Goal: Task Accomplishment & Management: Manage account settings

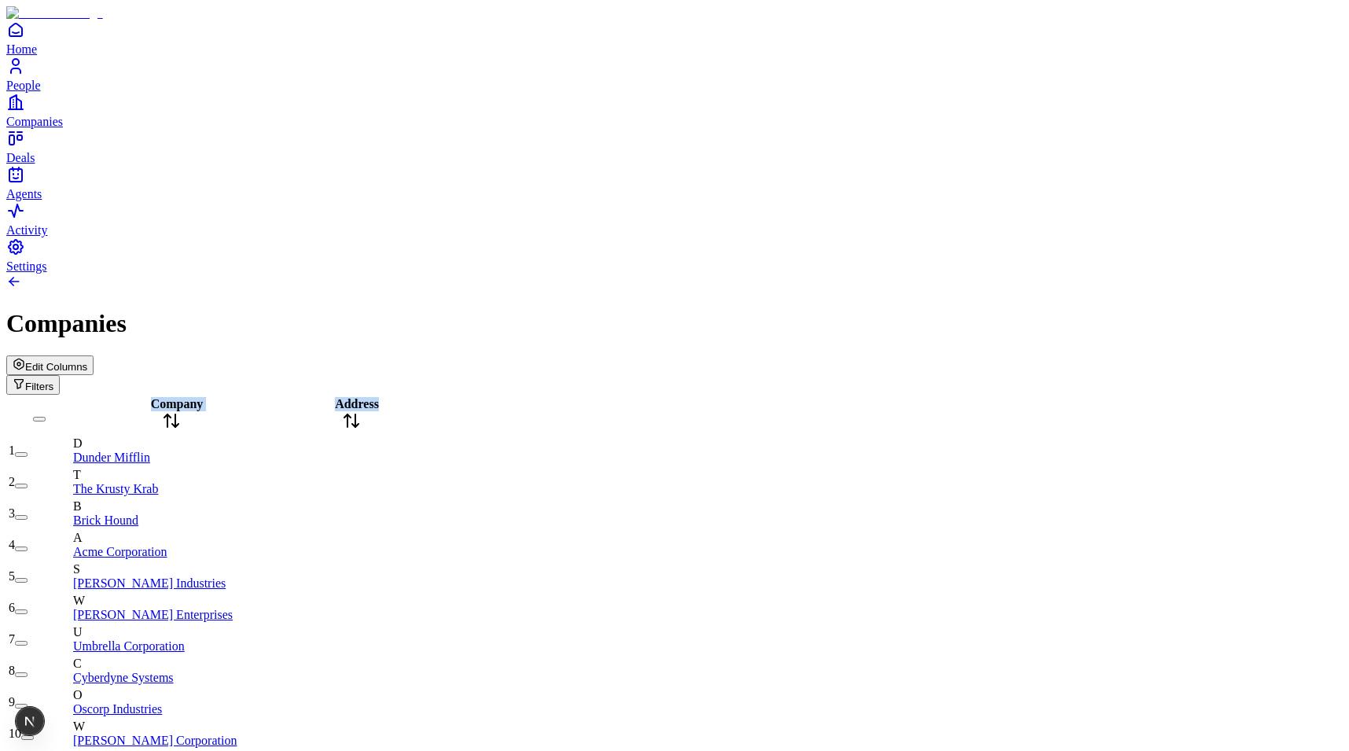
drag, startPoint x: 486, startPoint y: 122, endPoint x: 614, endPoint y: 122, distance: 128.1
click at [87, 361] on span "Edit Columns" at bounding box center [56, 367] width 62 height 12
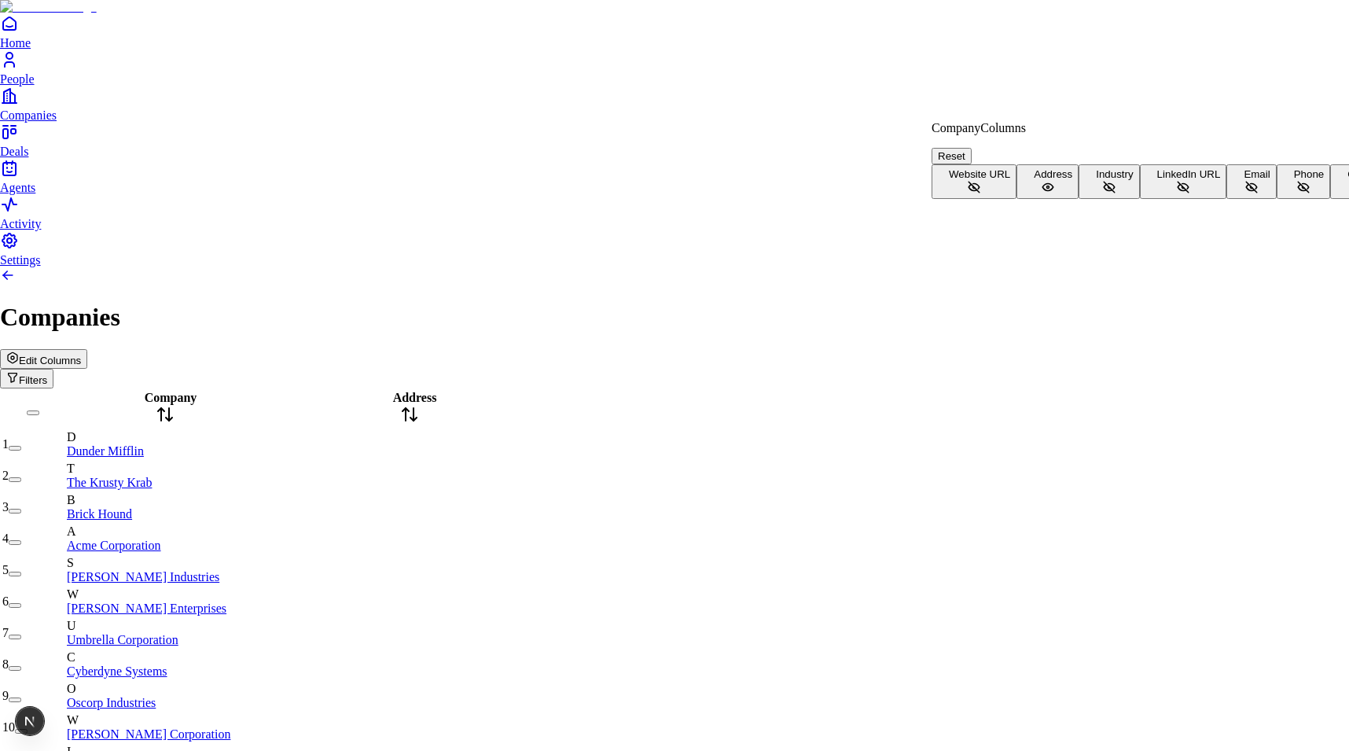
scroll to position [102, 0]
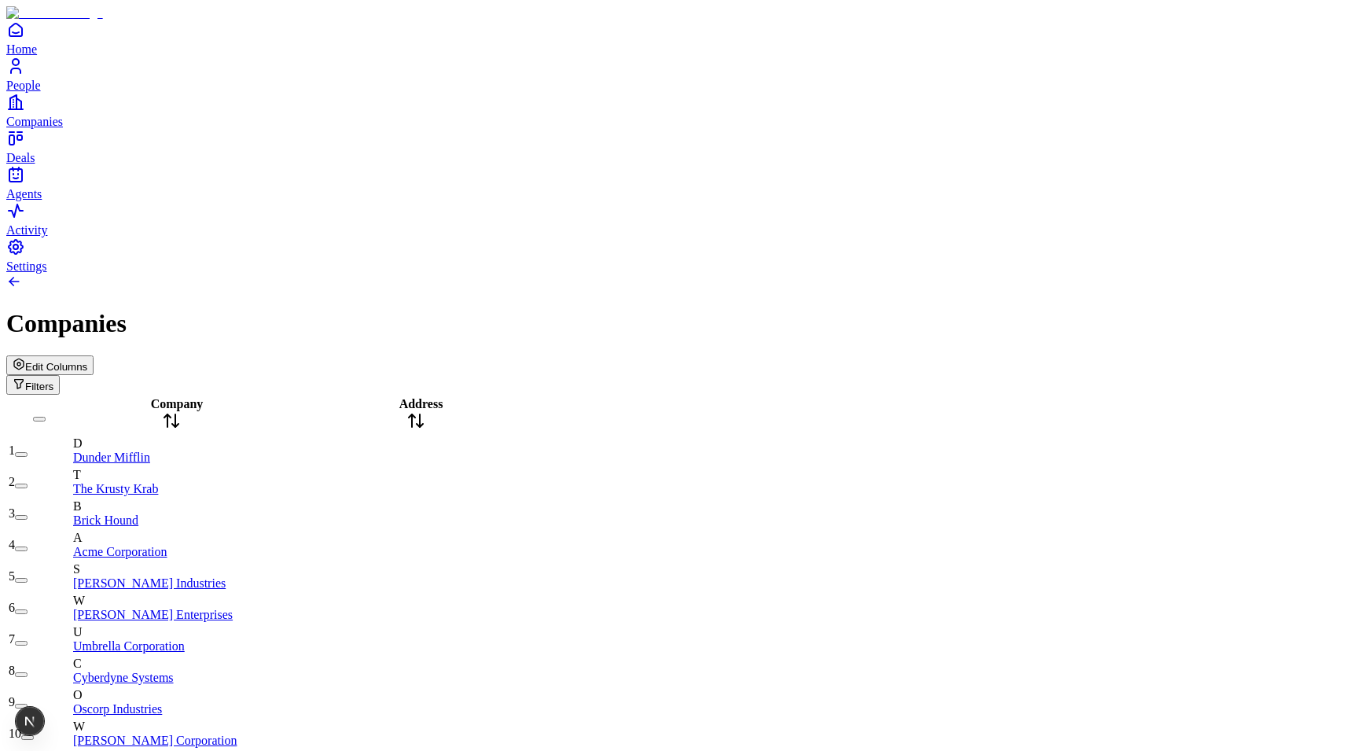
click at [199, 397] on div "Company" at bounding box center [171, 415] width 196 height 36
click at [212, 397] on div "Company" at bounding box center [171, 415] width 196 height 36
click at [167, 414] on icon at bounding box center [167, 420] width 0 height 13
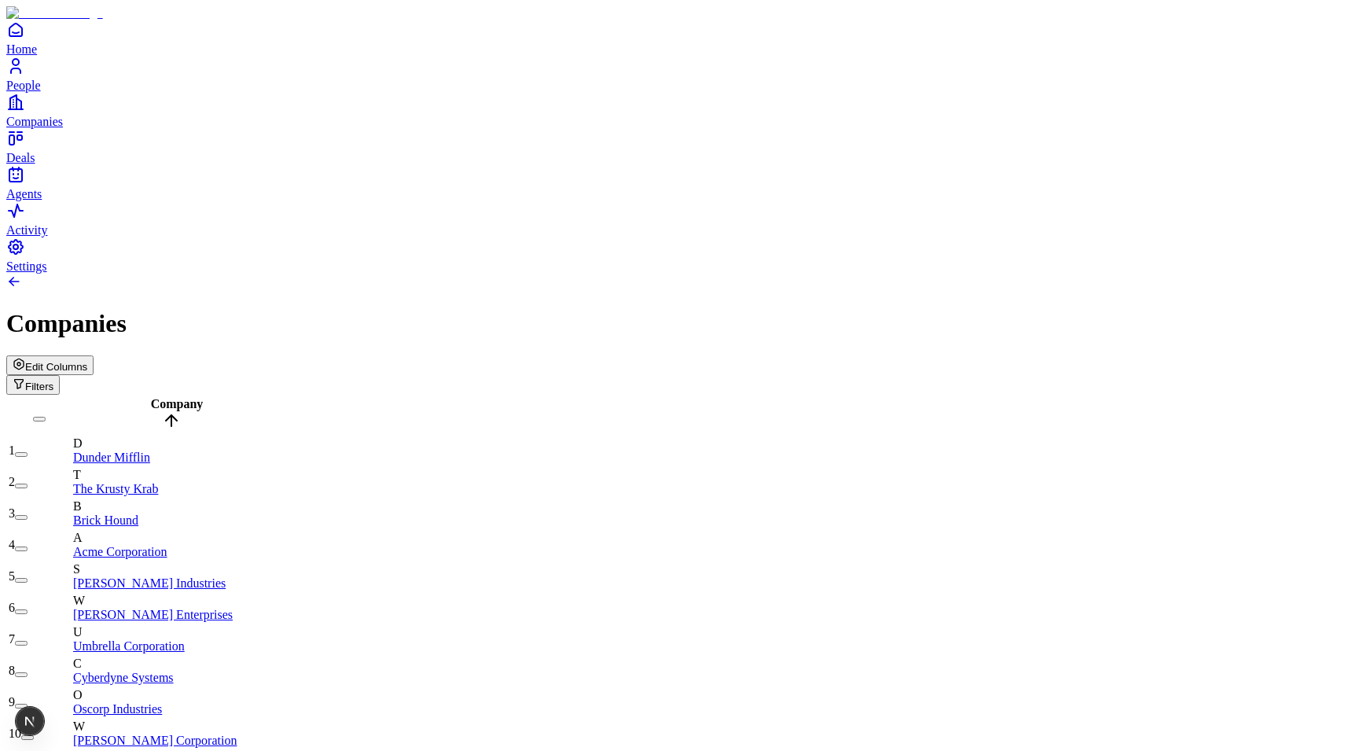
click at [94, 355] on button "Edit Columns" at bounding box center [49, 365] width 87 height 20
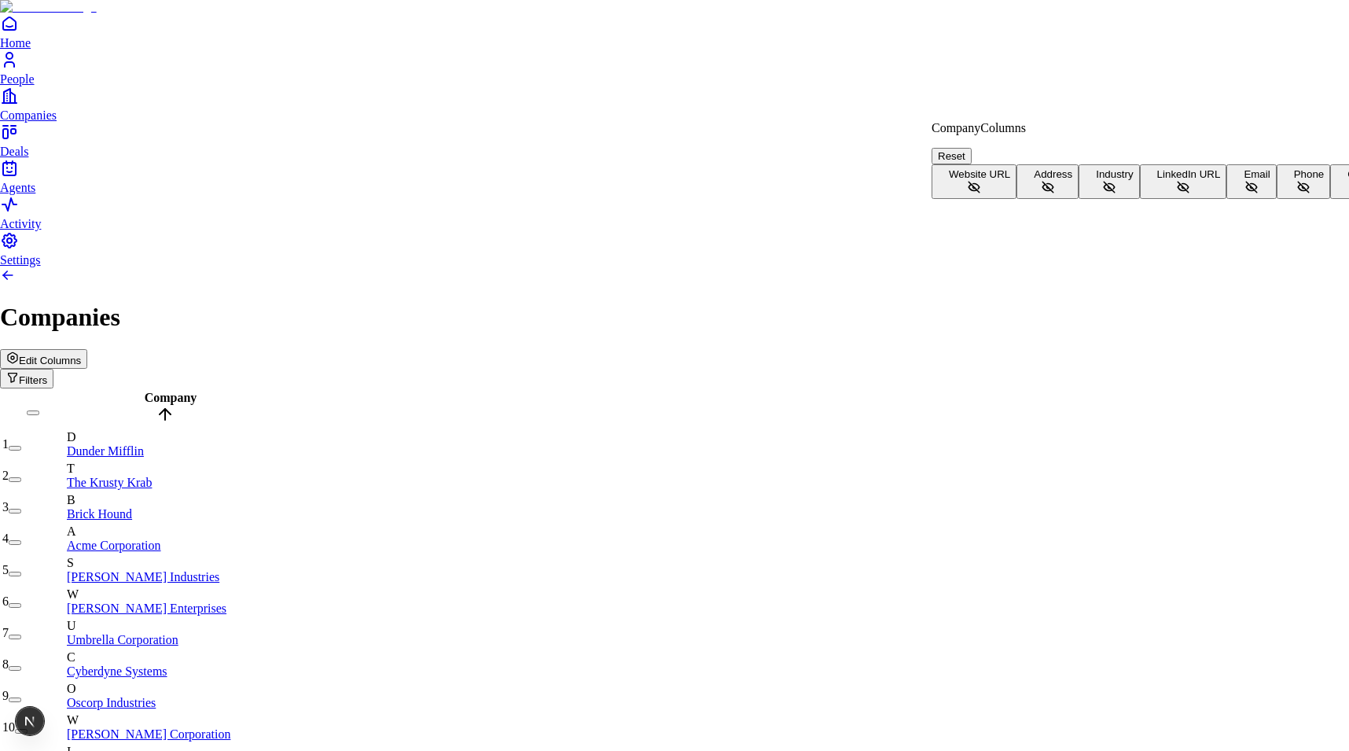
click at [1010, 171] on span "Website URL" at bounding box center [979, 174] width 61 height 12
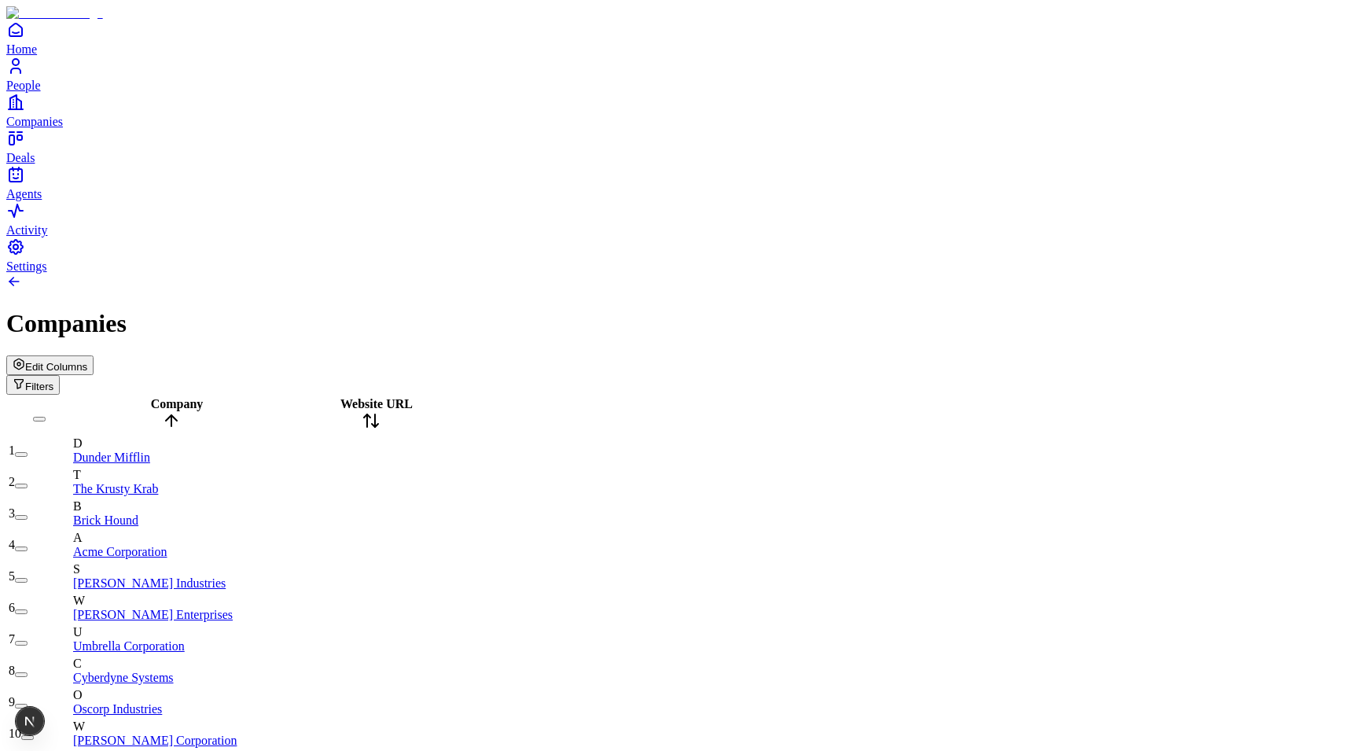
click at [425, 397] on div "Website URL" at bounding box center [371, 415] width 196 height 36
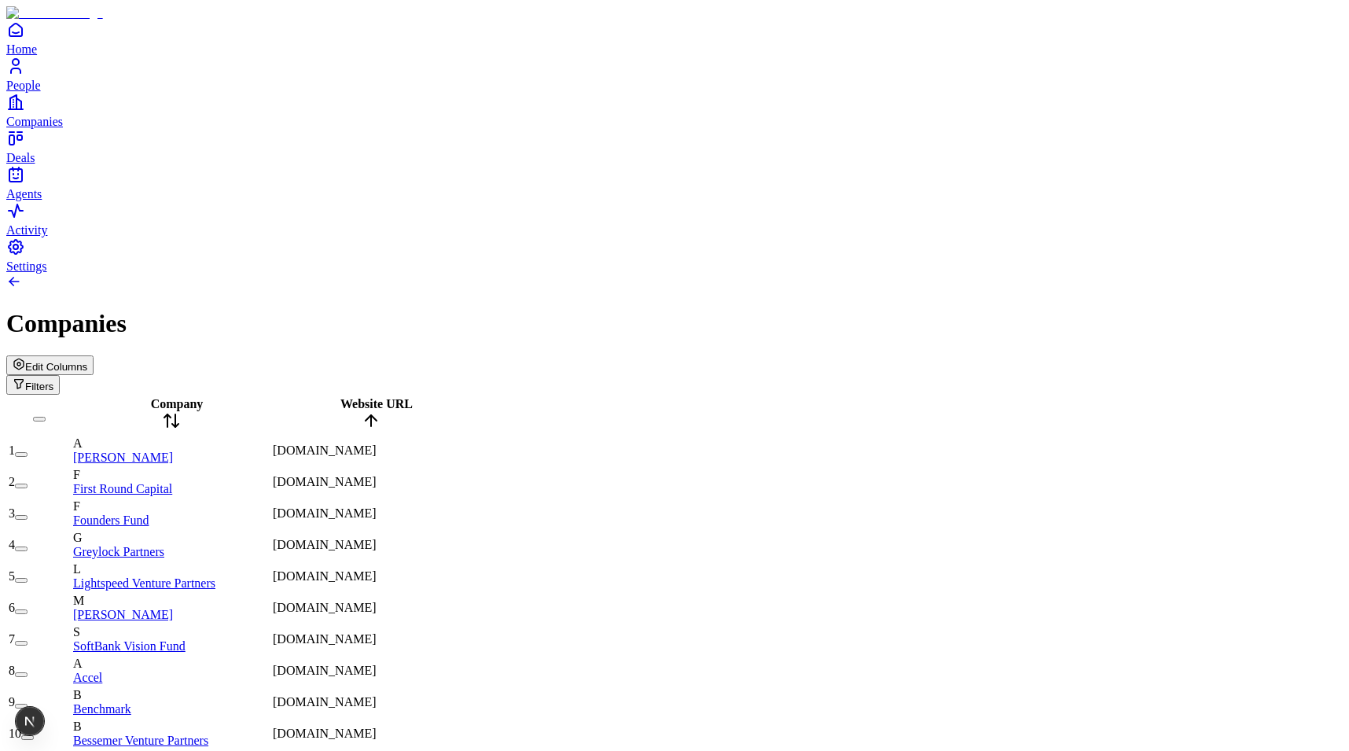
click at [409, 397] on div "Website URL" at bounding box center [371, 415] width 196 height 36
click at [409, 397] on span "Website URL" at bounding box center [376, 403] width 72 height 13
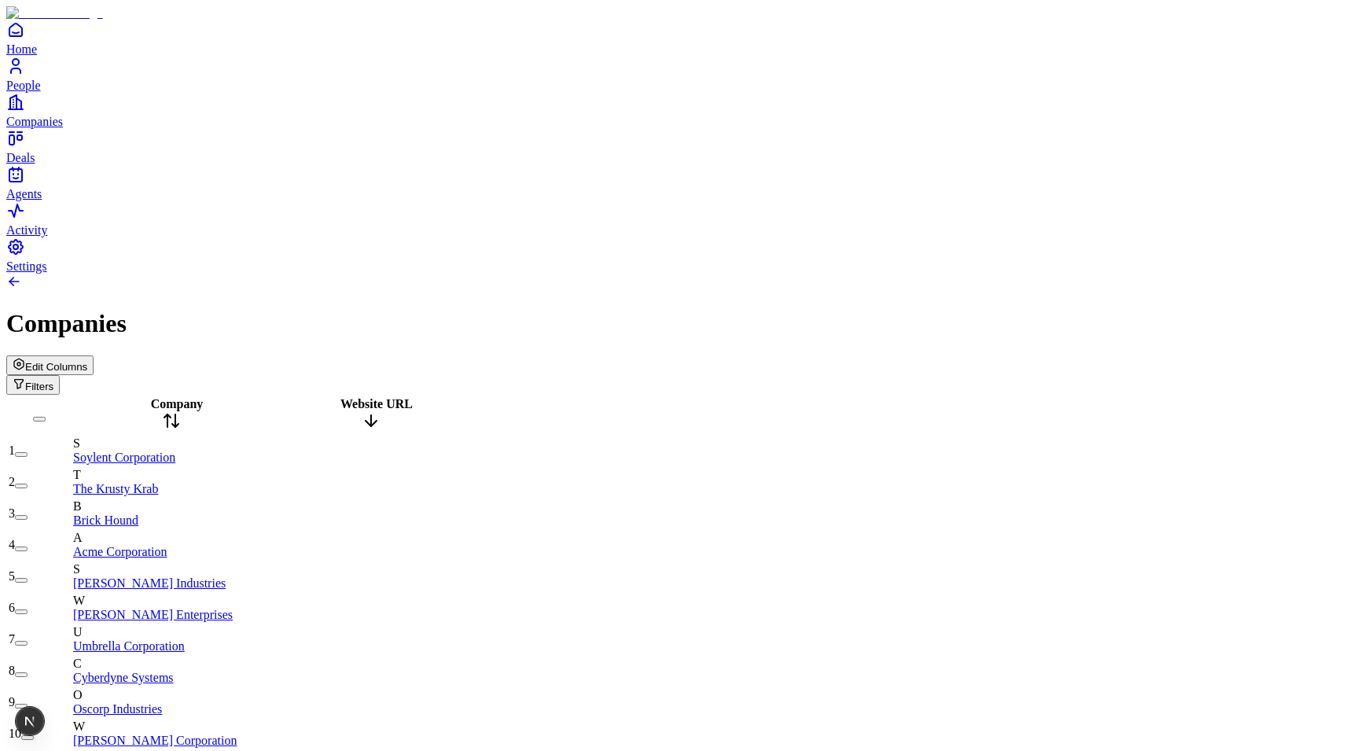
scroll to position [1104, 0]
click at [406, 397] on div "Website URL" at bounding box center [371, 415] width 196 height 36
click at [413, 397] on span "Website URL" at bounding box center [376, 403] width 72 height 13
click at [87, 361] on span "Edit Columns" at bounding box center [56, 367] width 62 height 12
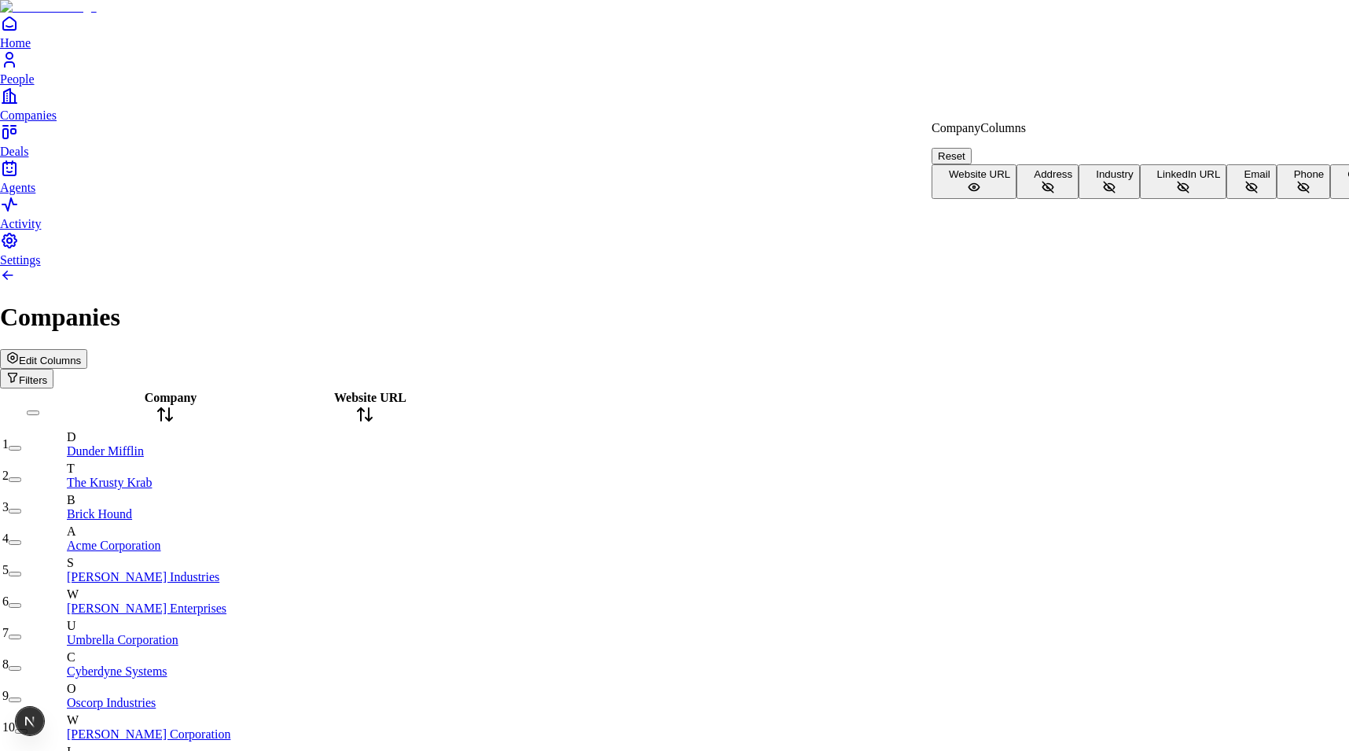
scroll to position [0, 0]
click at [1226, 199] on button "Email" at bounding box center [1251, 181] width 50 height 35
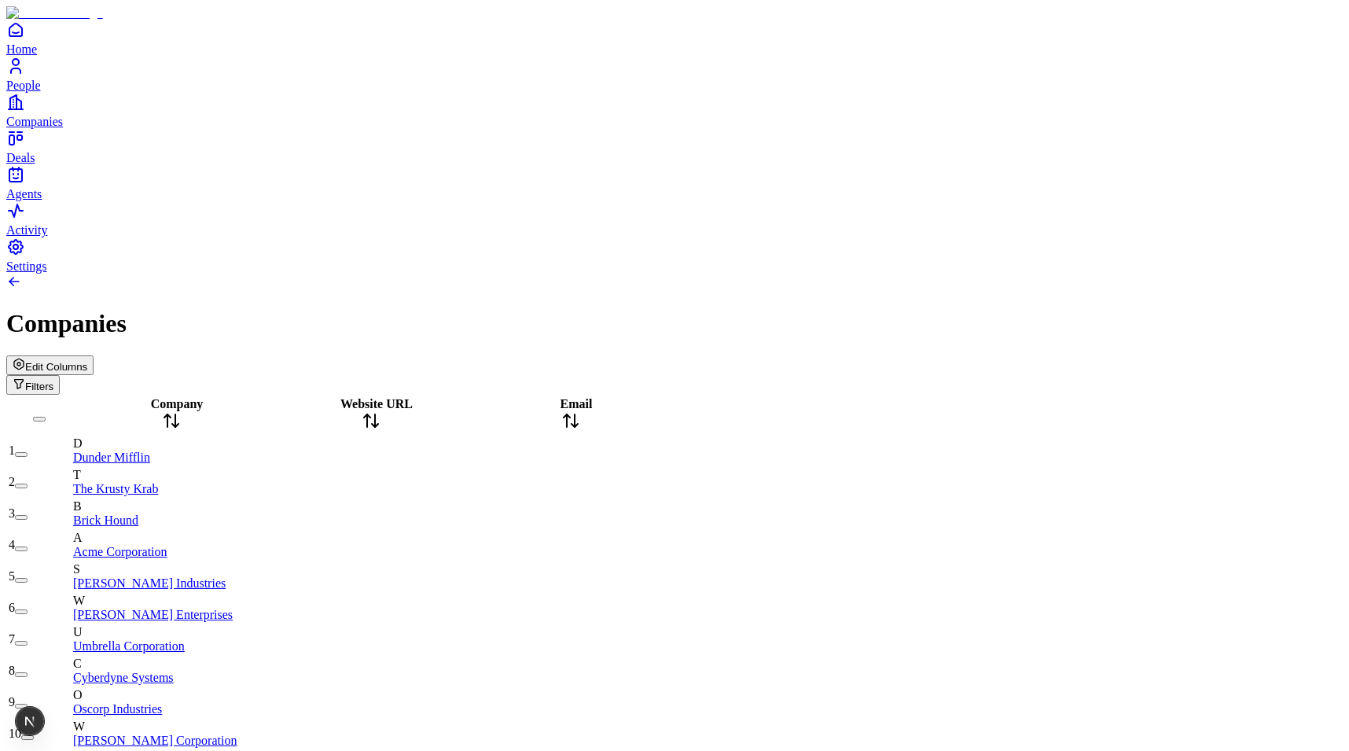
click at [579, 397] on span "Email" at bounding box center [576, 403] width 32 height 13
click at [570, 397] on span "Email" at bounding box center [576, 403] width 32 height 13
click at [94, 355] on button "Edit Columns" at bounding box center [49, 365] width 87 height 20
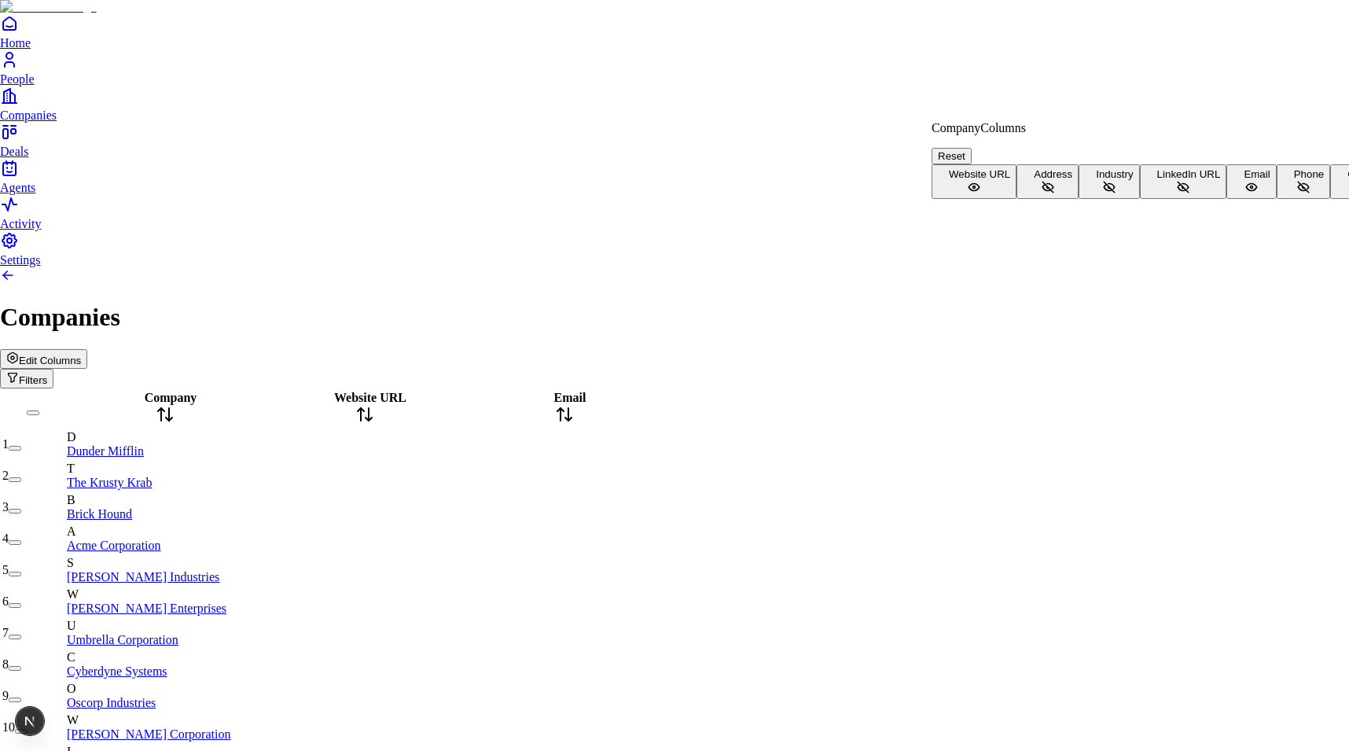
scroll to position [102, 0]
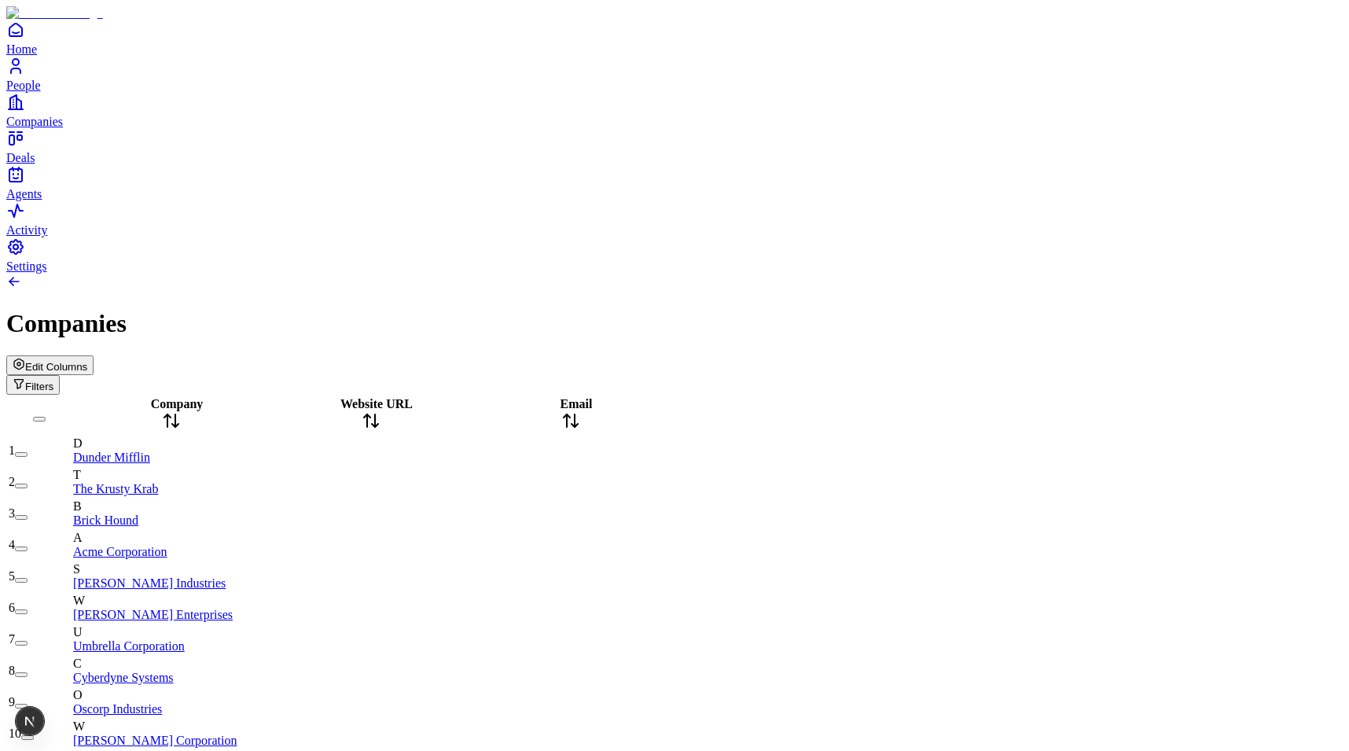
scroll to position [0, 0]
click at [181, 411] on icon at bounding box center [171, 420] width 19 height 19
click at [211, 397] on div "Company" at bounding box center [171, 415] width 196 height 36
click at [199, 397] on div "Company" at bounding box center [171, 415] width 196 height 36
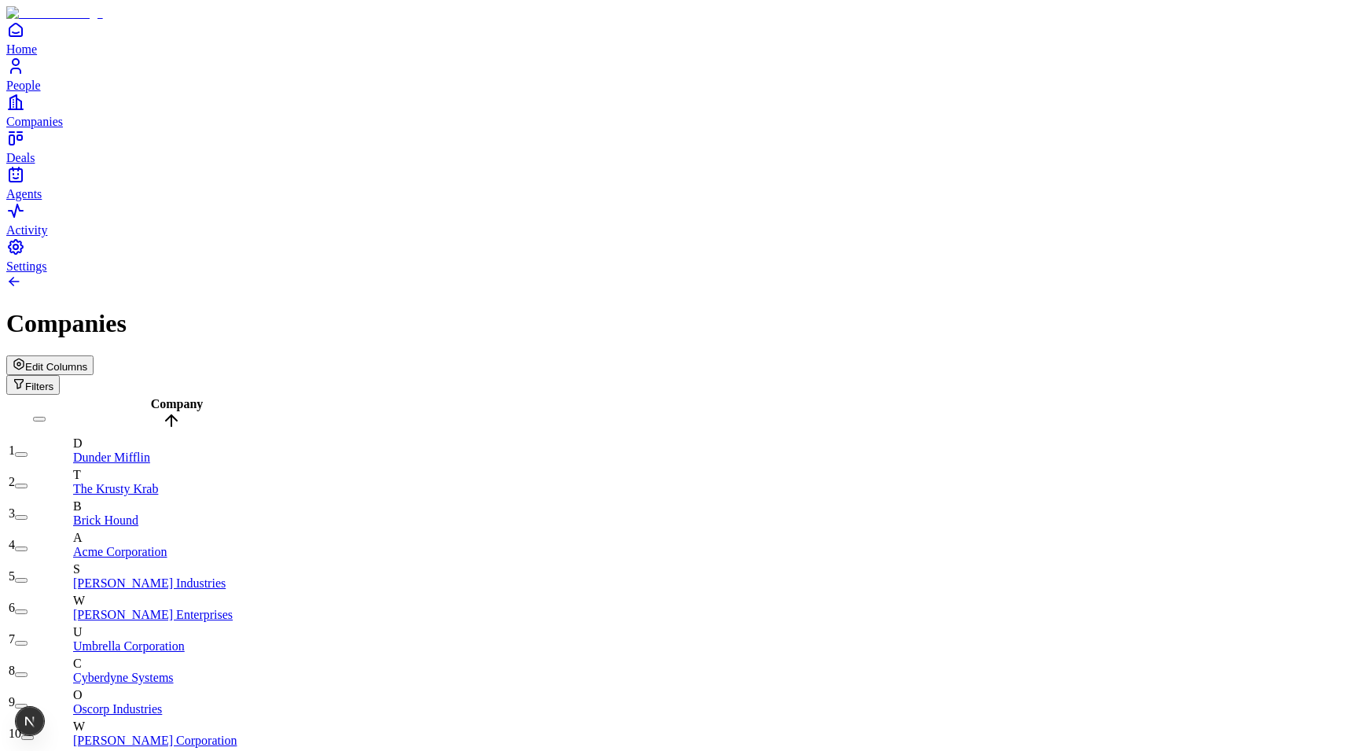
click at [199, 397] on div "Company" at bounding box center [171, 415] width 196 height 36
click at [196, 397] on div "Company" at bounding box center [171, 415] width 196 height 36
click at [199, 397] on div "Company" at bounding box center [171, 415] width 196 height 36
click at [194, 397] on span "Company" at bounding box center [177, 403] width 53 height 13
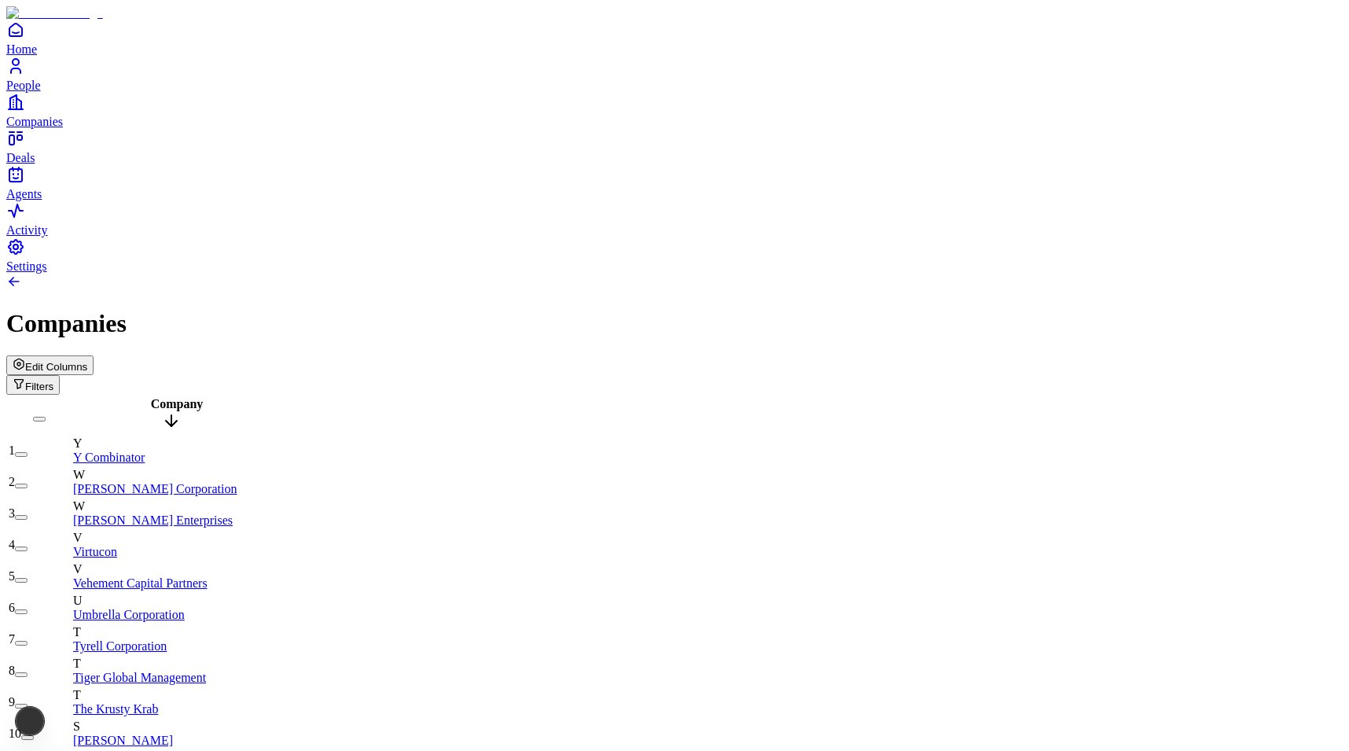
click at [194, 397] on span "Company" at bounding box center [177, 403] width 53 height 13
click at [183, 397] on span "Company" at bounding box center [177, 403] width 53 height 13
click at [189, 397] on span "Company" at bounding box center [177, 403] width 53 height 13
click at [87, 361] on span "Edit Columns" at bounding box center [56, 367] width 62 height 12
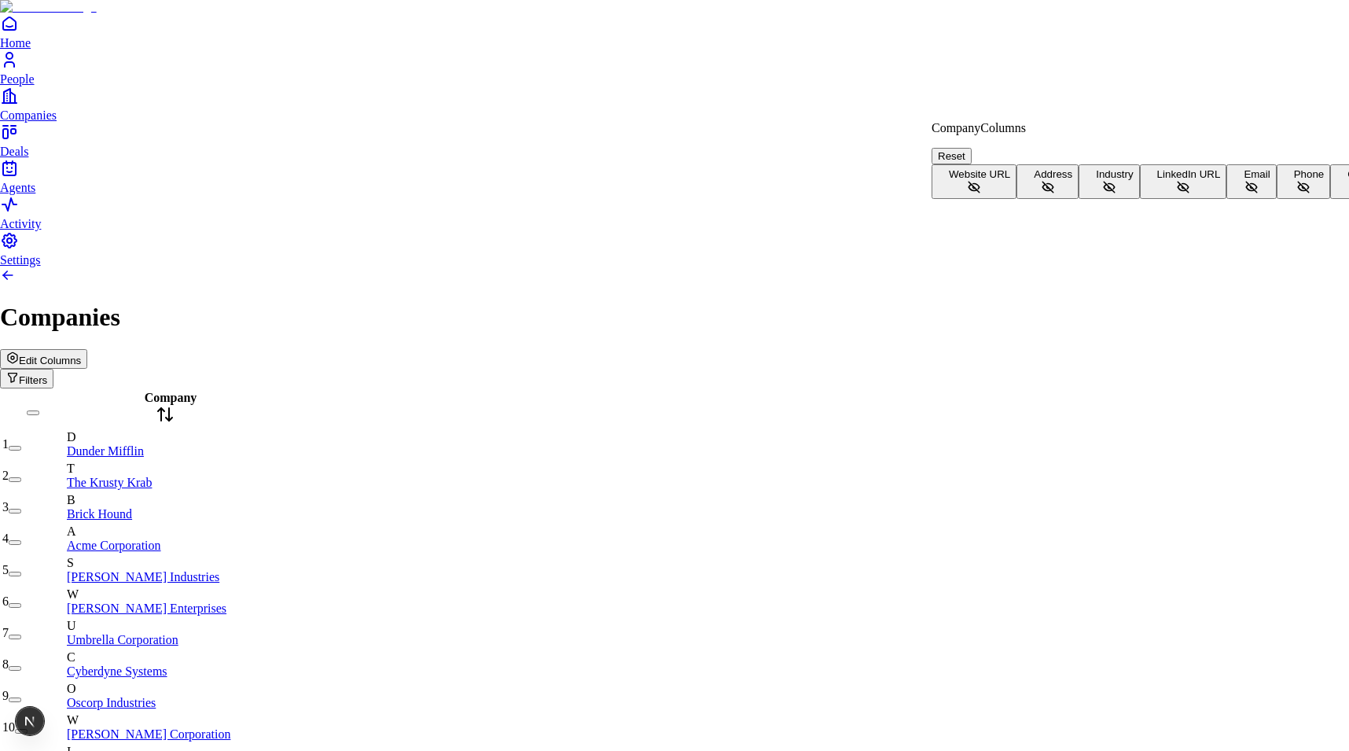
click at [1010, 170] on span "Website URL" at bounding box center [979, 174] width 61 height 12
click at [1078, 199] on button "Industry" at bounding box center [1108, 181] width 61 height 35
click at [1016, 199] on button "Address" at bounding box center [1047, 181] width 62 height 35
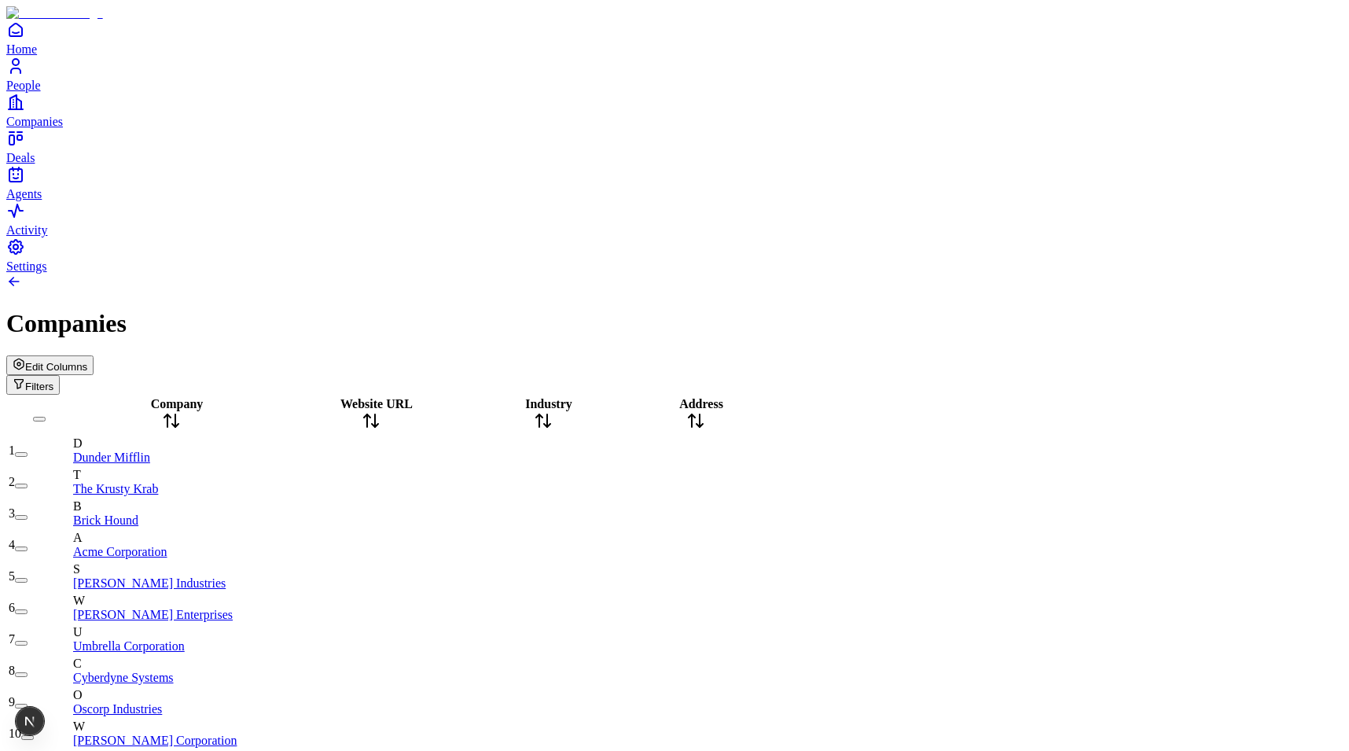
click at [94, 355] on button "Edit Columns" at bounding box center [49, 365] width 87 height 20
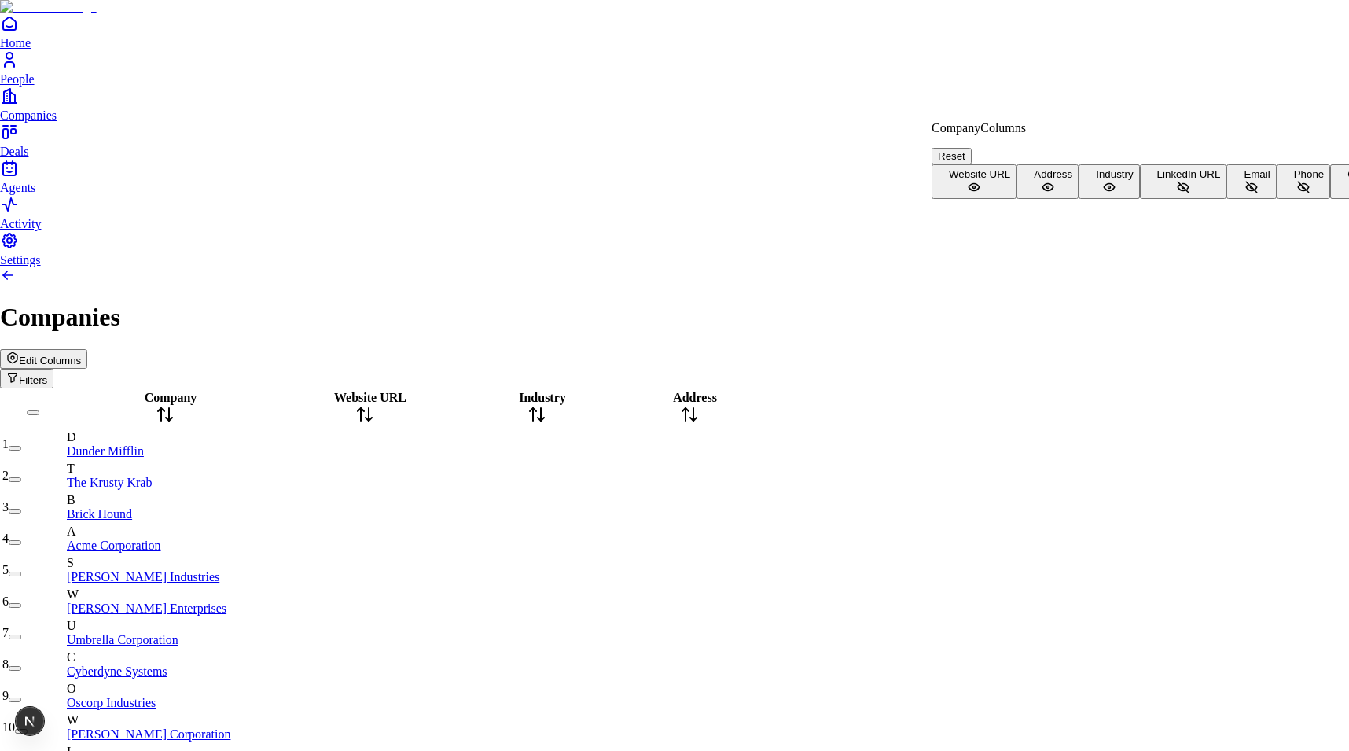
scroll to position [102, 0]
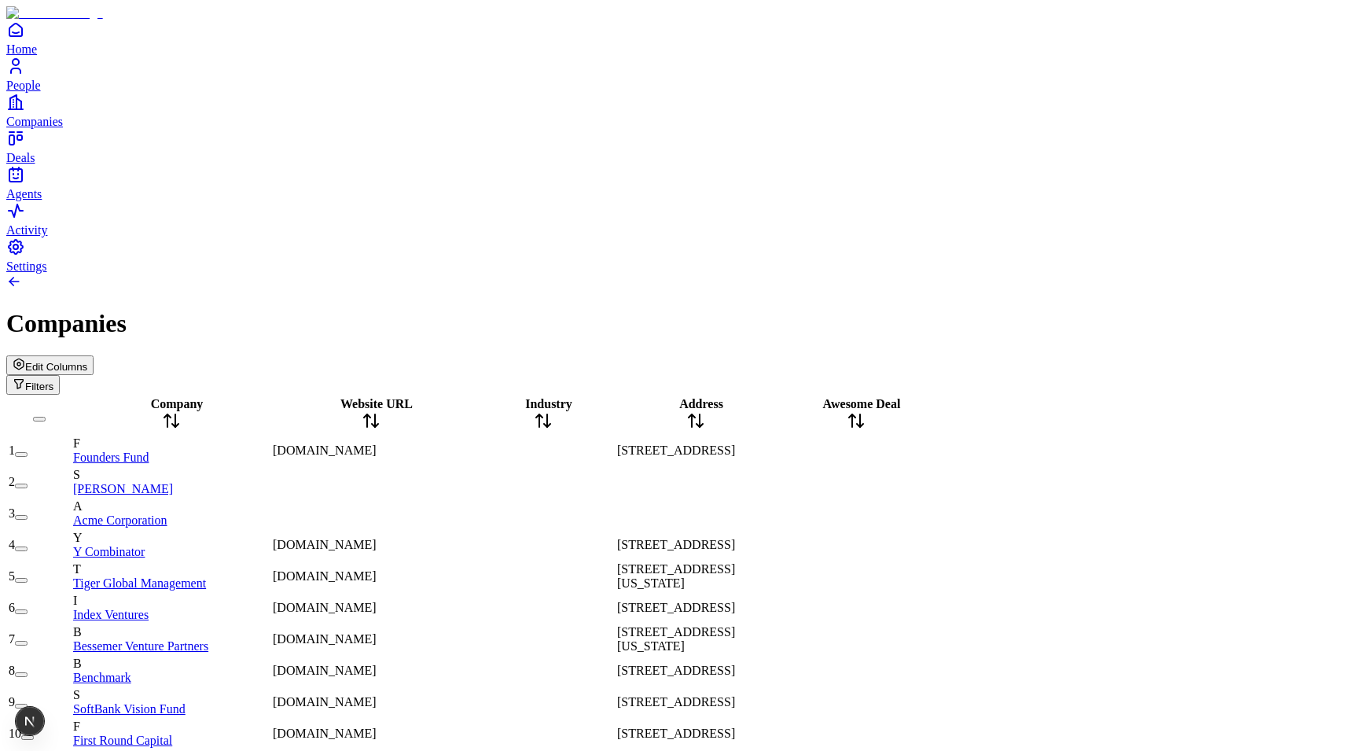
click at [87, 361] on span "Edit Columns" at bounding box center [56, 367] width 62 height 12
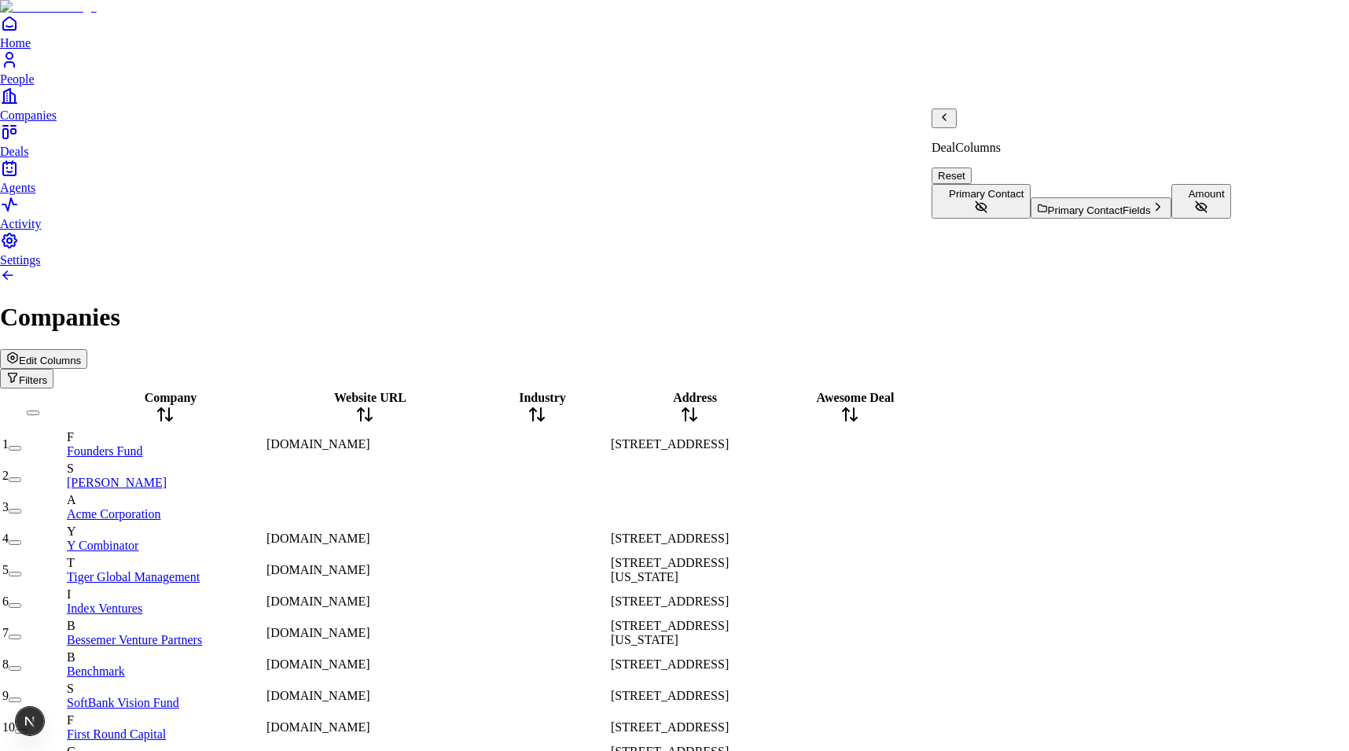
click at [1171, 219] on button "Amount" at bounding box center [1201, 201] width 60 height 35
click at [971, 141] on p "Deal Columns" at bounding box center [1080, 148] width 299 height 14
click at [946, 120] on icon "Back" at bounding box center [943, 117] width 3 height 6
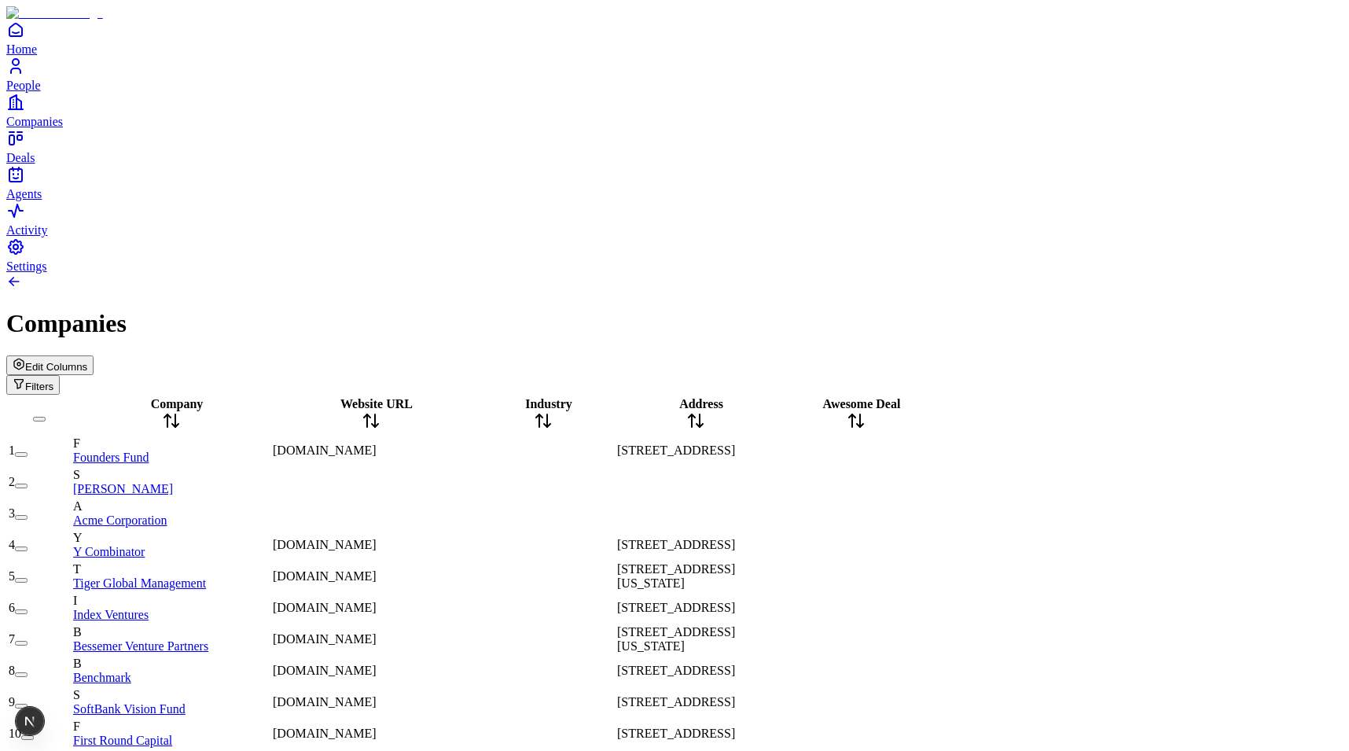
click at [714, 397] on span "Address" at bounding box center [701, 403] width 44 height 13
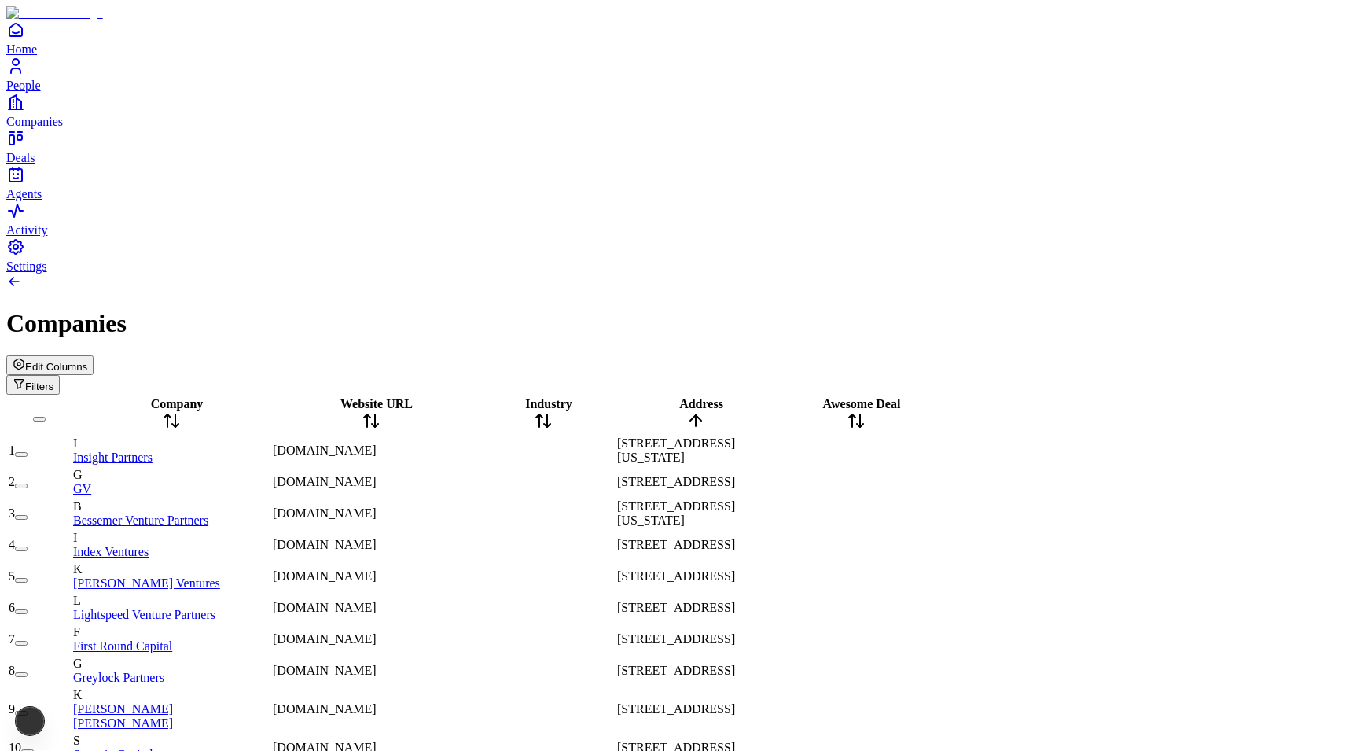
click at [714, 397] on span "Address" at bounding box center [701, 403] width 44 height 13
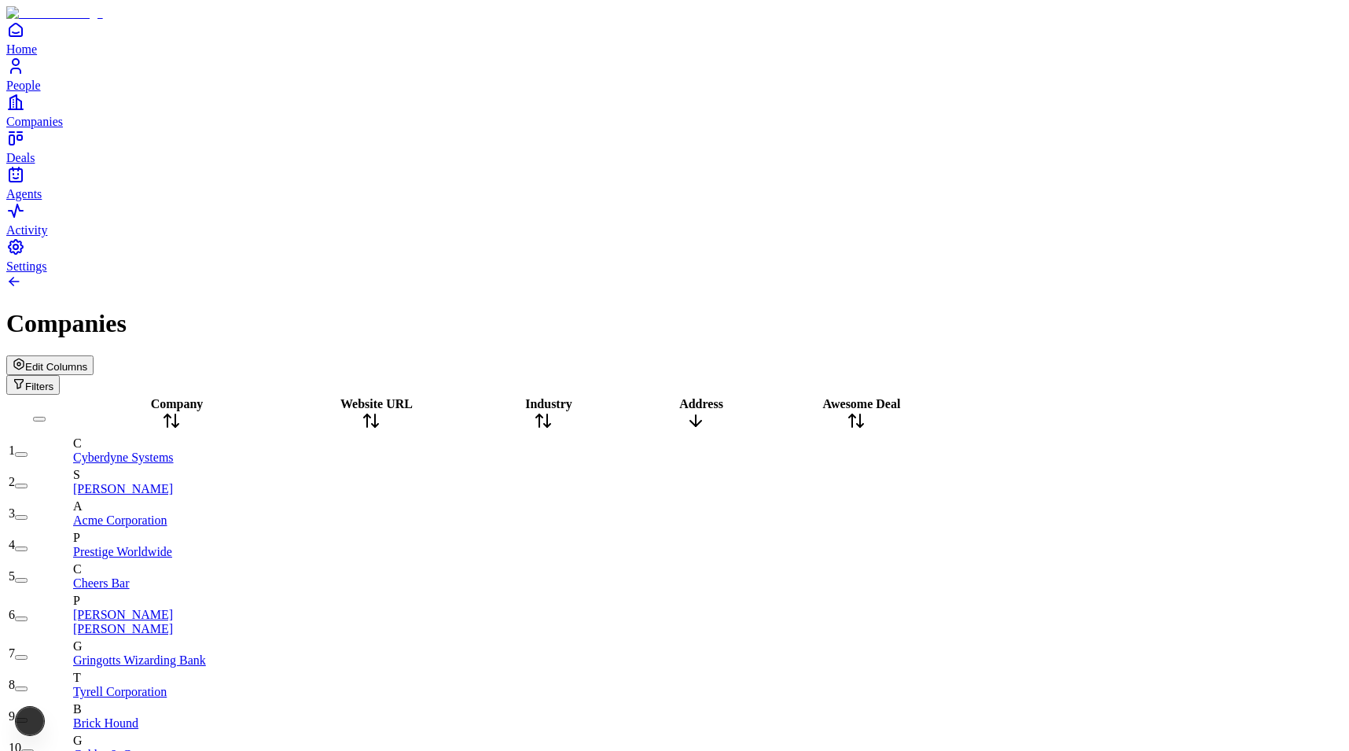
click at [714, 397] on span "Address" at bounding box center [701, 403] width 44 height 13
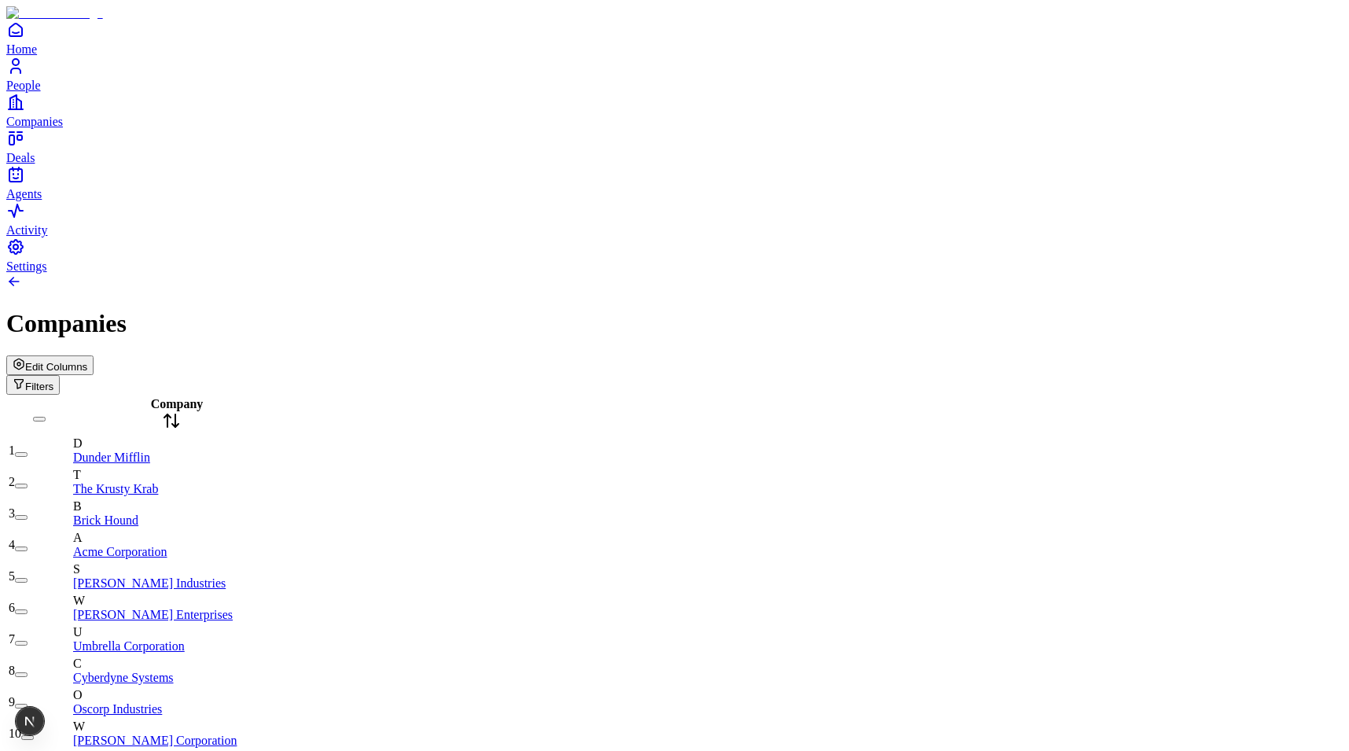
click at [94, 355] on button "Edit Columns" at bounding box center [49, 365] width 87 height 20
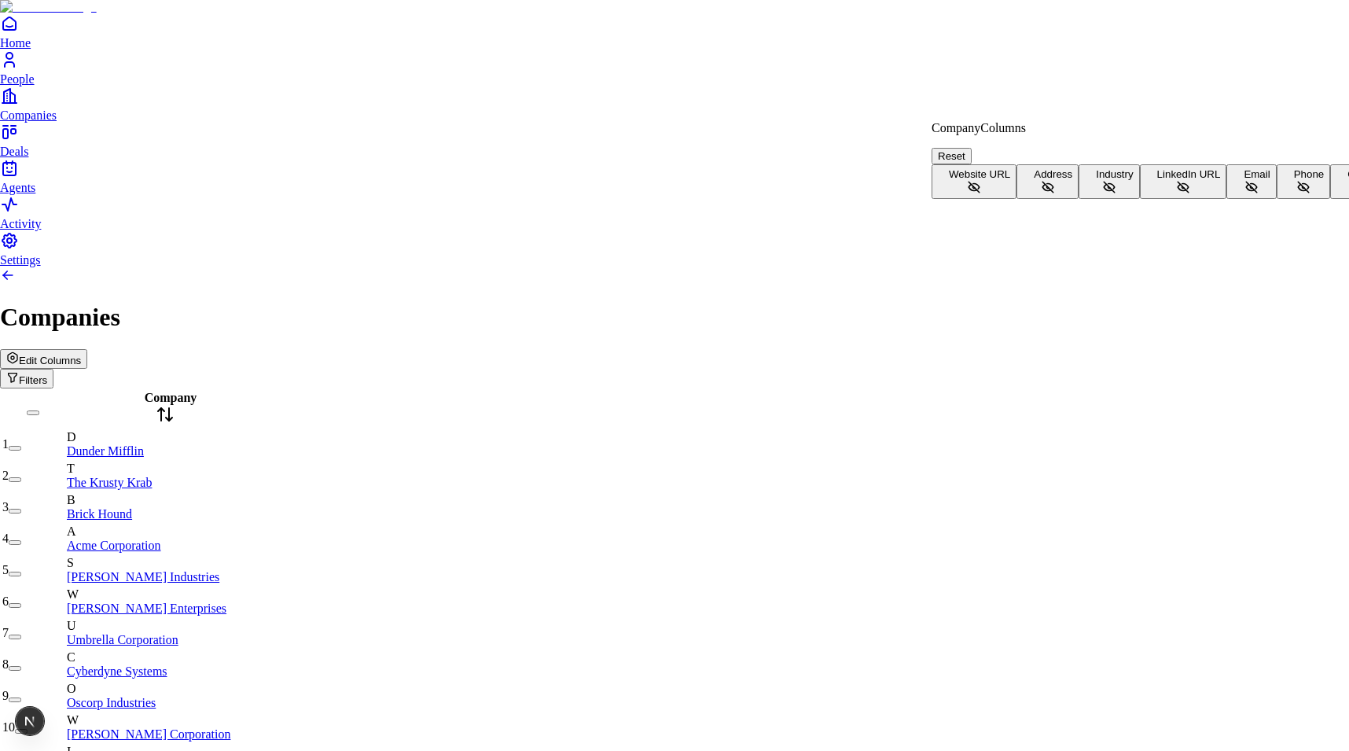
click at [1016, 196] on button "Address" at bounding box center [1047, 181] width 62 height 35
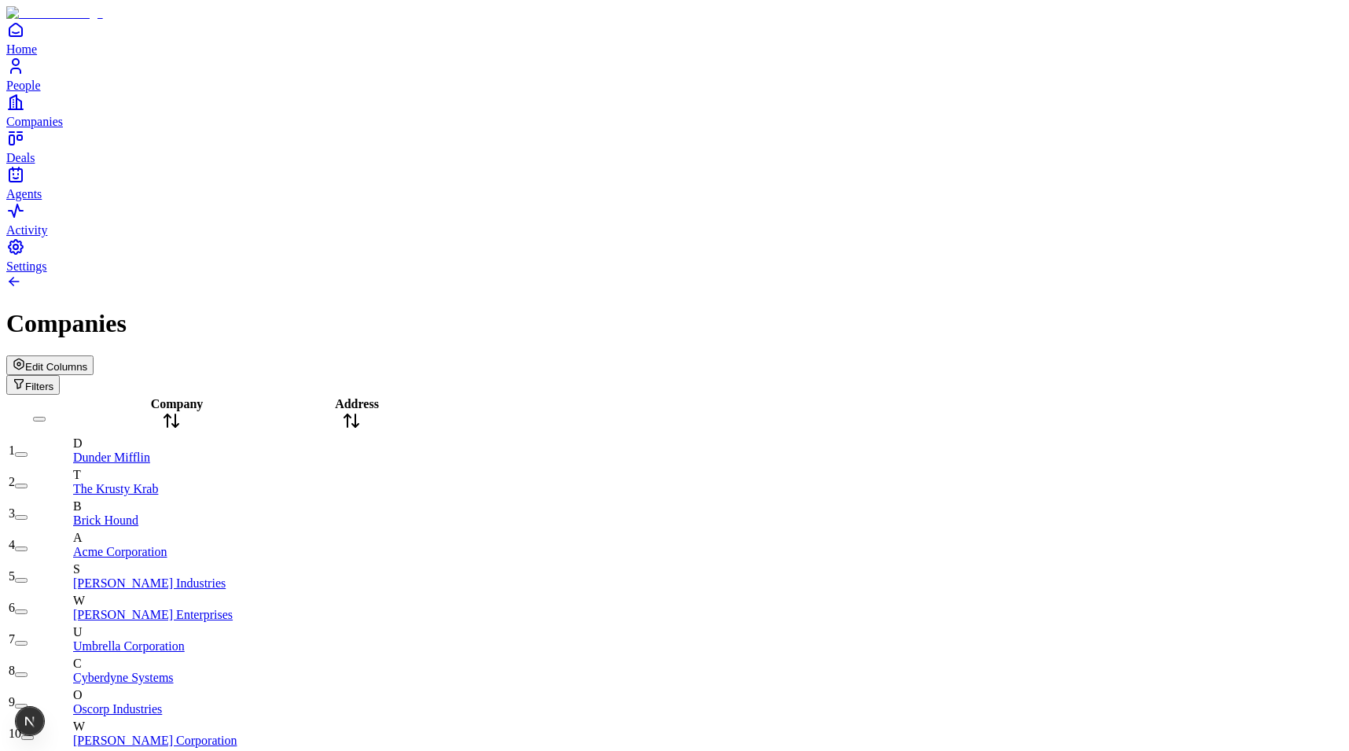
click at [405, 397] on div "Address" at bounding box center [351, 415] width 157 height 36
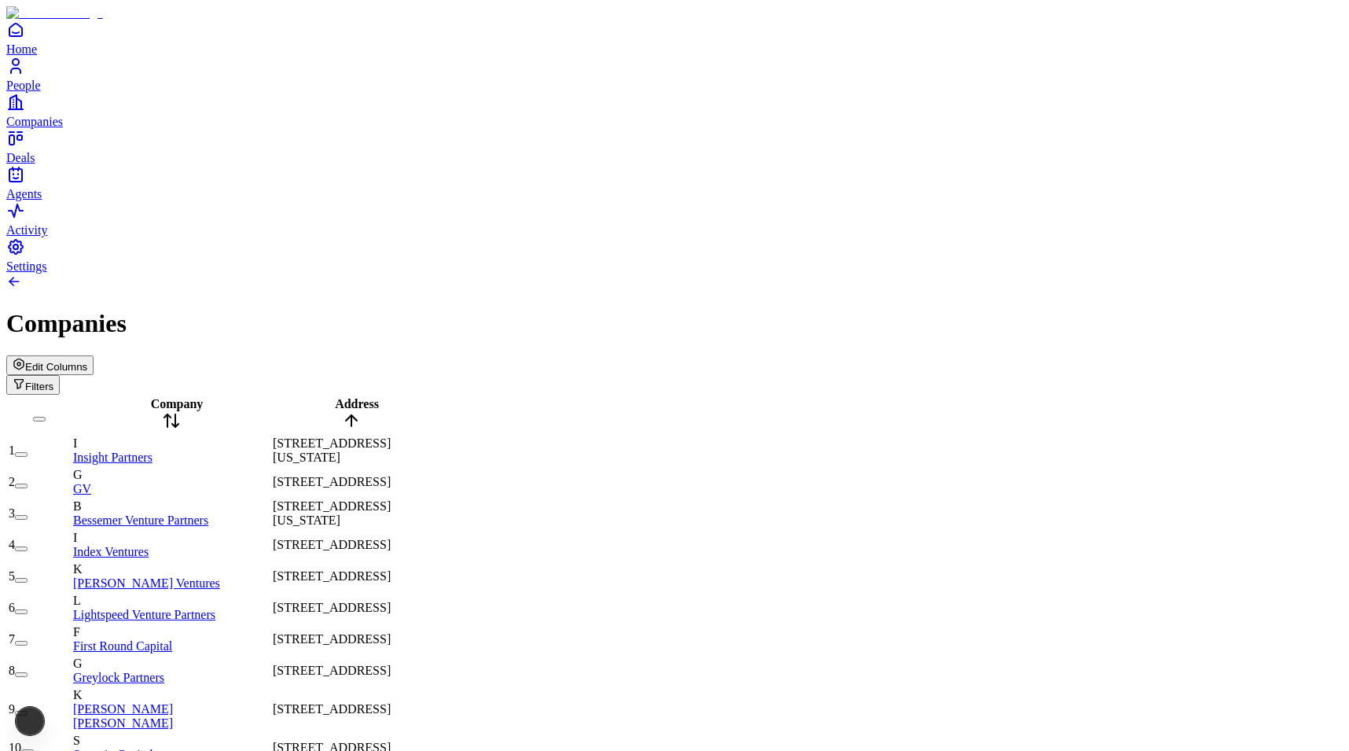
click at [405, 397] on div "Address" at bounding box center [351, 415] width 157 height 36
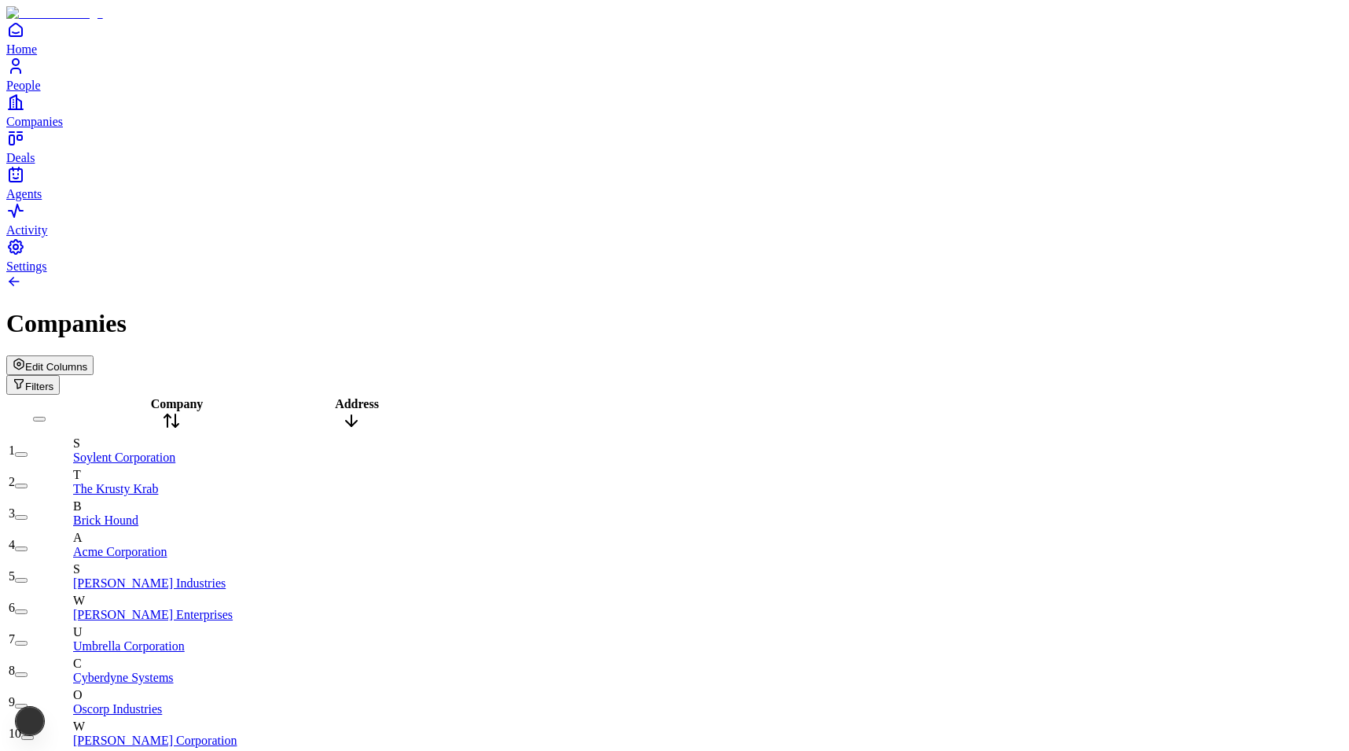
click at [405, 397] on div "Address" at bounding box center [351, 415] width 157 height 36
click at [87, 361] on span "Edit Columns" at bounding box center [56, 367] width 62 height 12
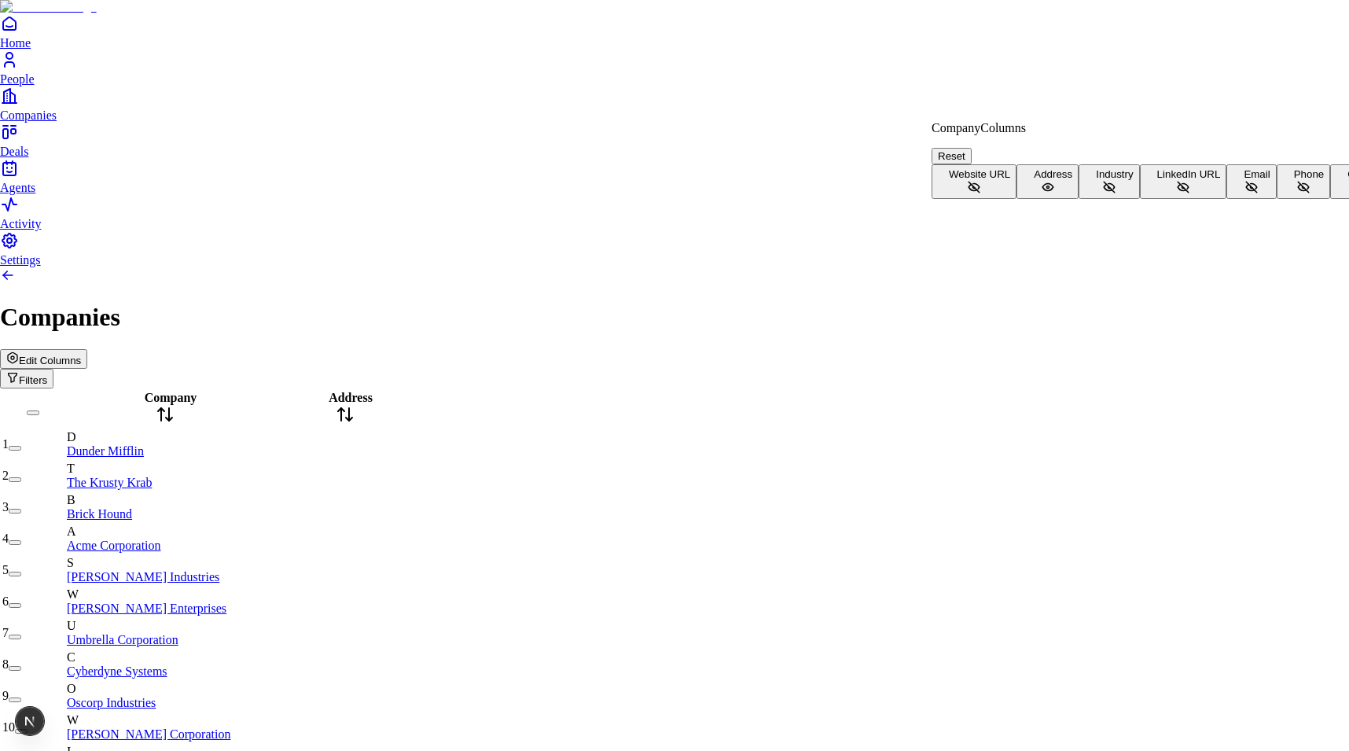
scroll to position [102, 0]
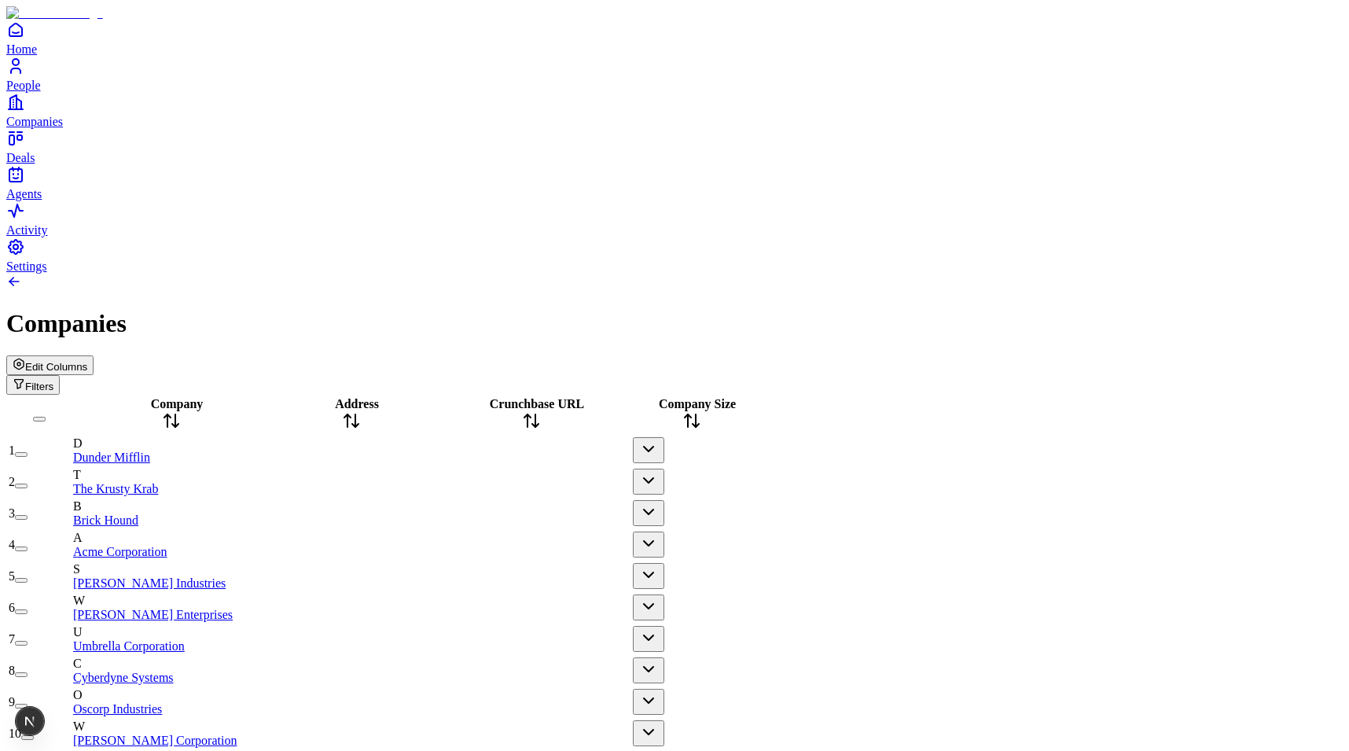
scroll to position [0, 0]
click at [736, 397] on span "Company Size" at bounding box center [697, 403] width 77 height 13
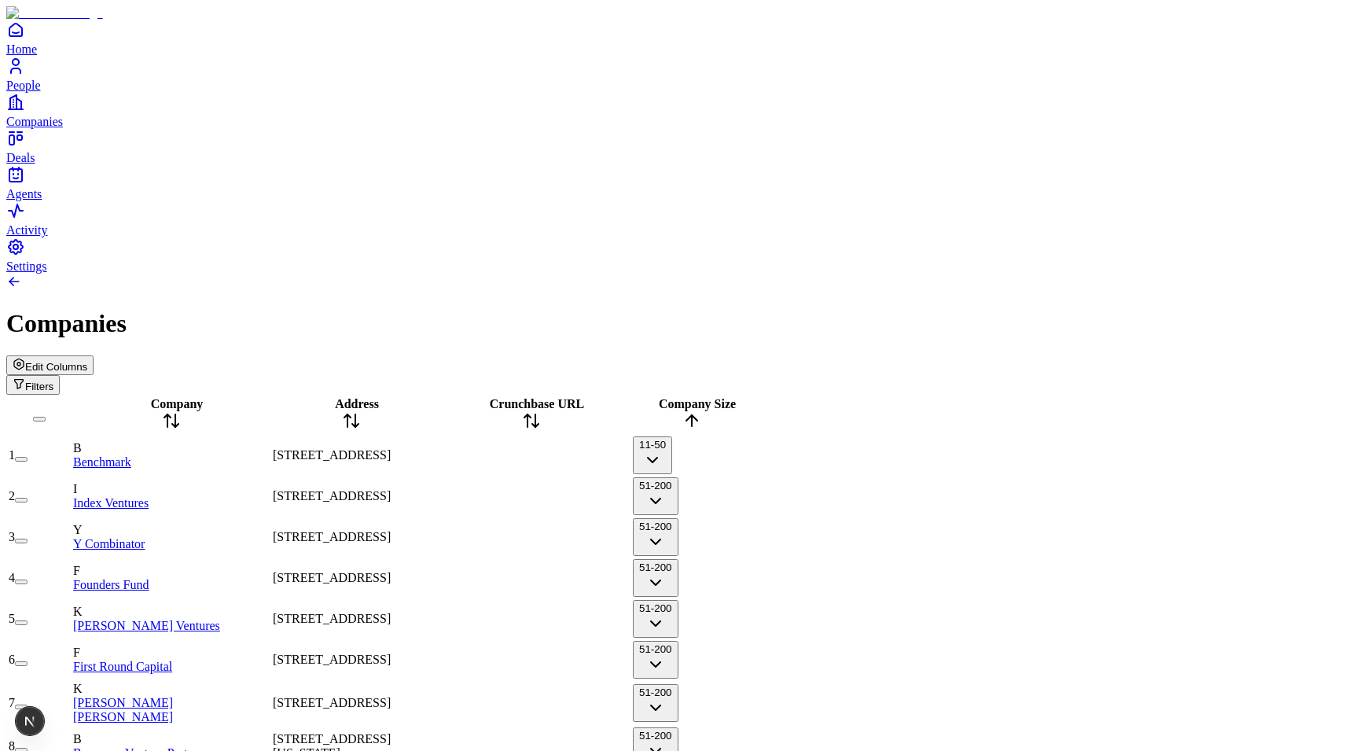
click at [736, 397] on span "Company Size" at bounding box center [697, 403] width 77 height 13
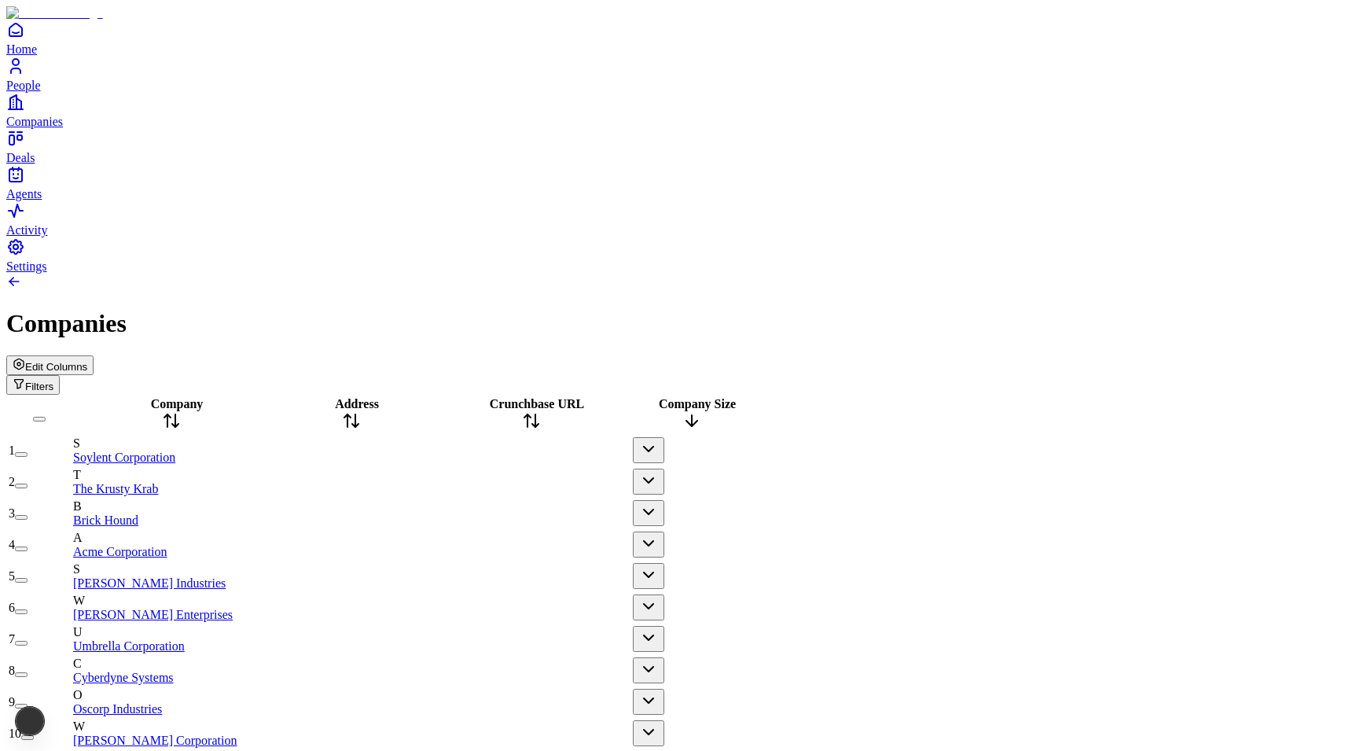
click at [736, 397] on span "Company Size" at bounding box center [697, 403] width 77 height 13
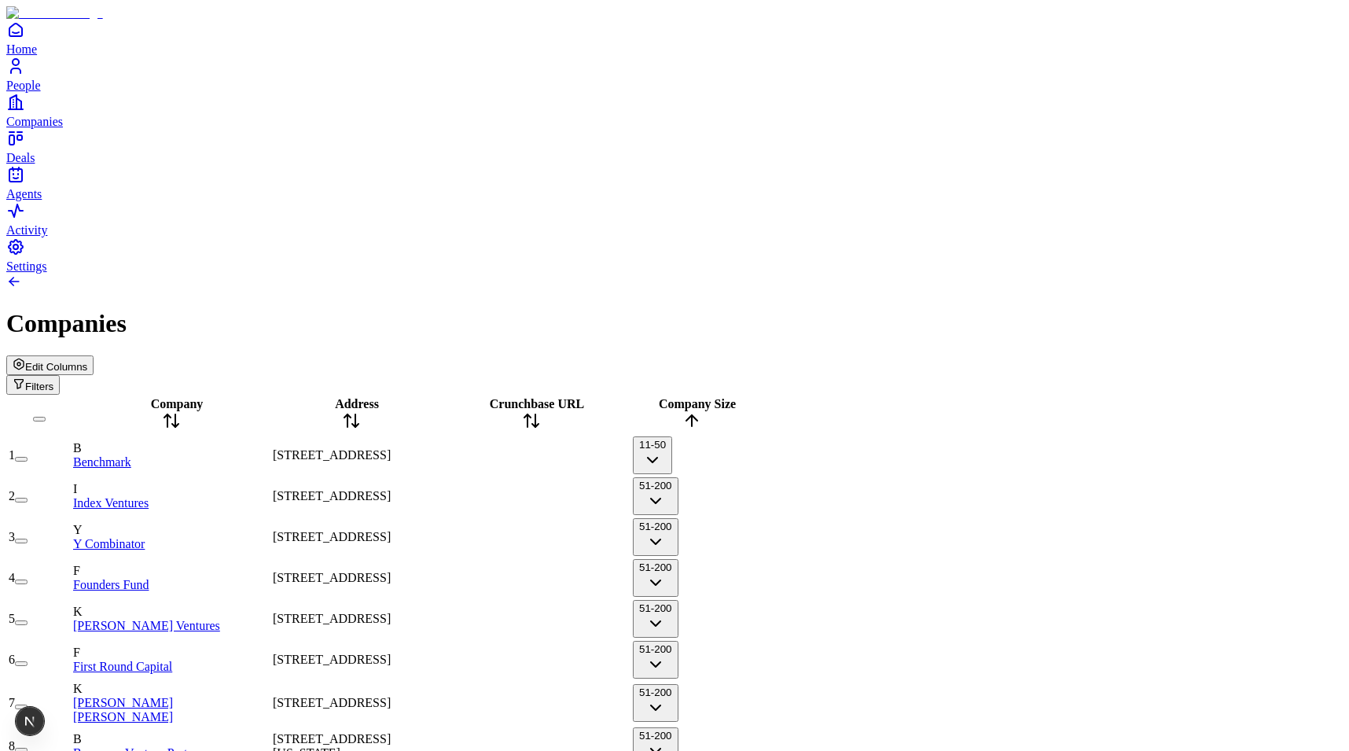
click at [406, 397] on div "Address" at bounding box center [351, 415] width 157 height 36
click at [379, 397] on span "Address" at bounding box center [357, 403] width 44 height 13
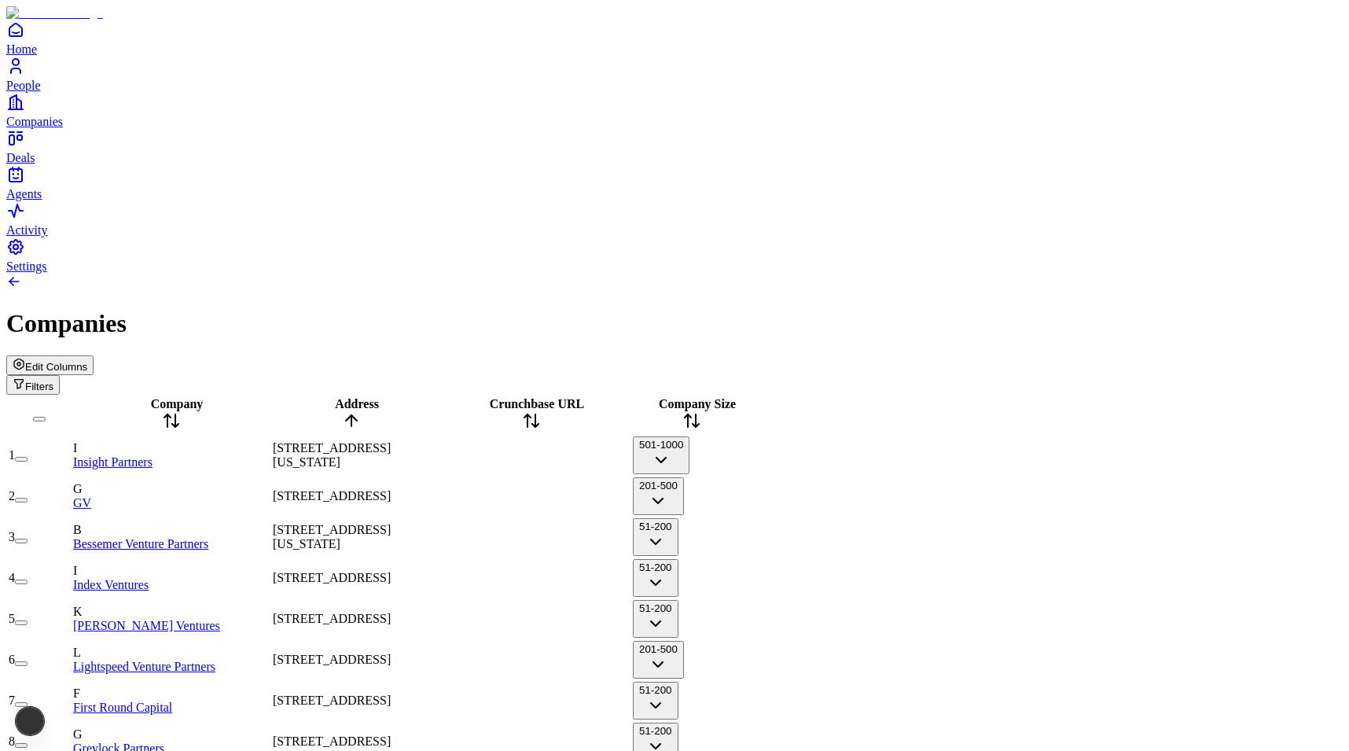
click at [379, 397] on span "Address" at bounding box center [357, 403] width 44 height 13
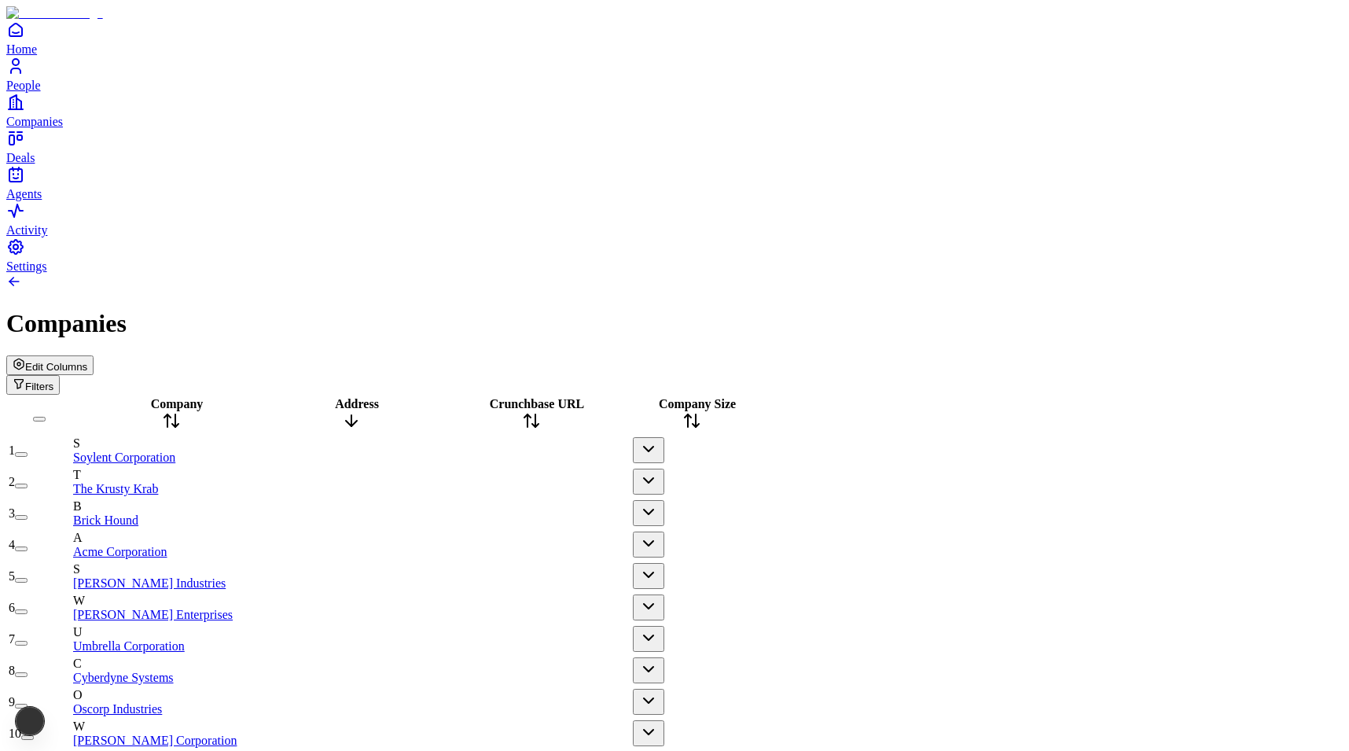
click at [379, 397] on span "Address" at bounding box center [357, 403] width 44 height 13
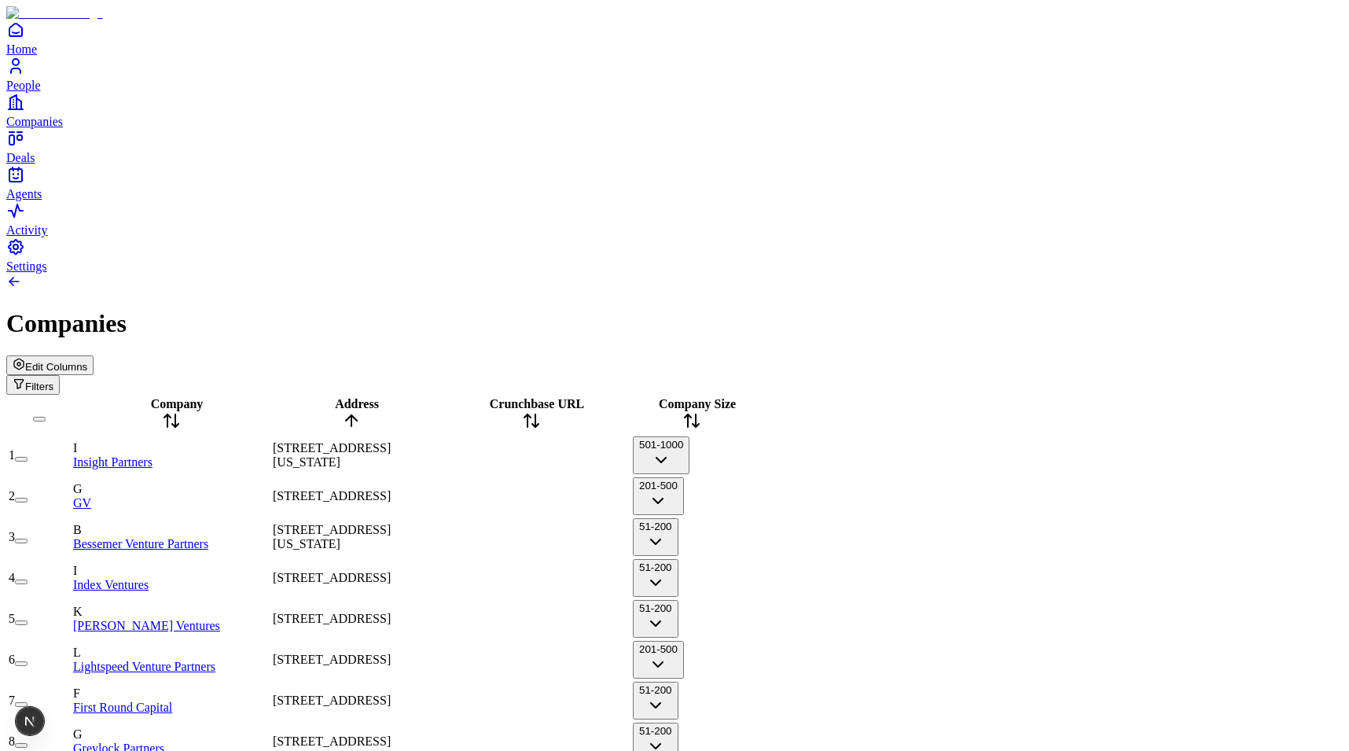
click at [379, 397] on span "Address" at bounding box center [357, 403] width 44 height 13
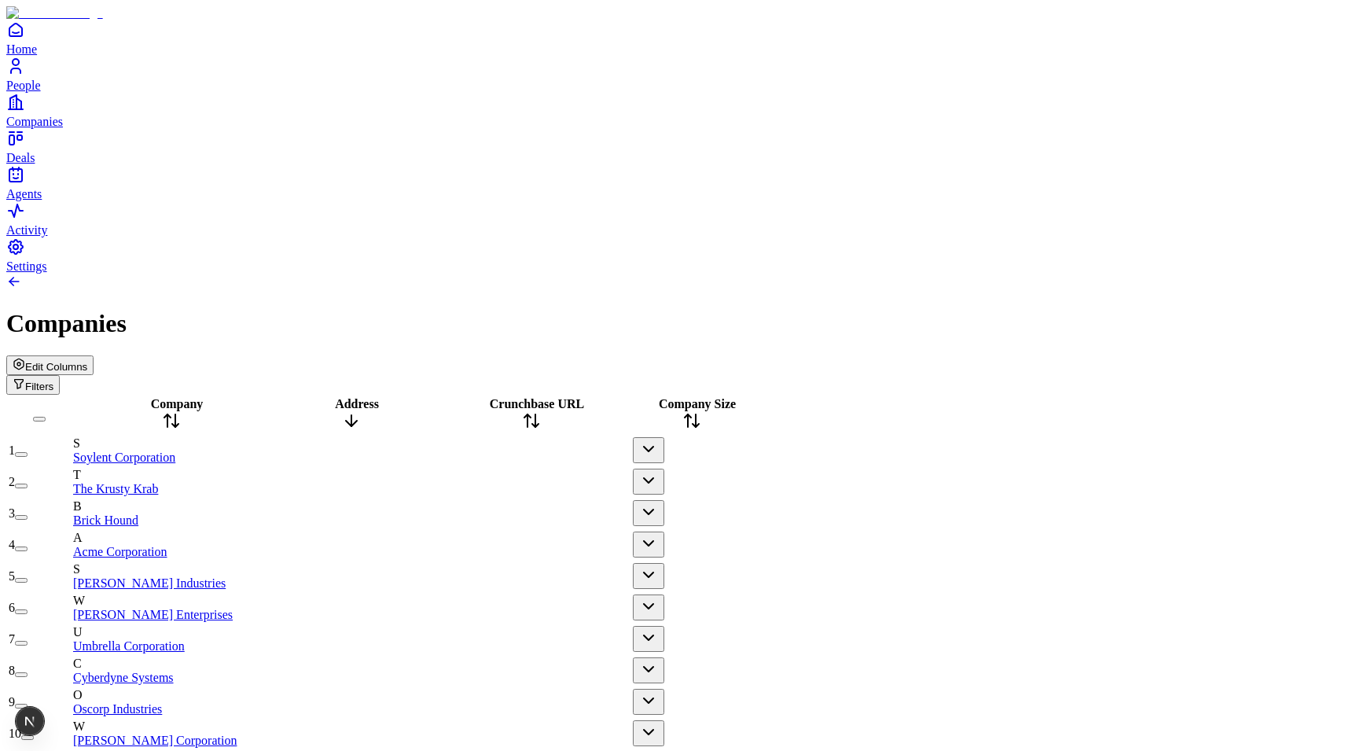
click at [379, 397] on span "Address" at bounding box center [357, 403] width 44 height 13
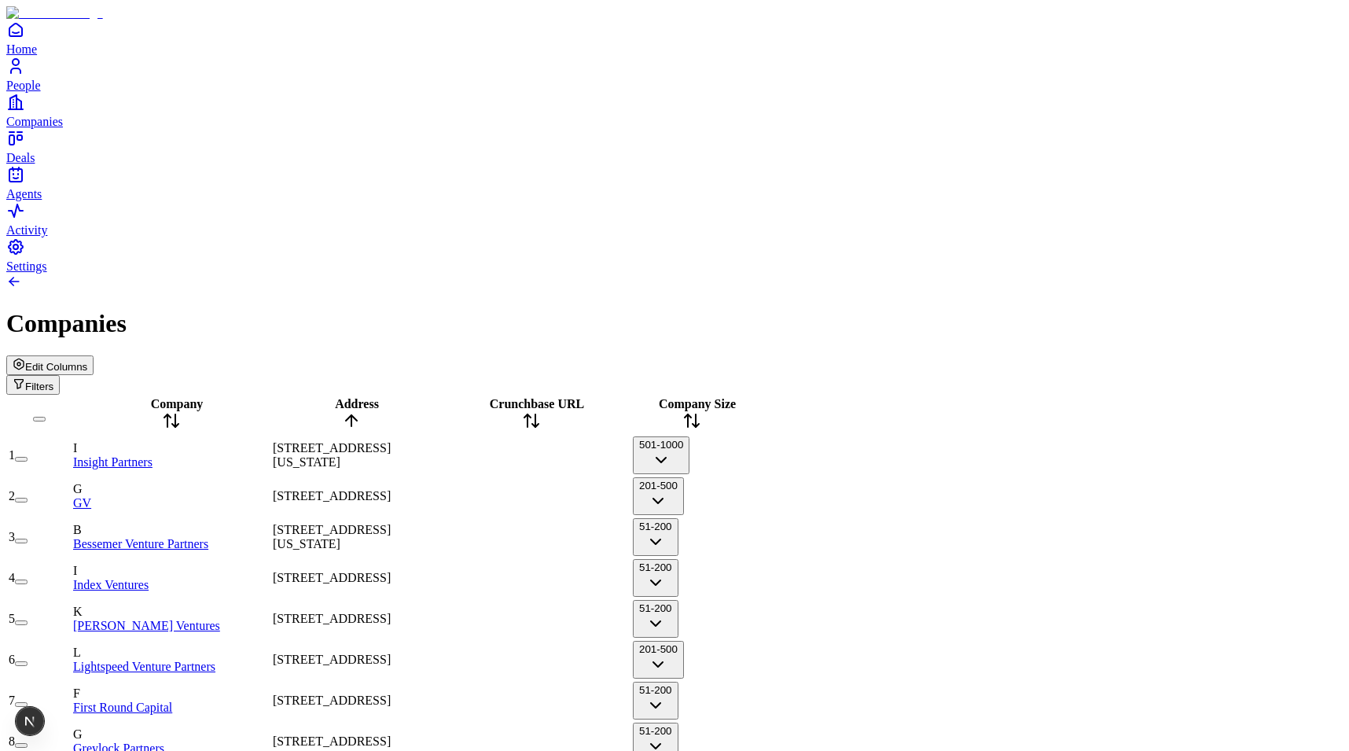
click at [379, 397] on span "Address" at bounding box center [357, 403] width 44 height 13
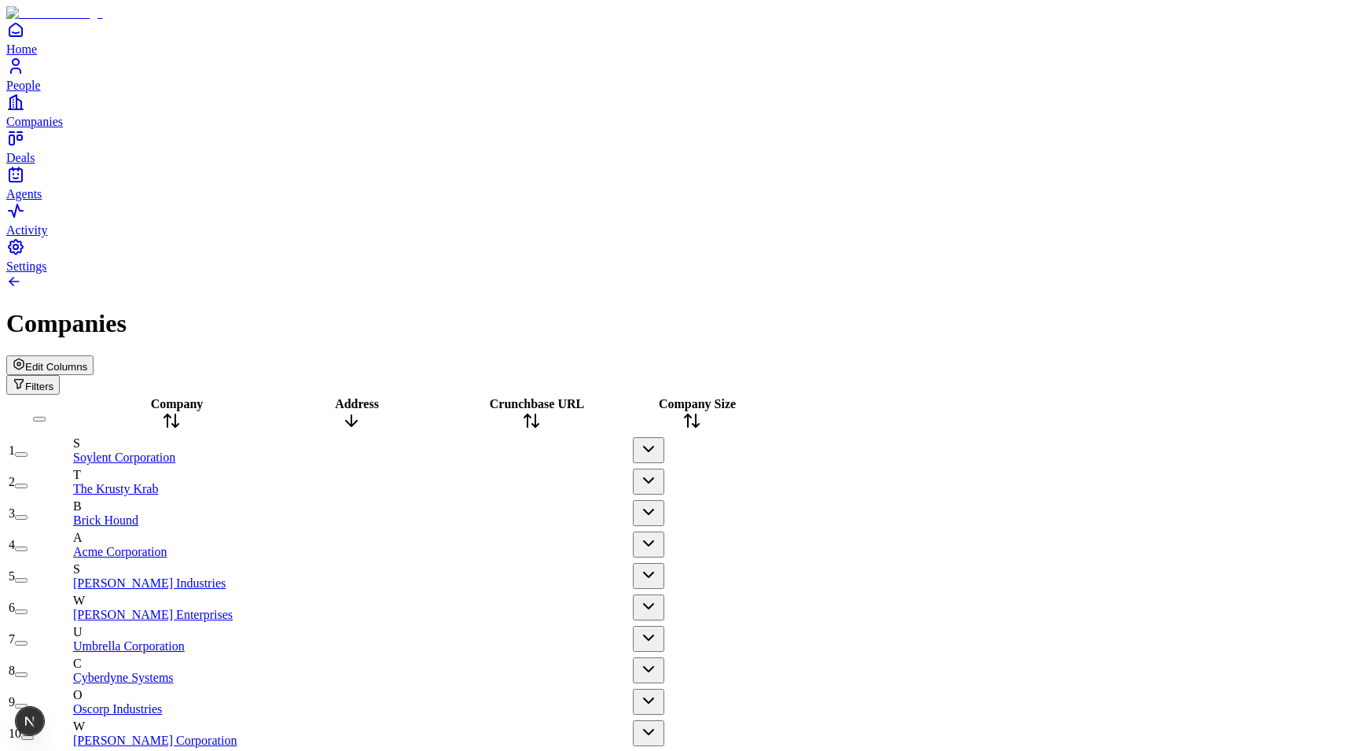
click at [379, 397] on span "Address" at bounding box center [357, 403] width 44 height 13
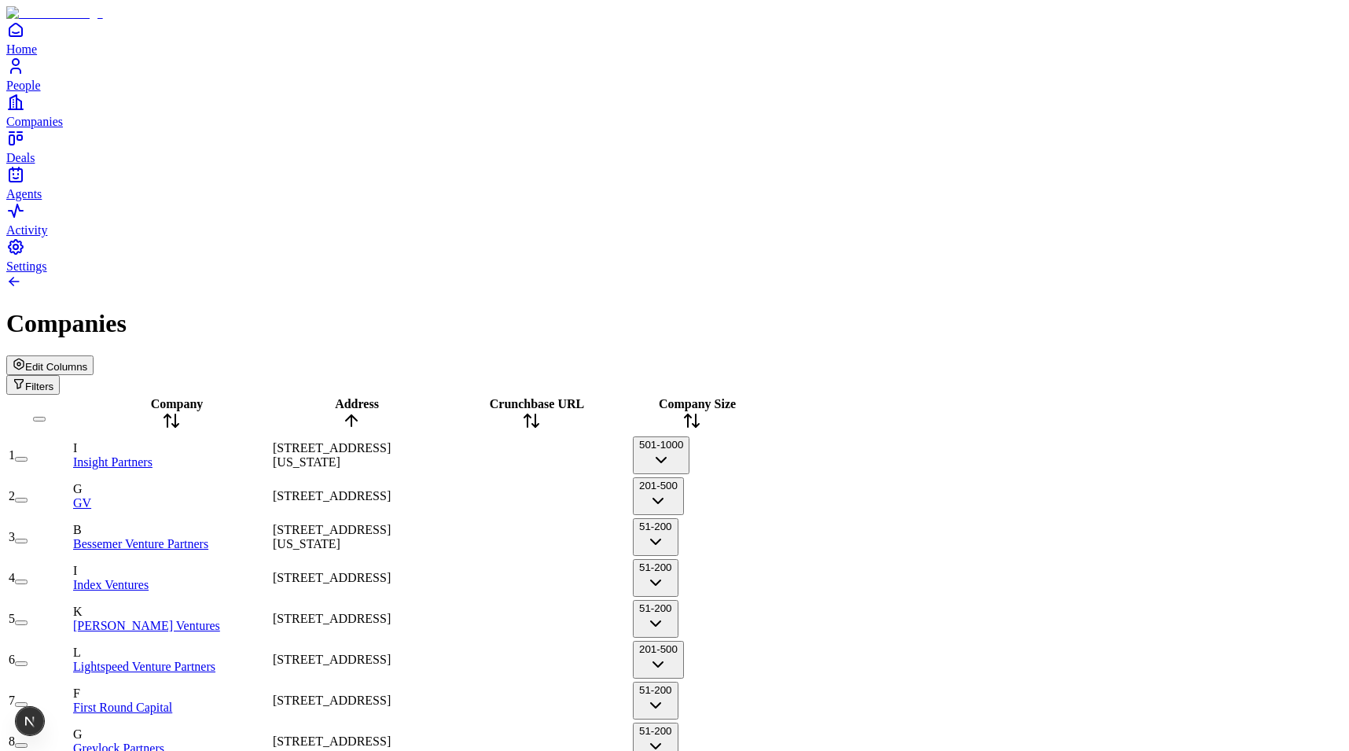
click at [379, 397] on span "Address" at bounding box center [357, 403] width 44 height 13
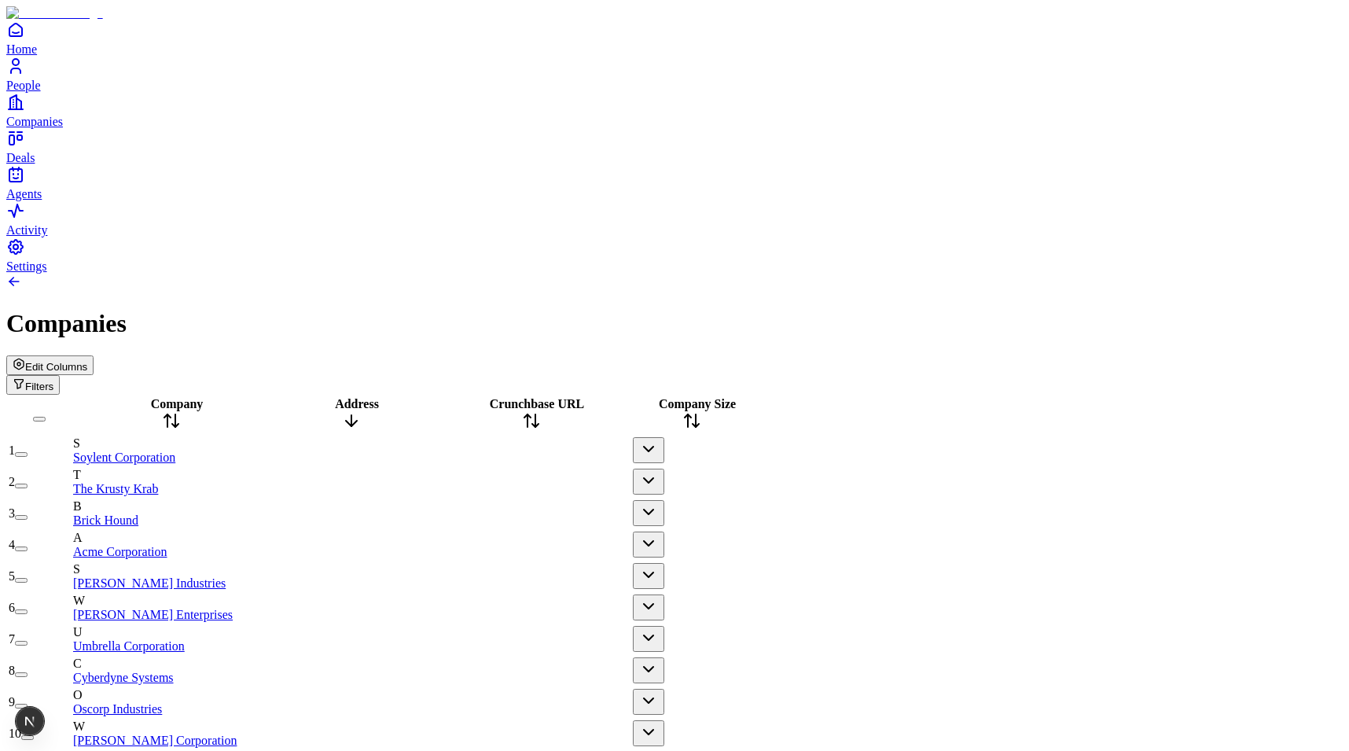
click at [379, 397] on span "Address" at bounding box center [357, 403] width 44 height 13
click at [183, 397] on span "Company" at bounding box center [177, 403] width 53 height 13
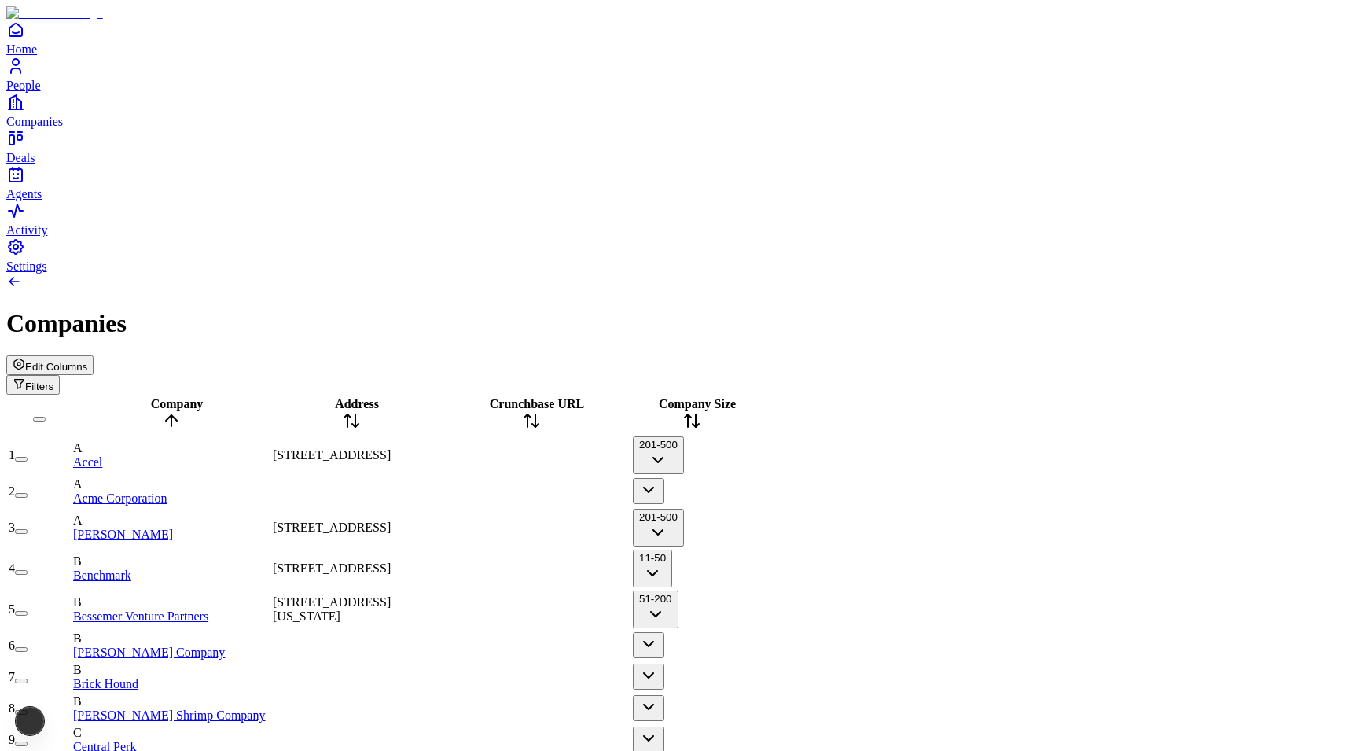
click at [183, 397] on span "Company" at bounding box center [177, 403] width 53 height 13
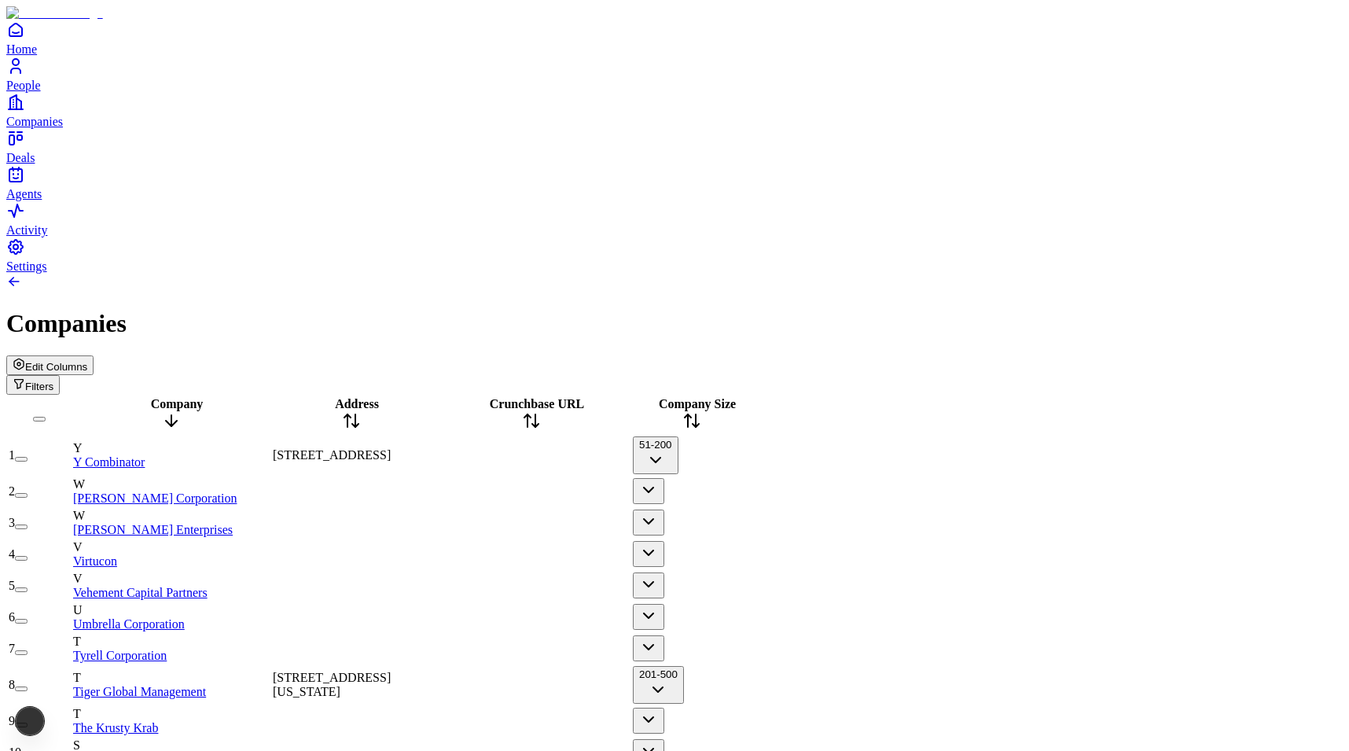
click at [183, 397] on span "Company" at bounding box center [177, 403] width 53 height 13
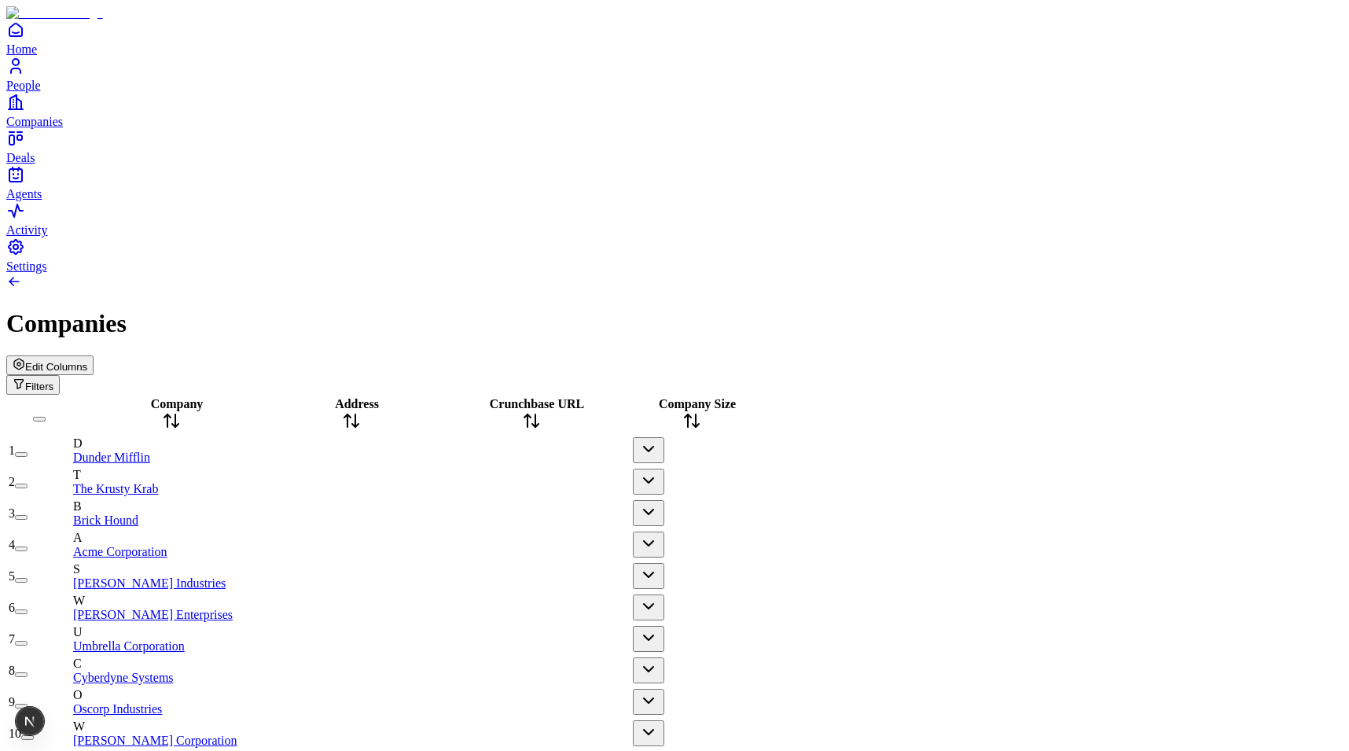
click at [584, 397] on span "Crunchbase URL" at bounding box center [537, 403] width 94 height 13
click at [94, 355] on button "Edit Columns" at bounding box center [49, 365] width 87 height 20
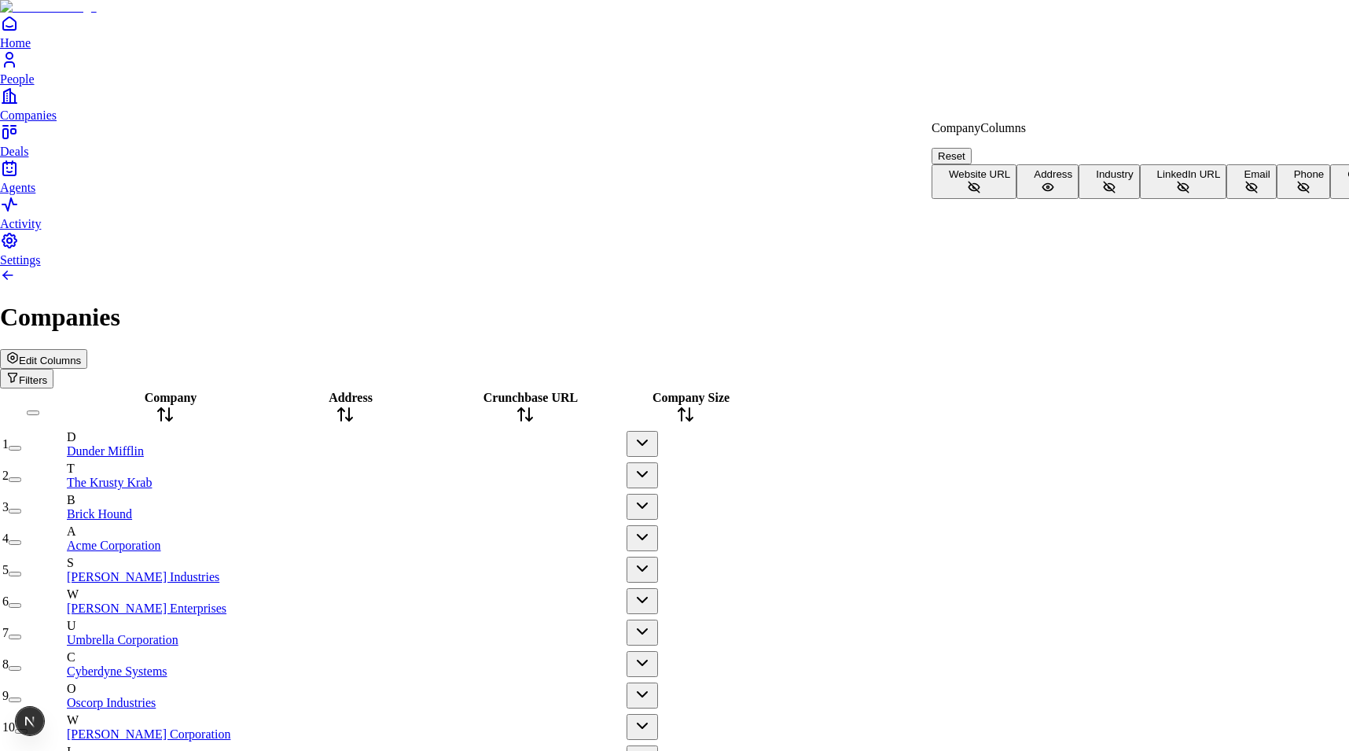
scroll to position [102, 0]
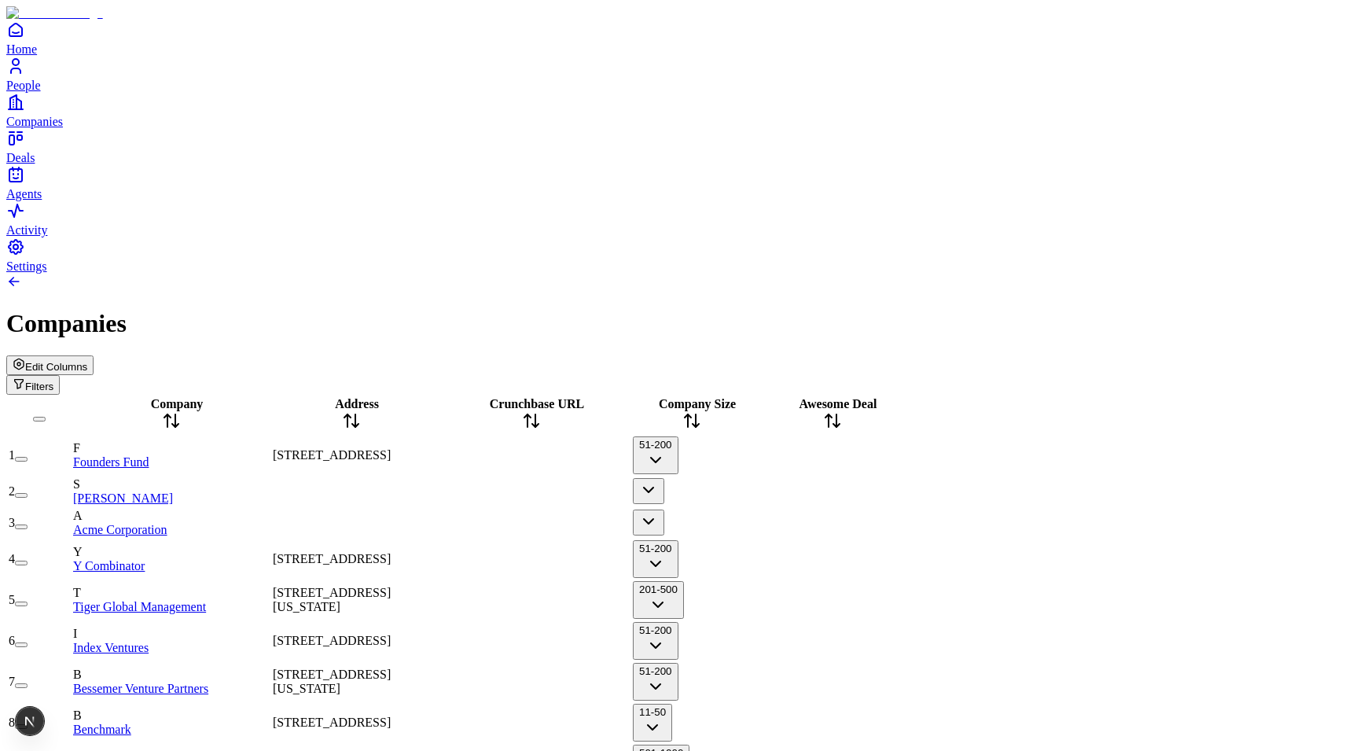
click at [199, 397] on div "Company" at bounding box center [171, 415] width 196 height 36
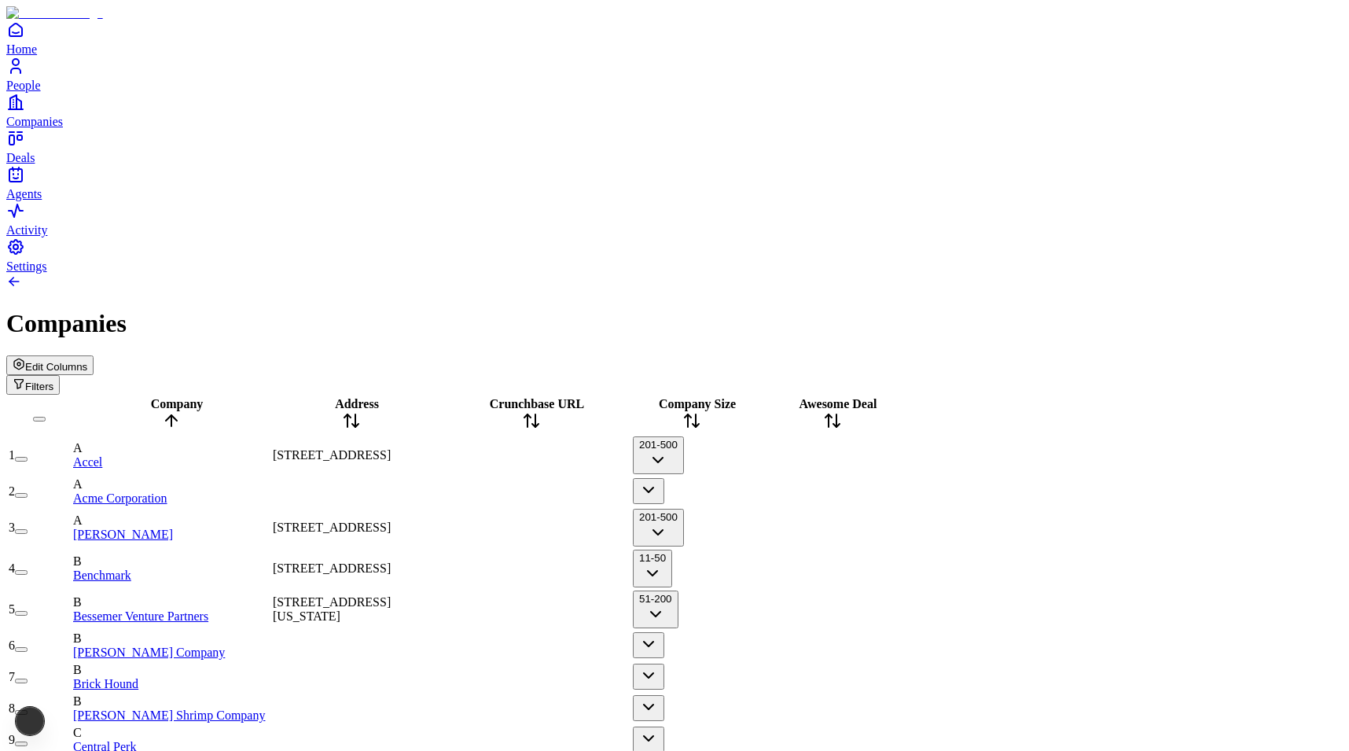
click at [199, 397] on div "Company" at bounding box center [171, 415] width 196 height 36
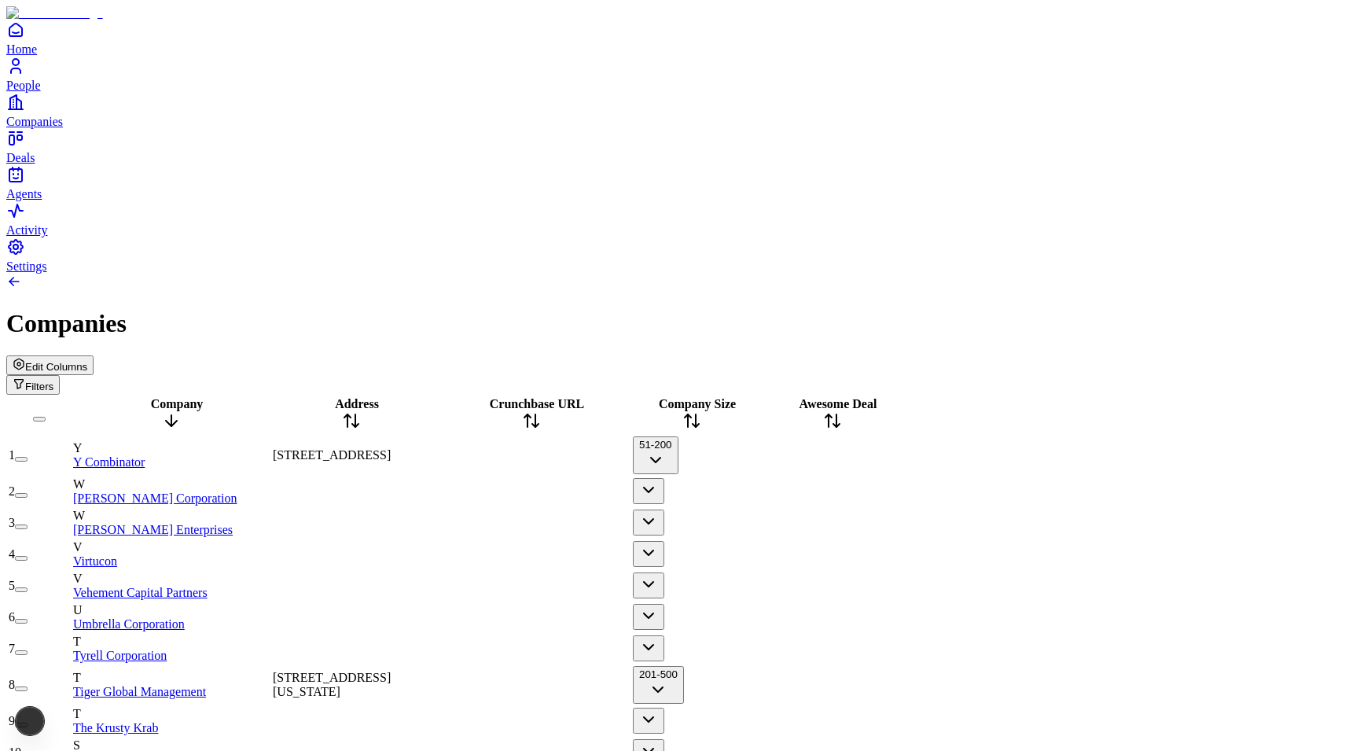
click at [199, 397] on div "Company" at bounding box center [171, 415] width 196 height 36
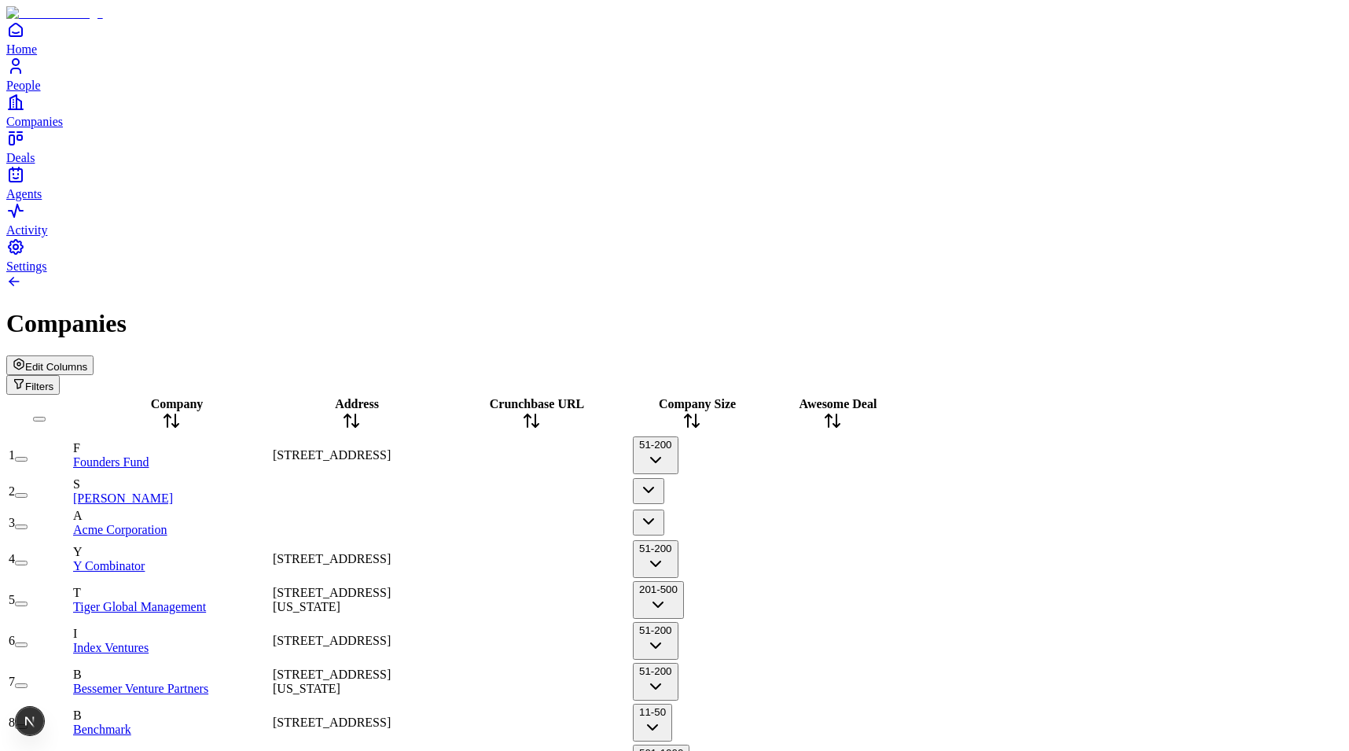
click at [415, 397] on div "Address" at bounding box center [351, 415] width 157 height 36
click at [379, 397] on span "Address" at bounding box center [357, 403] width 44 height 13
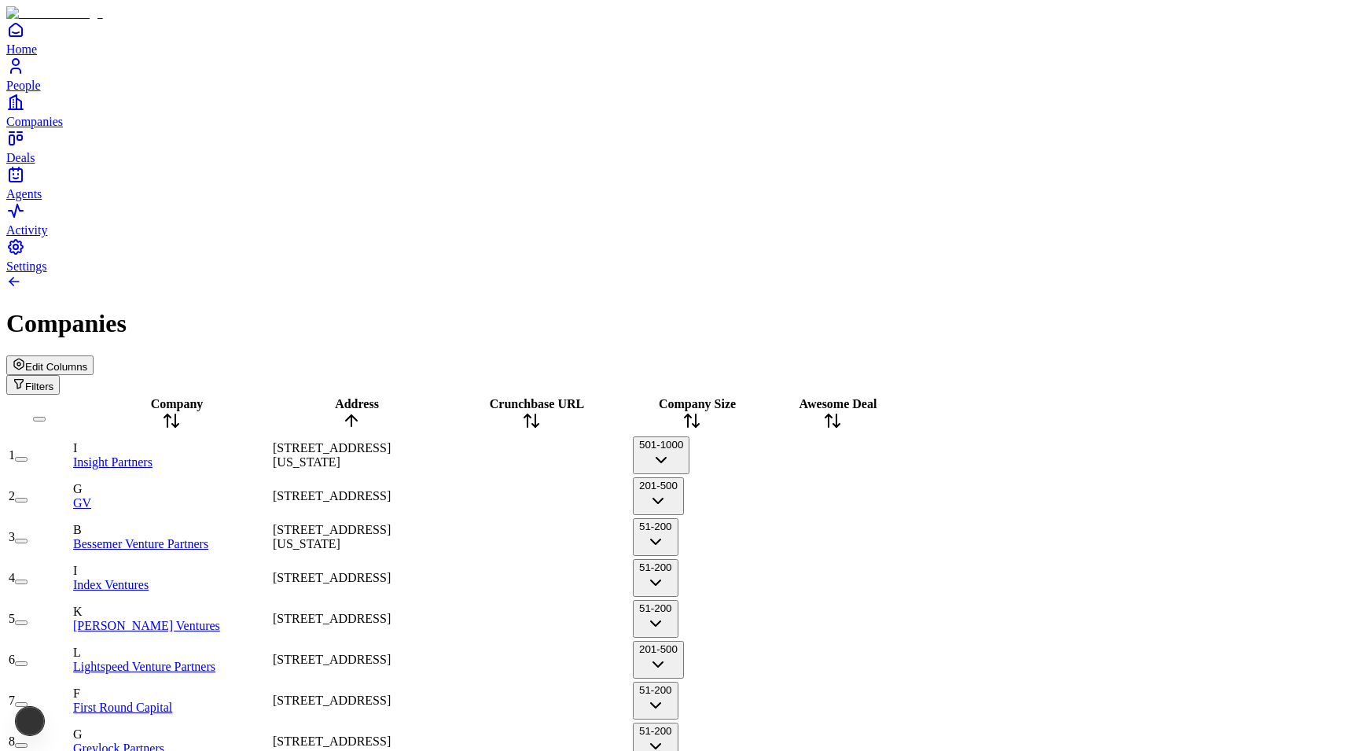
click at [379, 397] on span "Address" at bounding box center [357, 403] width 44 height 13
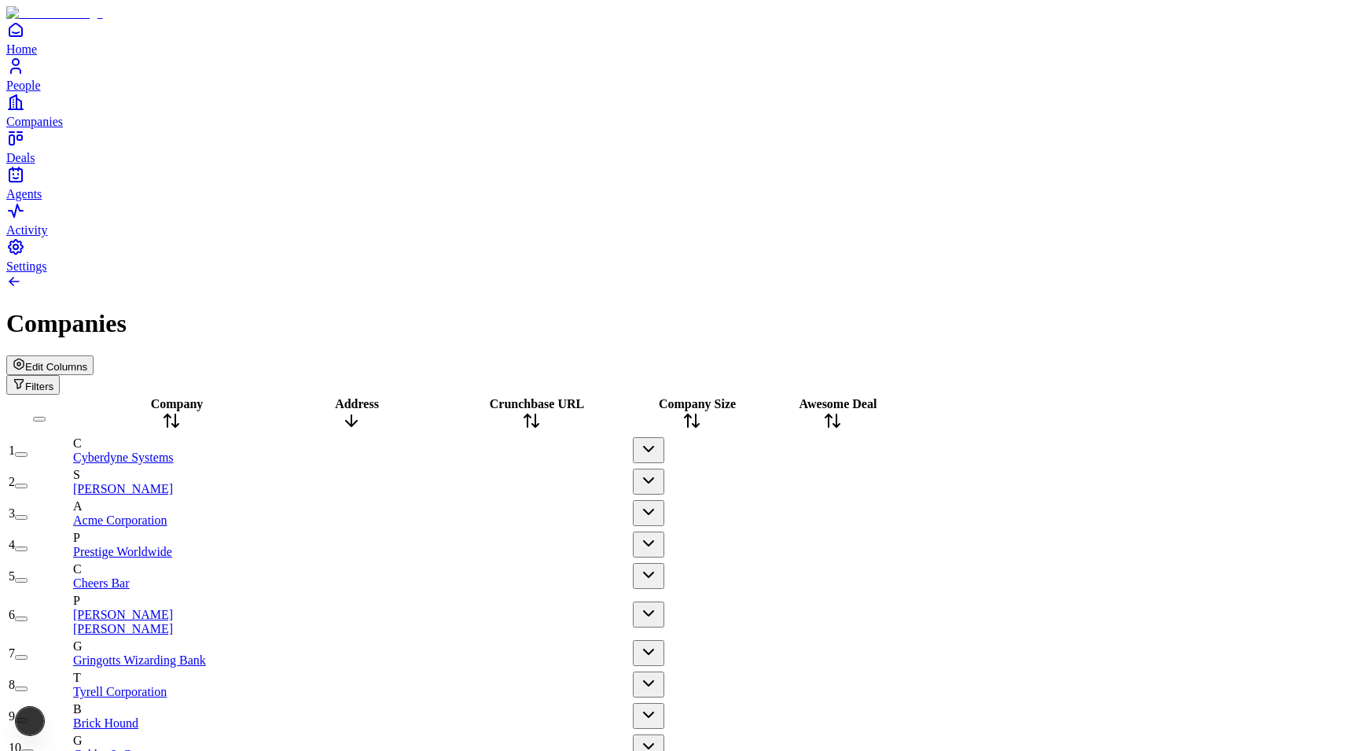
click at [379, 397] on span "Address" at bounding box center [357, 403] width 44 height 13
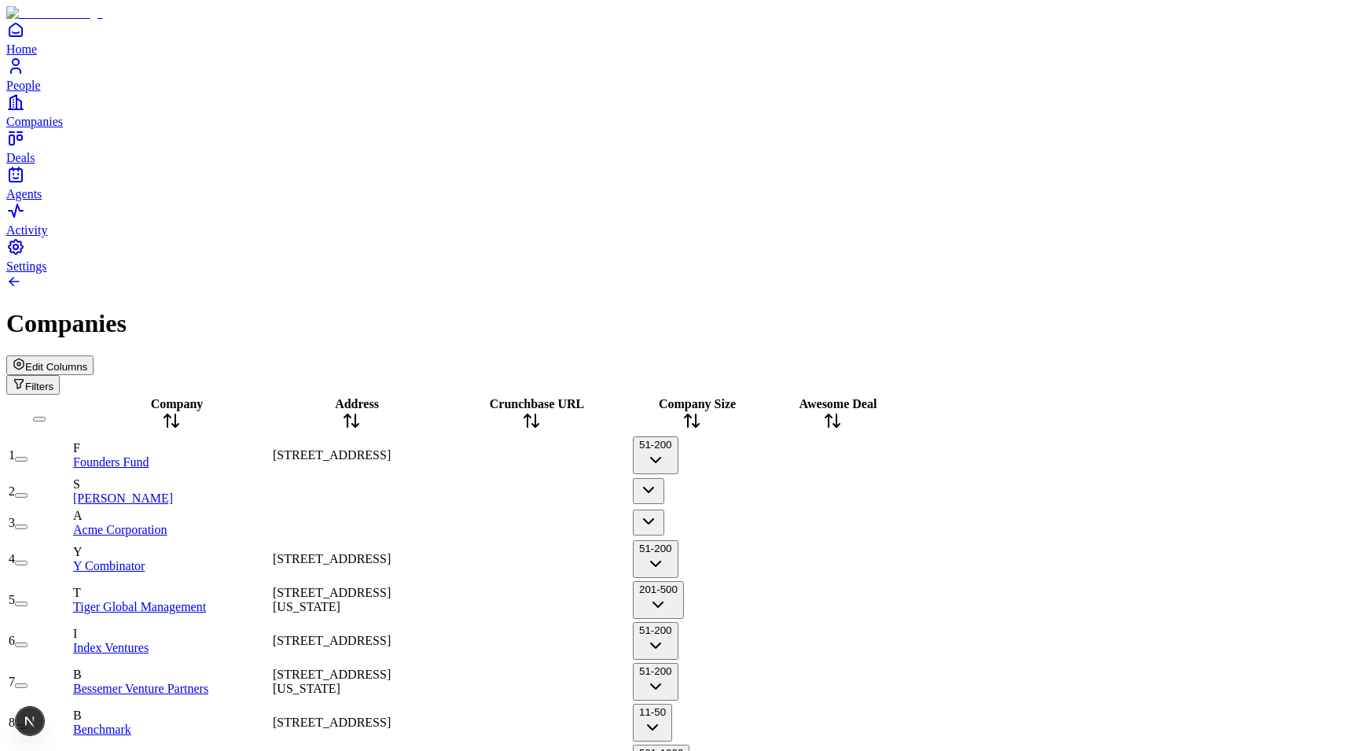
click at [87, 361] on span "Edit Columns" at bounding box center [56, 367] width 62 height 12
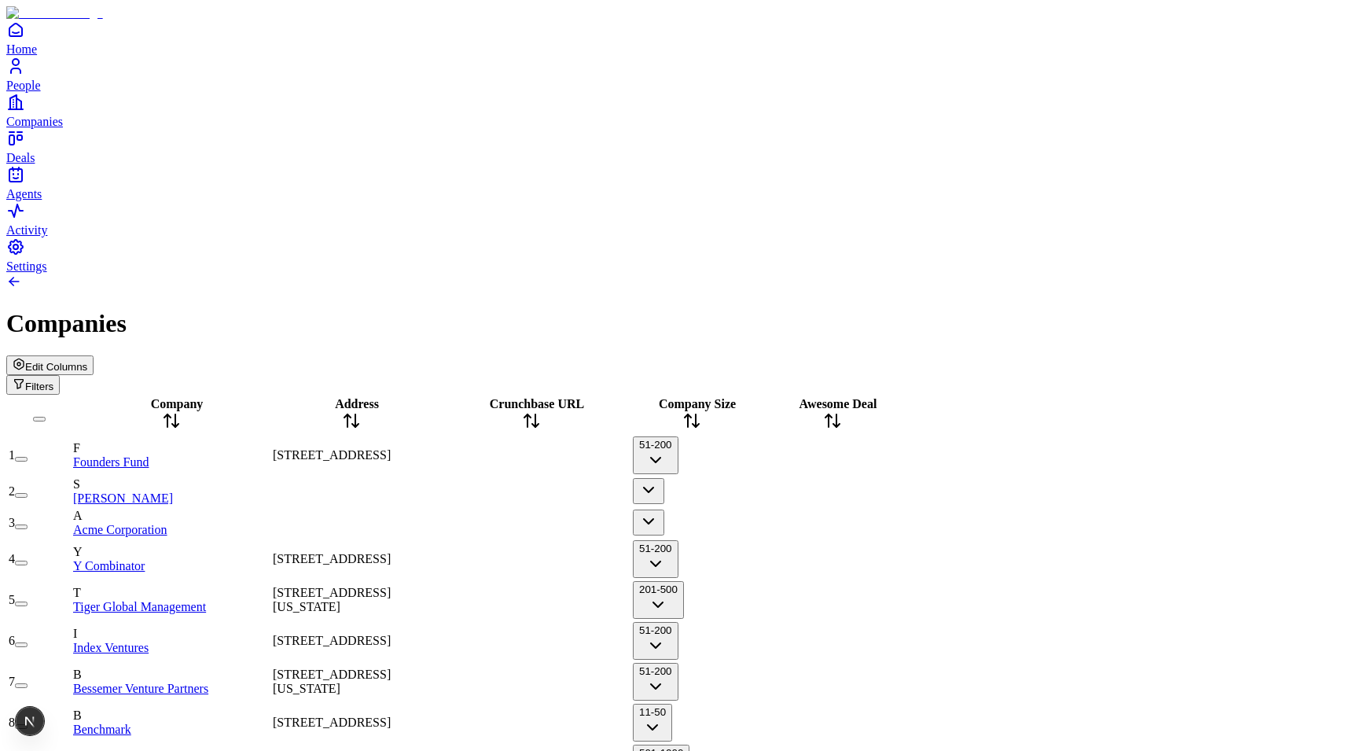
click at [60, 375] on button "Filters" at bounding box center [32, 385] width 53 height 20
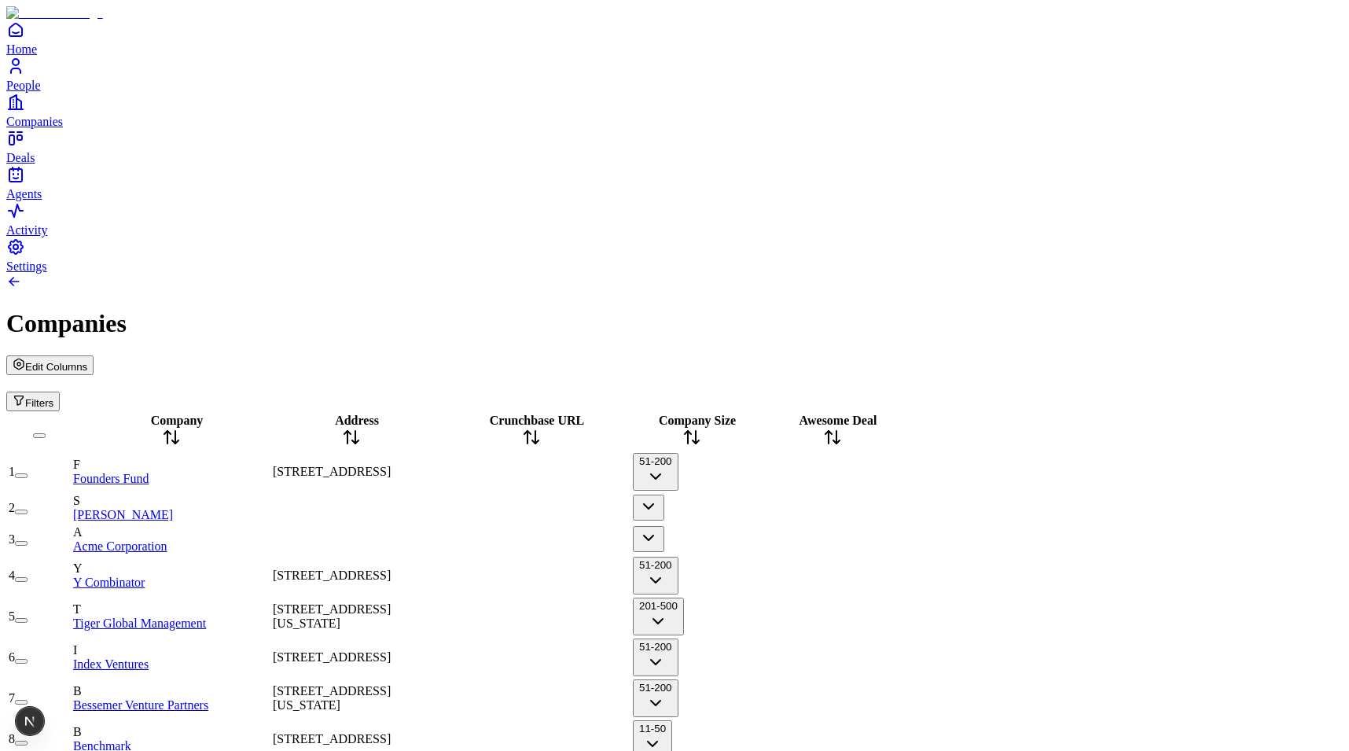
click at [1010, 309] on div "Companies" at bounding box center [674, 323] width 1336 height 29
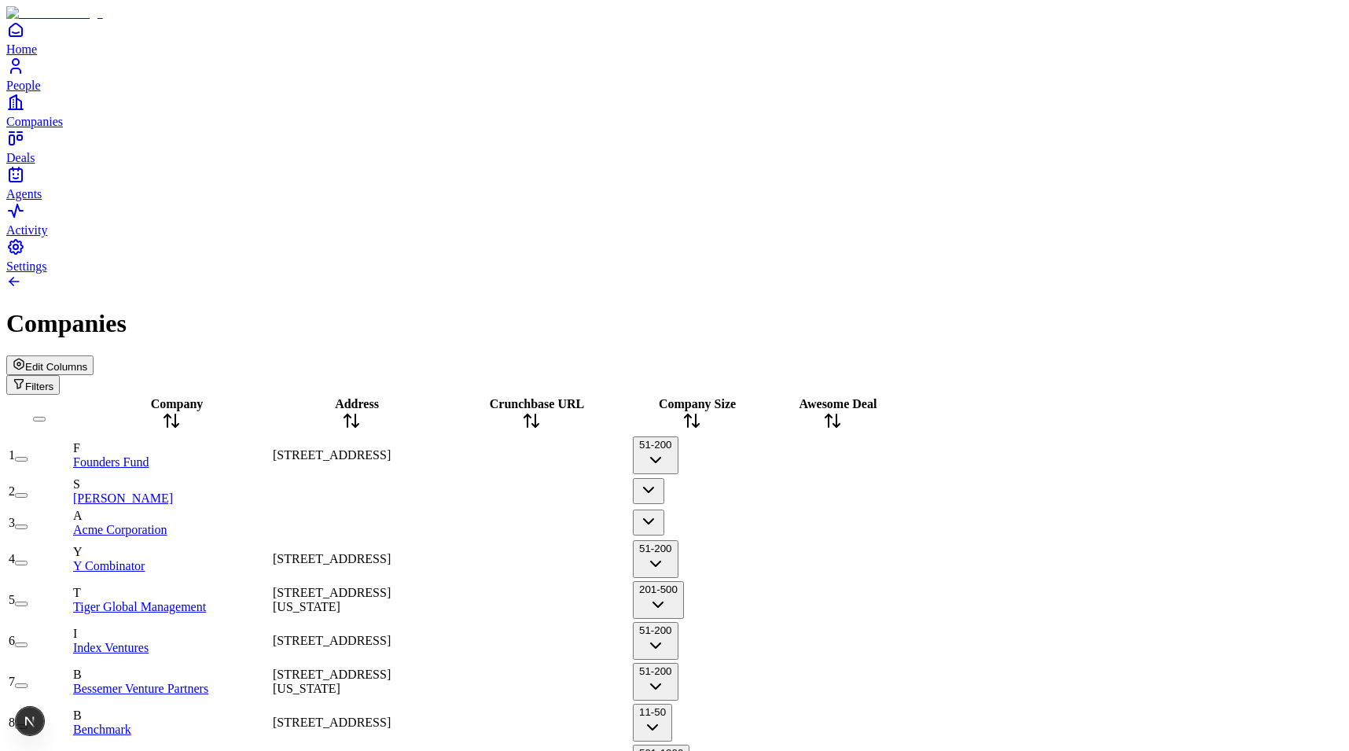
click at [87, 361] on span "Edit Columns" at bounding box center [56, 367] width 62 height 12
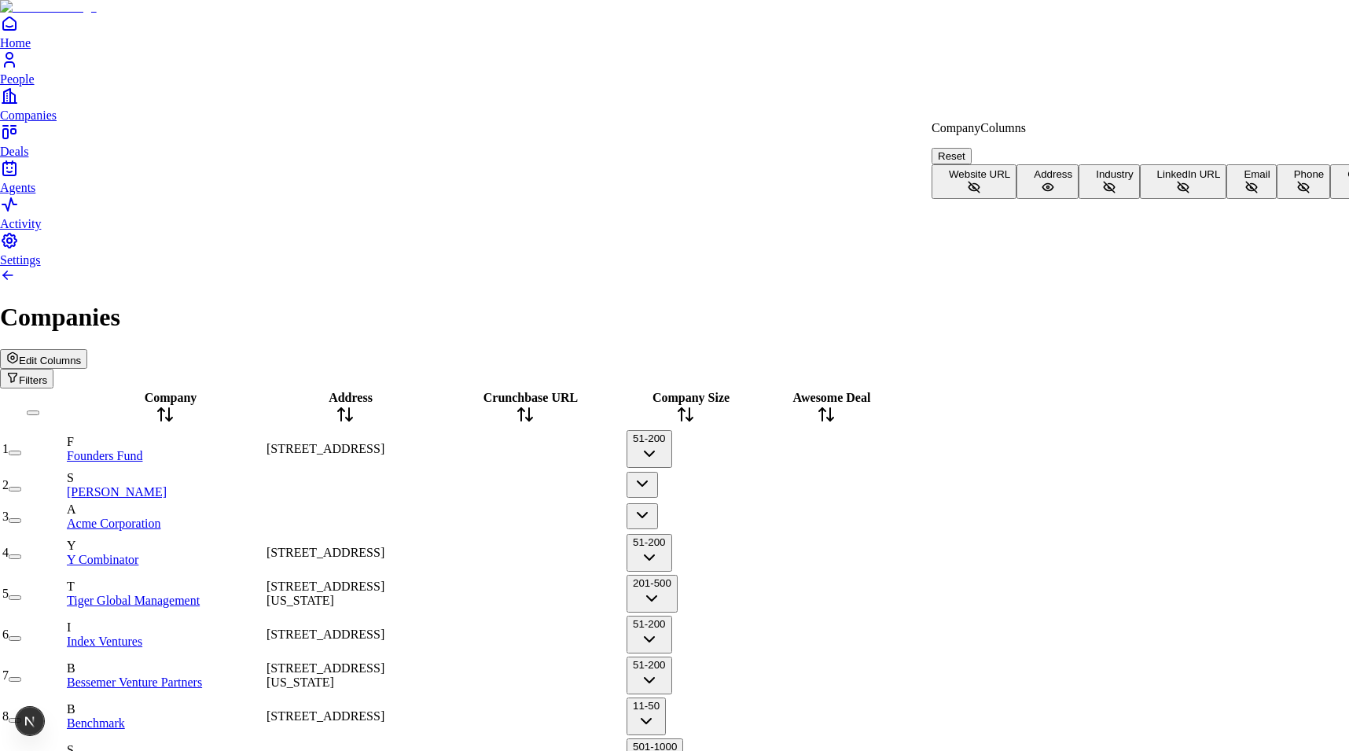
scroll to position [0, 0]
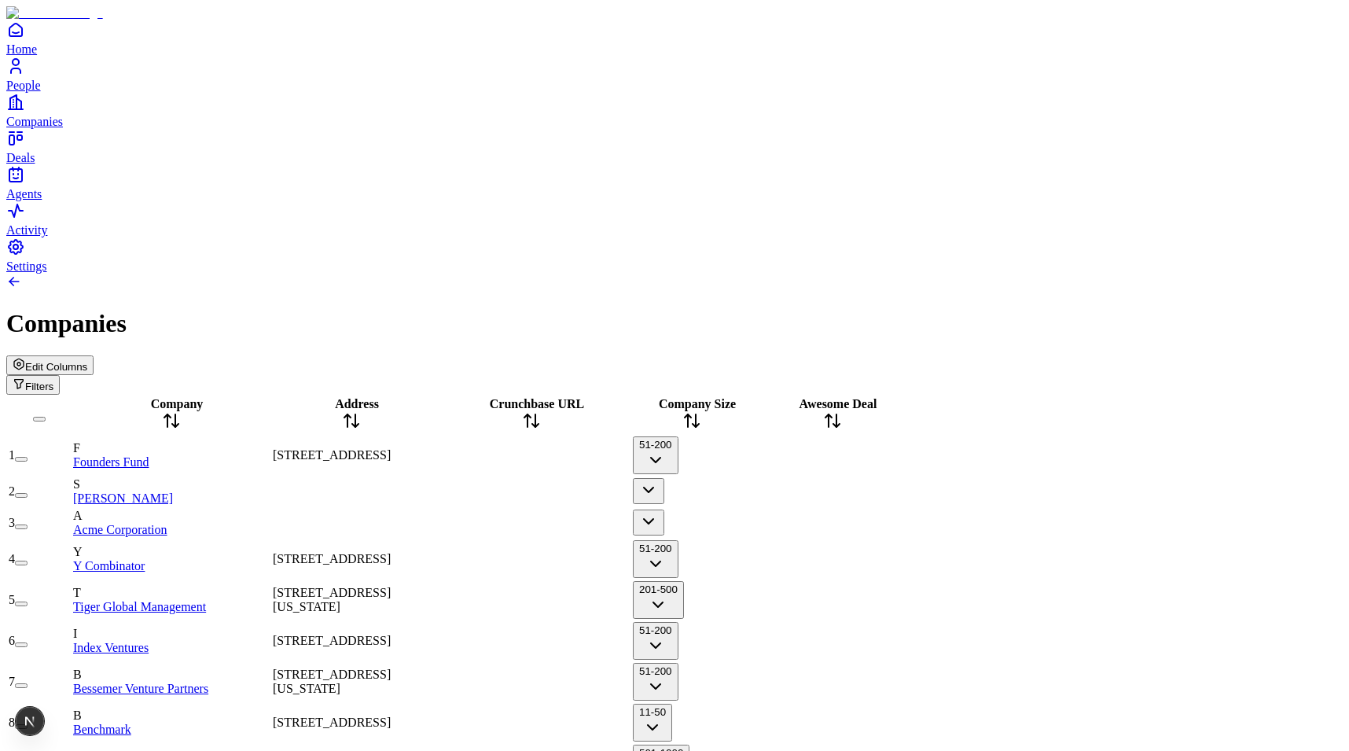
click at [1205, 355] on div "Edit Columns Filters" at bounding box center [674, 374] width 1336 height 39
click at [87, 361] on span "Edit Columns" at bounding box center [56, 367] width 62 height 12
click at [391, 448] on span "One Letterman Drive, Building D, 5th Floor, San Francisco, CA 94129, USA" at bounding box center [332, 454] width 118 height 13
click at [384, 447] on input "**********" at bounding box center [329, 455] width 112 height 16
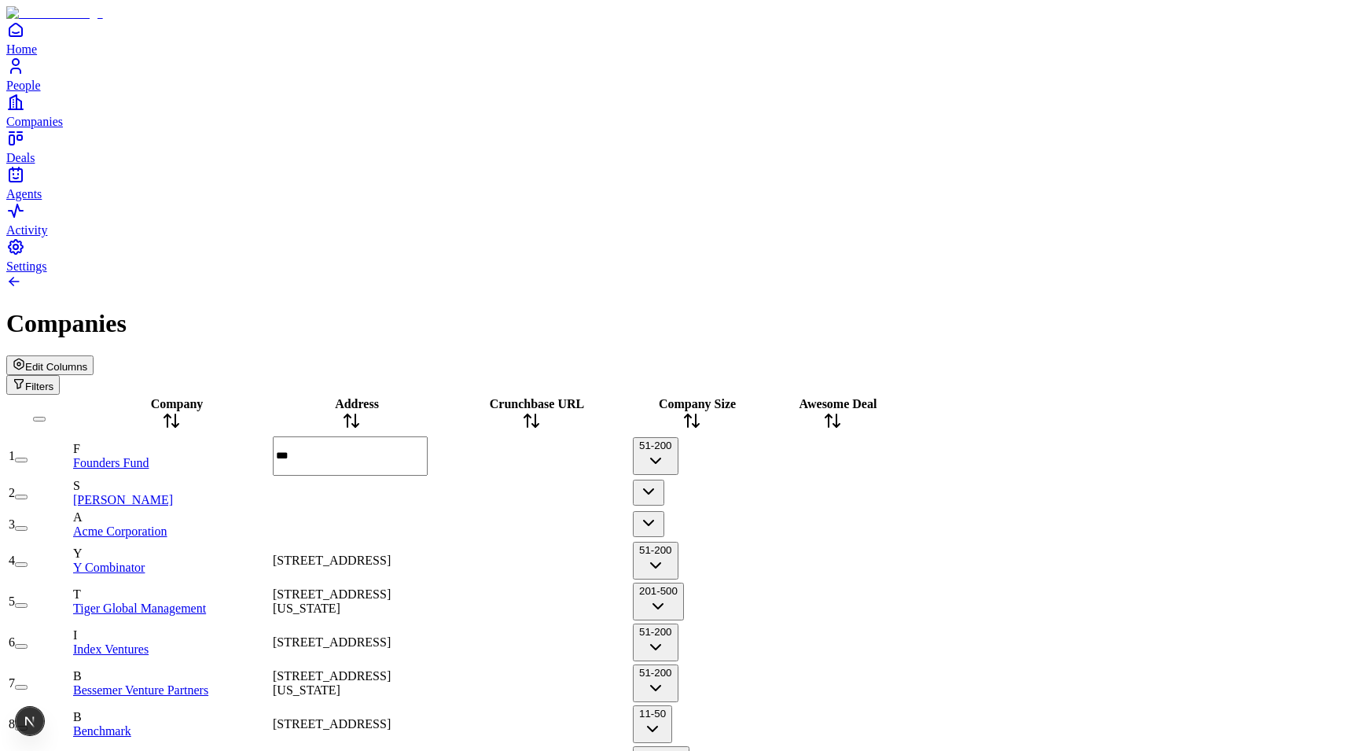
type input "****"
click at [420, 355] on div "Edit Columns Filters" at bounding box center [674, 374] width 1336 height 39
click at [403, 397] on div "Address" at bounding box center [351, 415] width 157 height 36
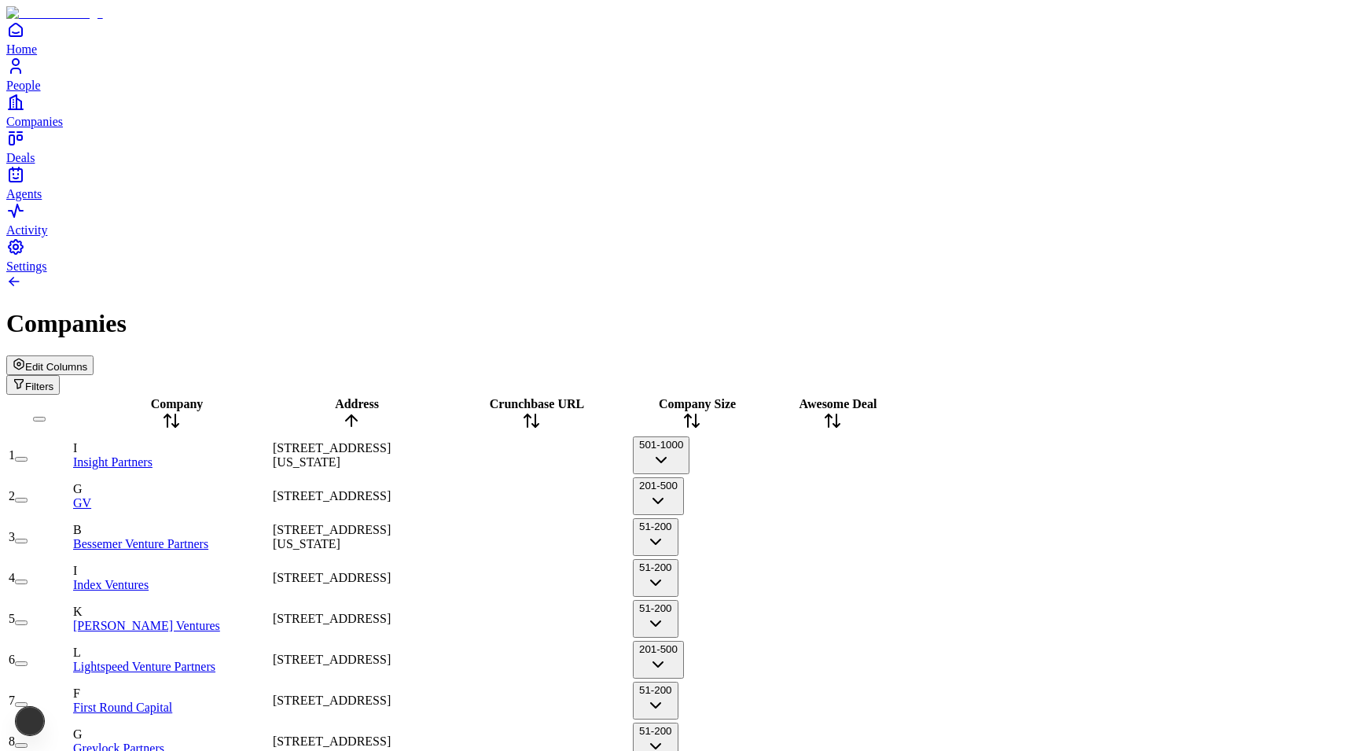
click at [403, 397] on div "Address" at bounding box center [351, 415] width 157 height 36
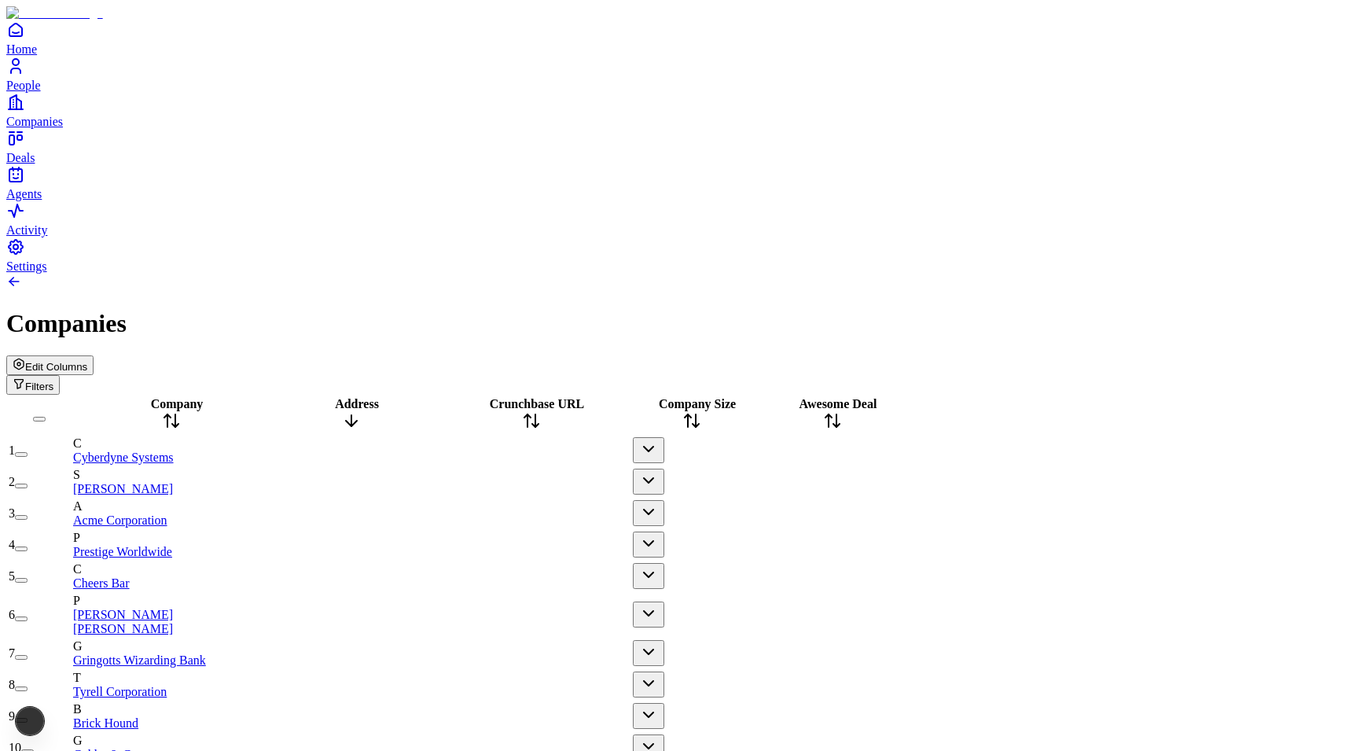
click at [403, 397] on div "Address" at bounding box center [351, 415] width 157 height 36
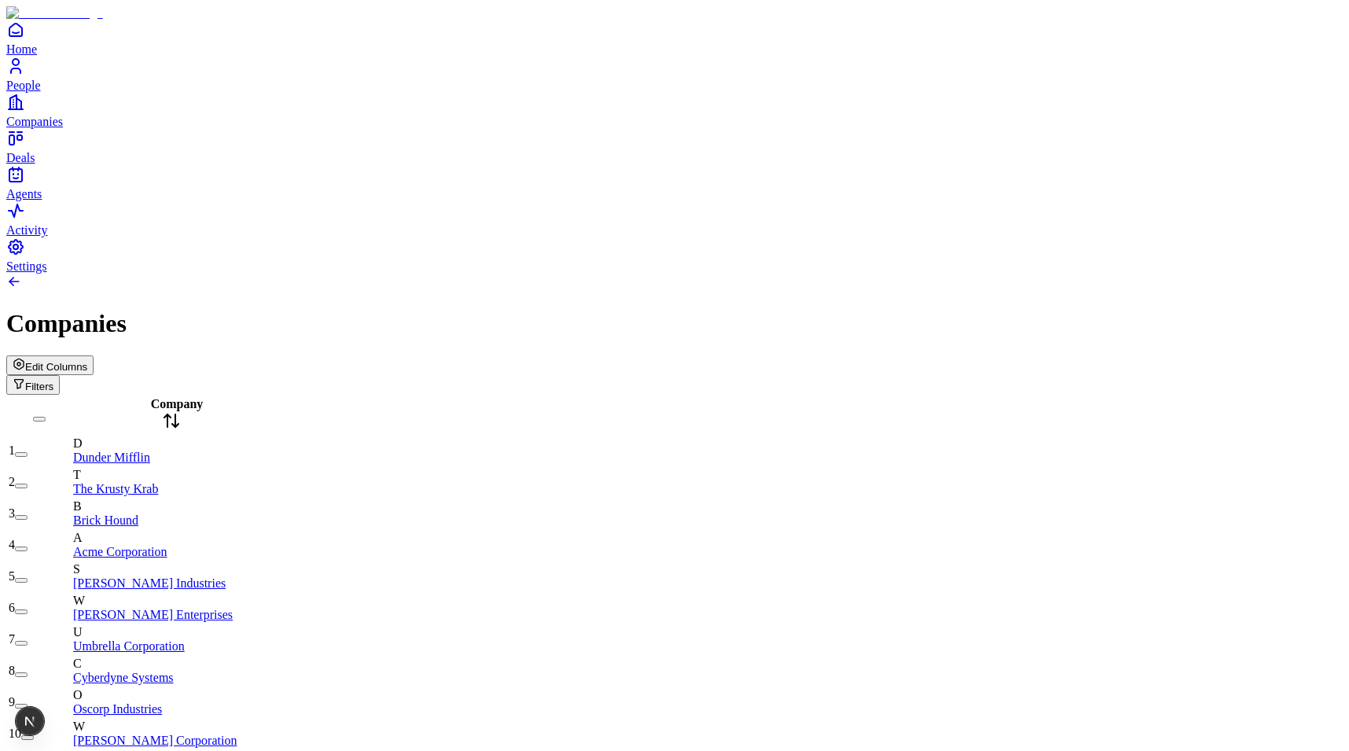
click at [94, 355] on button "Edit Columns" at bounding box center [49, 365] width 87 height 20
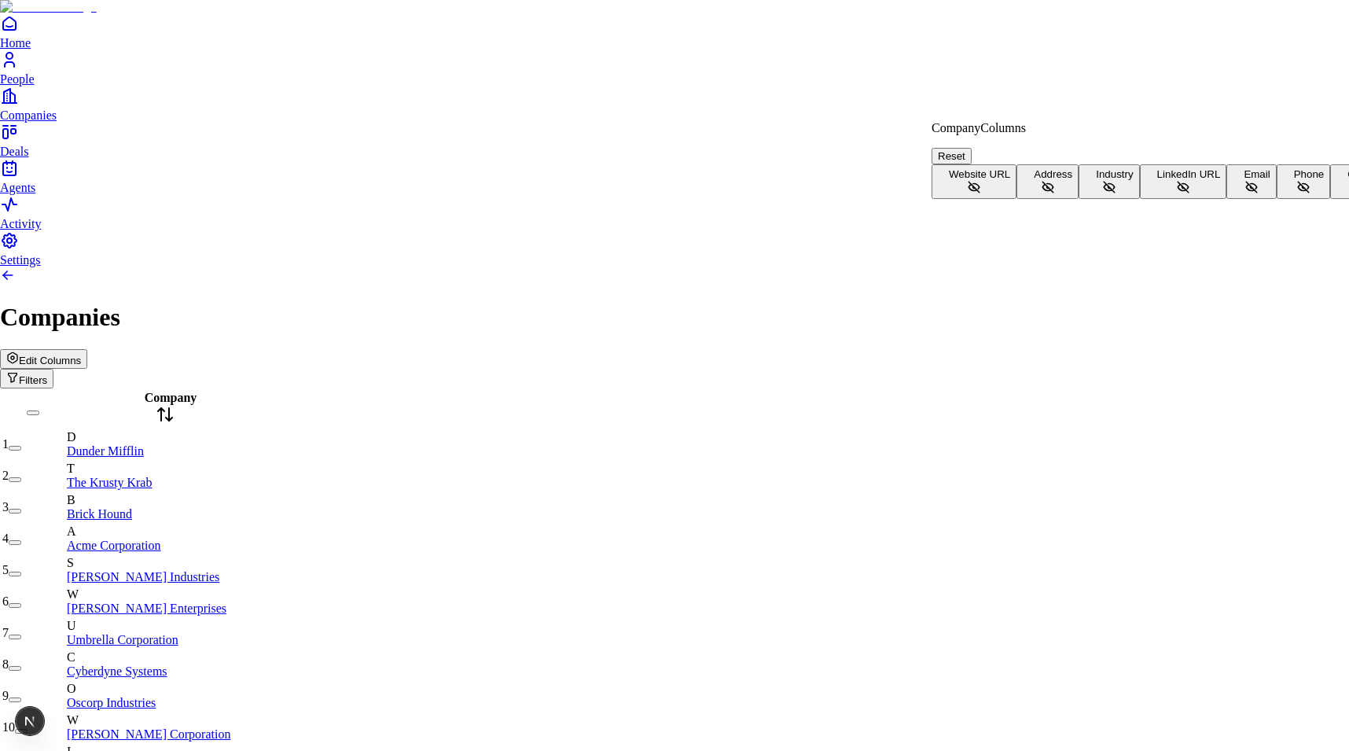
click at [1035, 199] on button "Address" at bounding box center [1047, 181] width 62 height 35
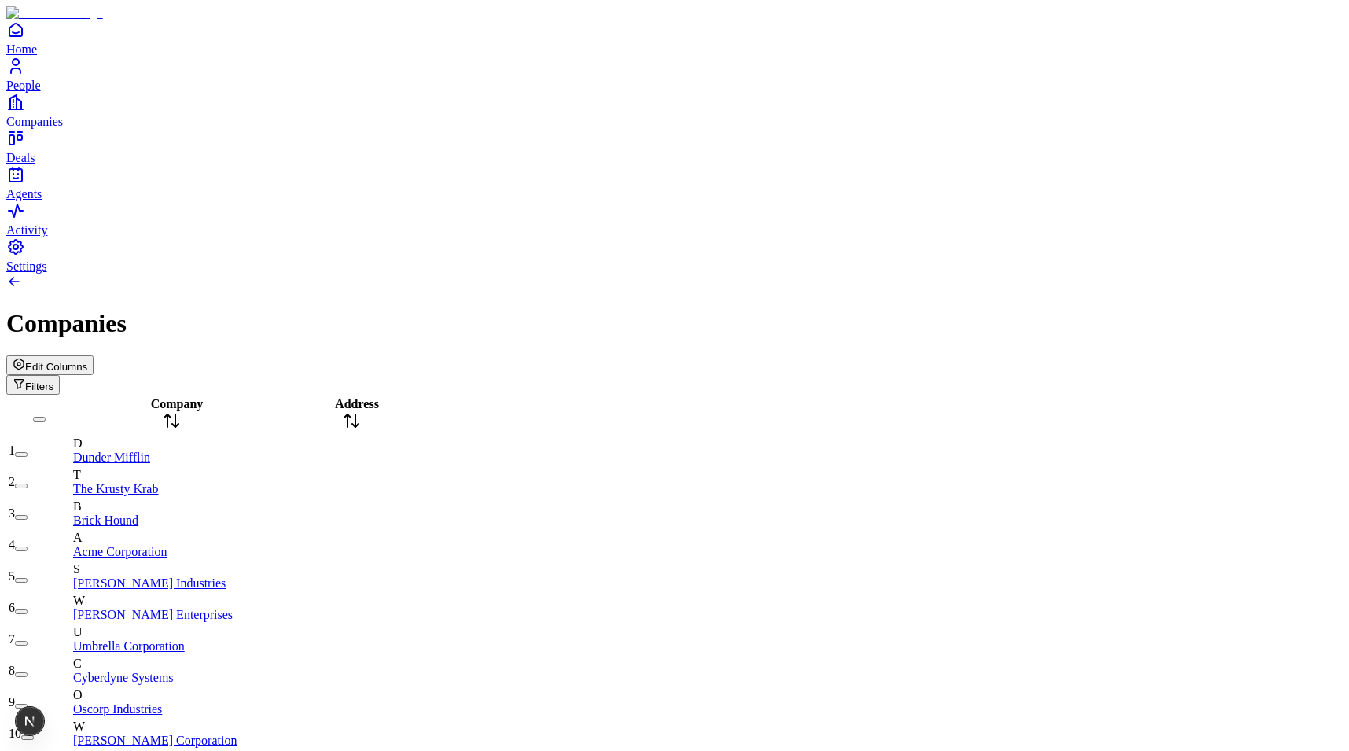
click at [1198, 355] on div "Edit Columns Filters" at bounding box center [674, 374] width 1336 height 39
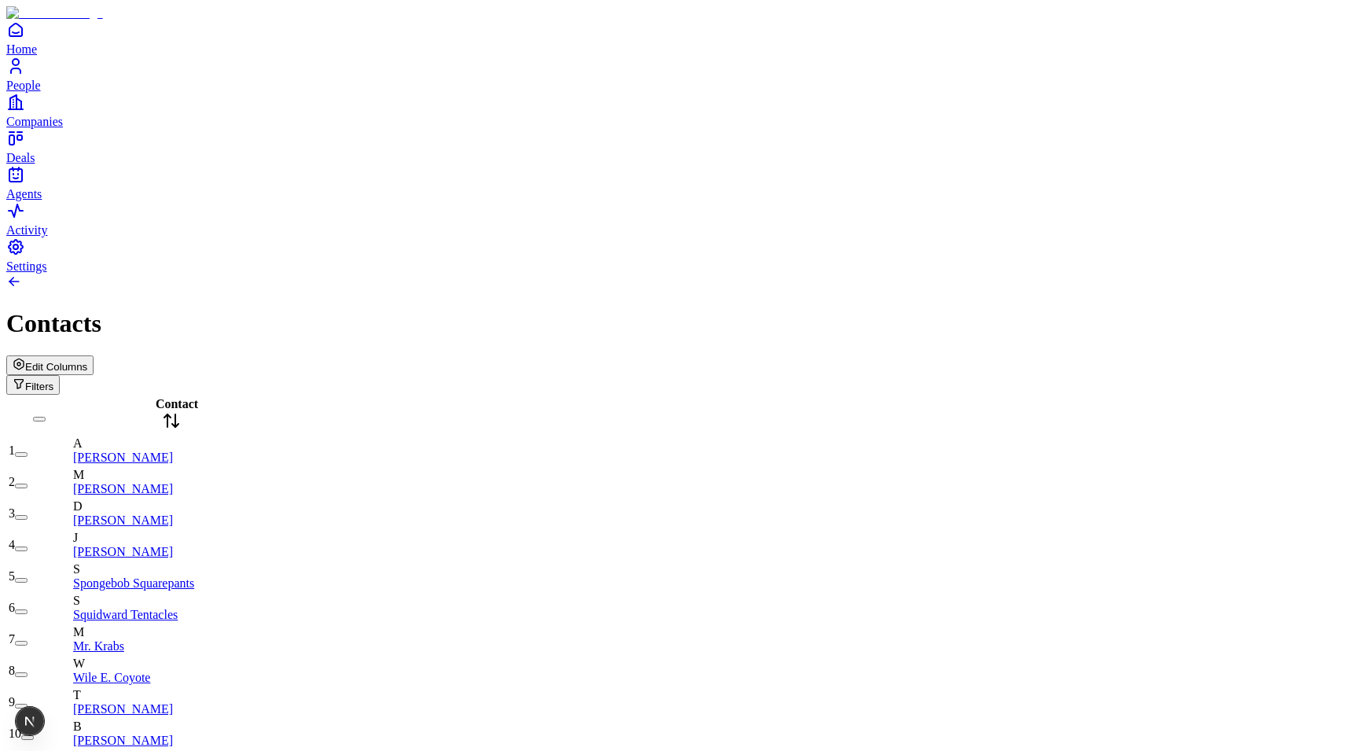
click at [87, 361] on span "Edit Columns" at bounding box center [56, 367] width 62 height 12
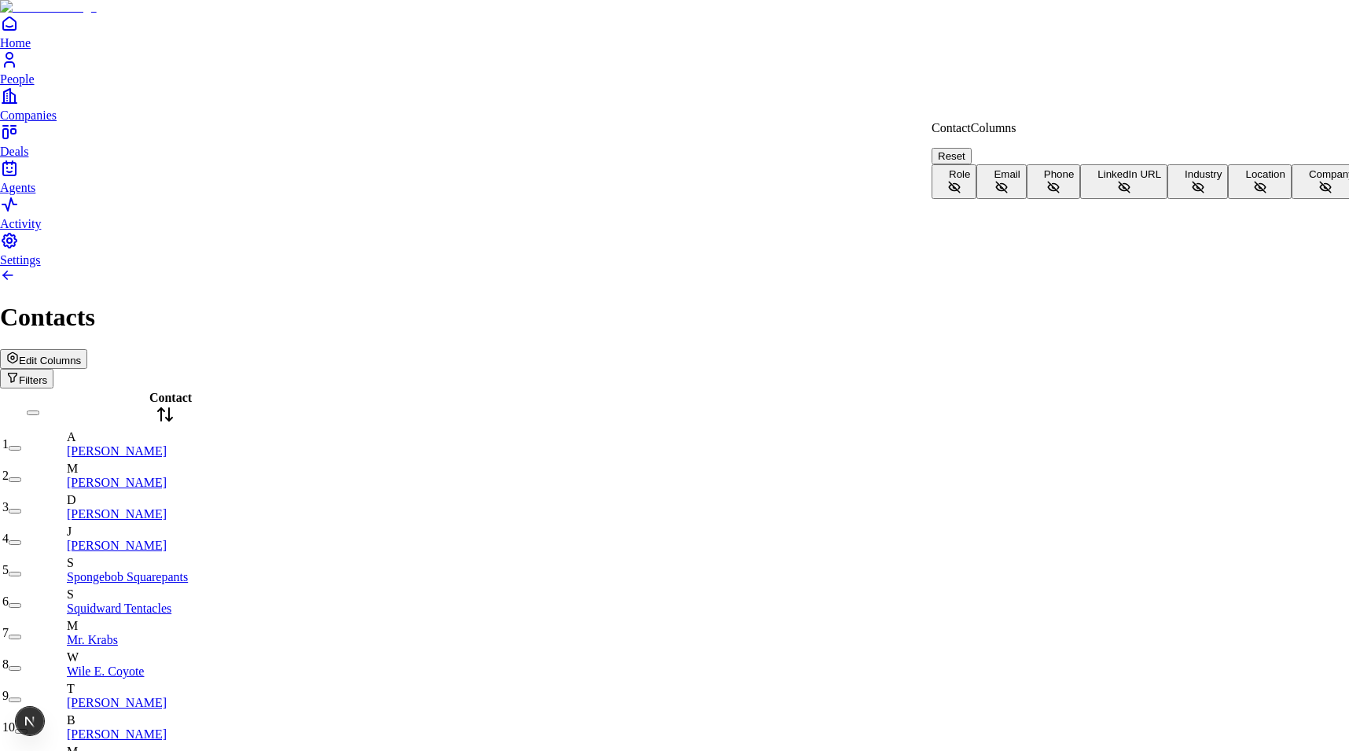
scroll to position [35, 0]
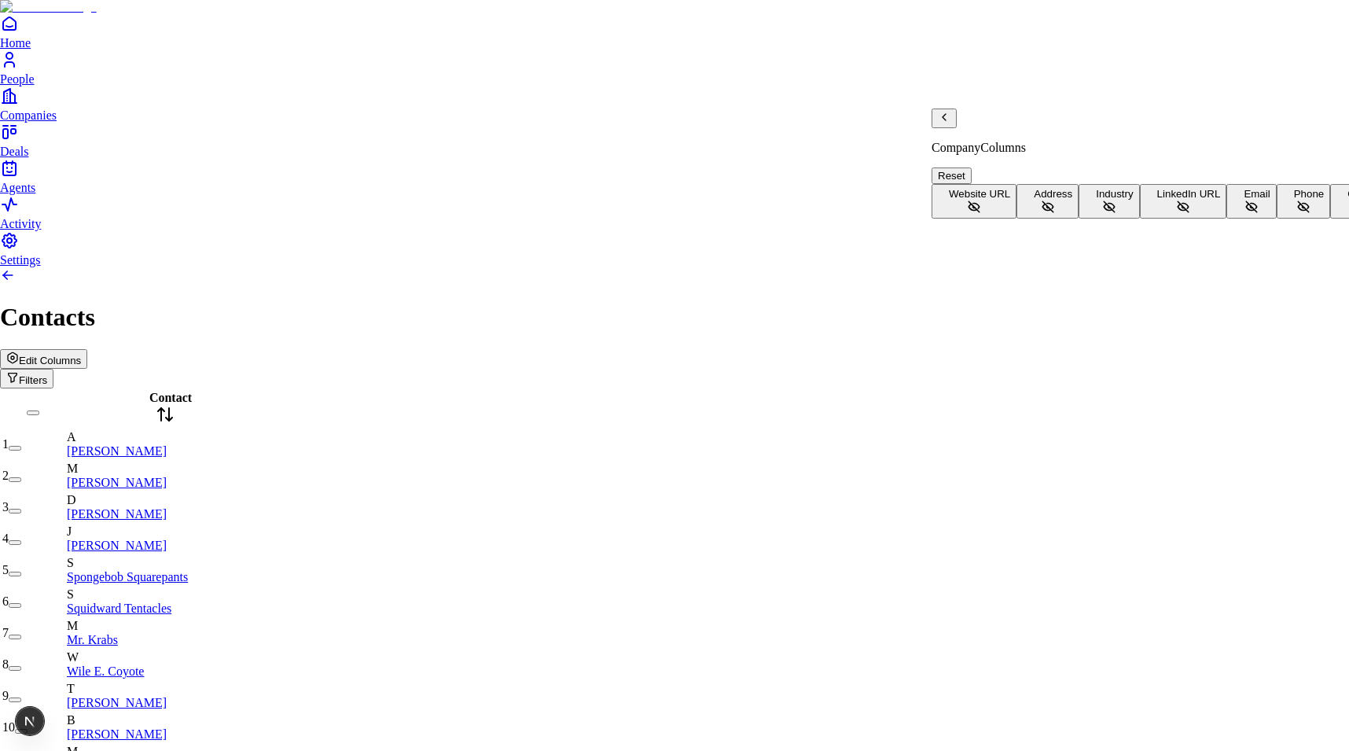
click at [1027, 184] on button "Address" at bounding box center [1047, 201] width 62 height 35
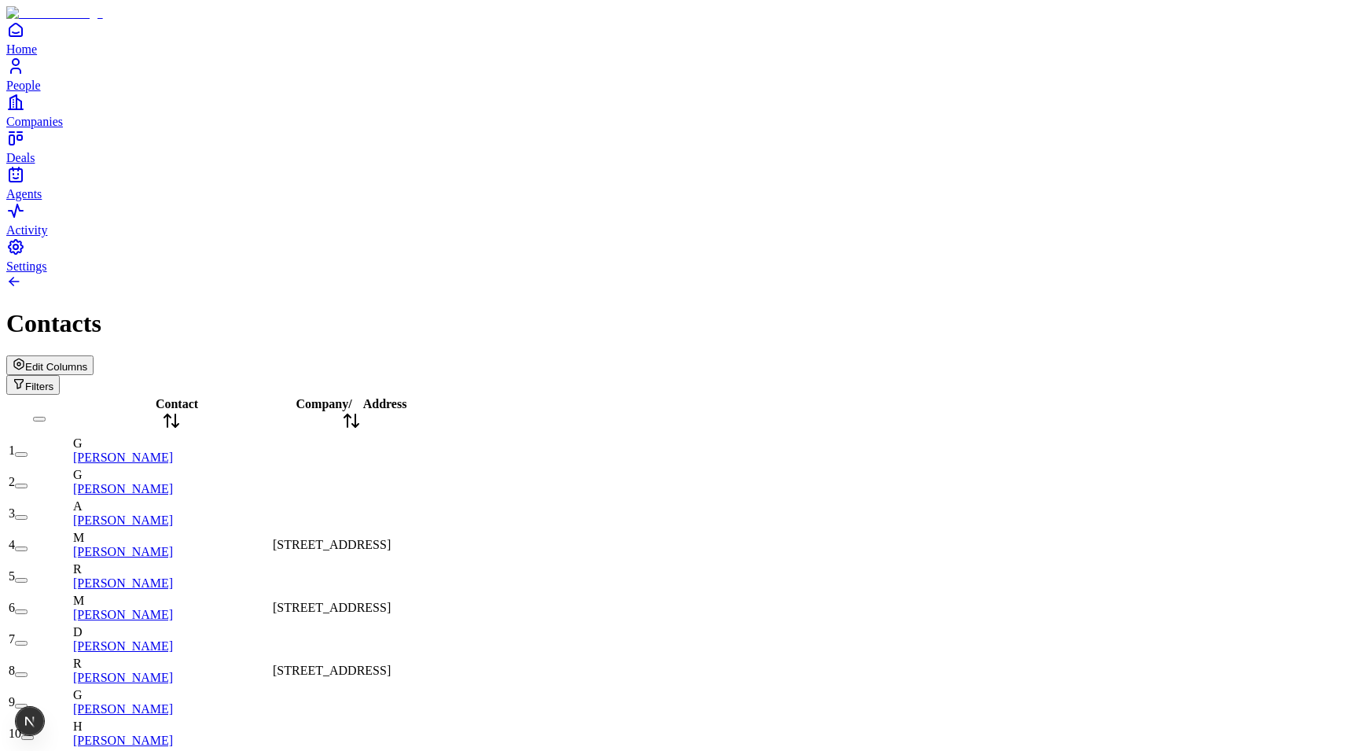
click at [391, 538] on span "335 Pioneer Way, Mountain View, CA 94041, USA" at bounding box center [332, 544] width 118 height 13
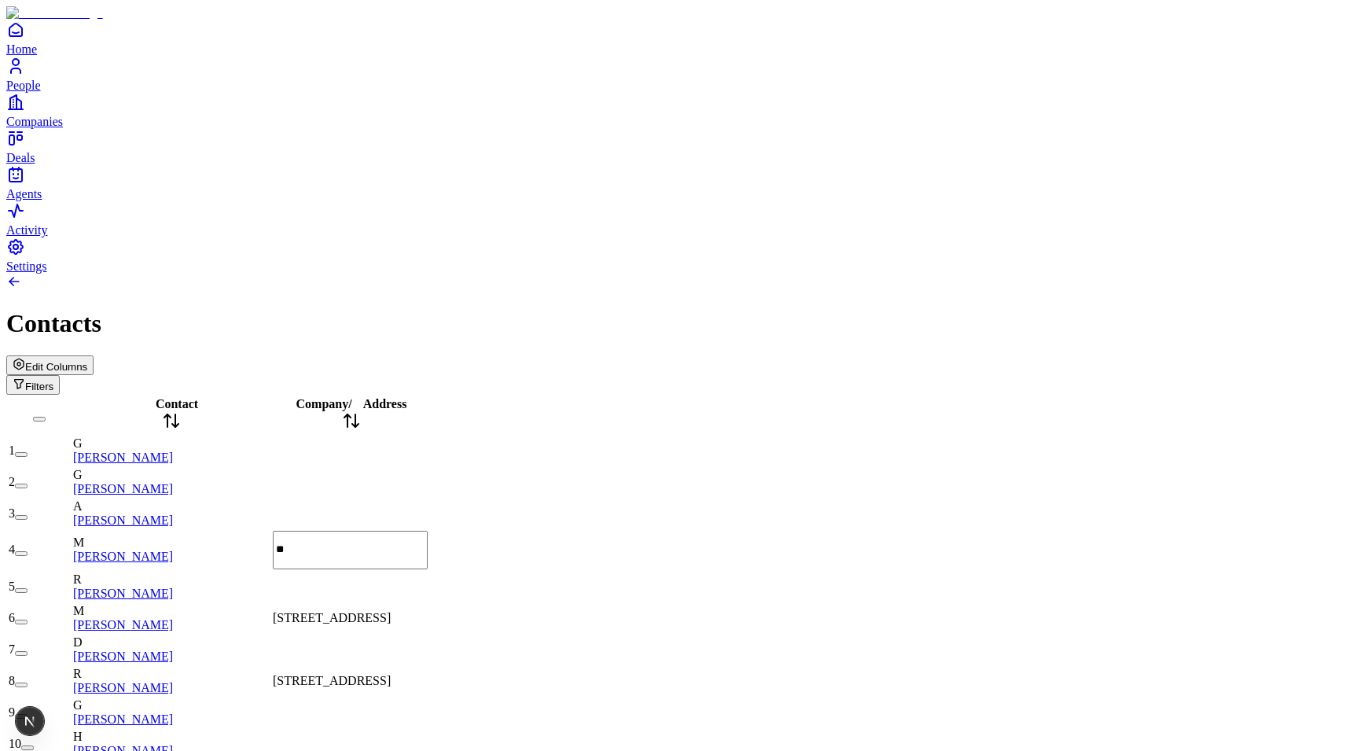
scroll to position [0, 0]
type input "****"
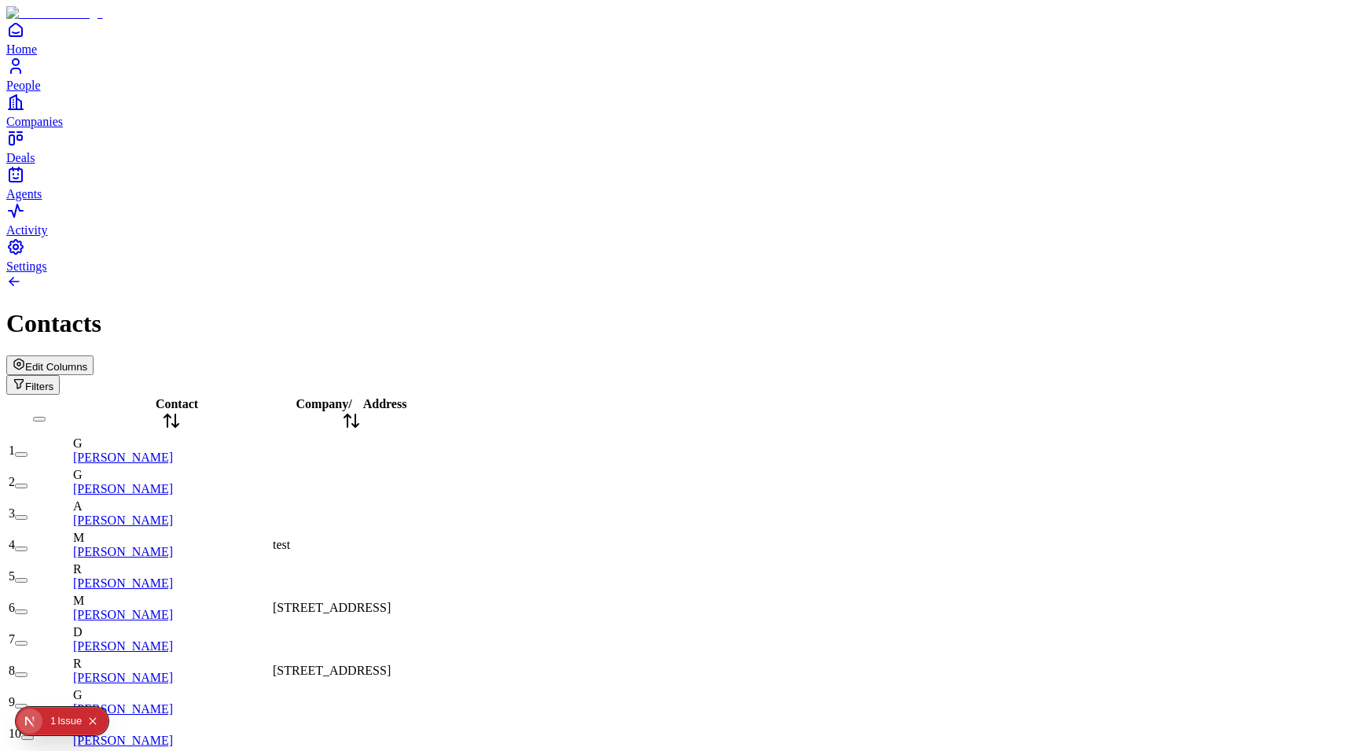
click at [57, 723] on div "Issue" at bounding box center [69, 721] width 24 height 28
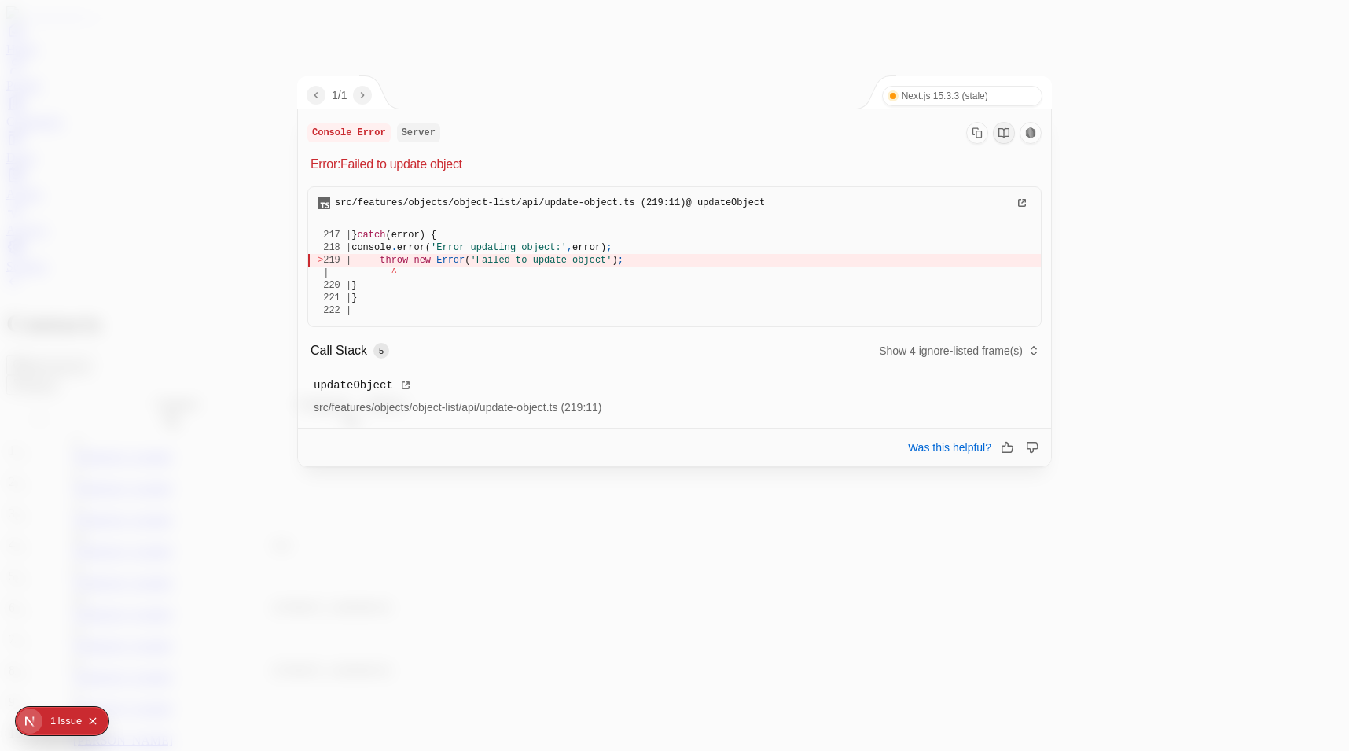
click at [389, 262] on span "throw" at bounding box center [394, 260] width 28 height 11
drag, startPoint x: 389, startPoint y: 262, endPoint x: 696, endPoint y: 262, distance: 306.5
click at [696, 262] on div "> 219 | throw new Error ( 'Failed to update object' ) ;" at bounding box center [675, 260] width 714 height 13
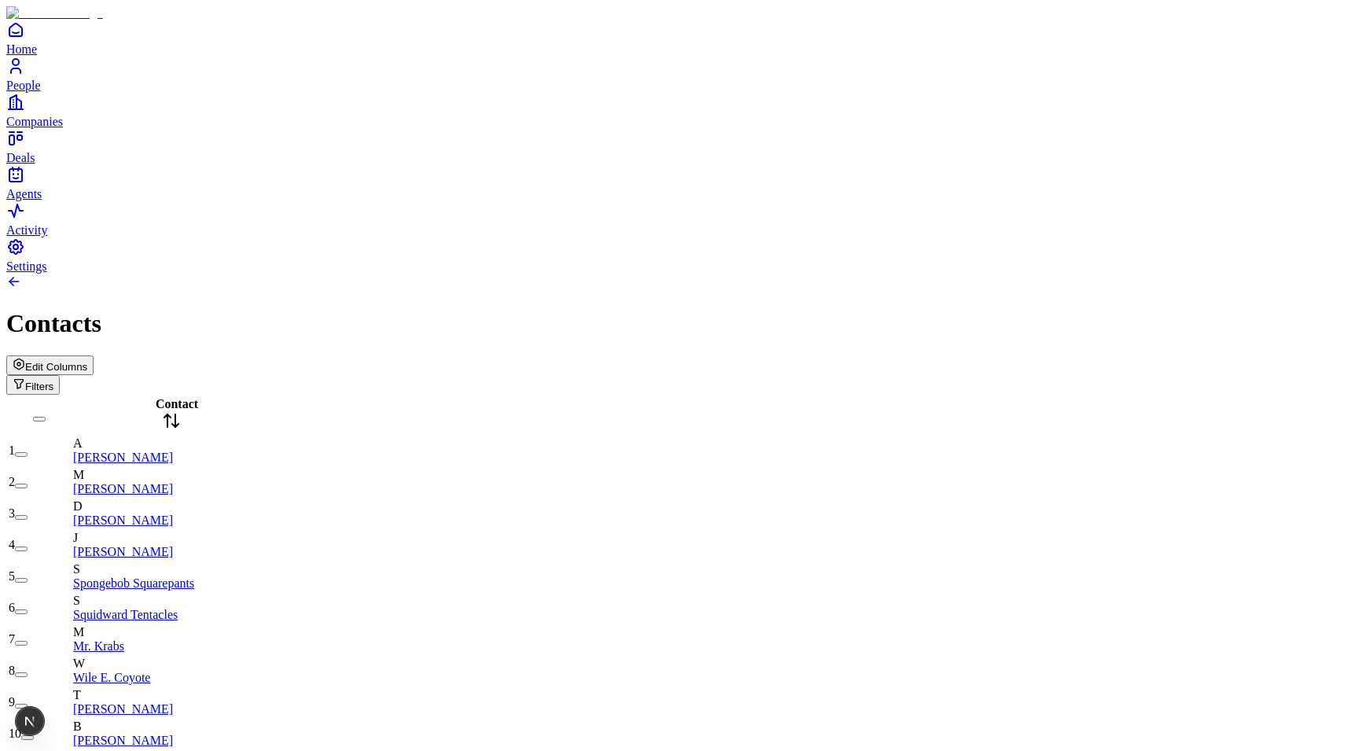
click at [94, 355] on button "Edit Columns" at bounding box center [49, 365] width 87 height 20
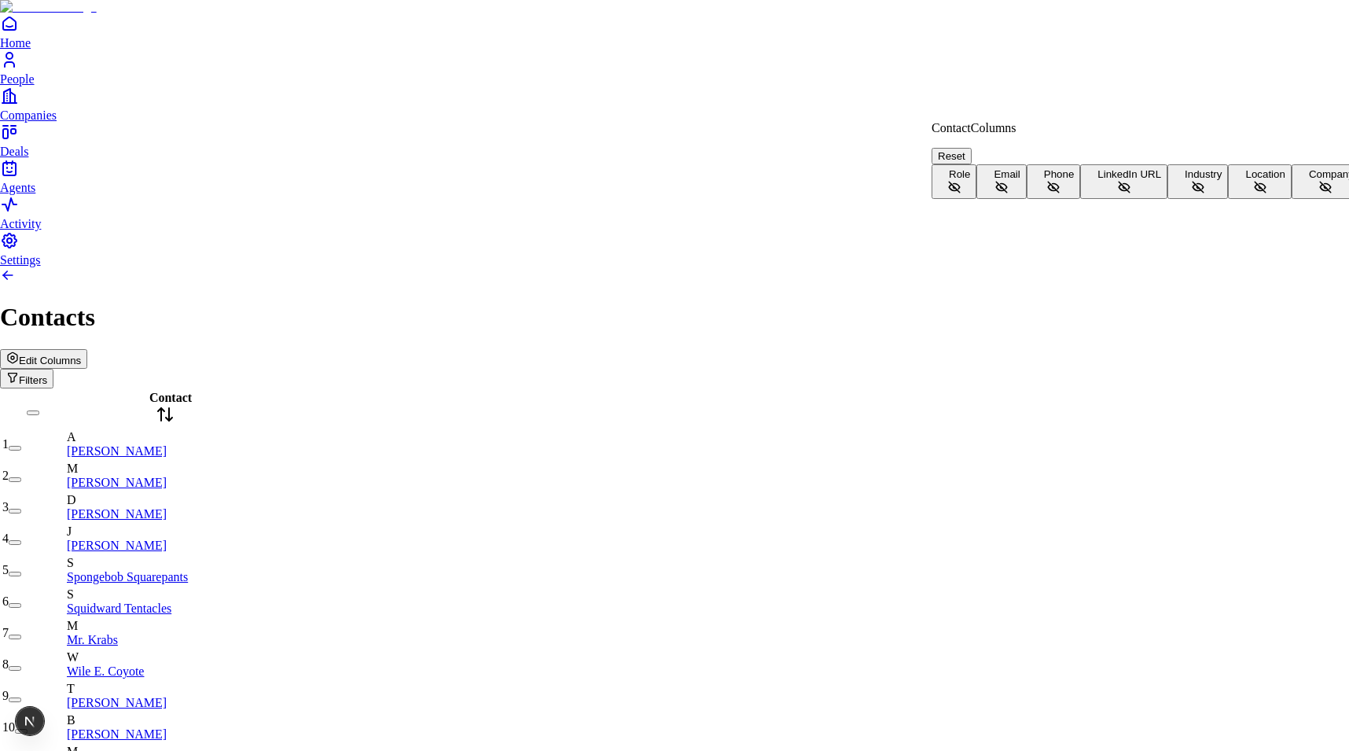
click at [982, 193] on button "Email" at bounding box center [1001, 181] width 50 height 35
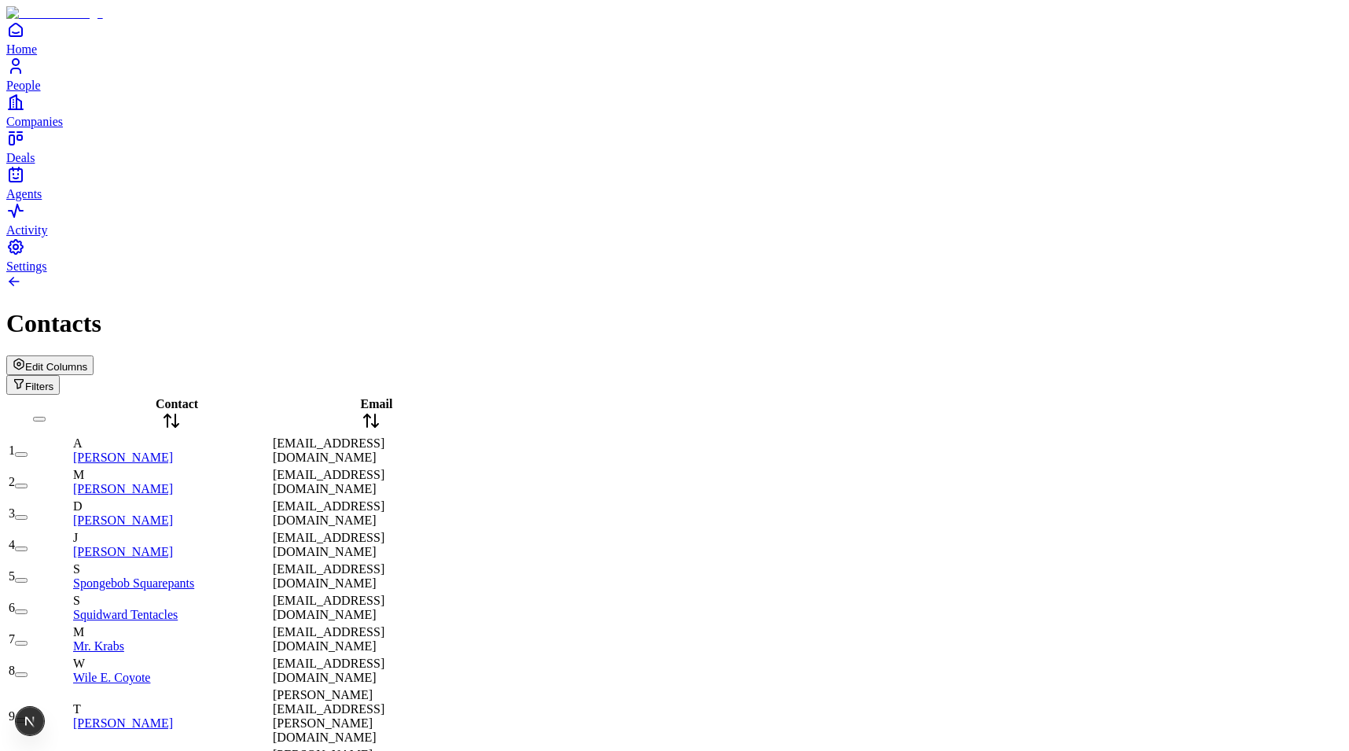
click at [384, 436] on span "[EMAIL_ADDRESS][DOMAIN_NAME]" at bounding box center [329, 450] width 112 height 28
click at [384, 443] on input "**********" at bounding box center [329, 451] width 112 height 16
click at [424, 468] on div "[EMAIL_ADDRESS][DOMAIN_NAME]" at bounding box center [371, 482] width 196 height 28
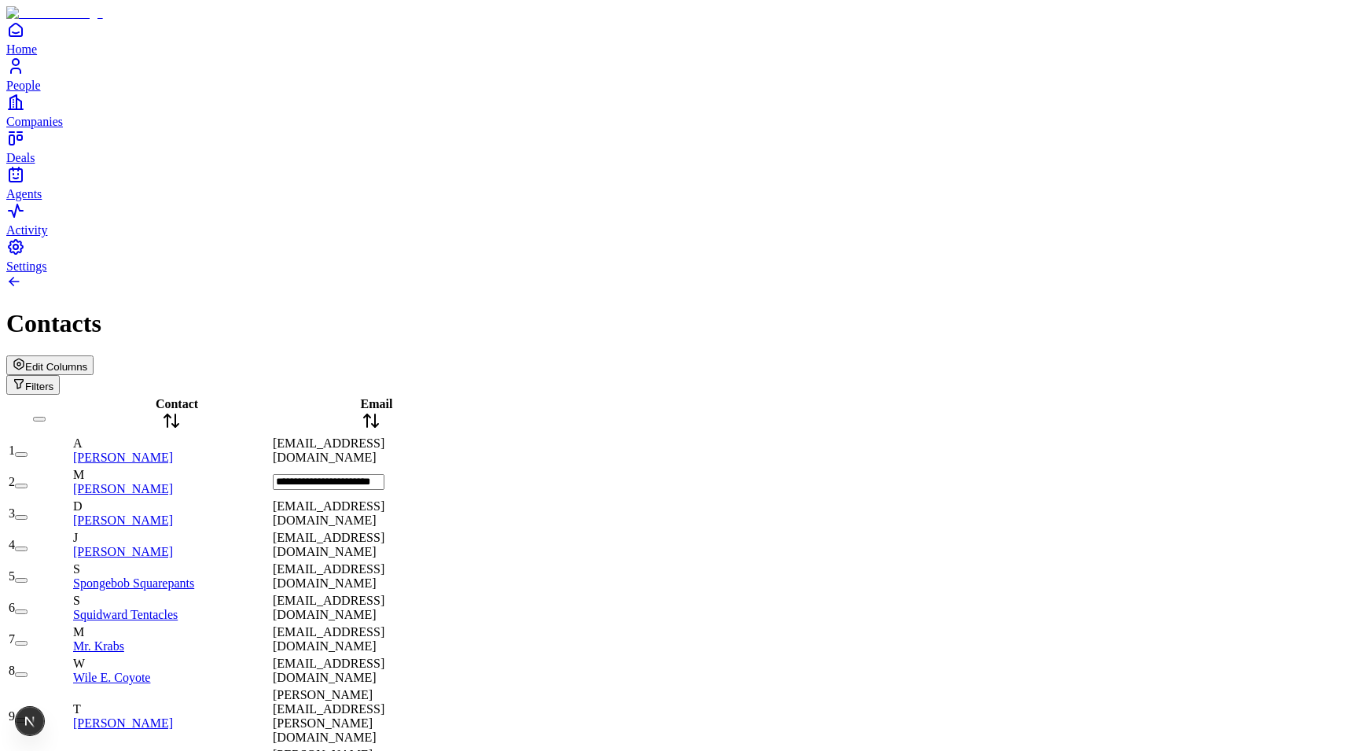
click at [358, 474] on input "**********" at bounding box center [329, 482] width 112 height 16
type input "**********"
click at [375, 468] on span "[EMAIL_ADDRESS][DOMAIN_NAME]" at bounding box center [329, 482] width 112 height 28
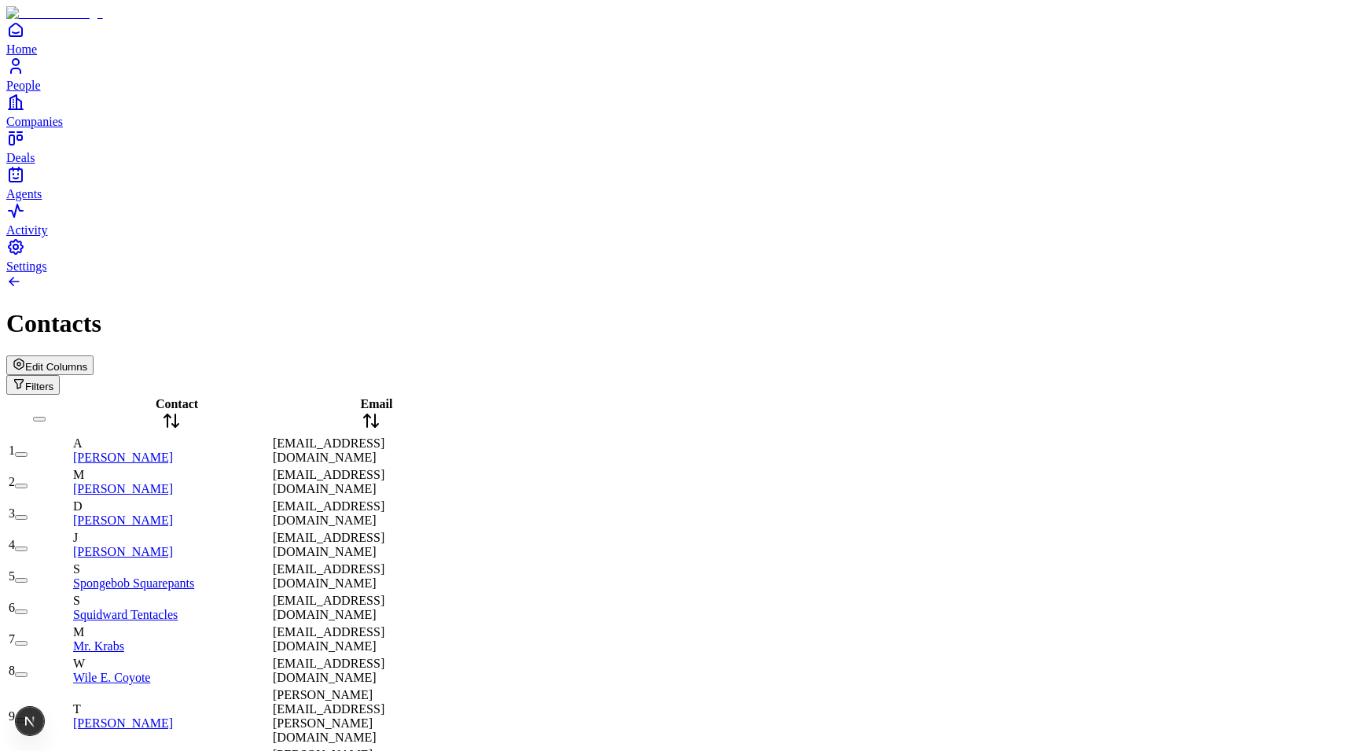
click at [375, 468] on span "[EMAIL_ADDRESS][DOMAIN_NAME]" at bounding box center [329, 482] width 112 height 28
click at [469, 468] on div "[EMAIL_ADDRESS][DOMAIN_NAME]" at bounding box center [371, 482] width 196 height 28
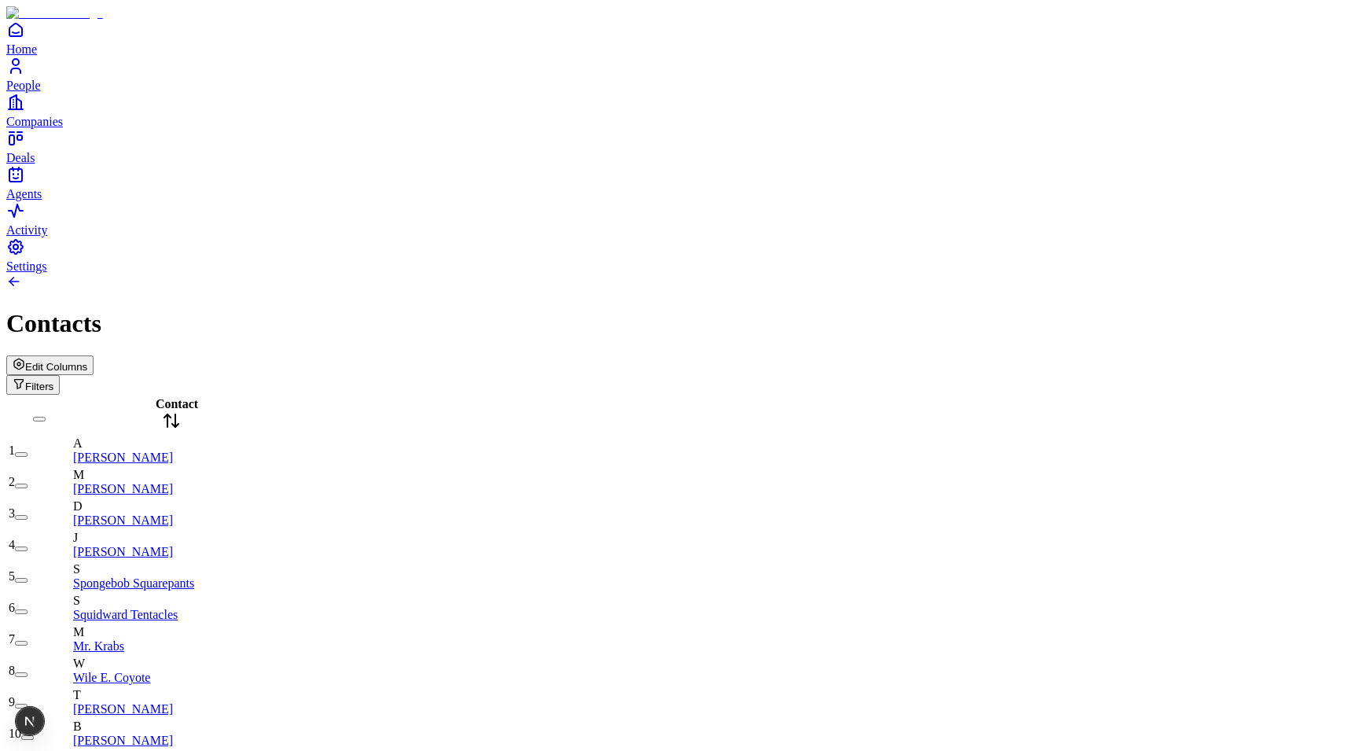
click at [94, 355] on button "Edit Columns" at bounding box center [49, 365] width 87 height 20
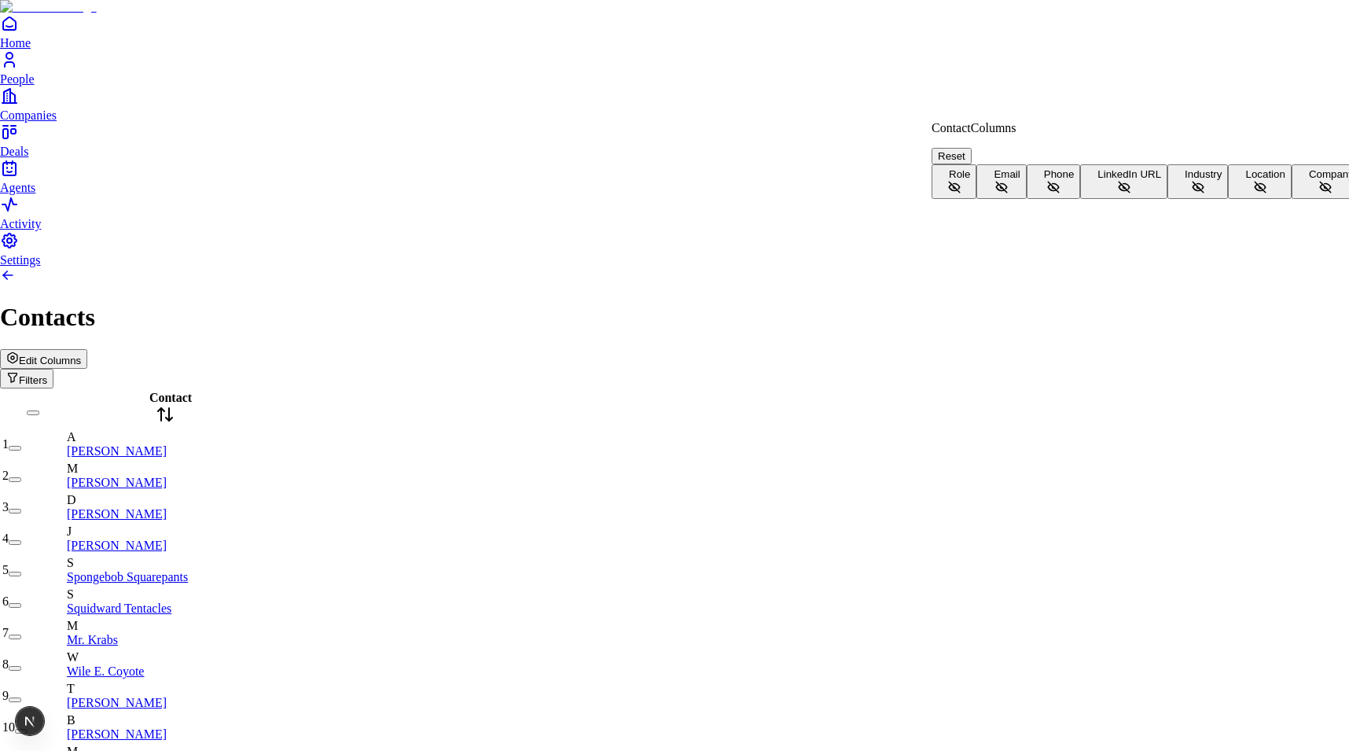
click at [1026, 196] on button "Email" at bounding box center [1001, 181] width 50 height 35
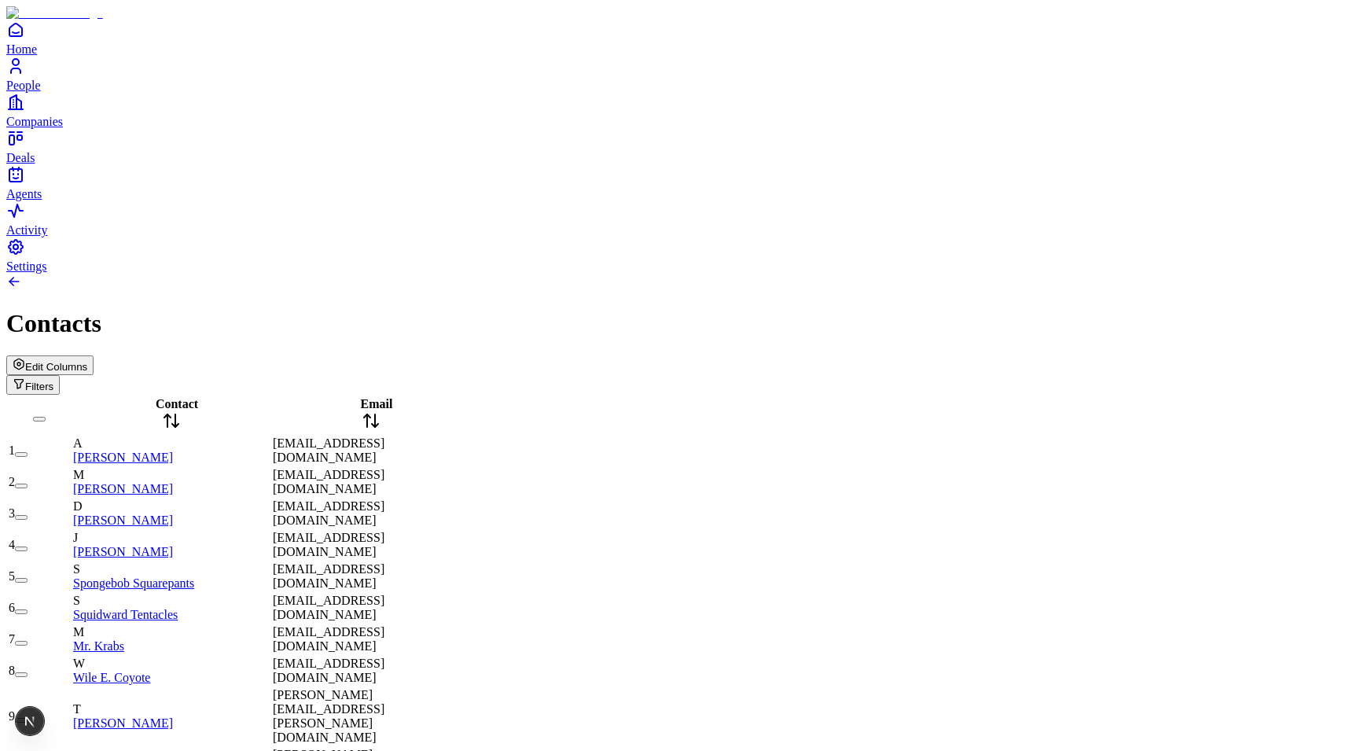
click at [368, 468] on div "mscott@dundermifflin.com" at bounding box center [371, 482] width 196 height 28
click at [362, 474] on input "**********" at bounding box center [329, 482] width 112 height 16
type input "**********"
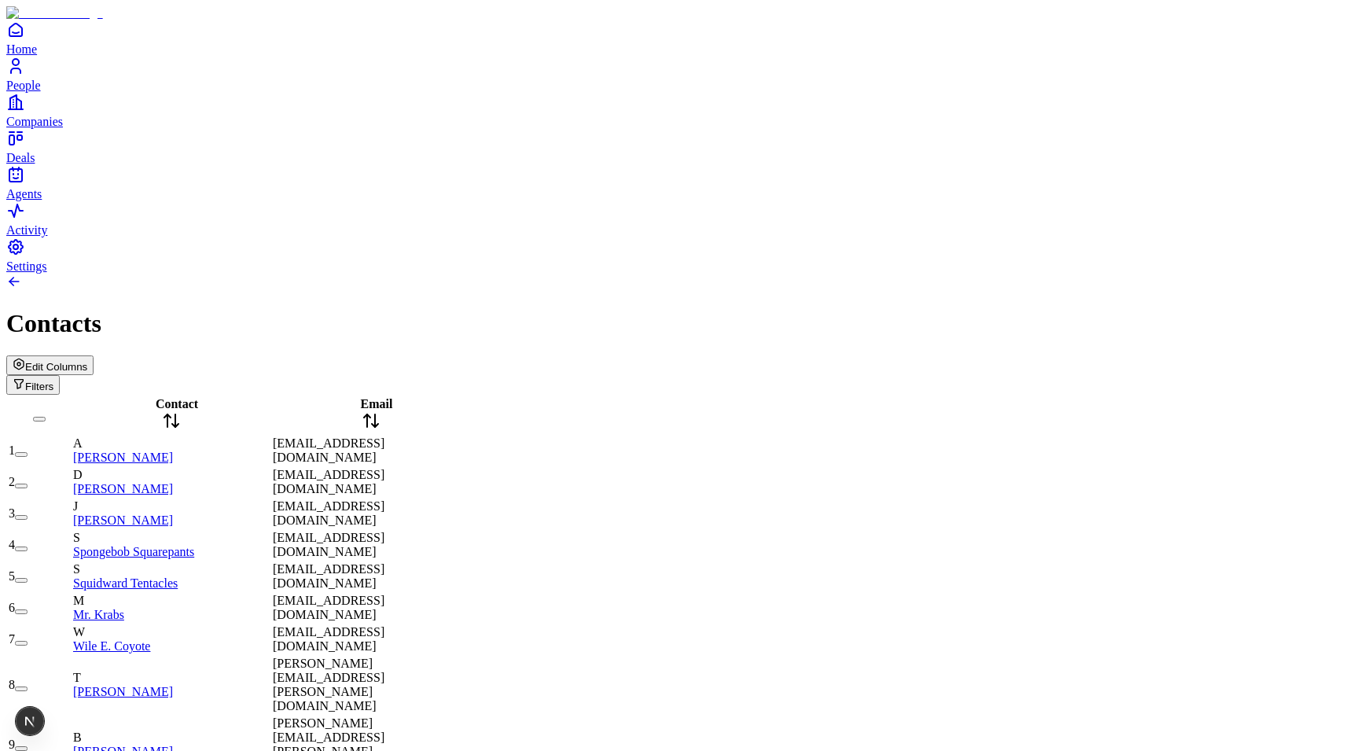
click at [349, 468] on span "dschrute@dundermifflin.com" at bounding box center [329, 482] width 112 height 28
click at [362, 474] on input "**********" at bounding box center [329, 482] width 112 height 16
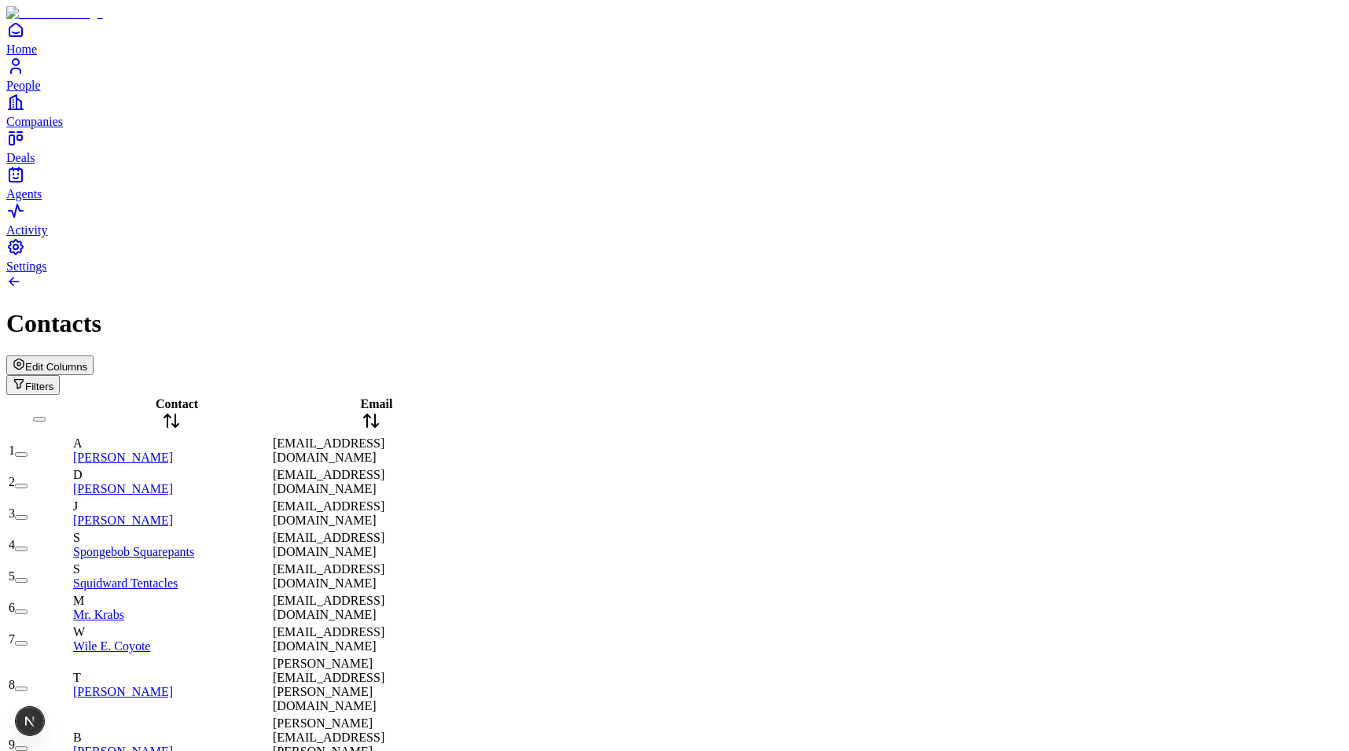
click at [420, 468] on div "dschrute@dundermifflin.com" at bounding box center [371, 482] width 196 height 28
type input "**********"
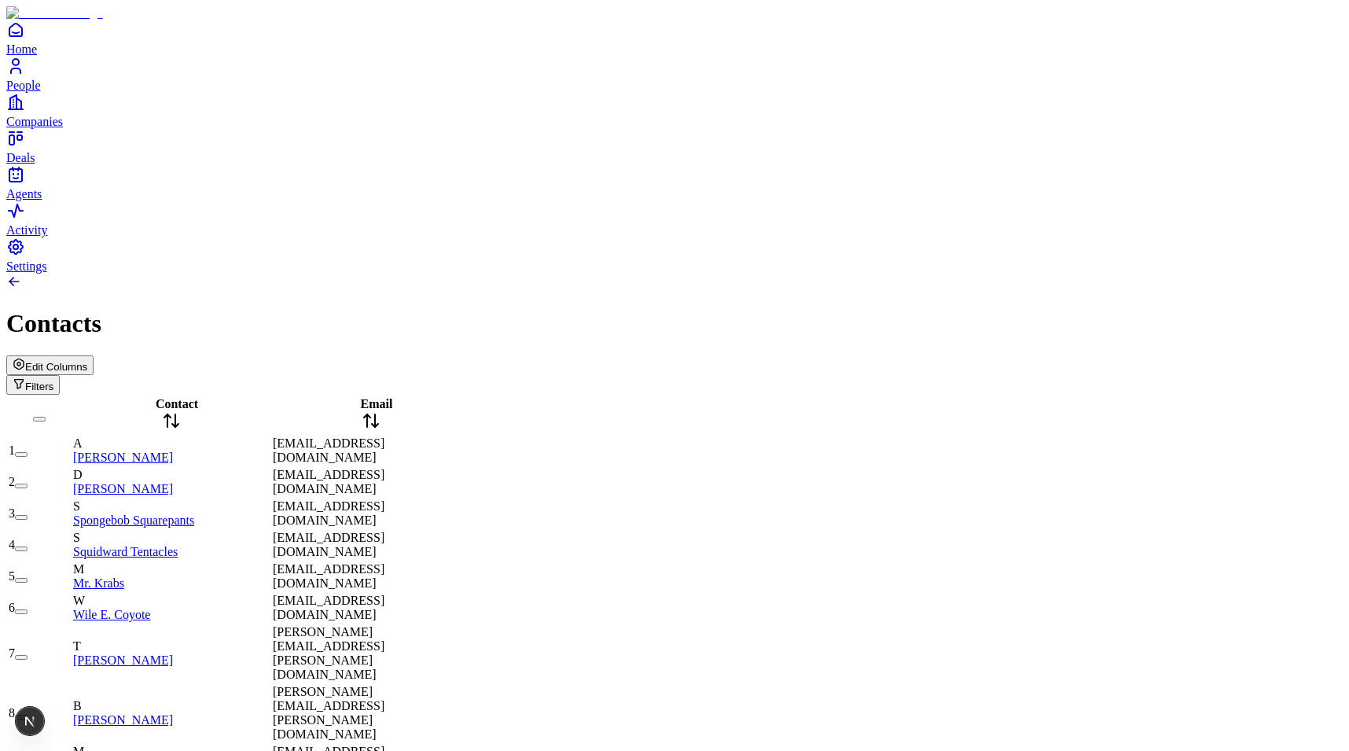
click at [380, 397] on span "Email" at bounding box center [377, 403] width 32 height 13
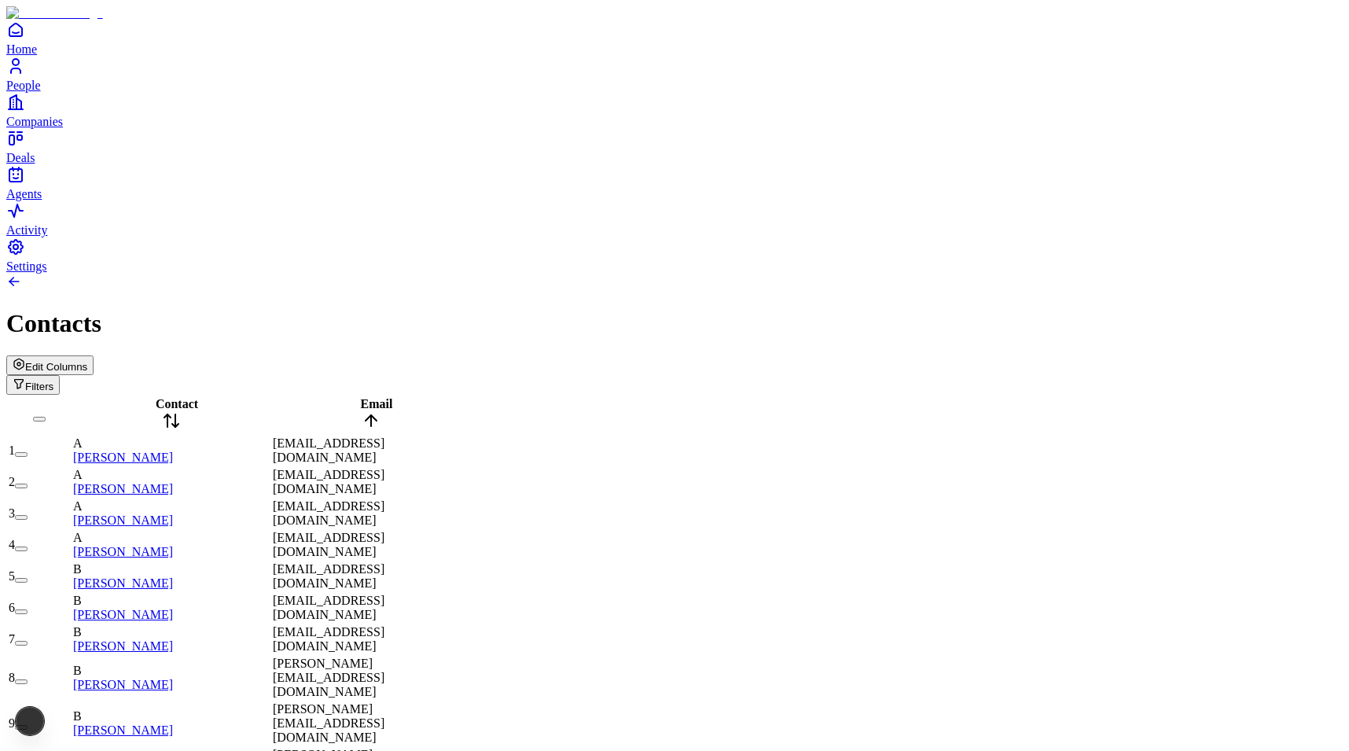
click at [380, 397] on span "Email" at bounding box center [377, 403] width 32 height 13
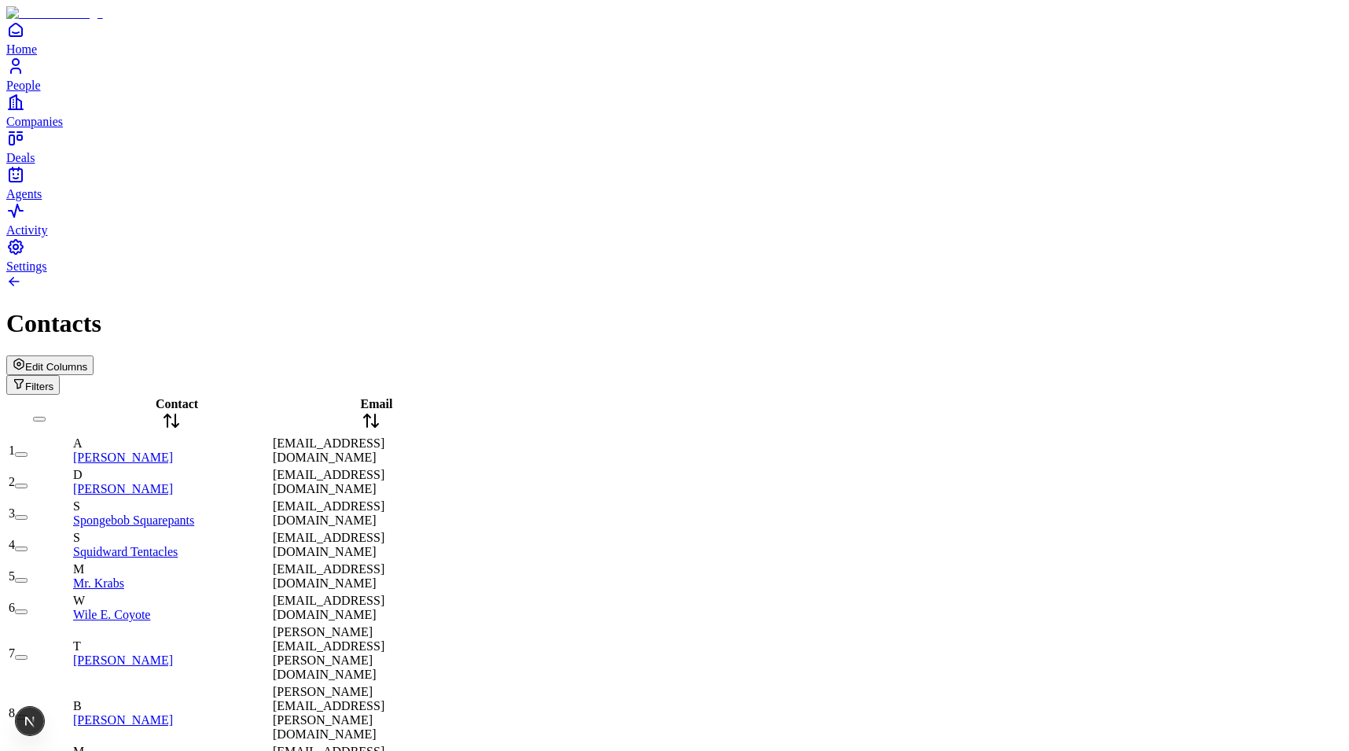
click at [171, 414] on icon at bounding box center [167, 415] width 6 height 3
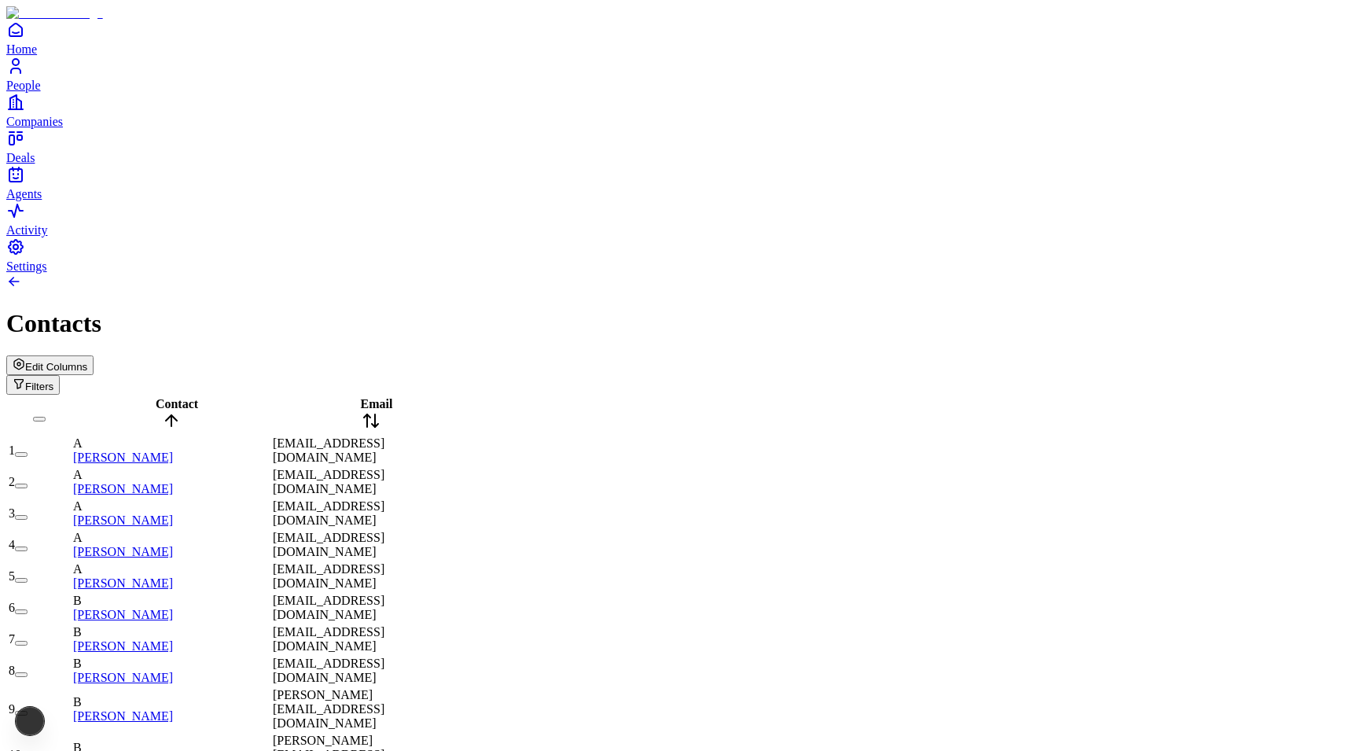
click at [181, 411] on icon at bounding box center [171, 420] width 19 height 19
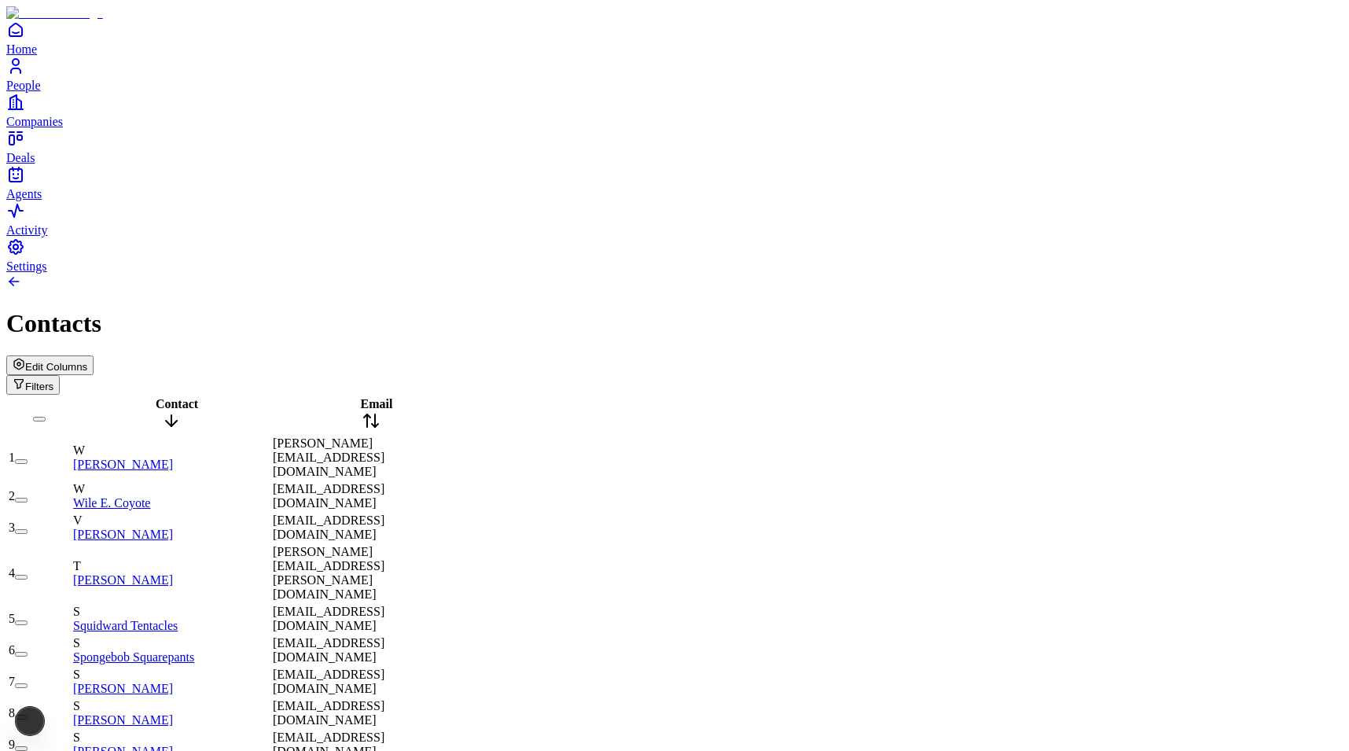
click at [181, 411] on icon at bounding box center [171, 420] width 19 height 19
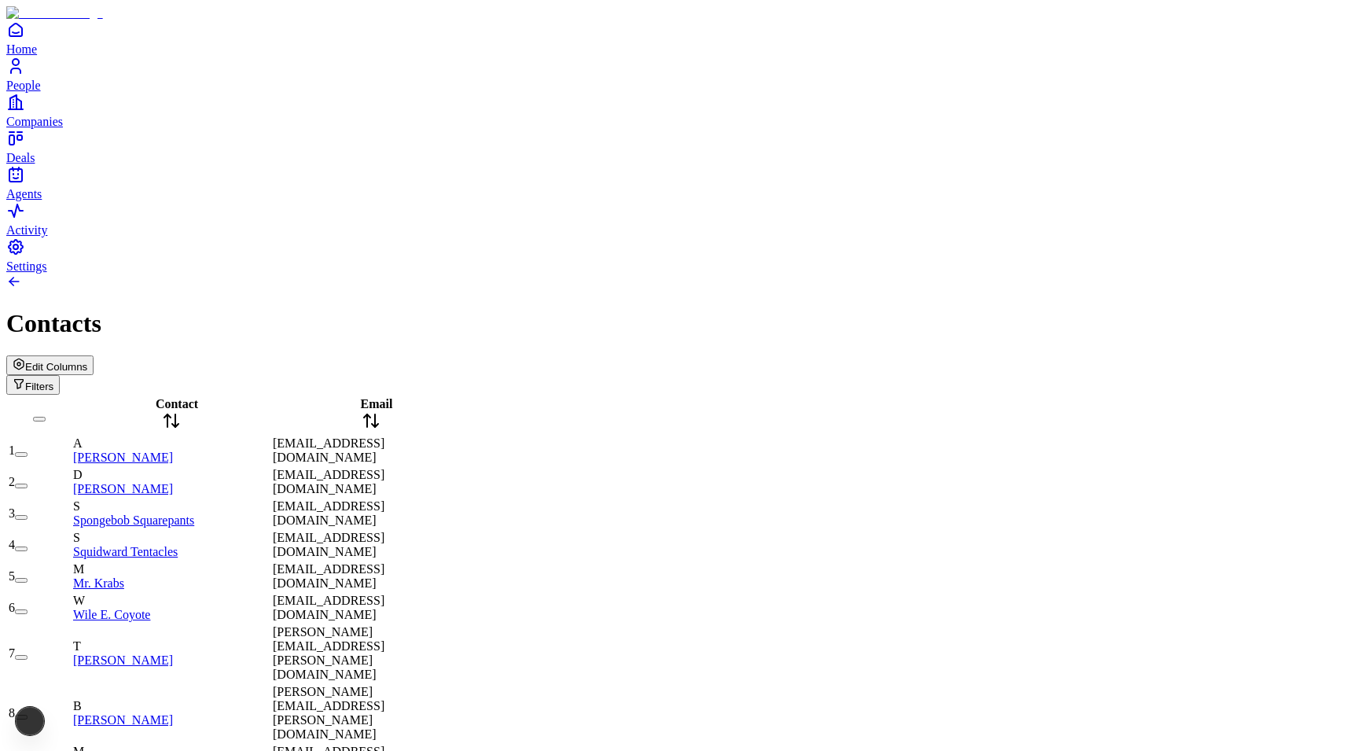
click at [171, 414] on icon at bounding box center [167, 415] width 6 height 3
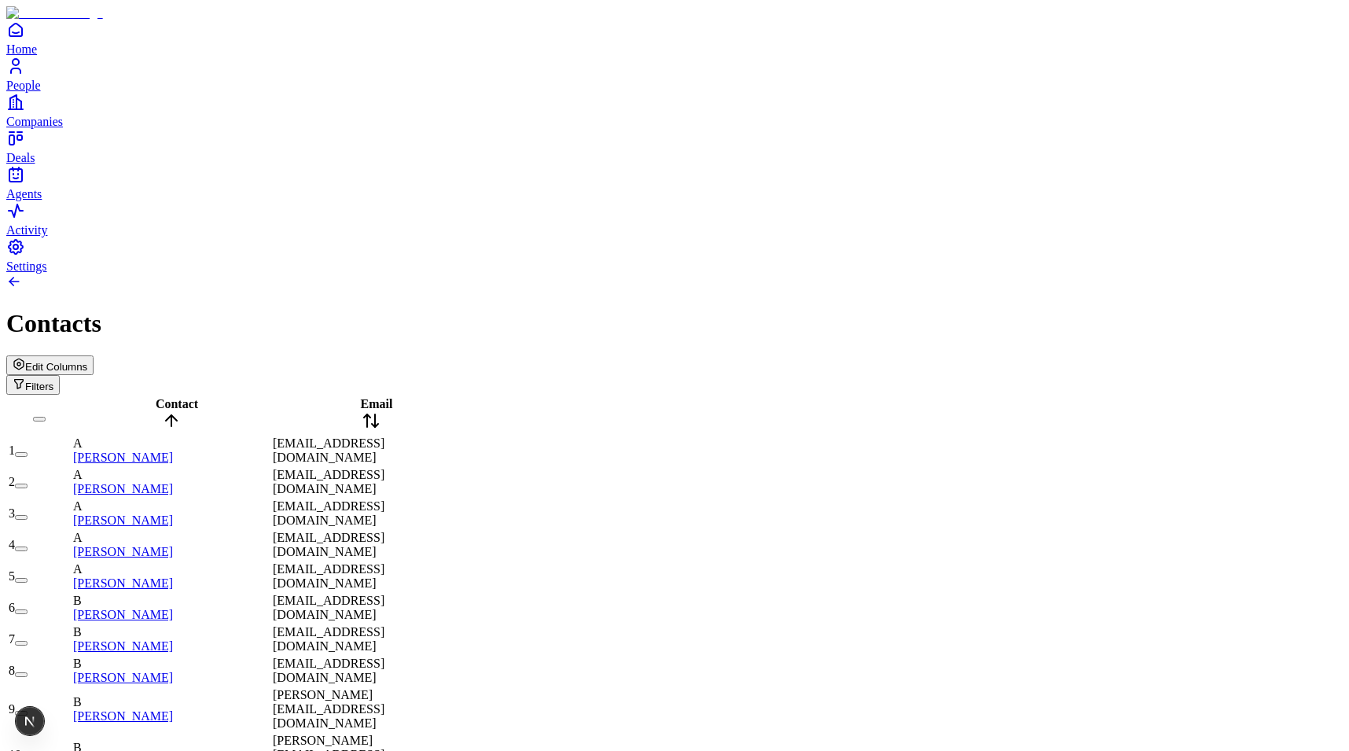
click at [384, 436] on span "ae@ycombinator.com" at bounding box center [329, 450] width 112 height 28
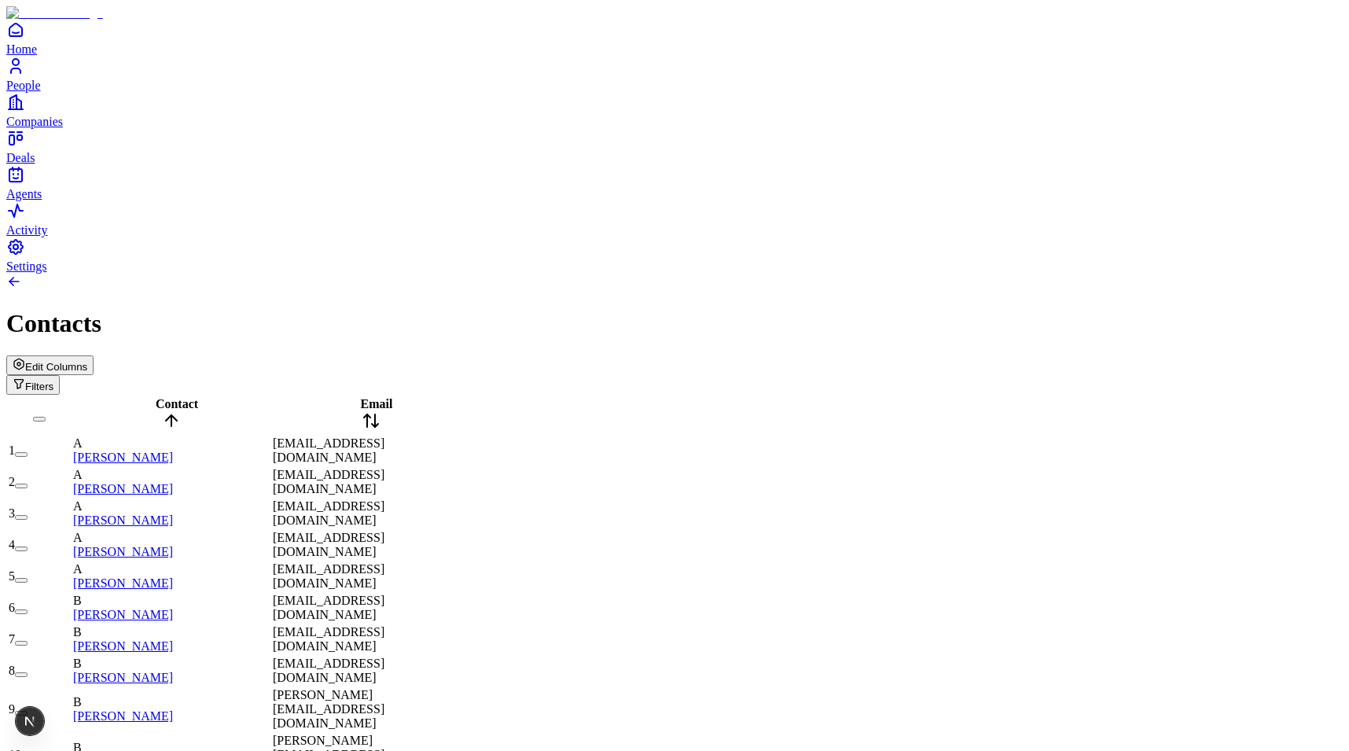
type input "**********"
click at [87, 361] on span "Edit Columns" at bounding box center [56, 367] width 62 height 12
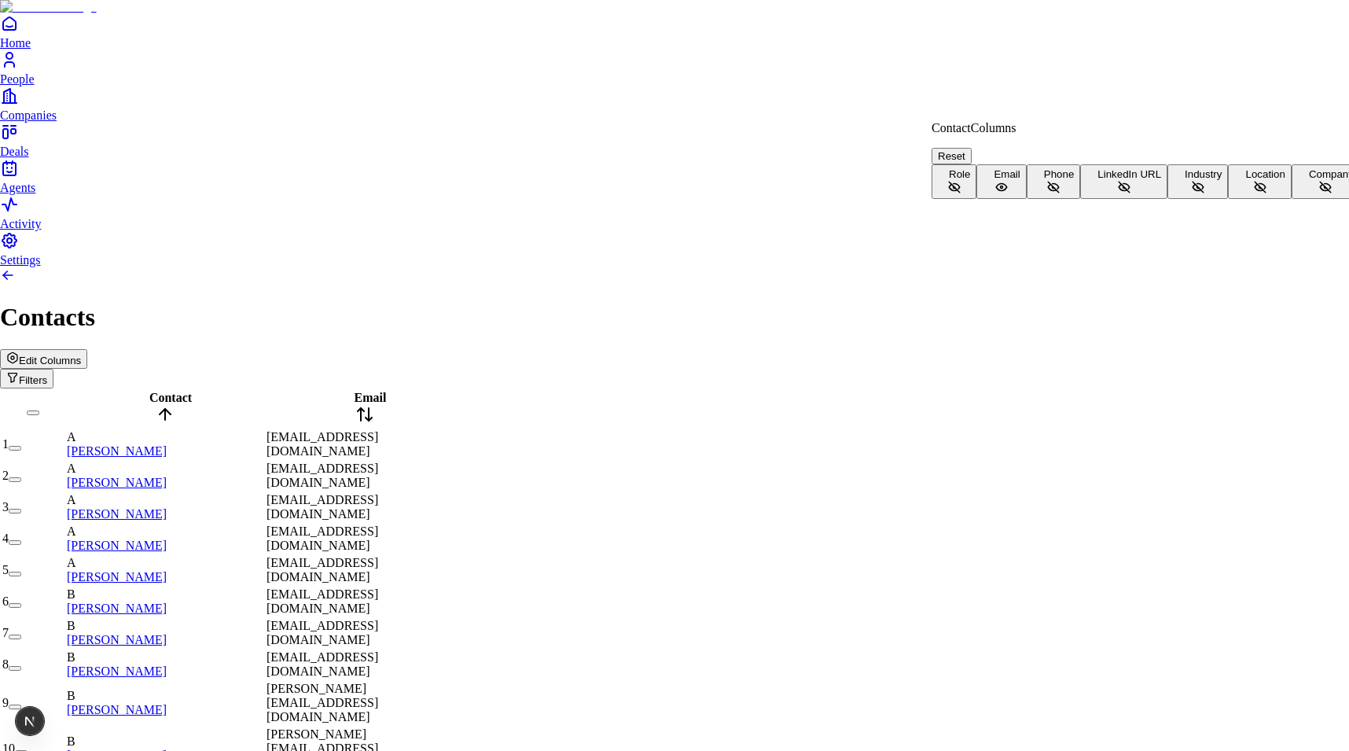
scroll to position [35, 0]
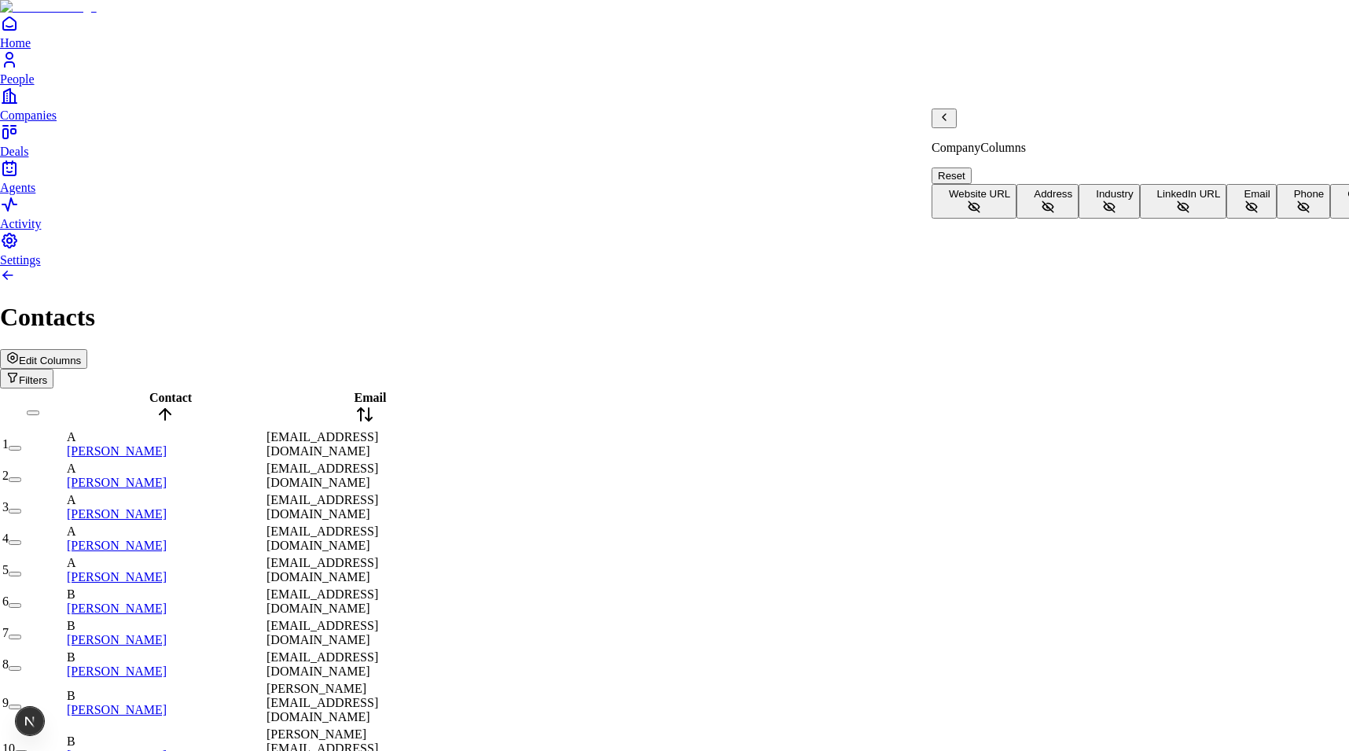
click at [1016, 184] on button "Address" at bounding box center [1047, 201] width 62 height 35
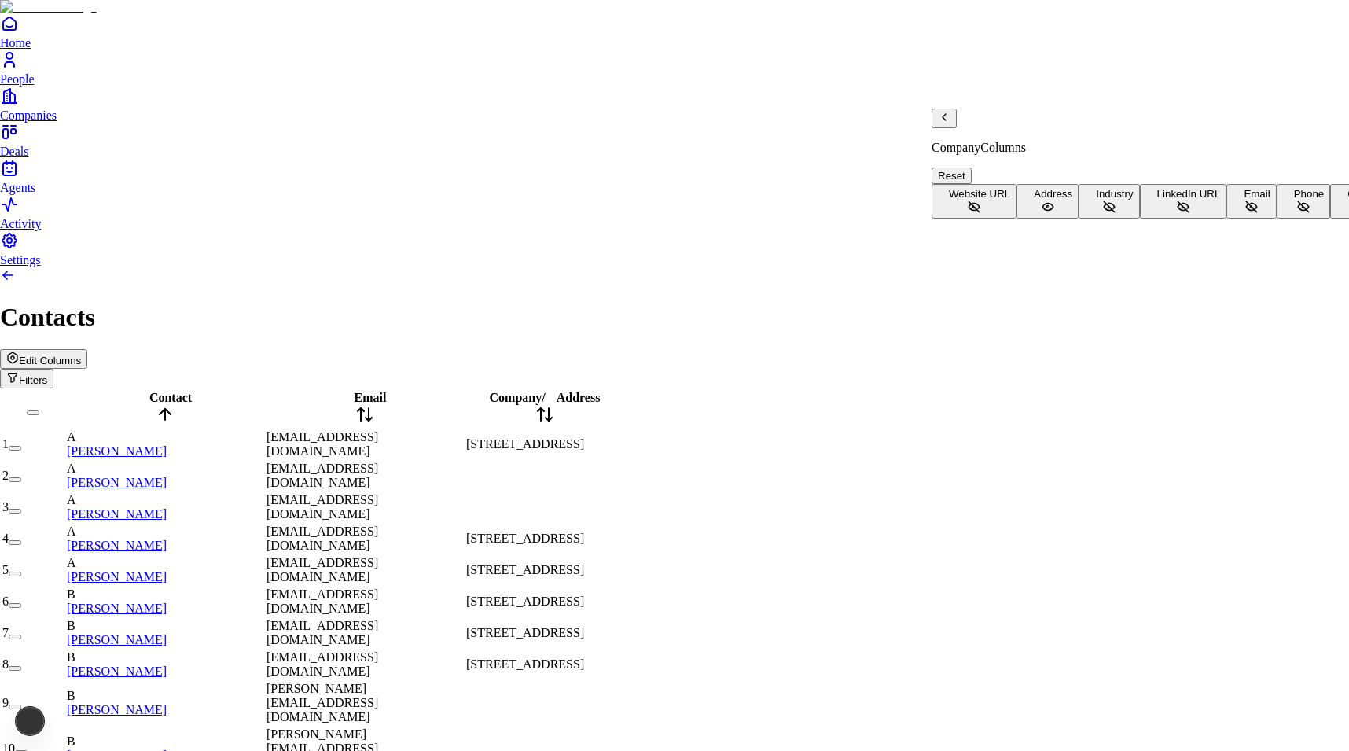
scroll to position [1634, 0]
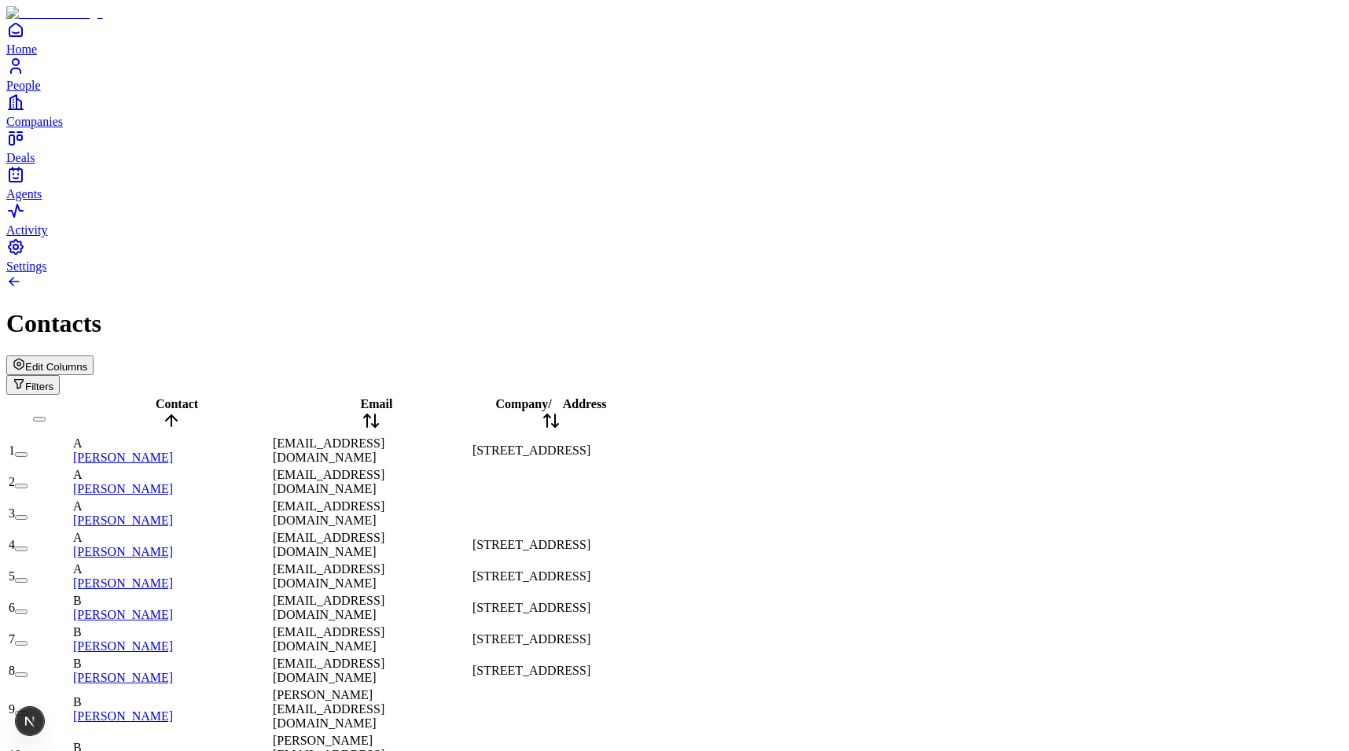
type input "********"
click at [58, 722] on div "Issue" at bounding box center [69, 721] width 24 height 28
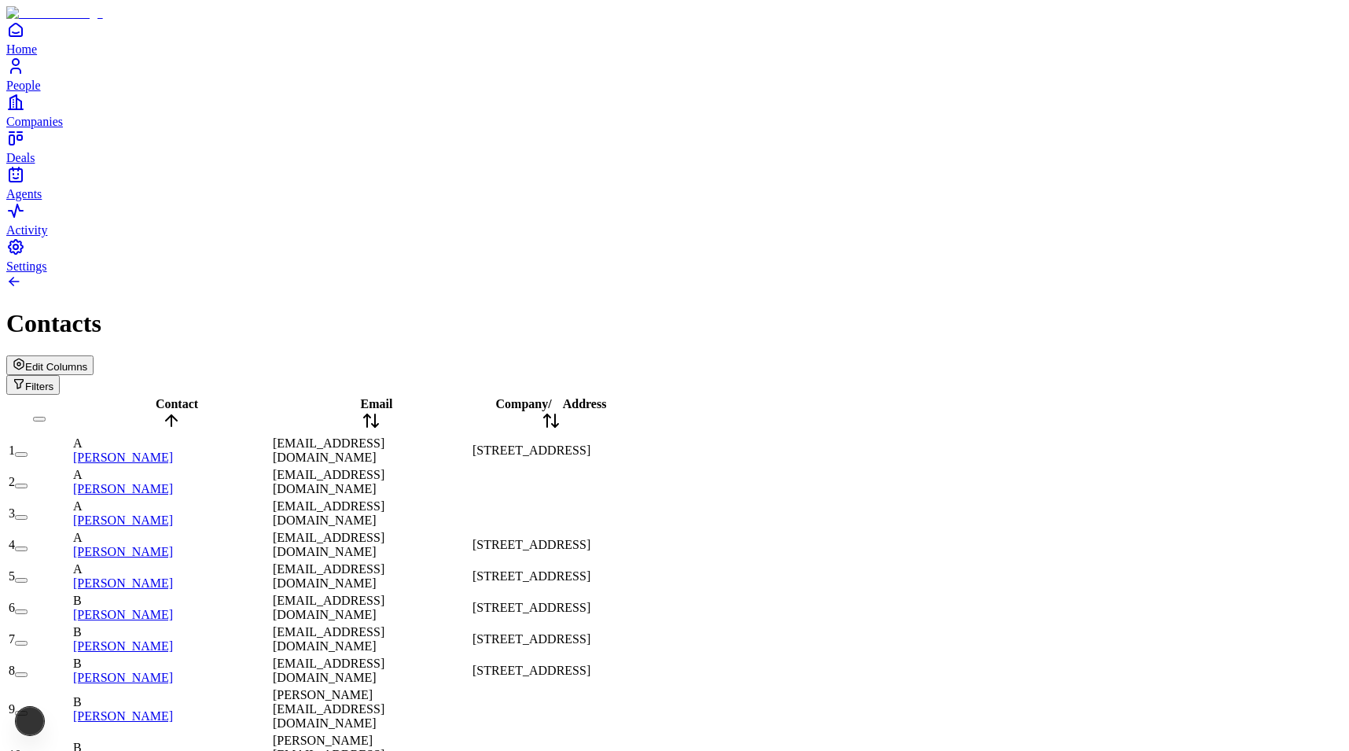
scroll to position [1634, 0]
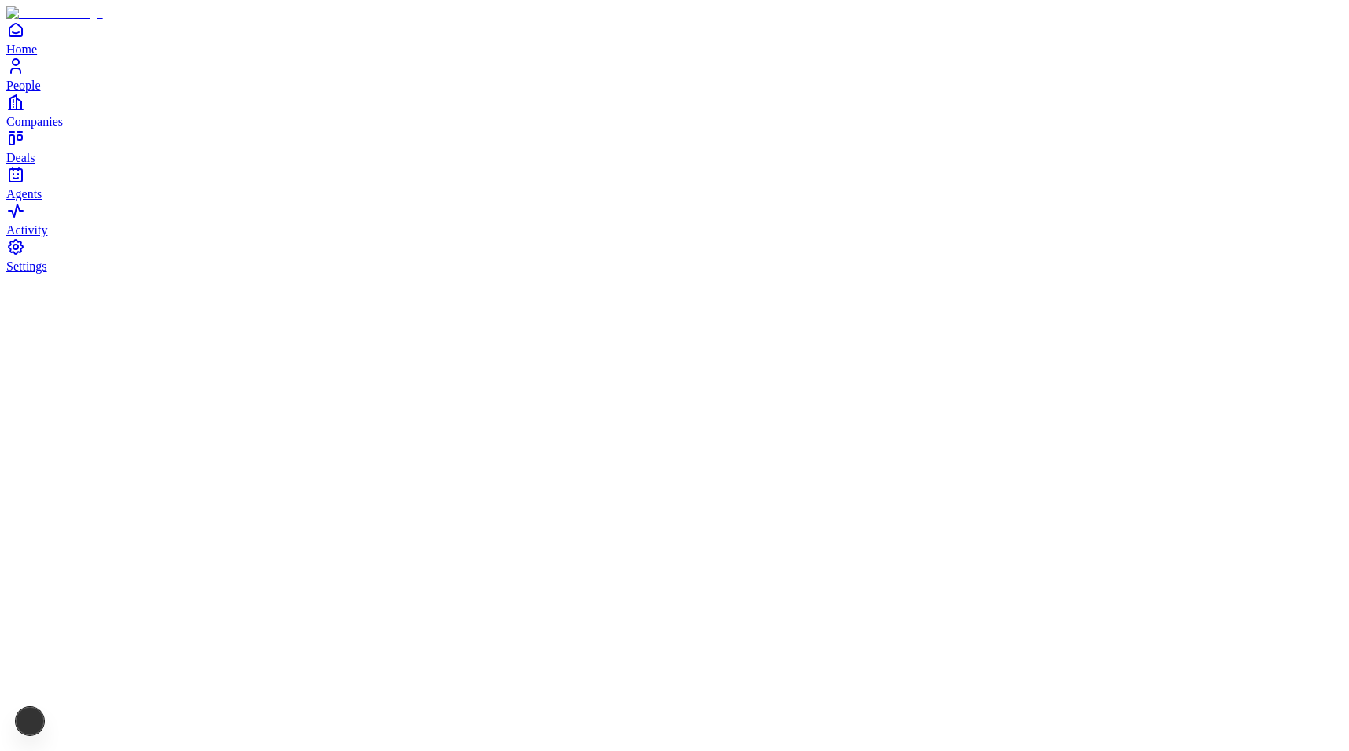
drag, startPoint x: 0, startPoint y: 0, endPoint x: 712, endPoint y: 256, distance: 756.8
click at [712, 274] on div at bounding box center [674, 274] width 1336 height 0
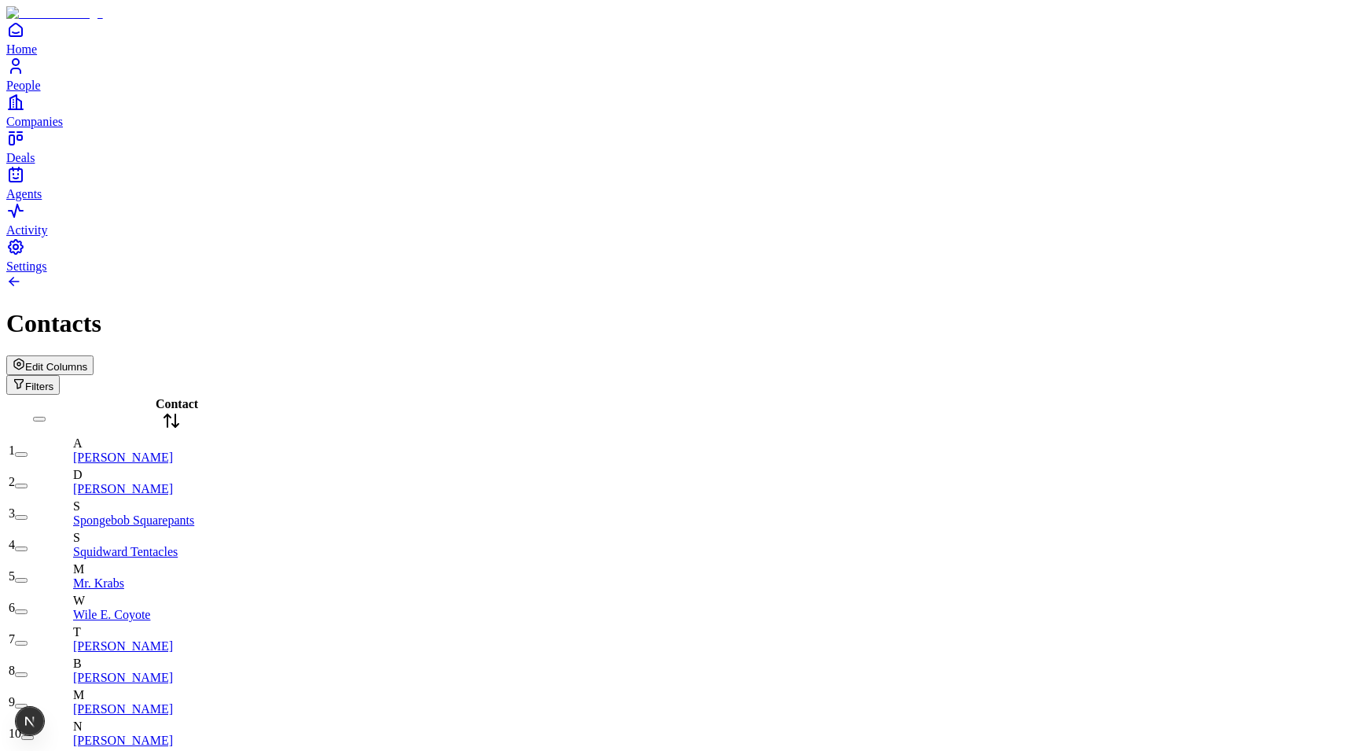
click at [25, 358] on icon "button" at bounding box center [19, 364] width 13 height 13
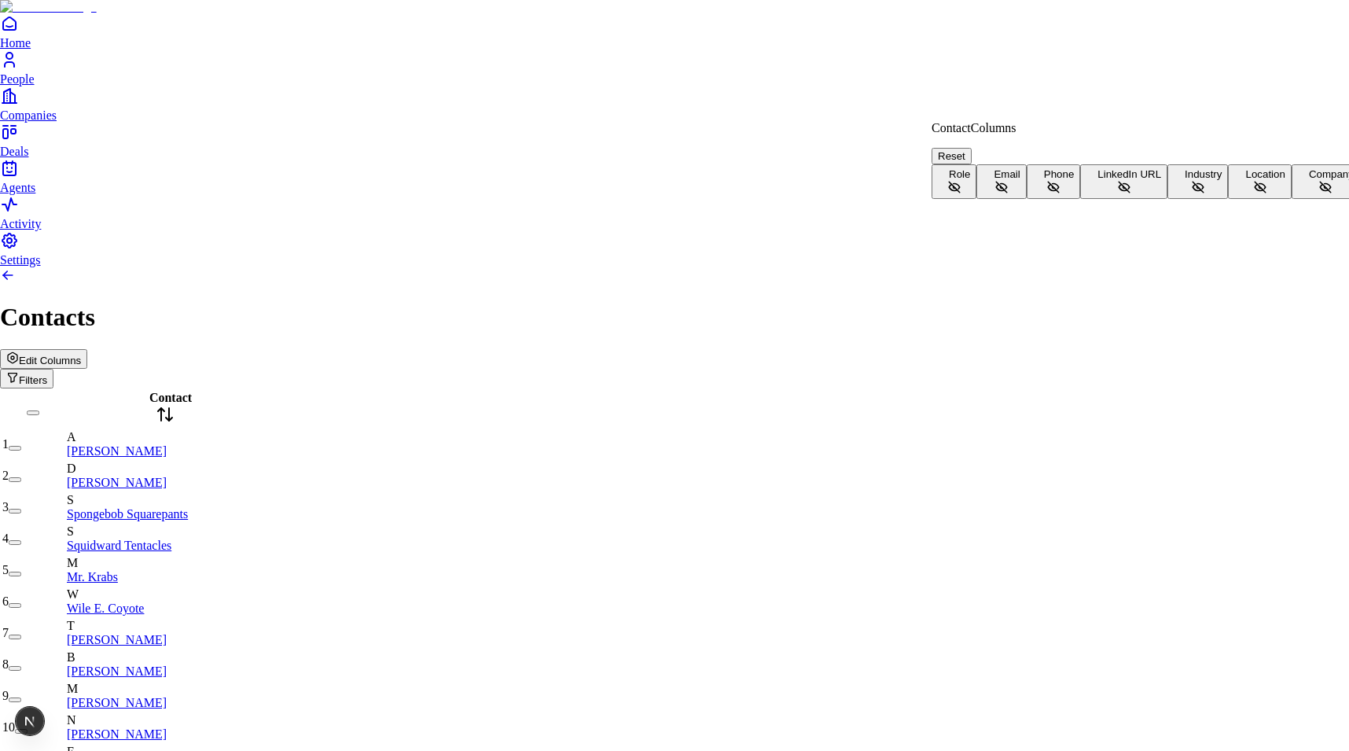
scroll to position [35, 0]
click at [1291, 199] on button "Company" at bounding box center [1325, 181] width 68 height 35
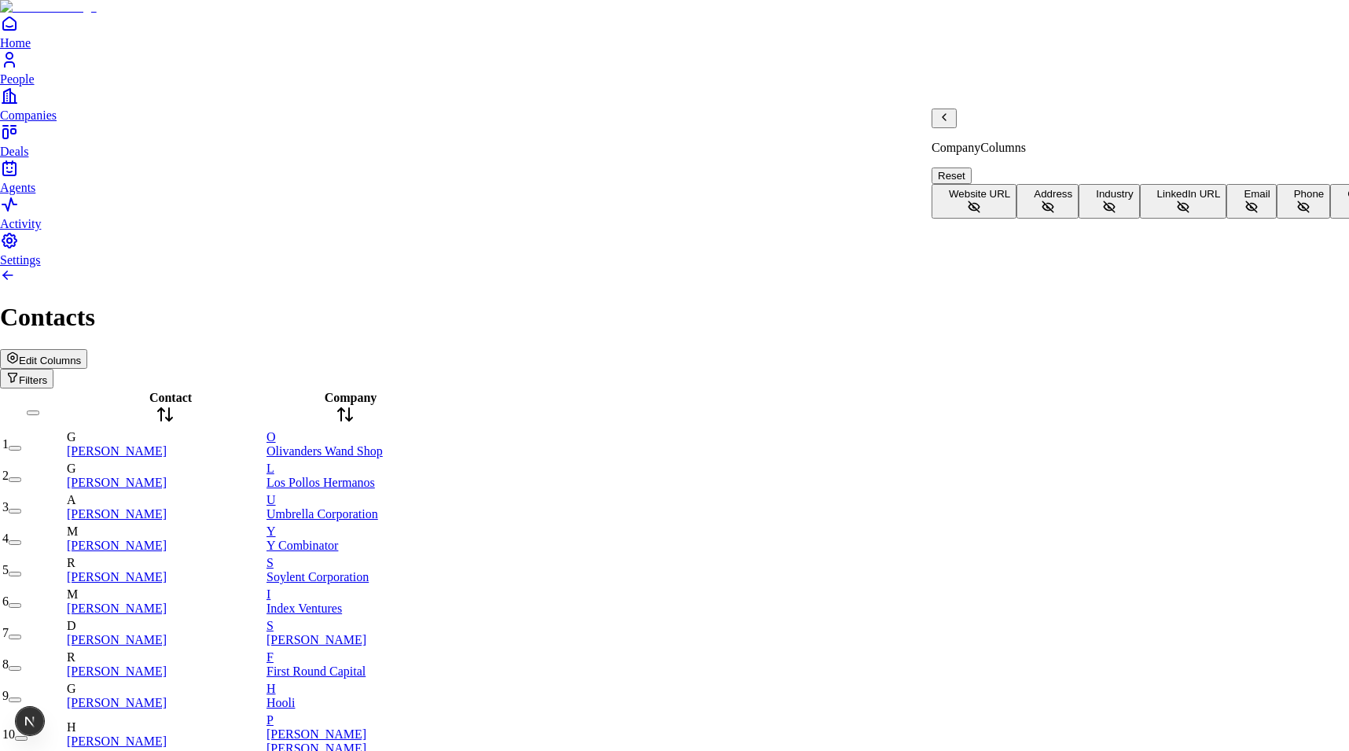
scroll to position [0, 0]
click at [1034, 197] on span "Address" at bounding box center [1053, 194] width 39 height 12
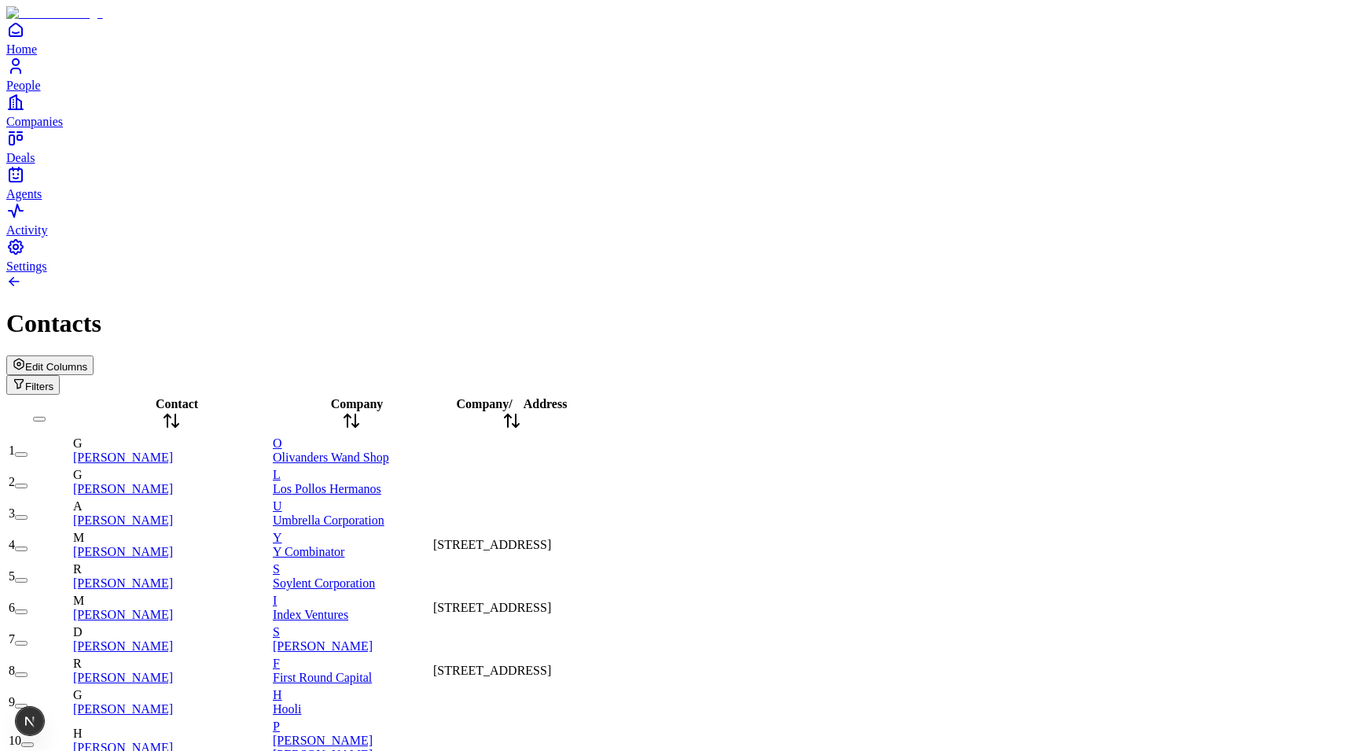
drag, startPoint x: 657, startPoint y: 134, endPoint x: 772, endPoint y: 134, distance: 114.8
click at [551, 538] on span "[STREET_ADDRESS]" at bounding box center [492, 544] width 118 height 13
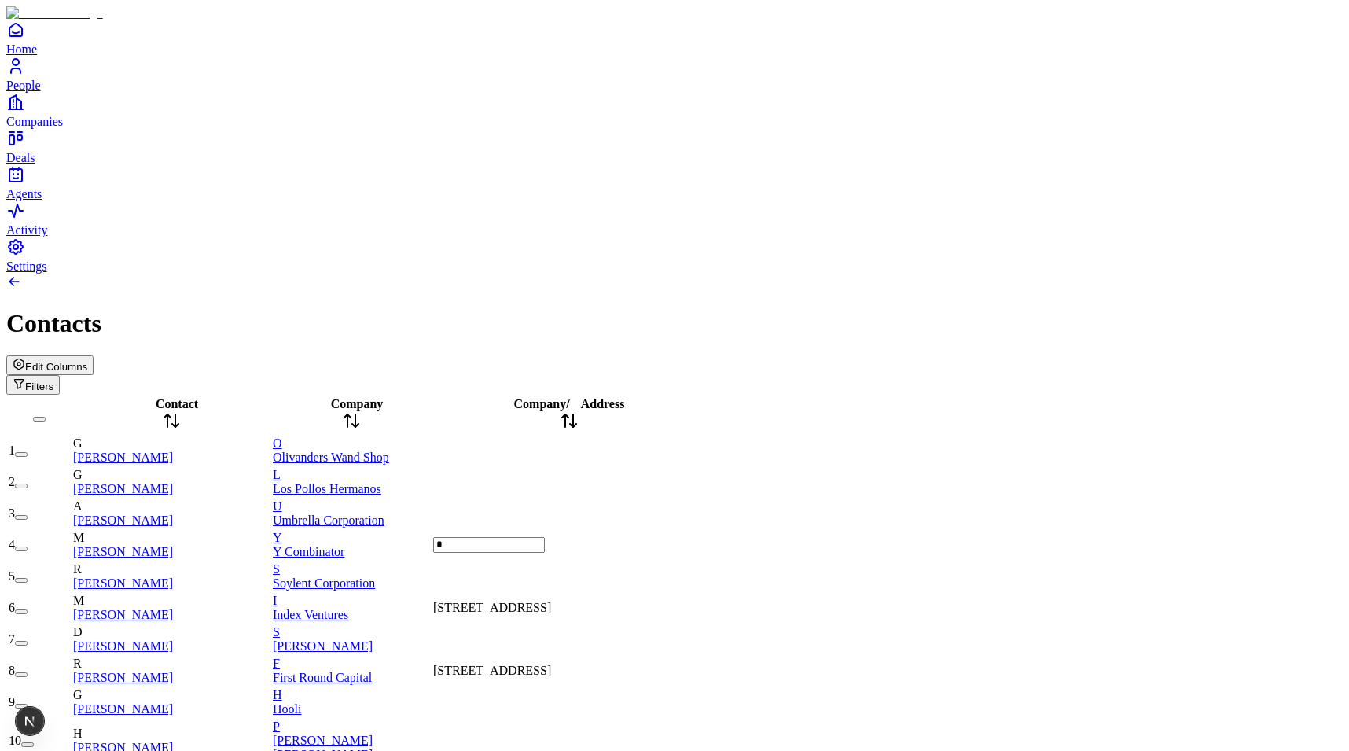
type input "**"
click at [54, 715] on div "1" at bounding box center [53, 721] width 6 height 28
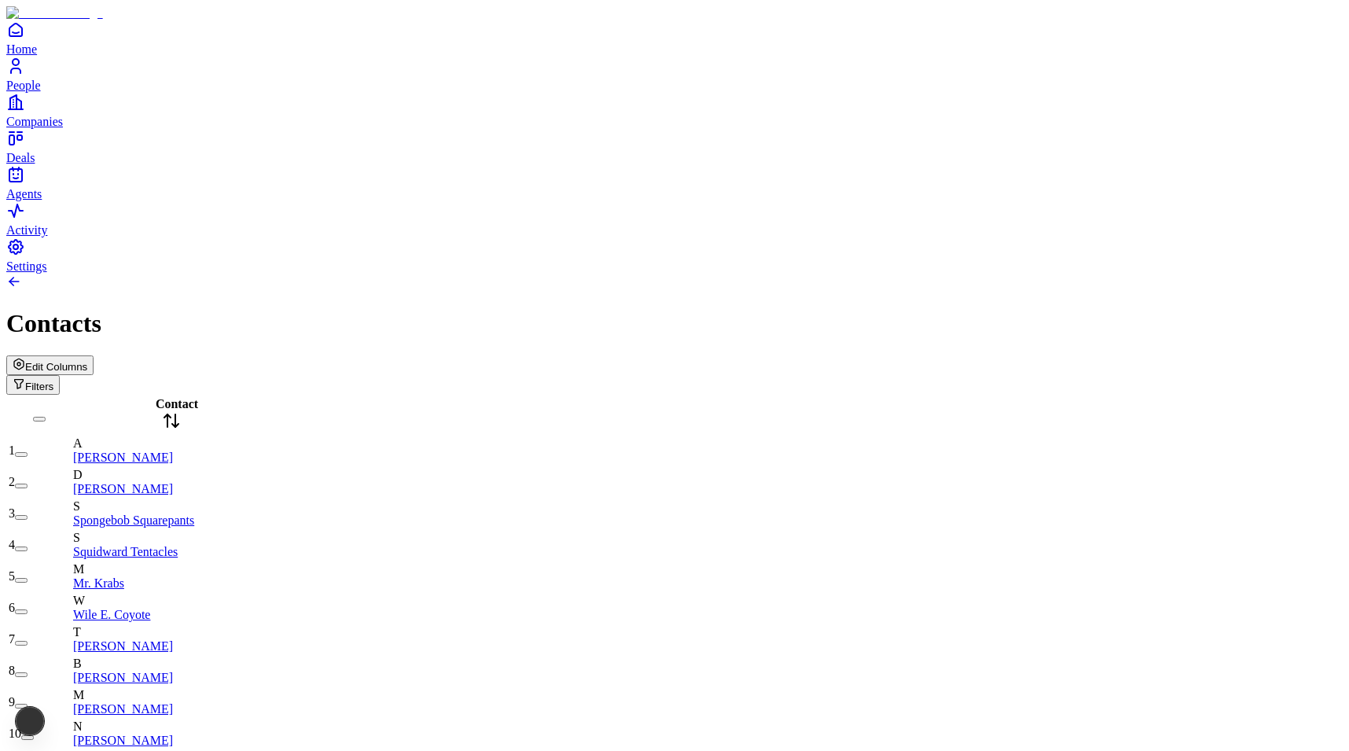
click at [87, 361] on span "Edit Columns" at bounding box center [56, 367] width 62 height 12
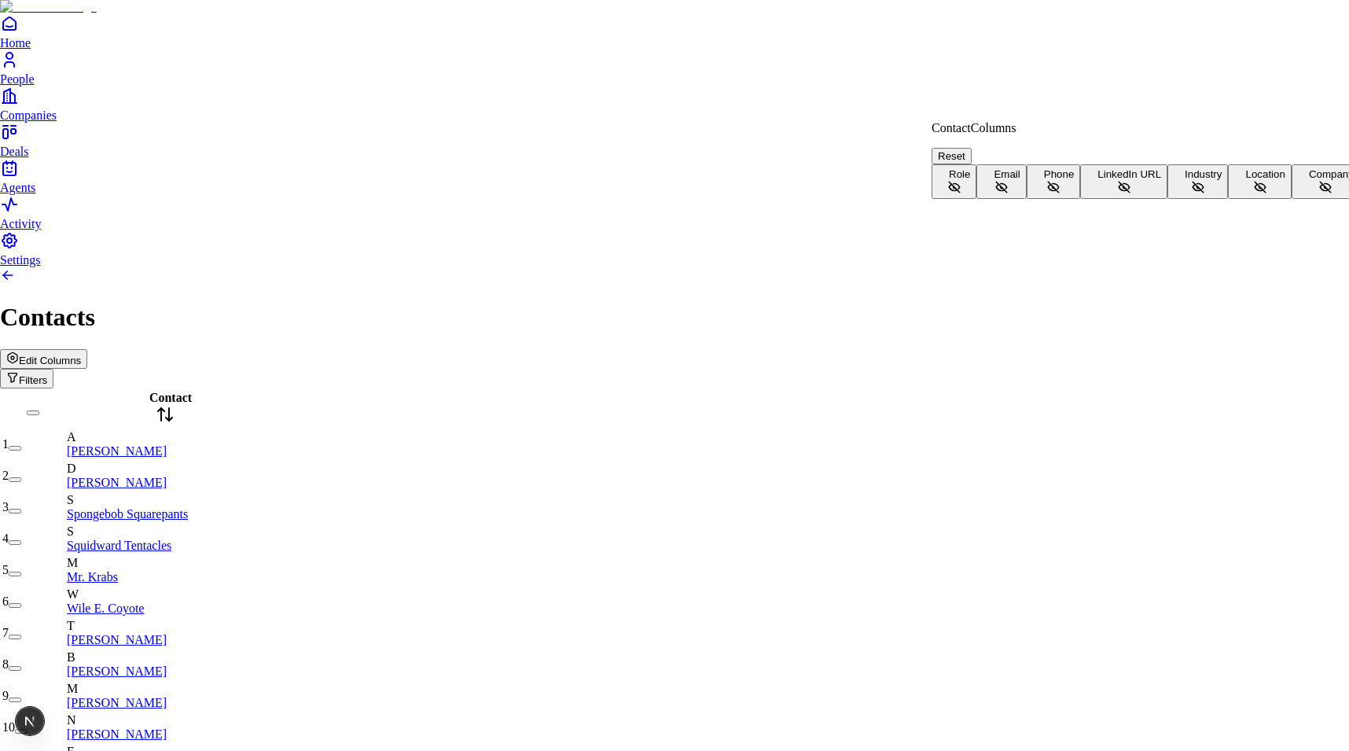
scroll to position [35, 0]
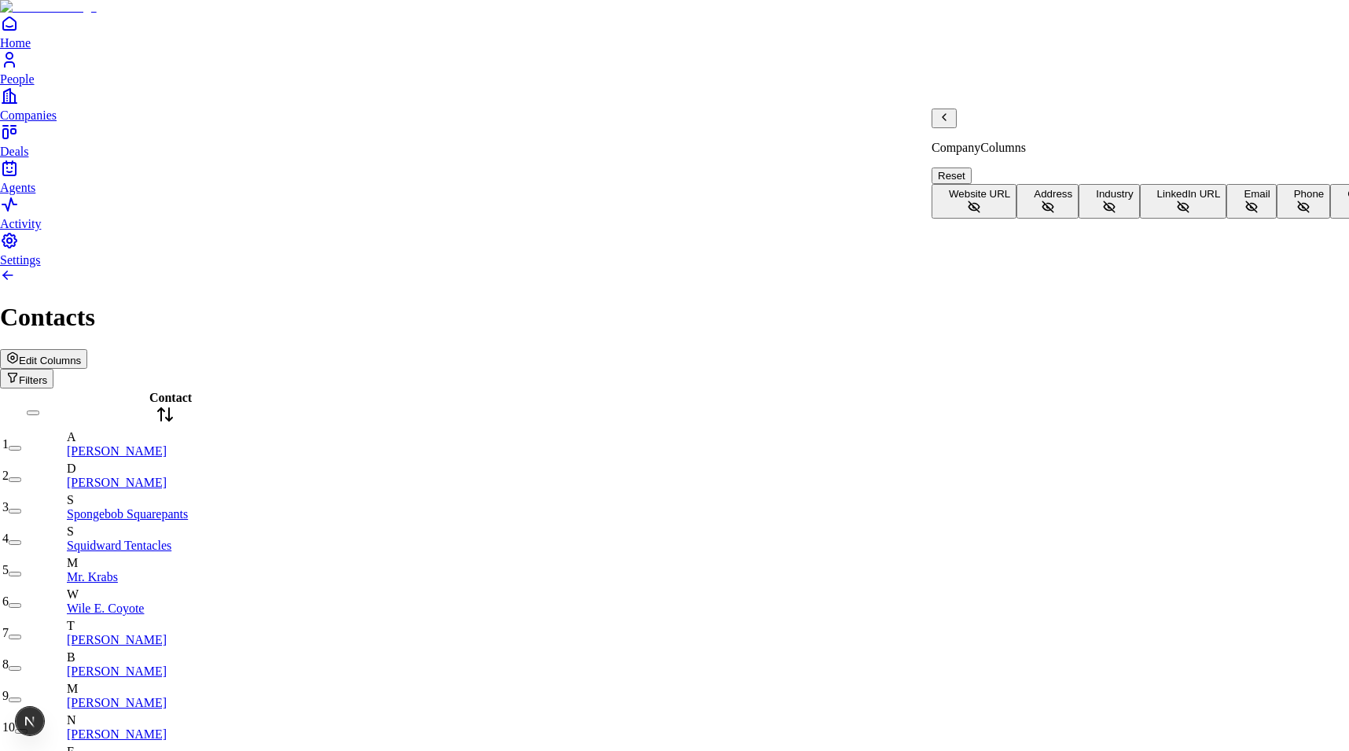
click at [1017, 184] on button "Address" at bounding box center [1047, 201] width 62 height 35
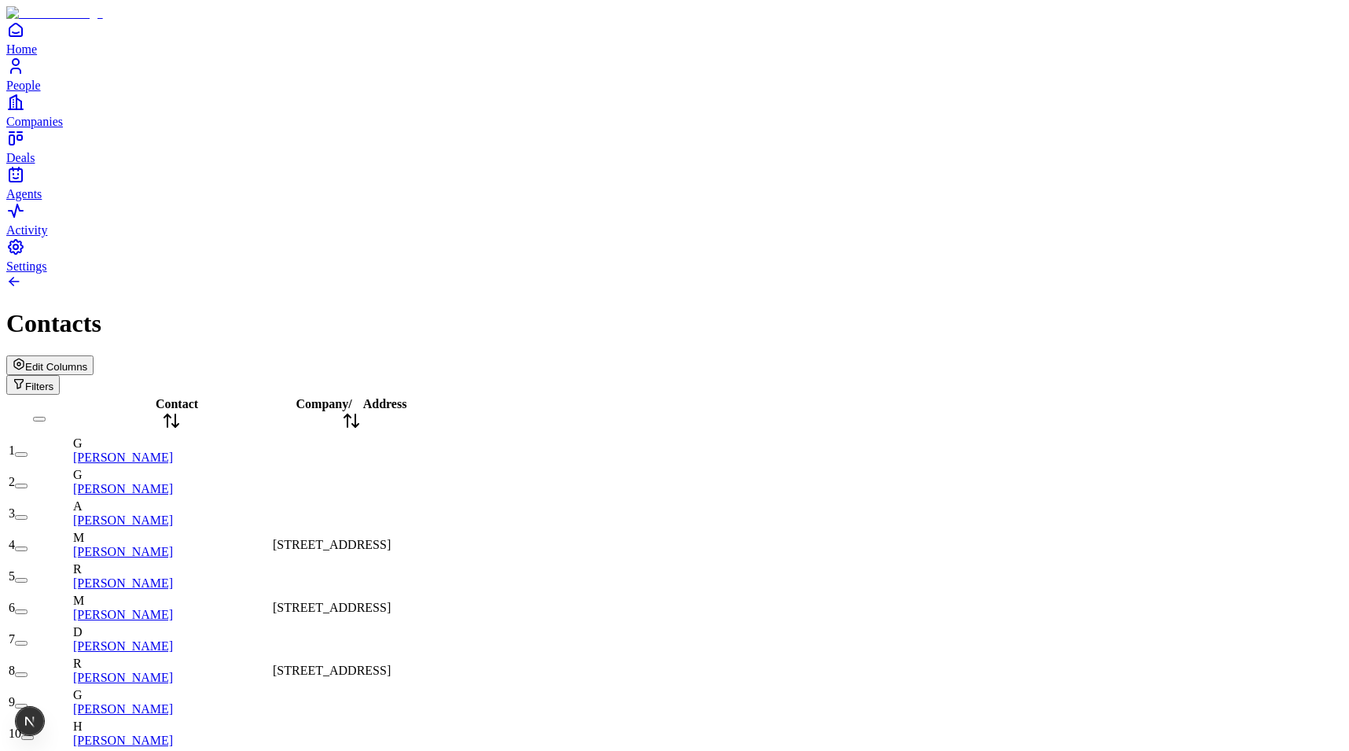
click at [391, 538] on span "[STREET_ADDRESS]" at bounding box center [332, 544] width 118 height 13
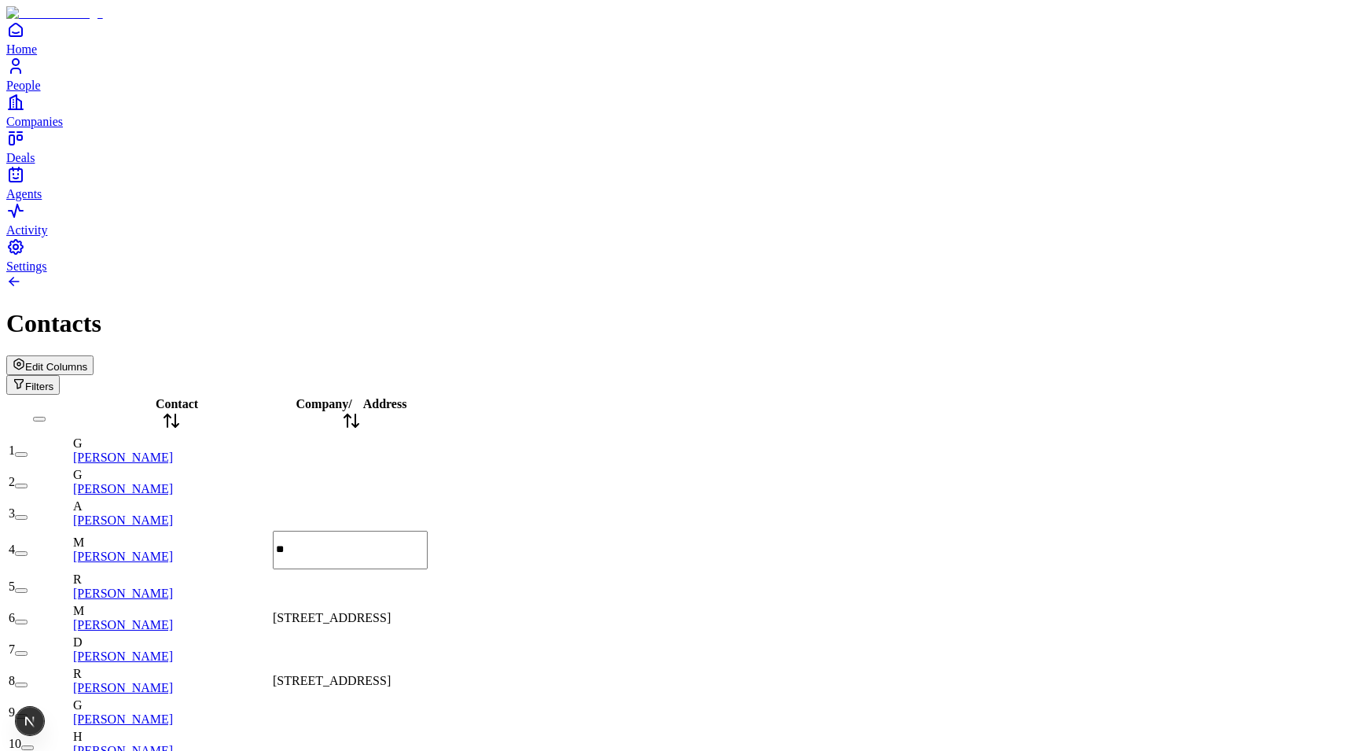
scroll to position [0, 0]
type input "****"
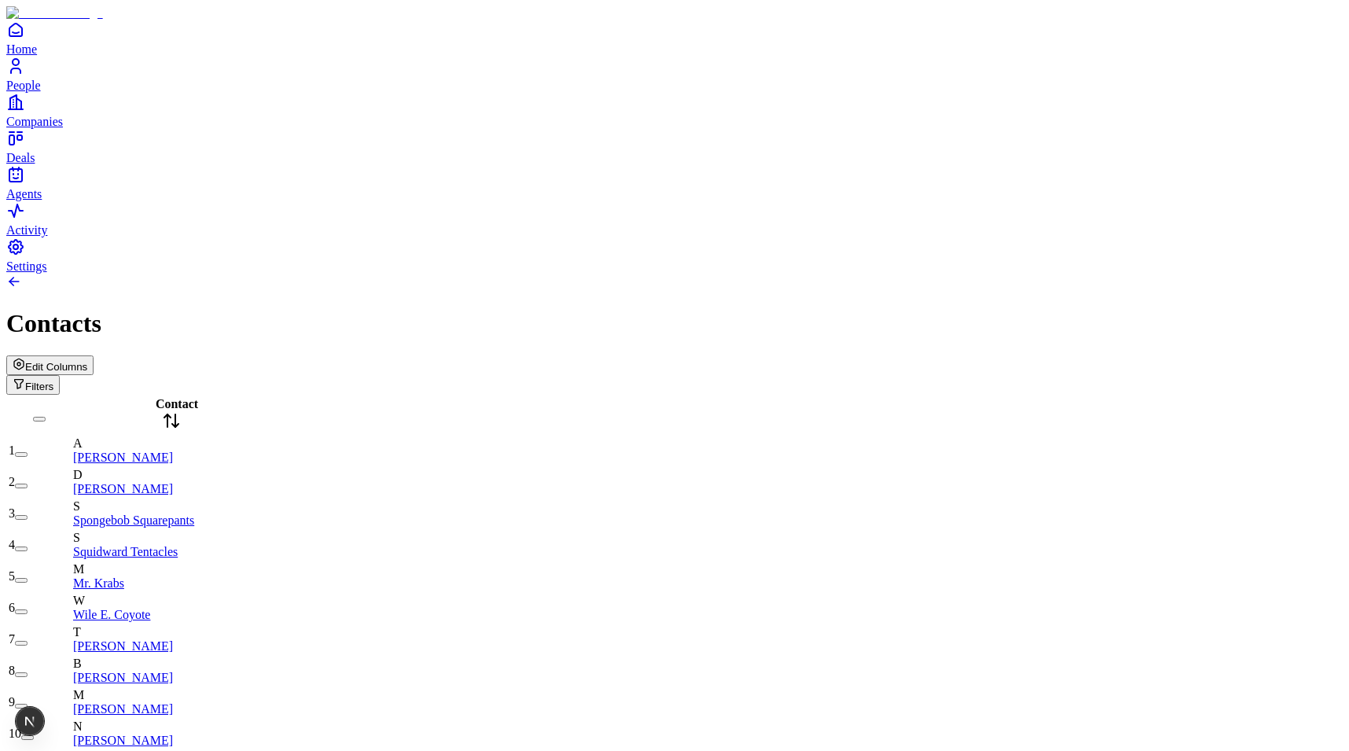
click at [87, 361] on span "Edit Columns" at bounding box center [56, 367] width 62 height 12
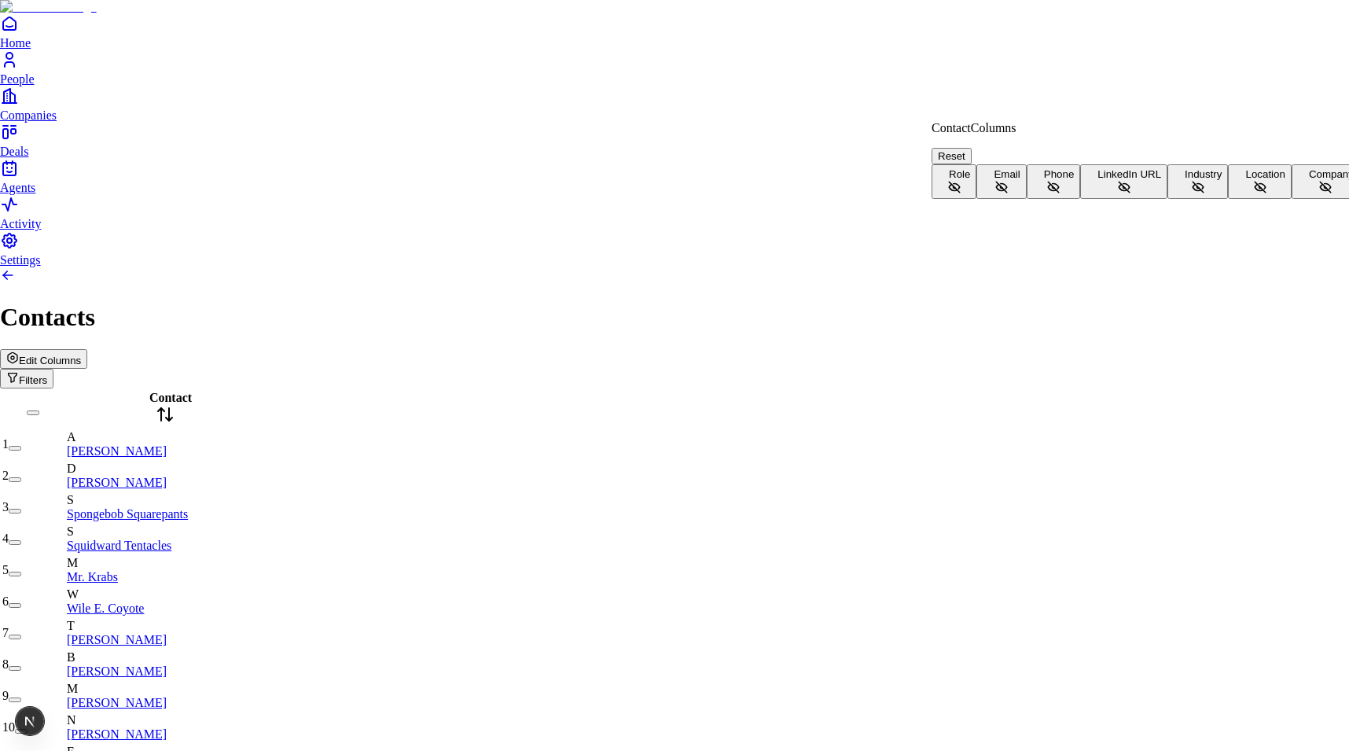
scroll to position [35, 0]
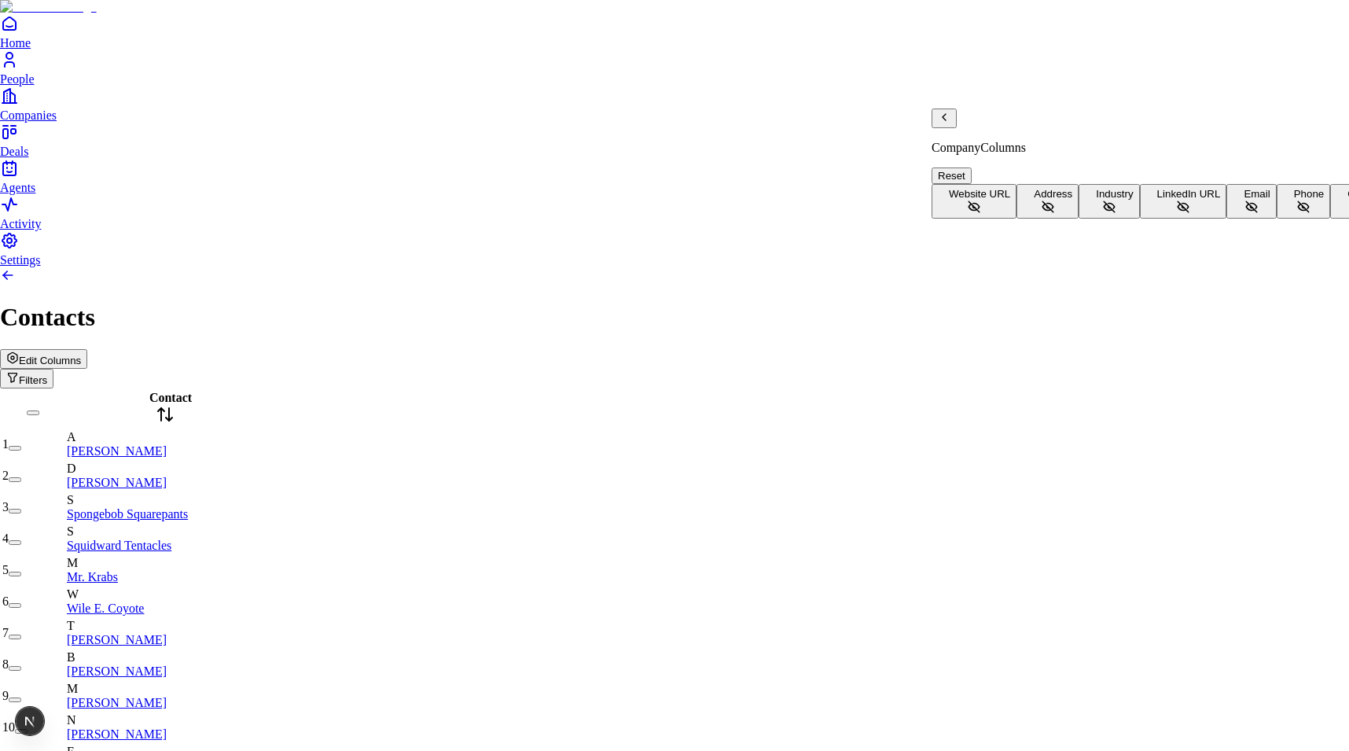
click at [1021, 184] on button "Address" at bounding box center [1047, 201] width 62 height 35
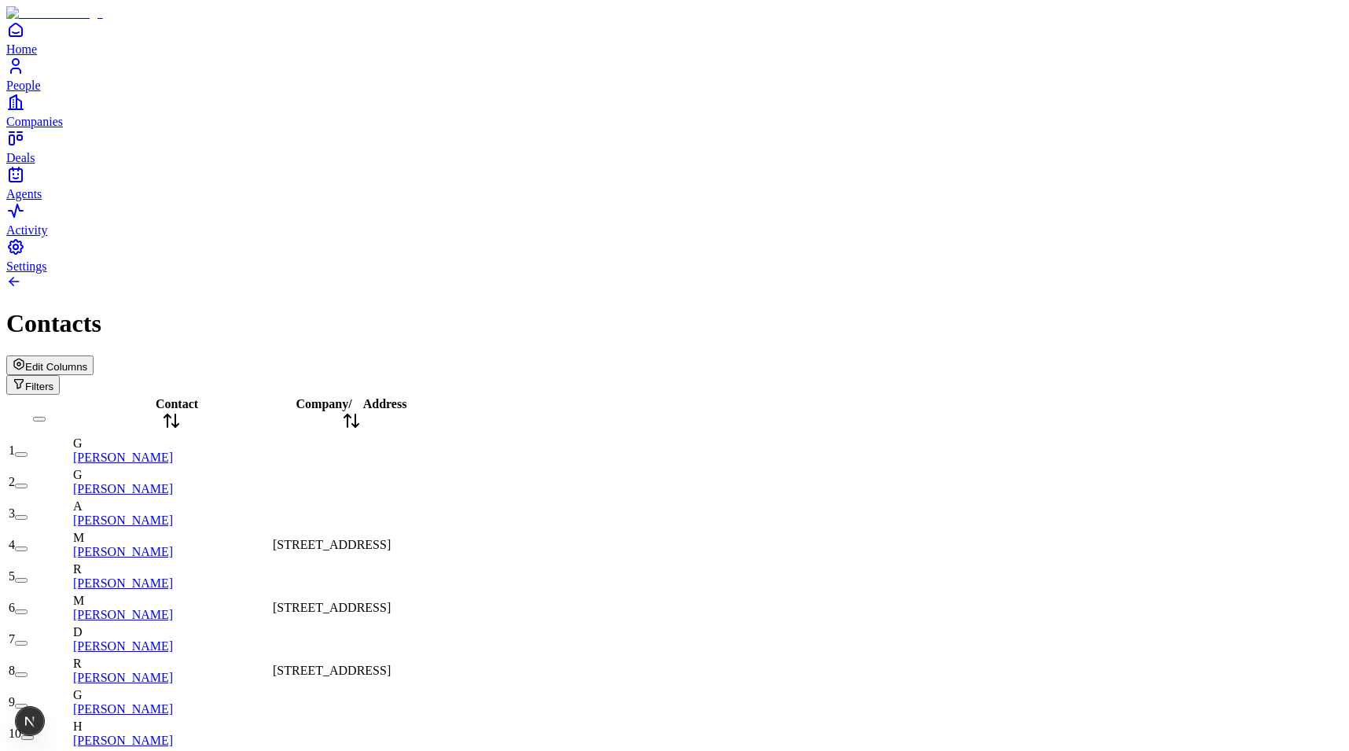
click at [391, 538] on span "335 Pioneer Way, Mountain View, CA 94041, USA" at bounding box center [332, 544] width 118 height 13
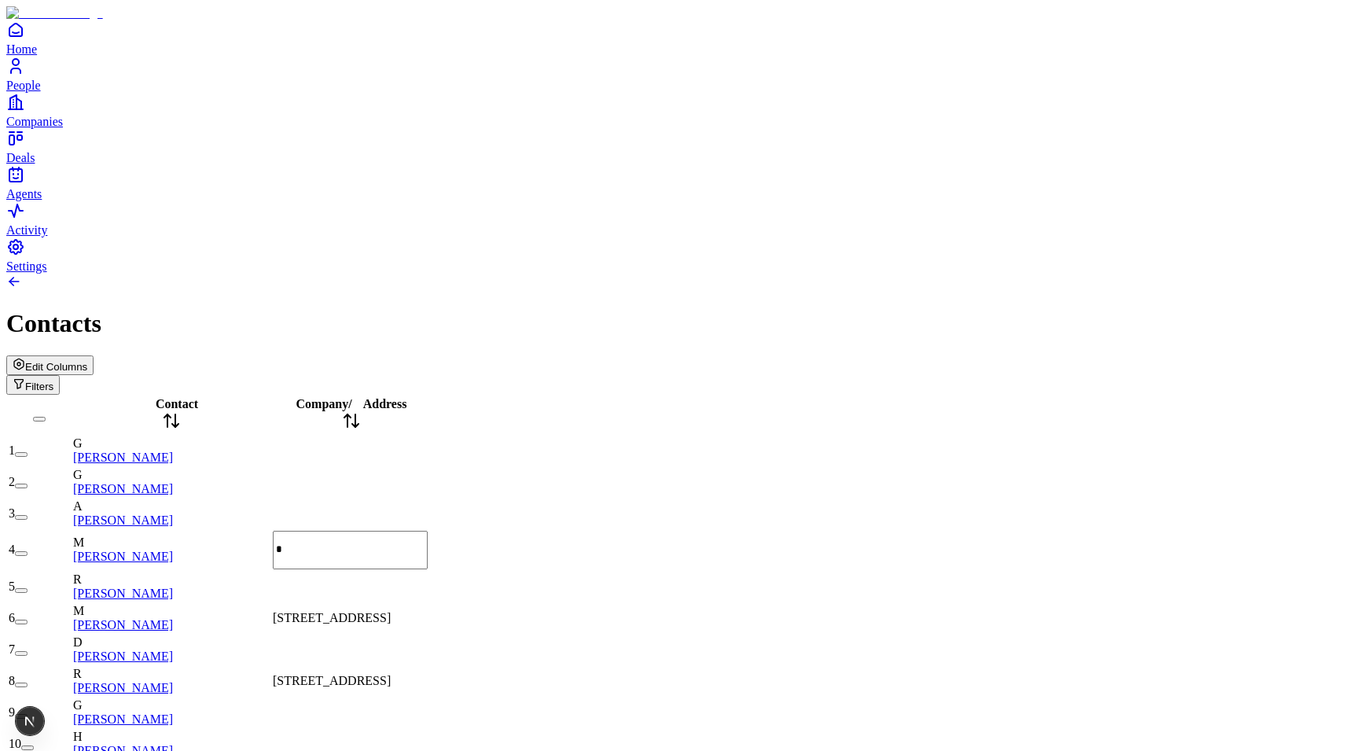
type input "**"
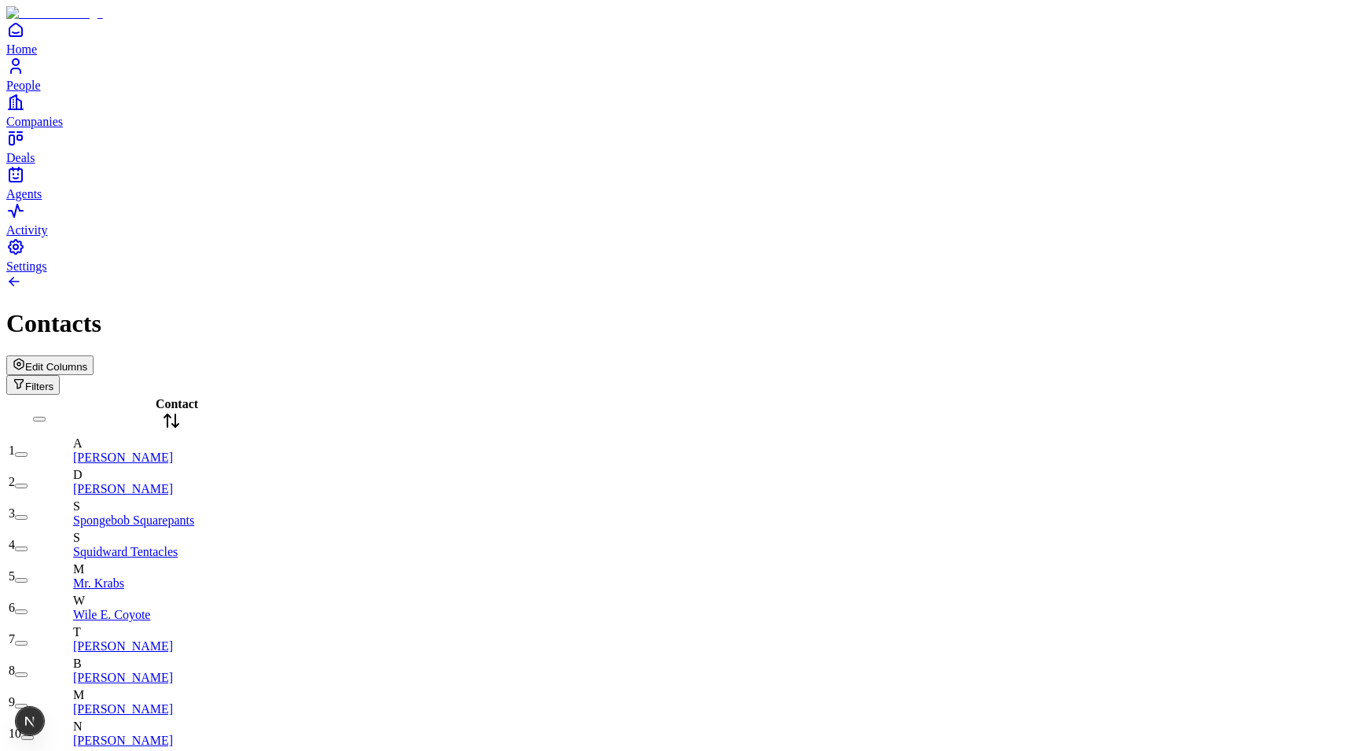
click at [94, 355] on button "Edit Columns" at bounding box center [49, 365] width 87 height 20
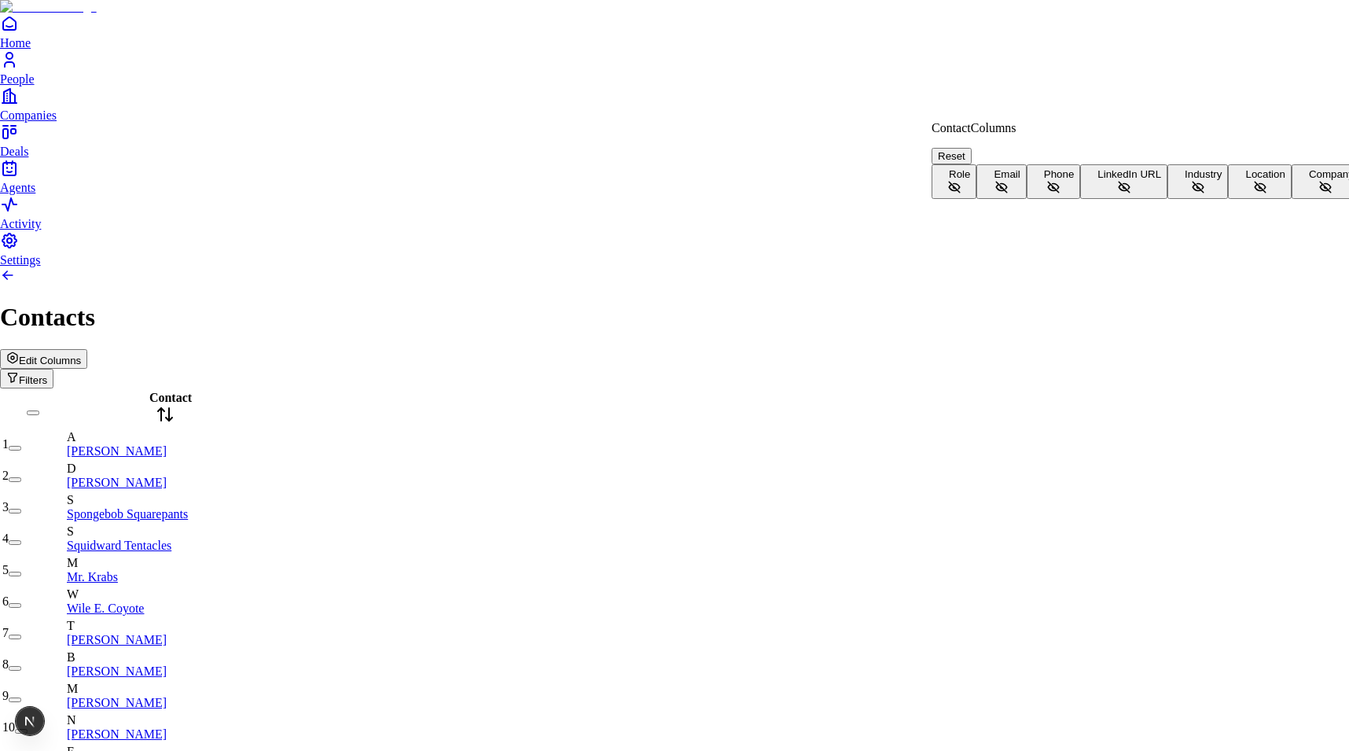
scroll to position [35, 0]
click at [1309, 180] on span "Company" at bounding box center [1331, 174] width 45 height 12
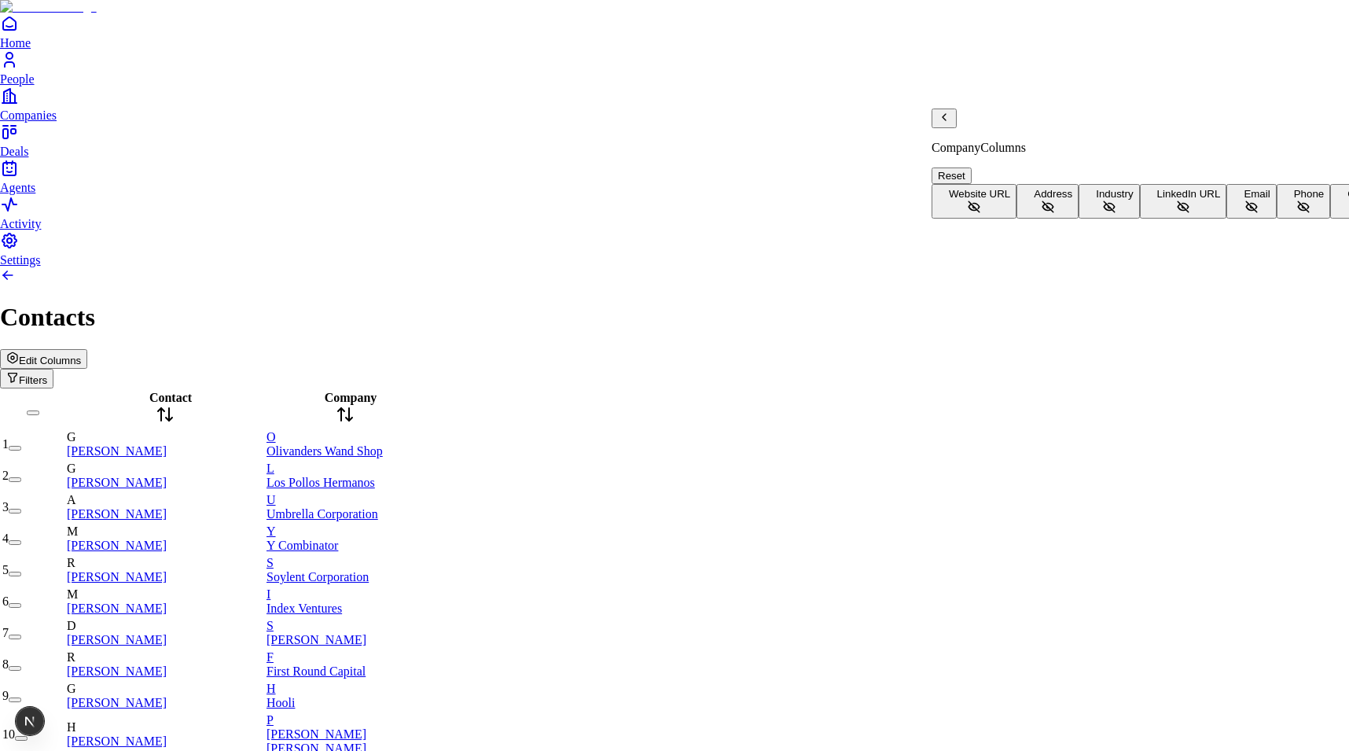
click at [1032, 184] on button "Address" at bounding box center [1047, 201] width 62 height 35
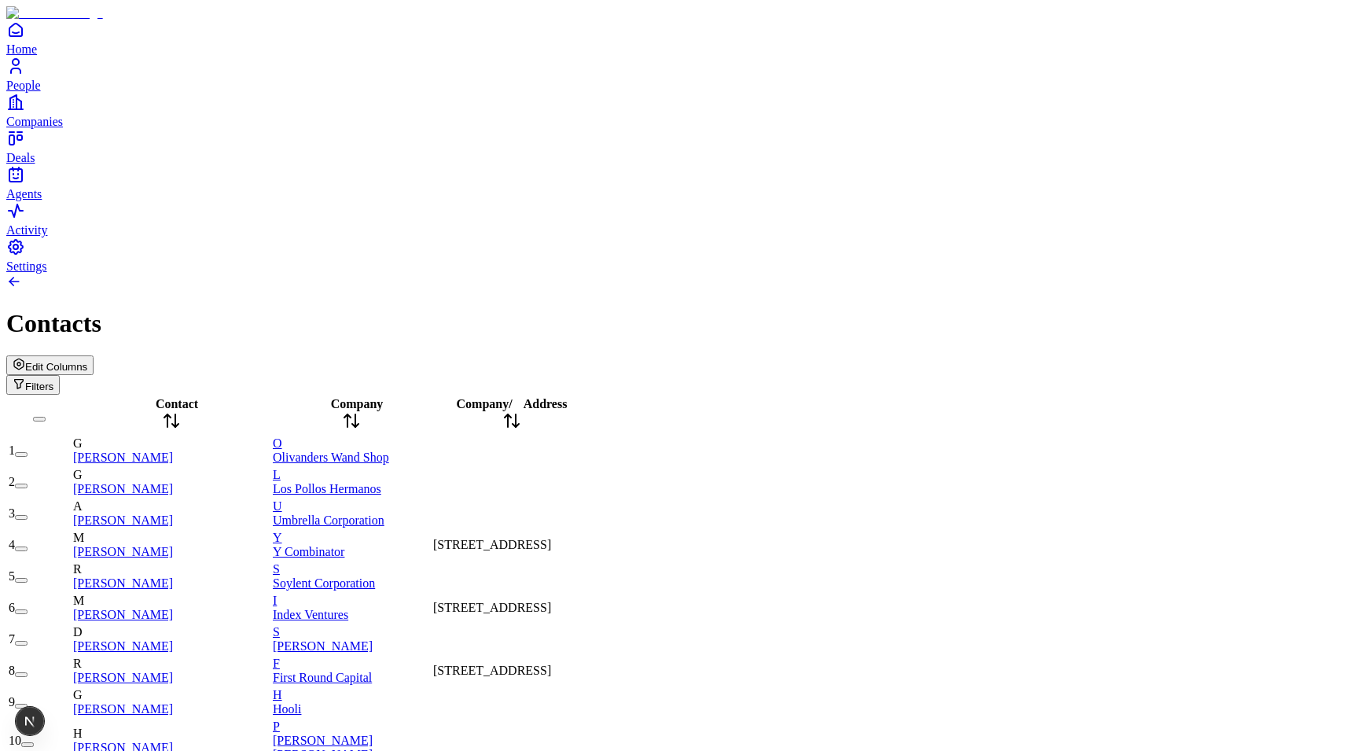
click at [551, 538] on span "[STREET_ADDRESS]" at bounding box center [492, 544] width 118 height 13
type input "****"
click at [57, 720] on div "Issue" at bounding box center [69, 721] width 24 height 28
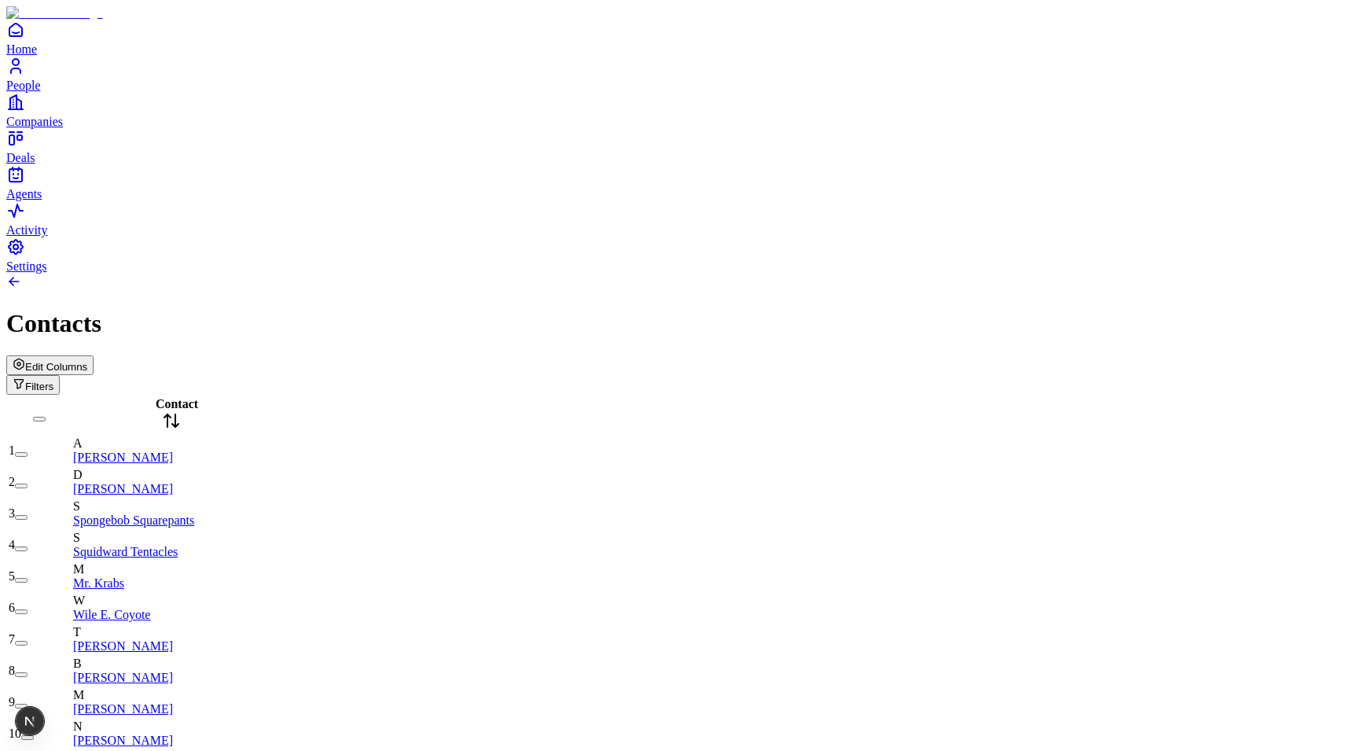
click at [87, 361] on span "Edit Columns" at bounding box center [56, 367] width 62 height 12
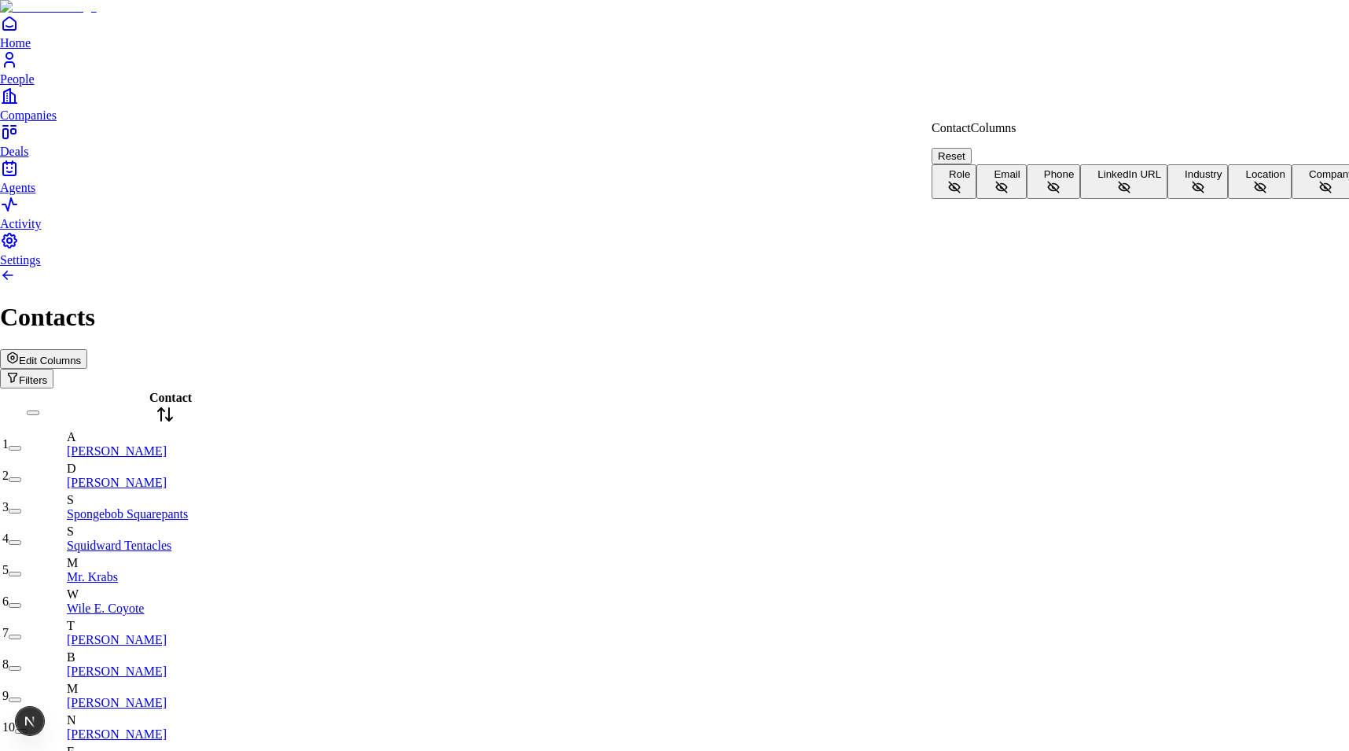
scroll to position [35, 0]
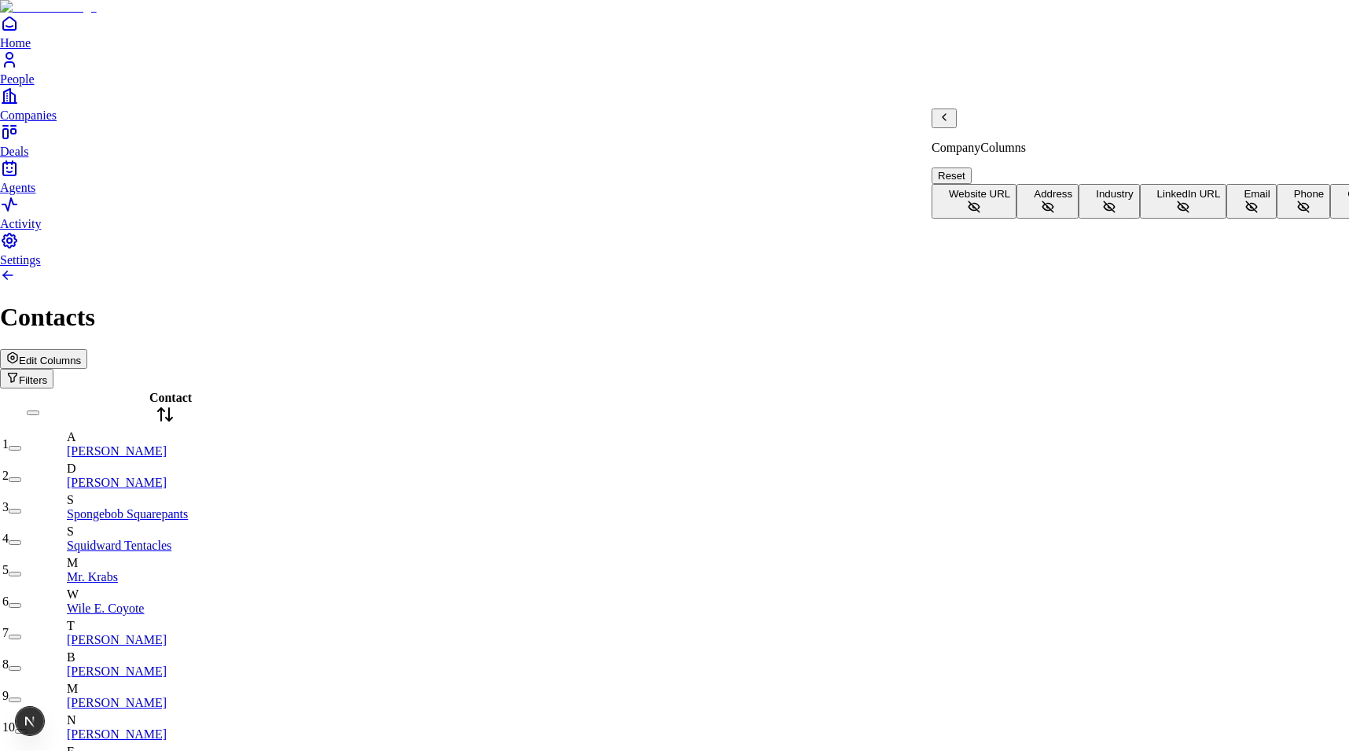
click at [1034, 188] on span "Address" at bounding box center [1053, 194] width 39 height 12
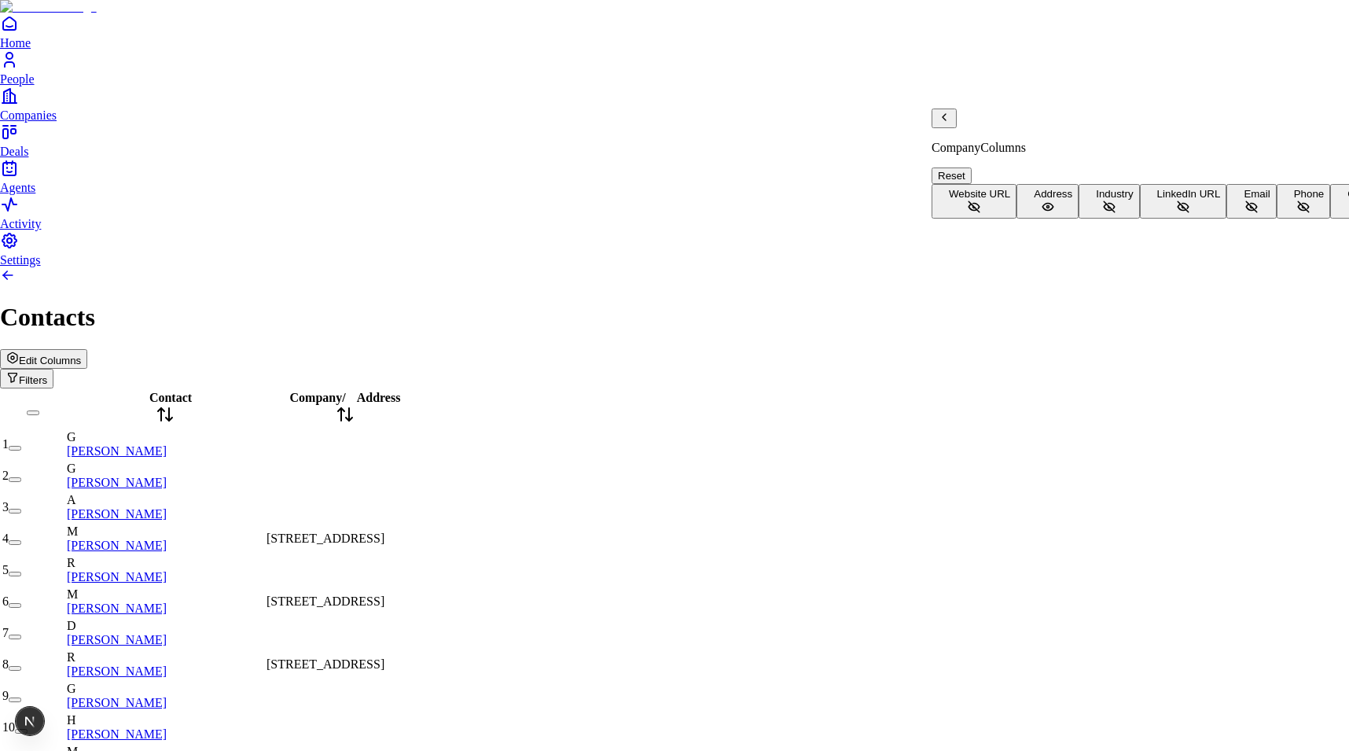
click at [384, 531] on span "[STREET_ADDRESS]" at bounding box center [325, 537] width 118 height 13
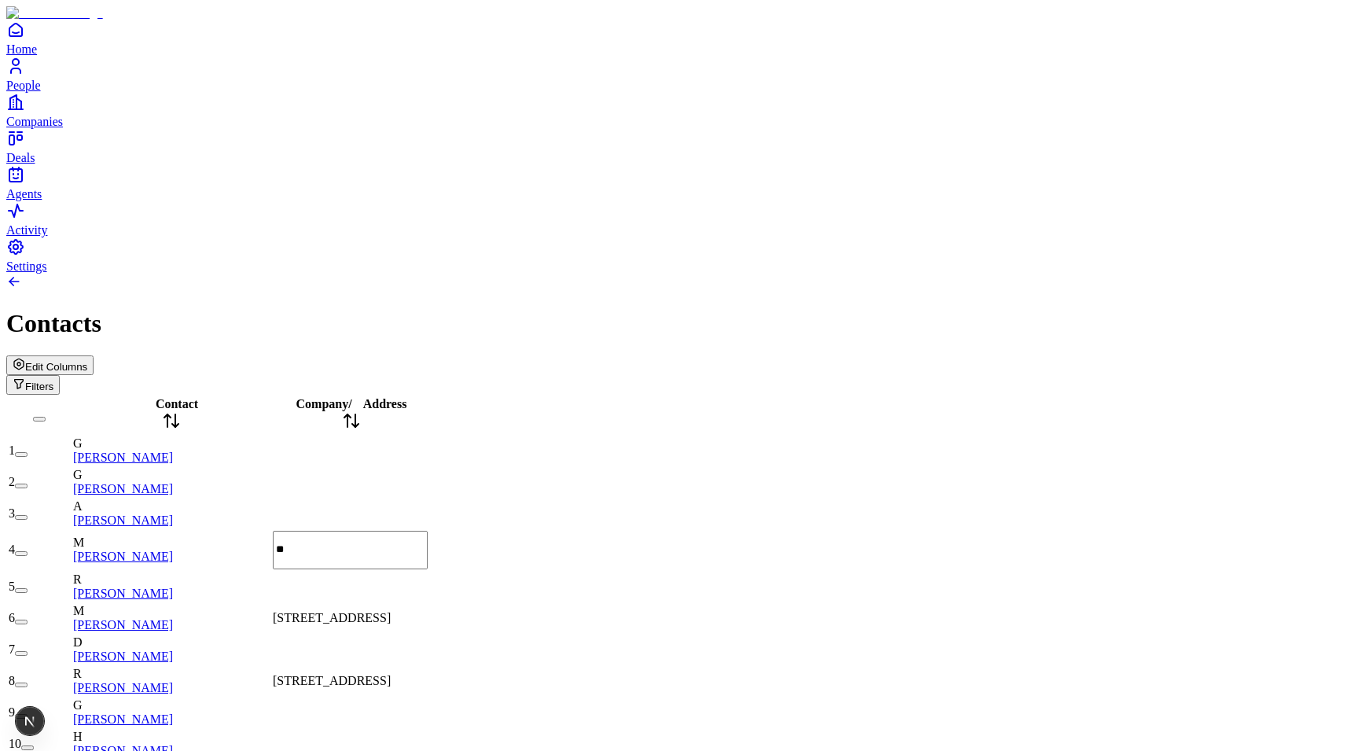
scroll to position [0, 0]
type input "****"
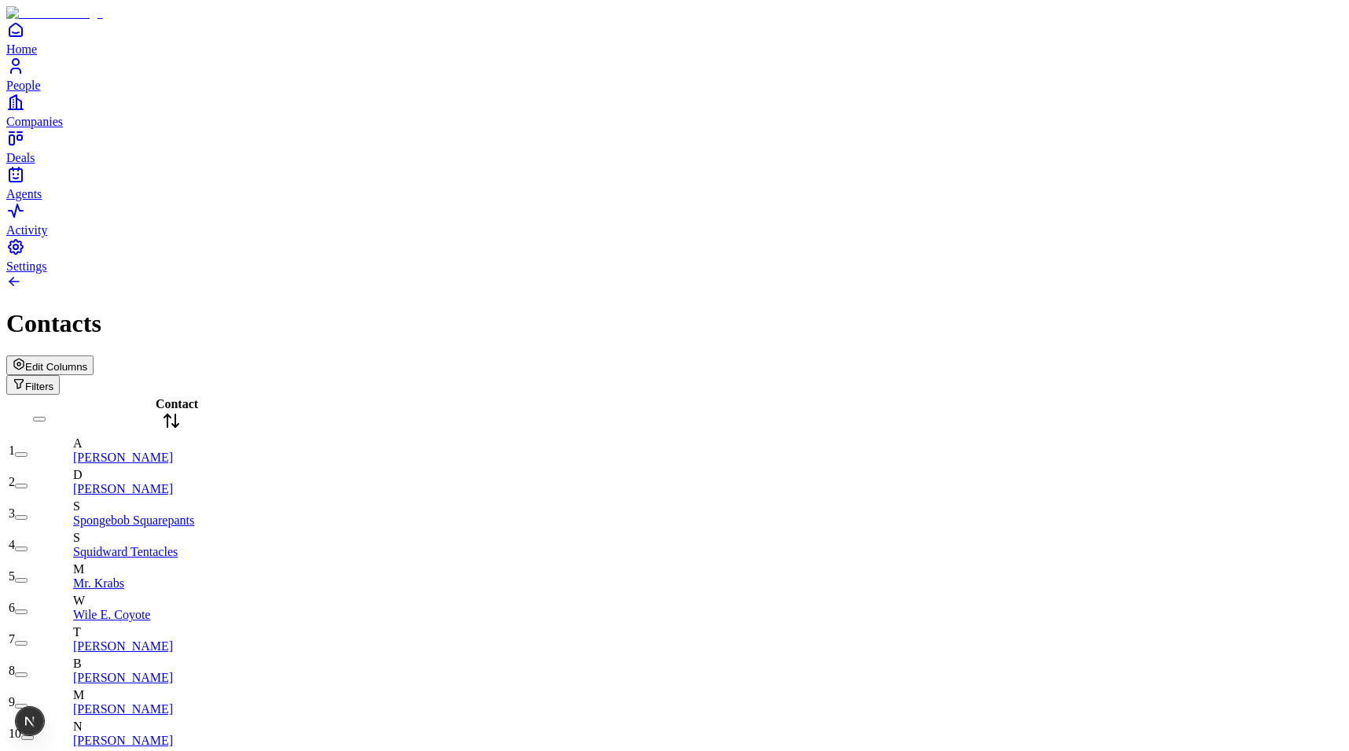
click at [87, 361] on span "Edit Columns" at bounding box center [56, 367] width 62 height 12
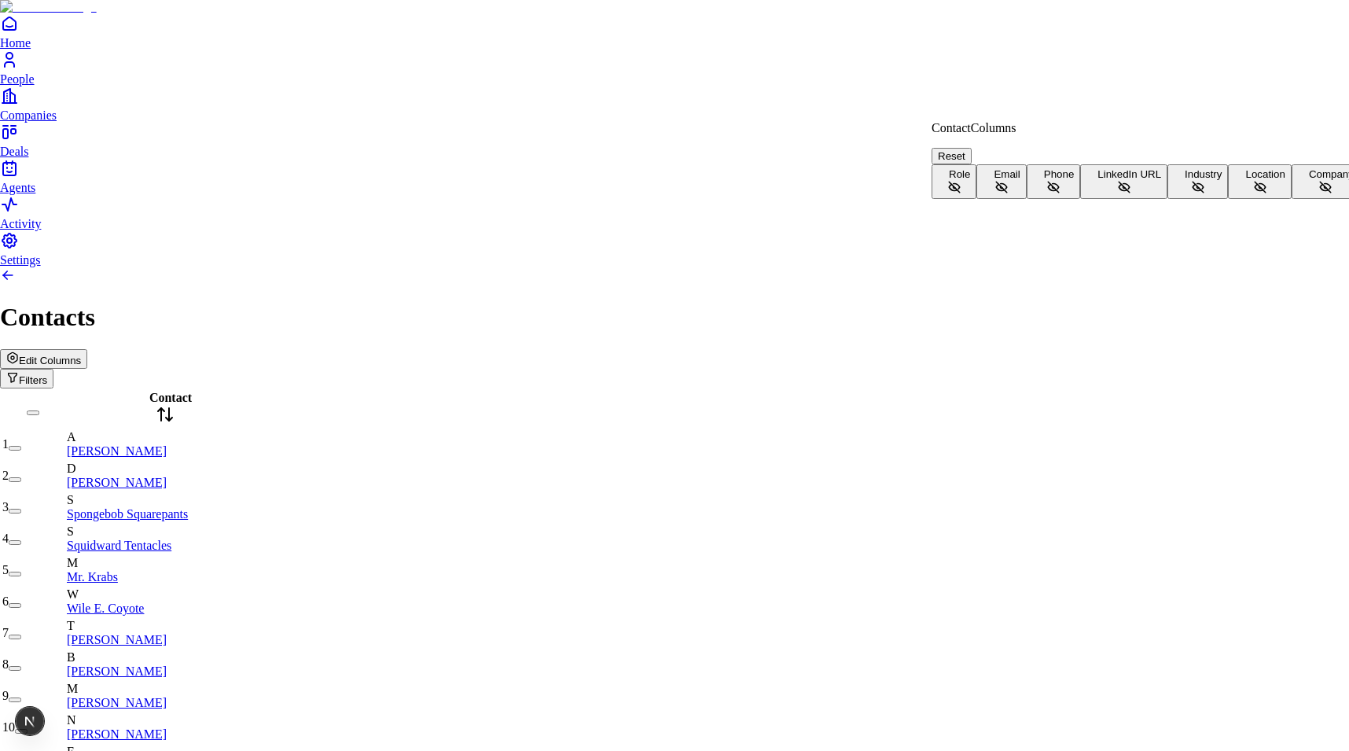
scroll to position [35, 0]
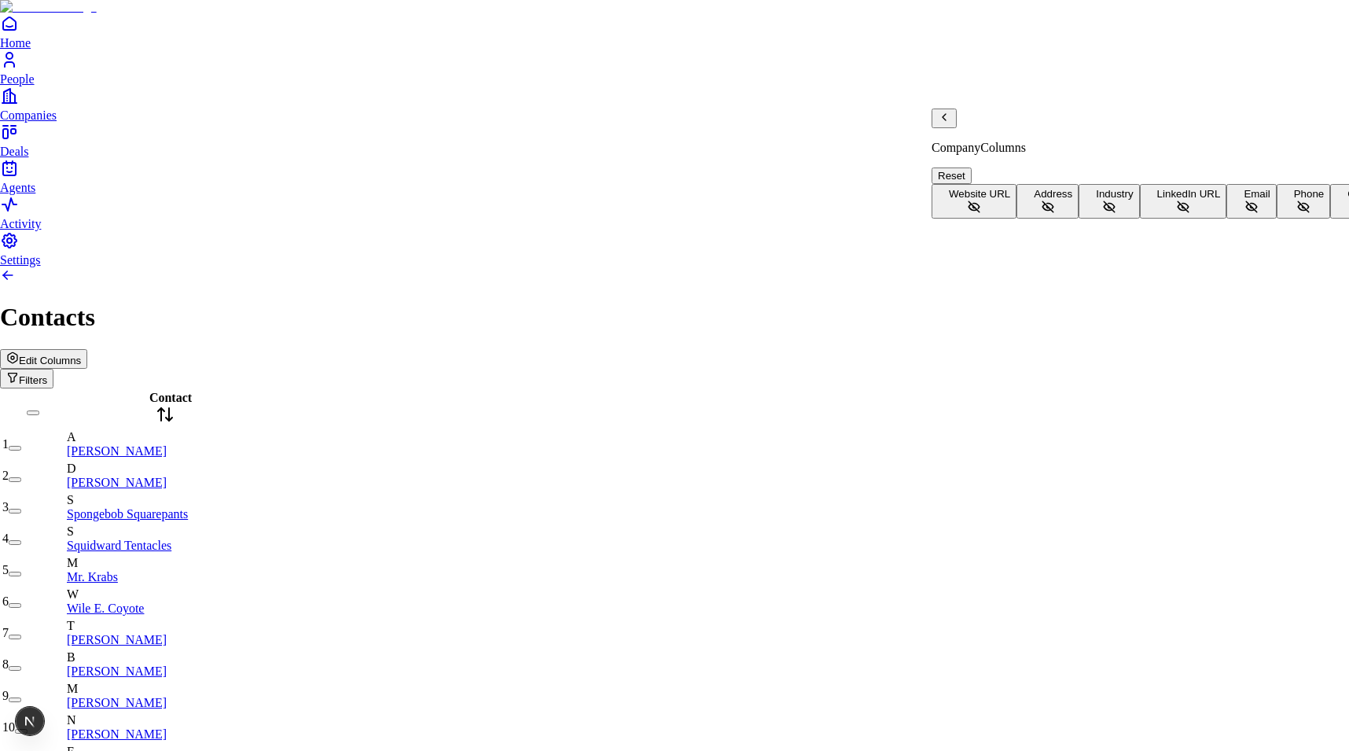
click at [1016, 184] on button "Address" at bounding box center [1047, 201] width 62 height 35
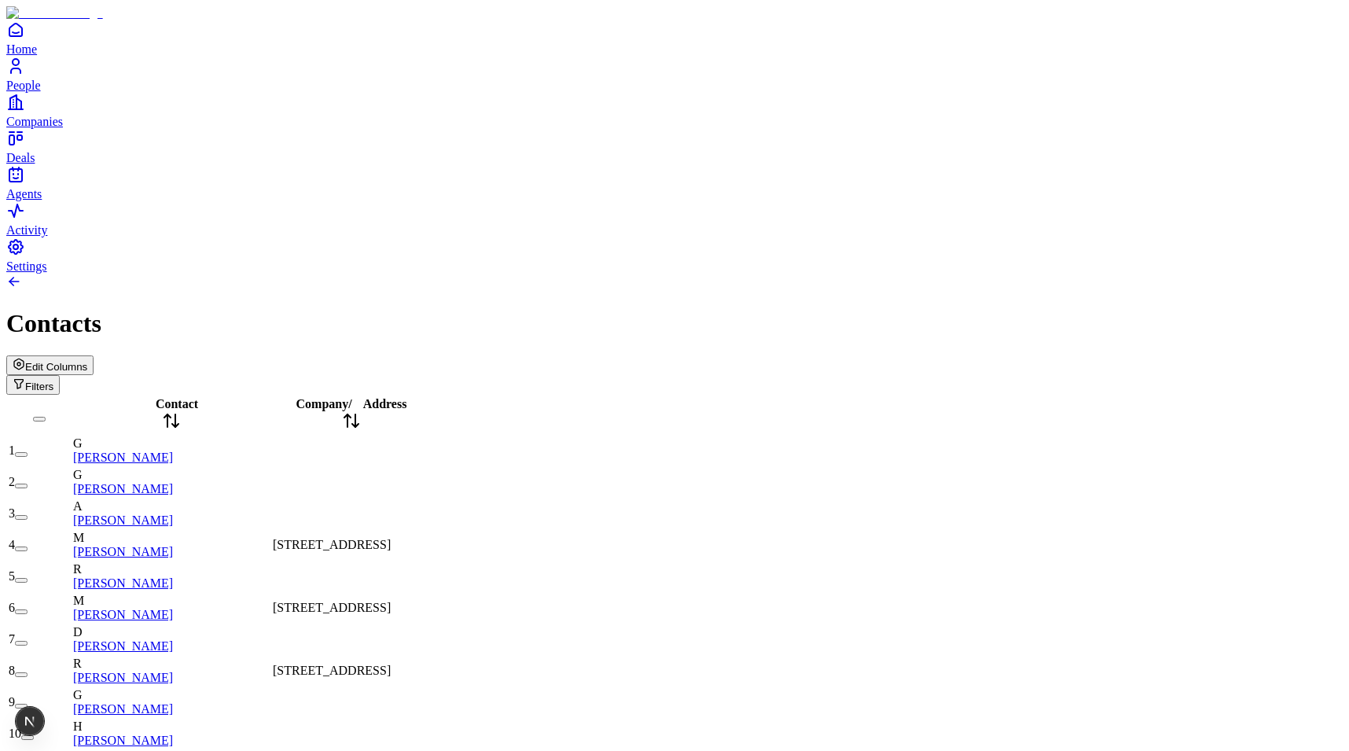
click at [391, 538] on span "[STREET_ADDRESS]" at bounding box center [332, 544] width 118 height 13
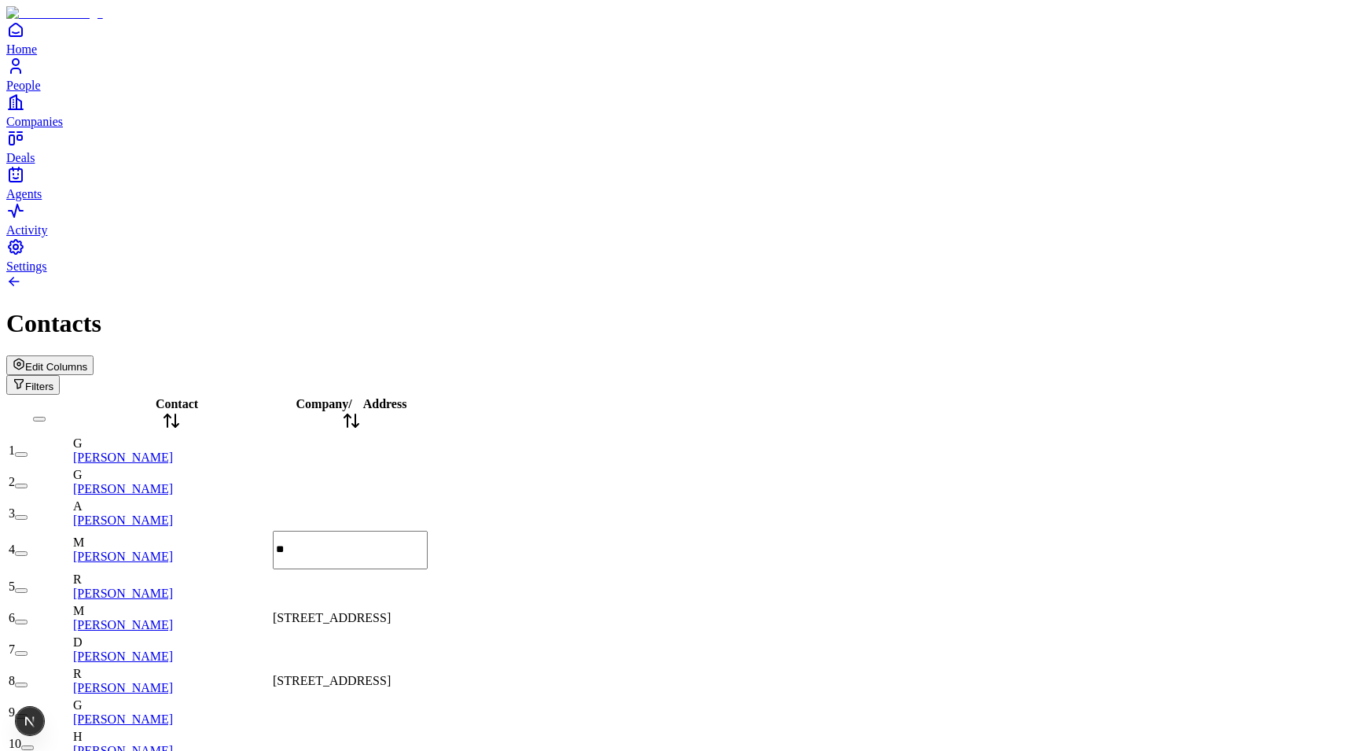
scroll to position [0, 0]
type input "****"
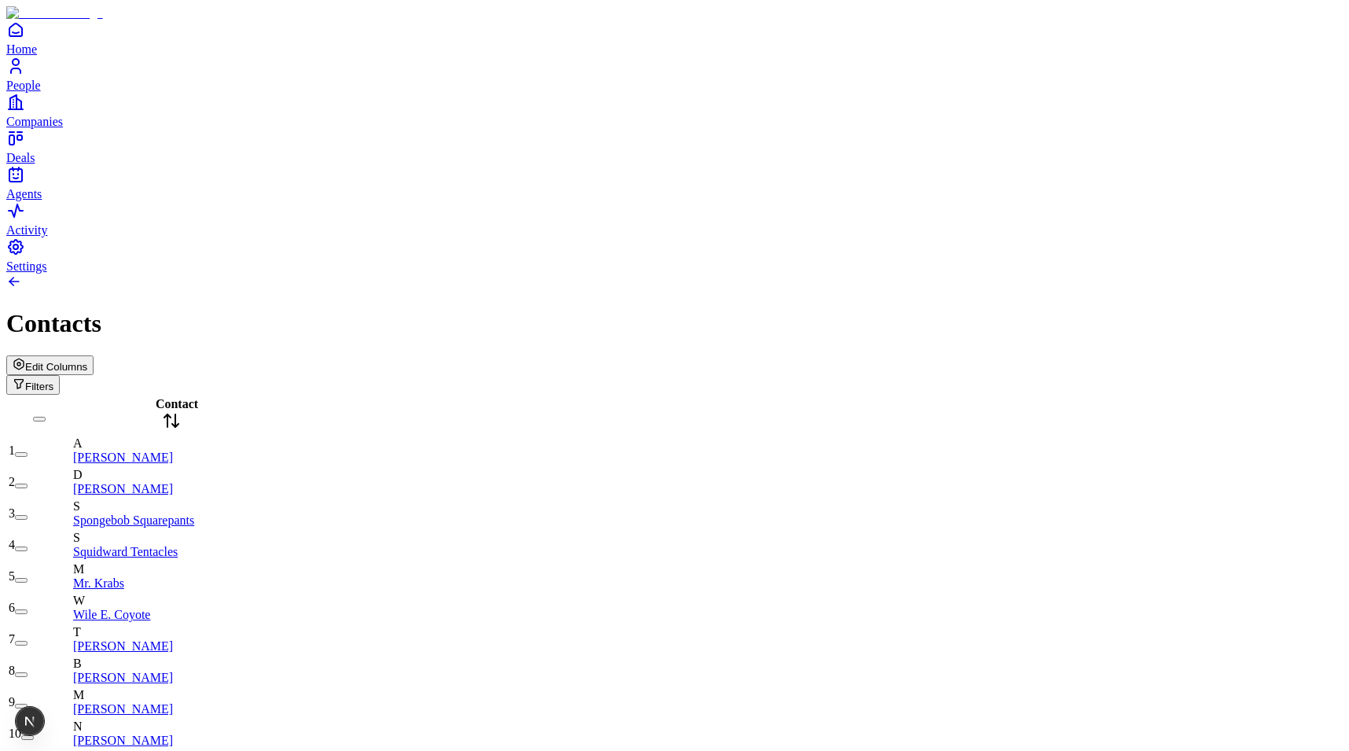
click at [94, 355] on button "Edit Columns" at bounding box center [49, 365] width 87 height 20
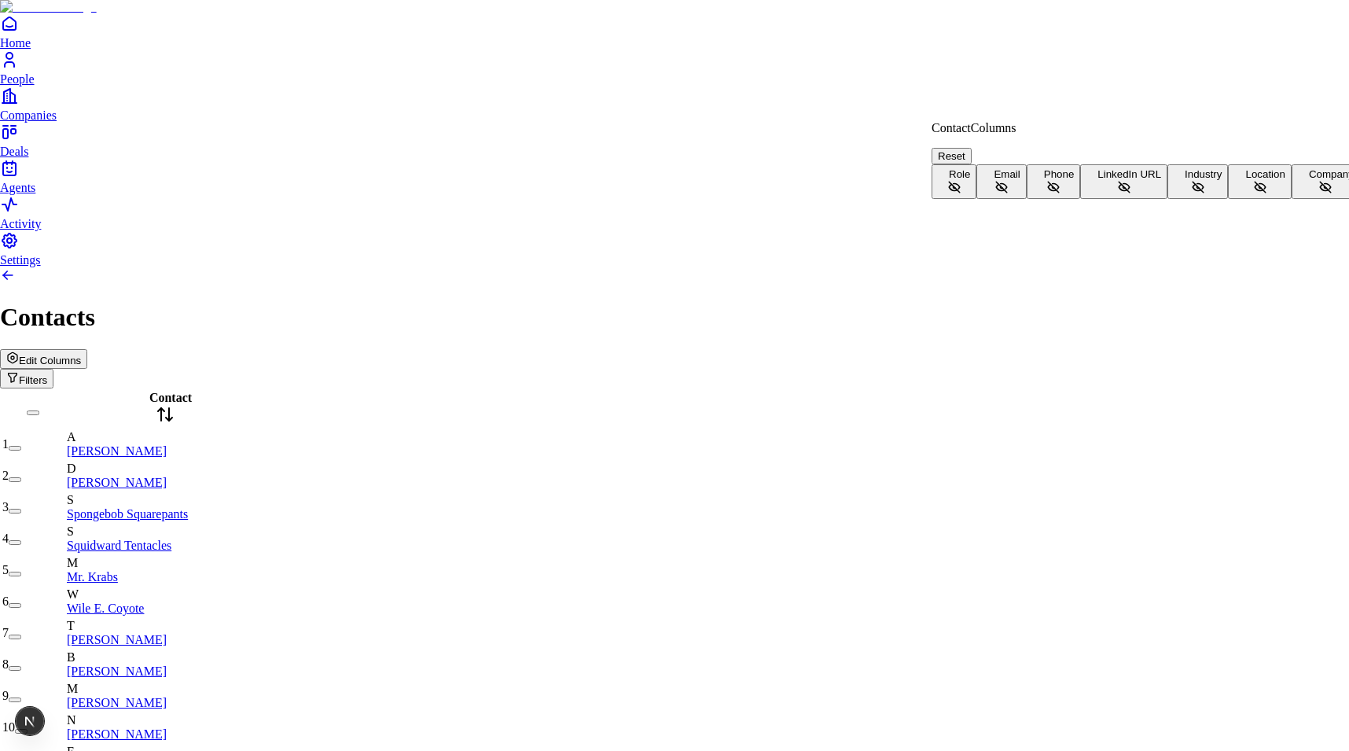
scroll to position [35, 0]
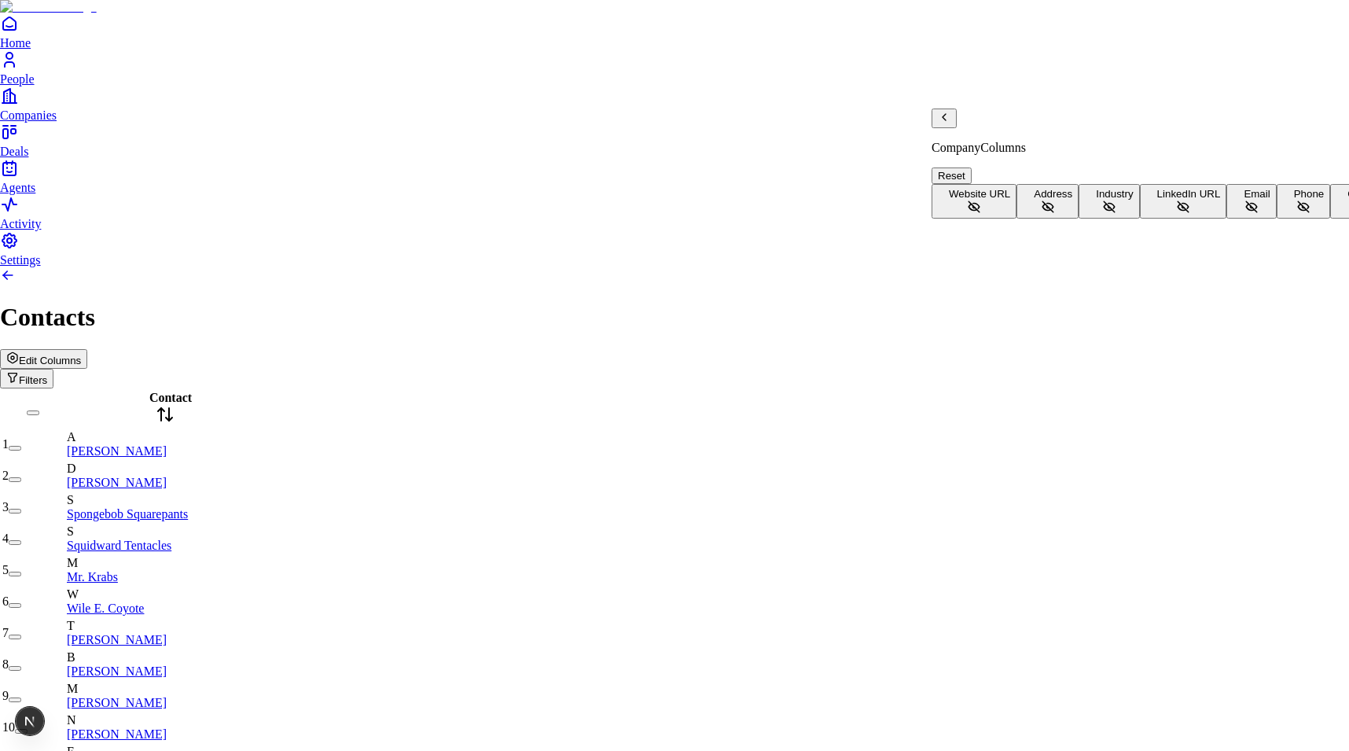
scroll to position [0, 0]
click at [1016, 197] on button "Address" at bounding box center [1047, 201] width 62 height 35
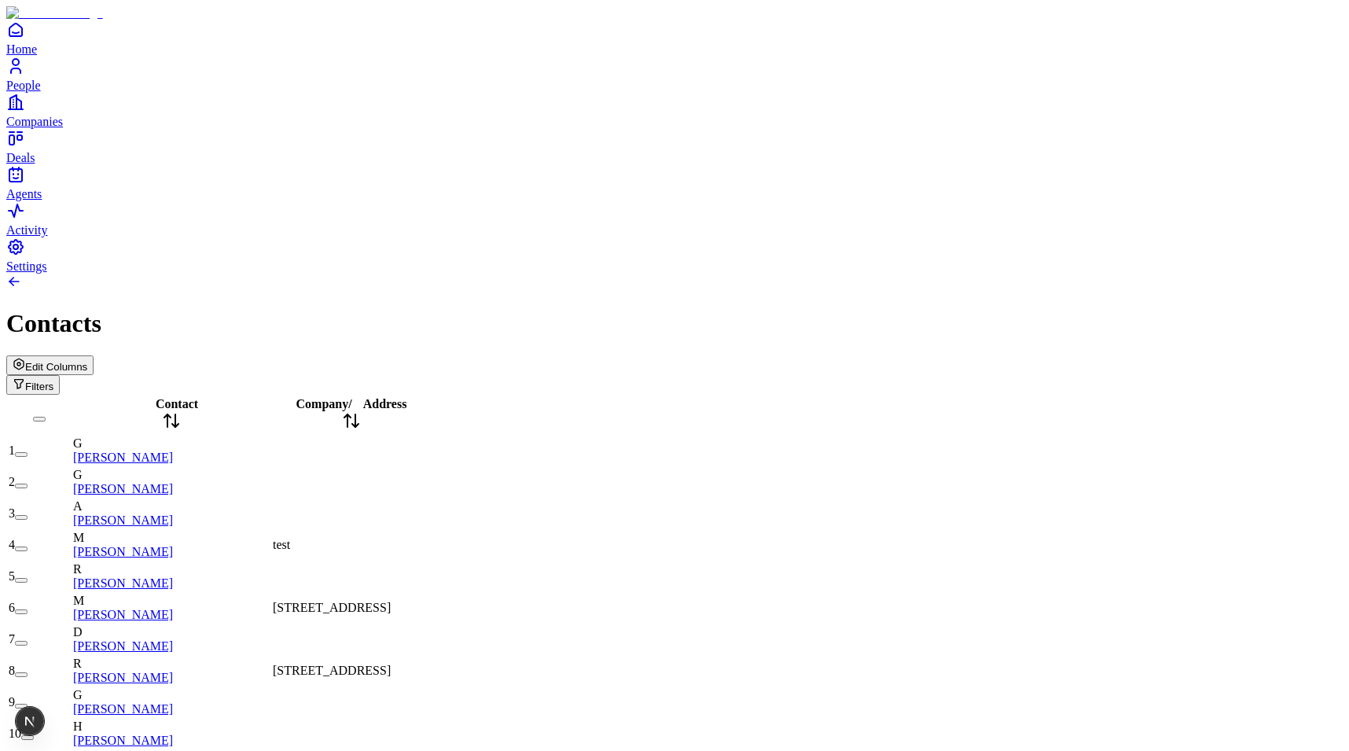
scroll to position [2105, 0]
click at [1204, 355] on div "Edit Columns Filters" at bounding box center [674, 374] width 1336 height 39
click at [87, 361] on span "Edit Columns" at bounding box center [56, 367] width 62 height 12
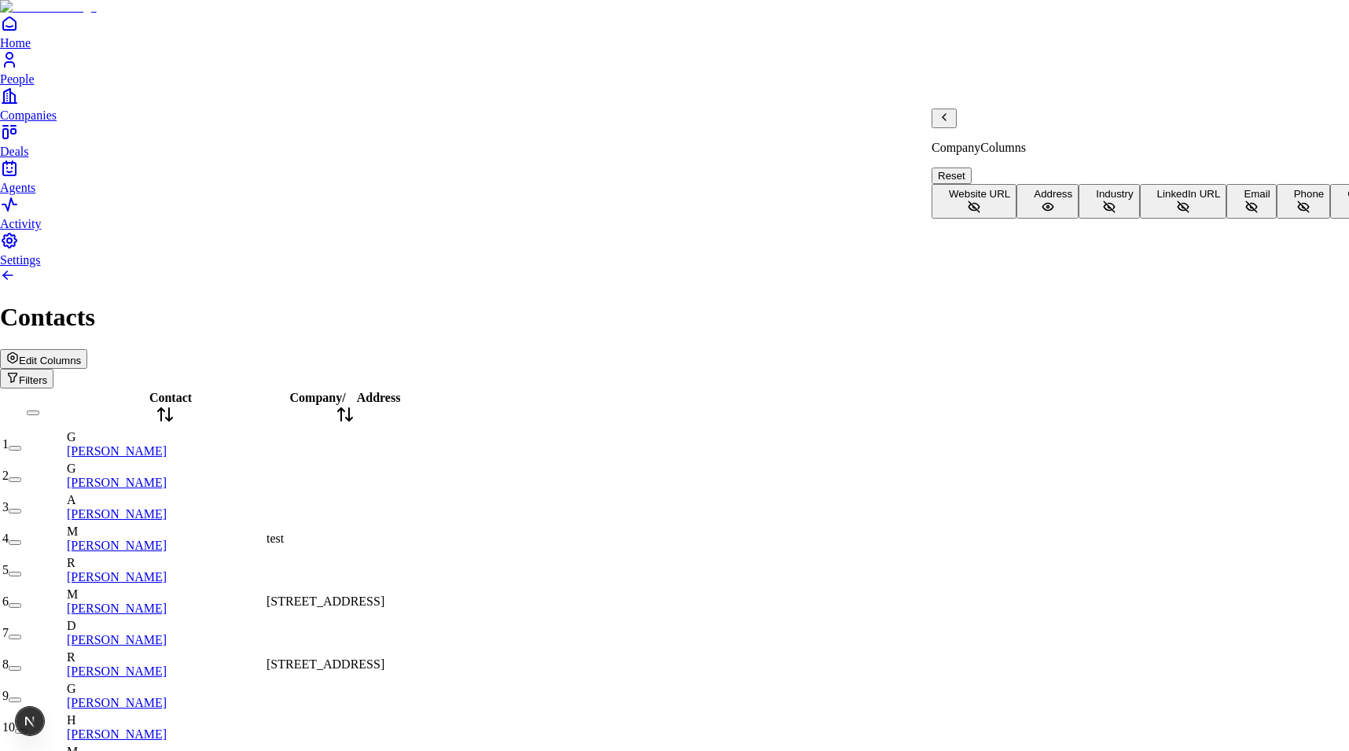
scroll to position [0, 0]
click at [950, 123] on icon "Back" at bounding box center [944, 117] width 13 height 13
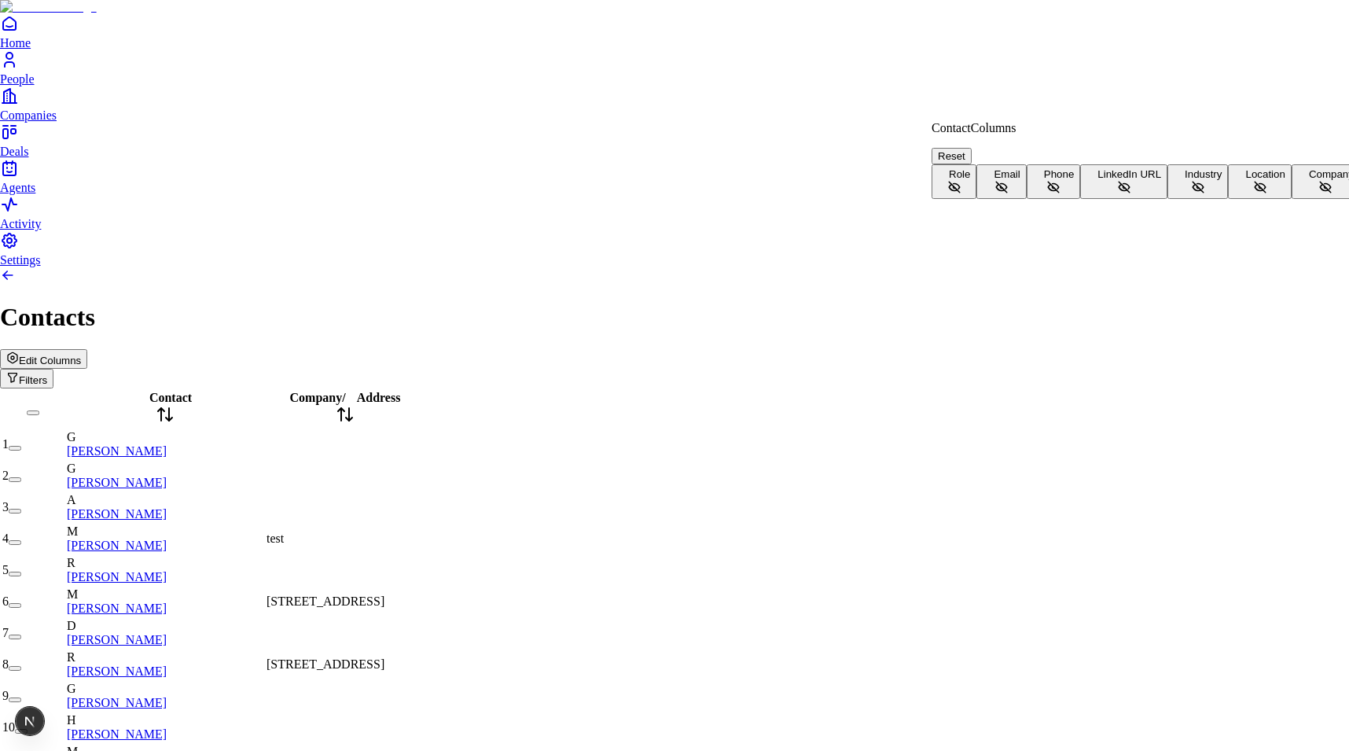
click at [1309, 180] on span "Company" at bounding box center [1331, 174] width 45 height 12
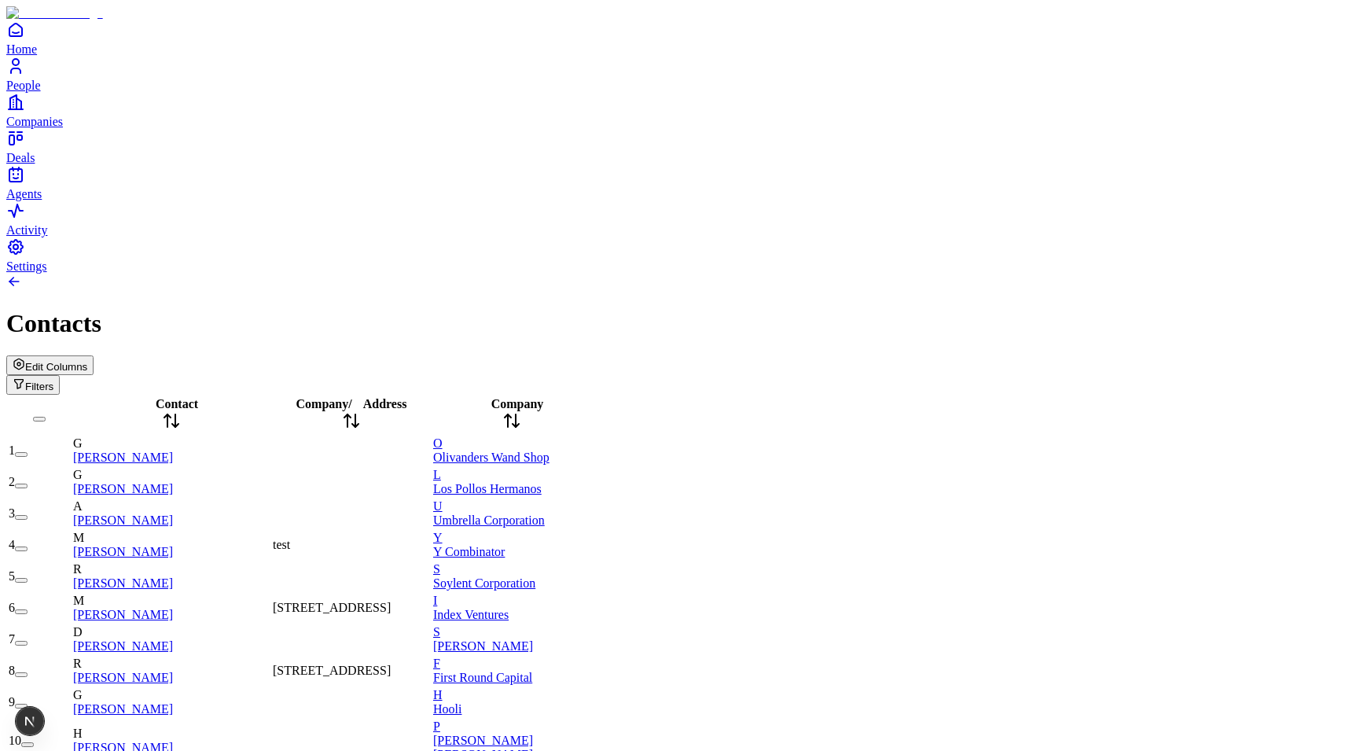
scroll to position [1413, 0]
type input "*****"
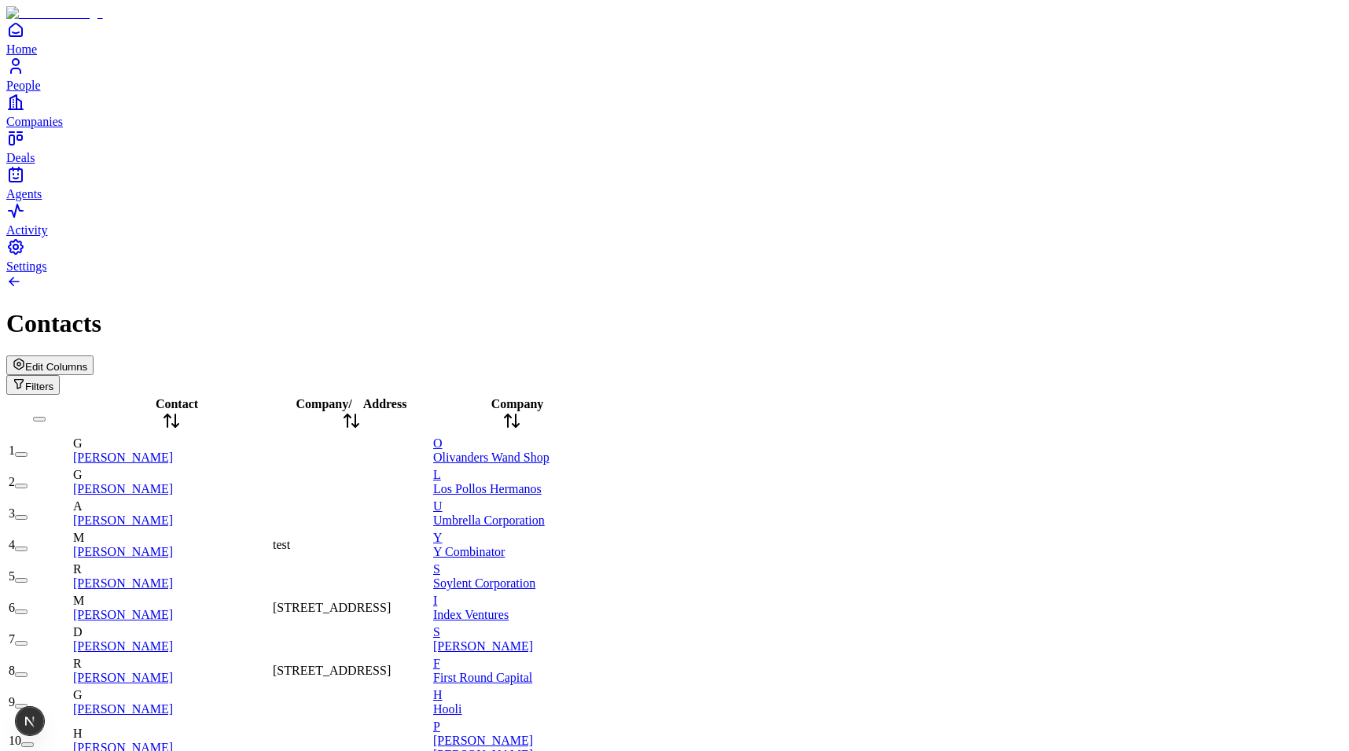
scroll to position [1847, 0]
type input "*****"
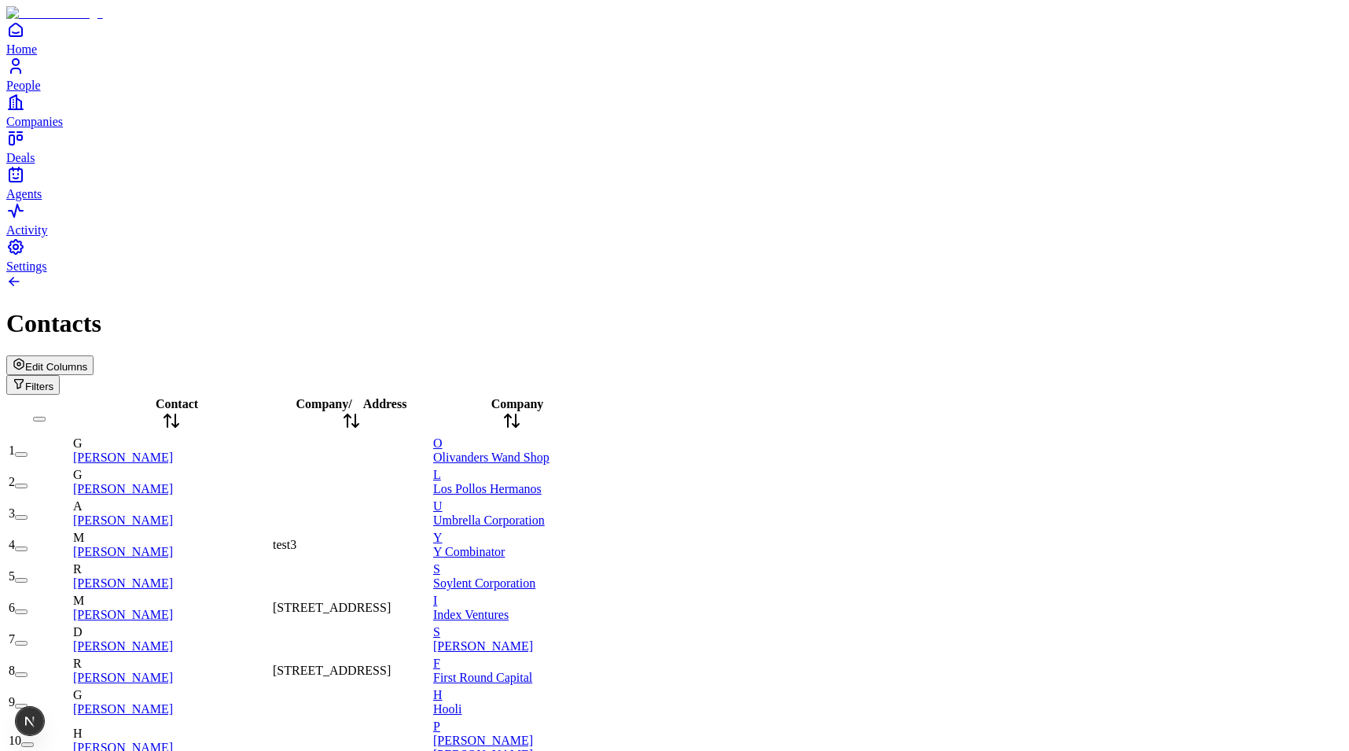
type input "*****"
click at [544, 397] on span "Company" at bounding box center [517, 403] width 53 height 13
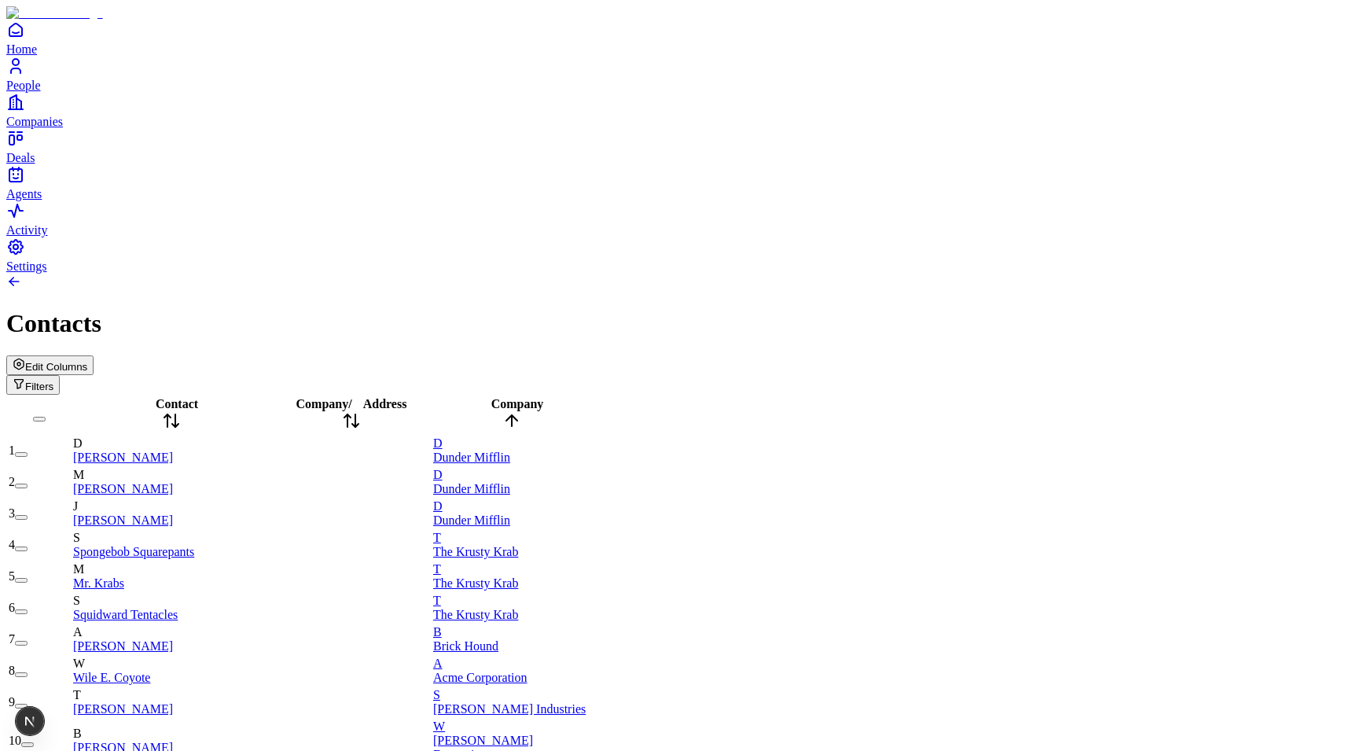
scroll to position [2694, 0]
type input "*"
type input "*****"
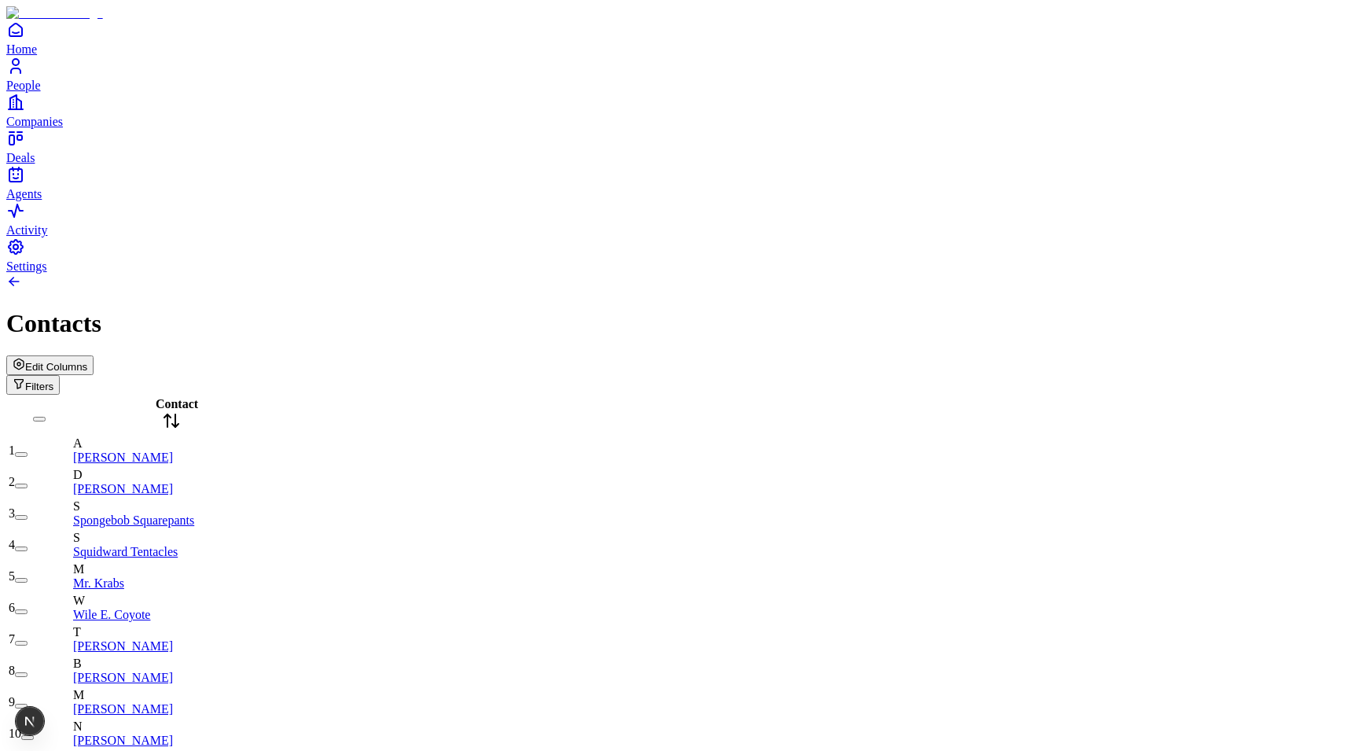
click at [1307, 375] on div "Filters" at bounding box center [674, 385] width 1336 height 20
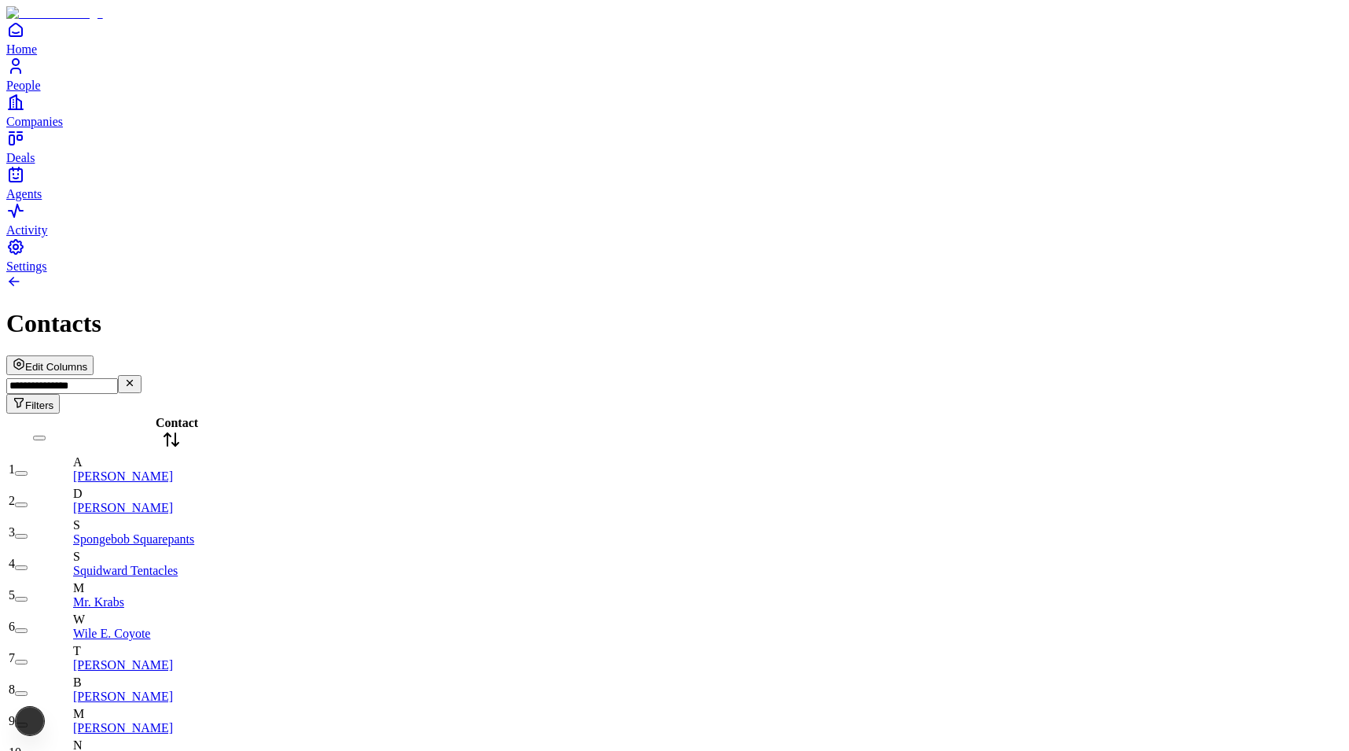
type input "**********"
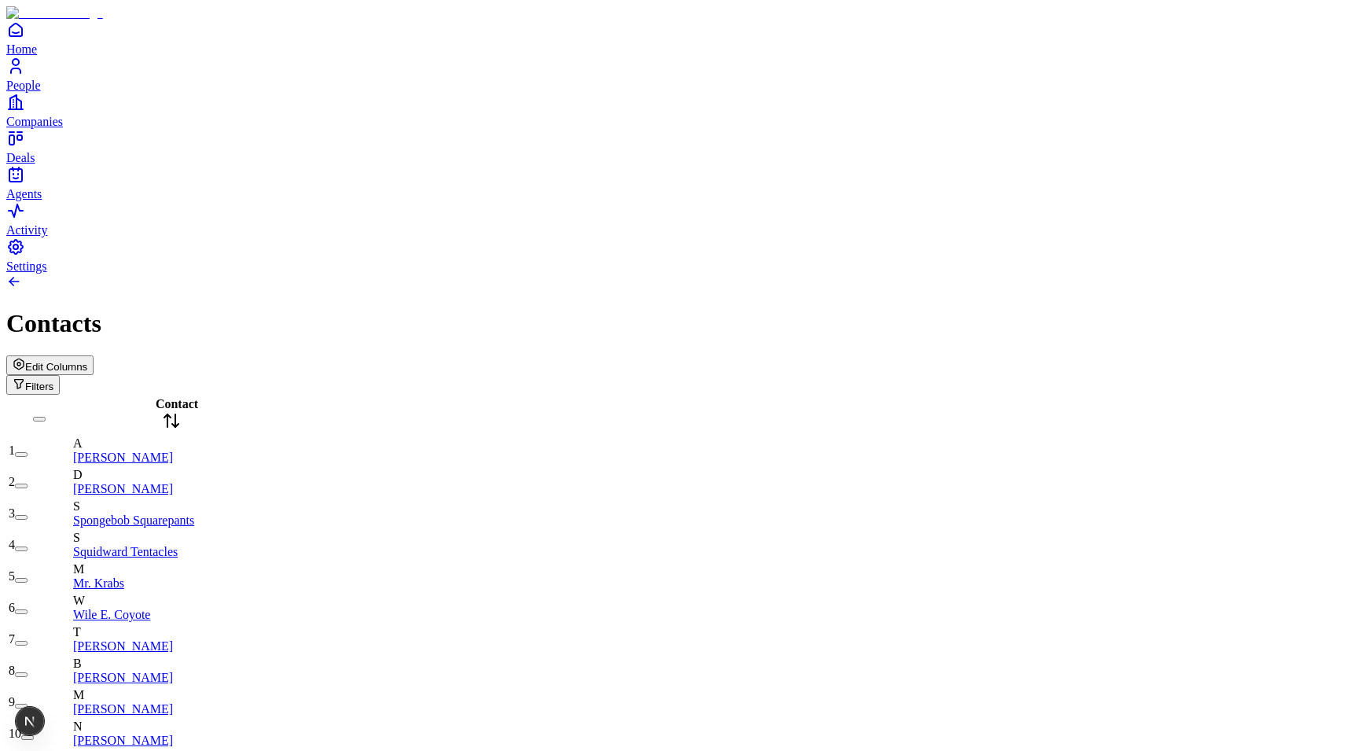
click at [87, 361] on span "Edit Columns" at bounding box center [56, 367] width 62 height 12
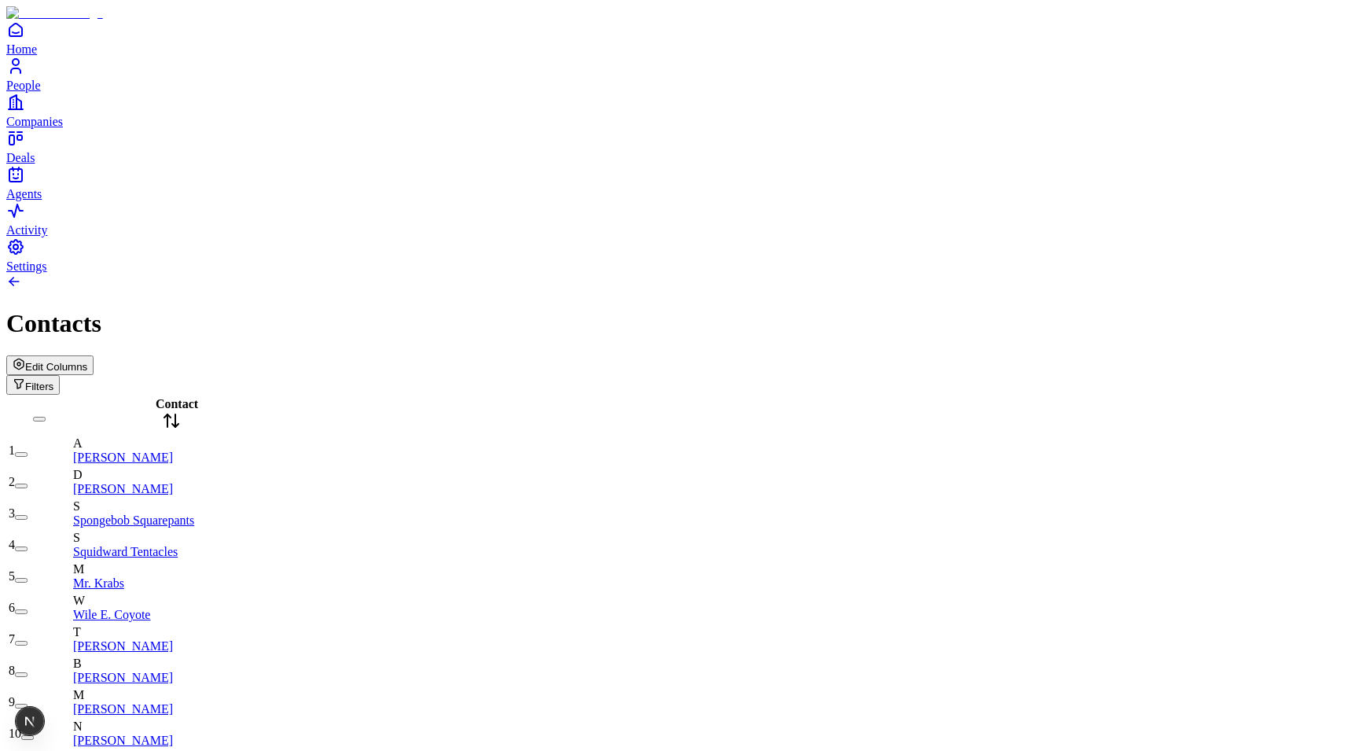
click at [60, 375] on button "Filters" at bounding box center [32, 385] width 53 height 20
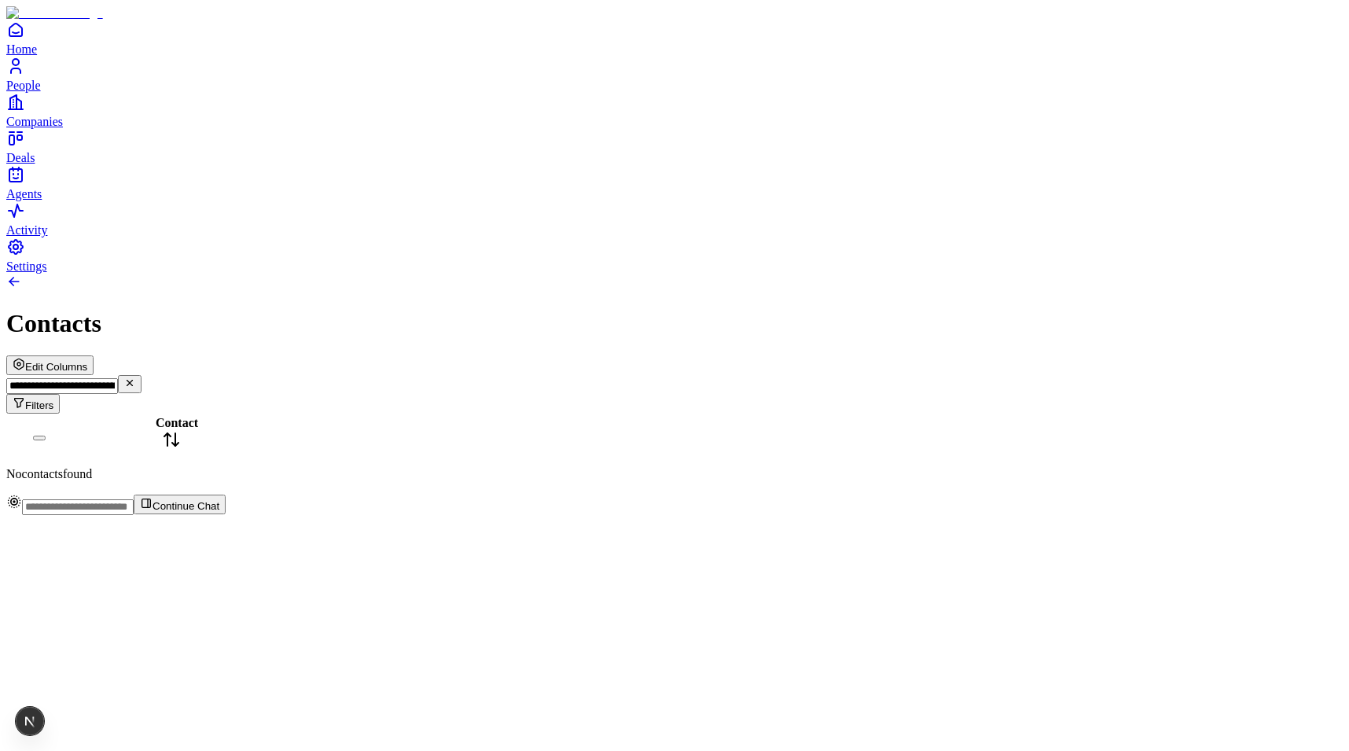
type input "**********"
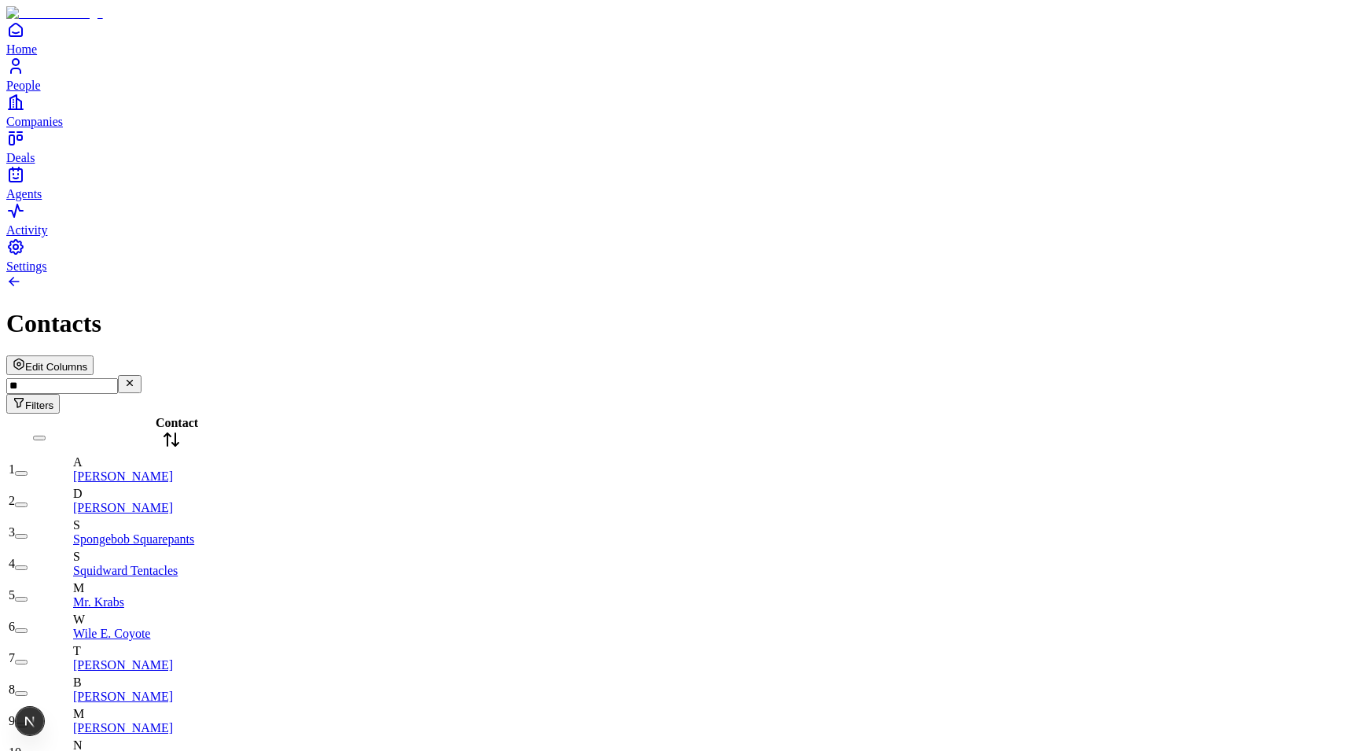
type input "*"
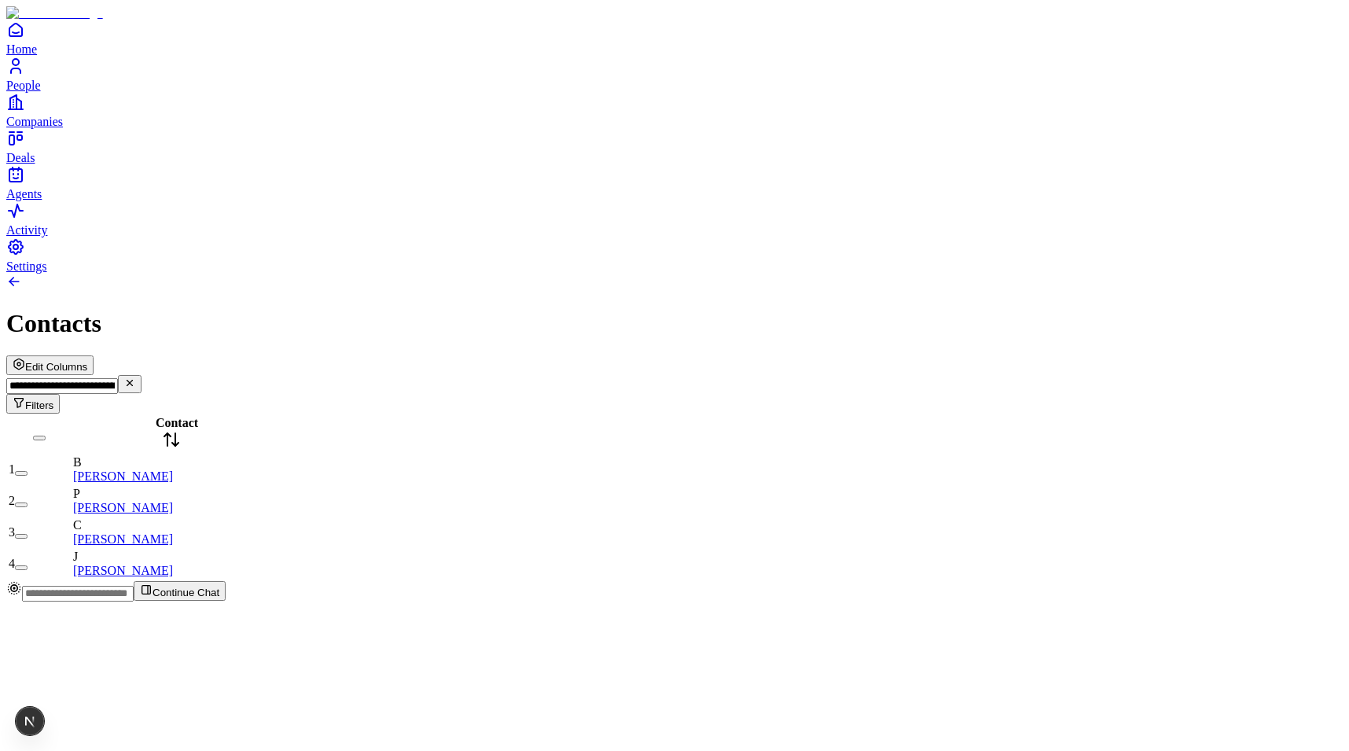
click at [118, 378] on input "**********" at bounding box center [62, 386] width 112 height 16
drag, startPoint x: 1159, startPoint y: 95, endPoint x: 1258, endPoint y: 95, distance: 98.2
click at [1258, 375] on div "**********" at bounding box center [674, 394] width 1336 height 39
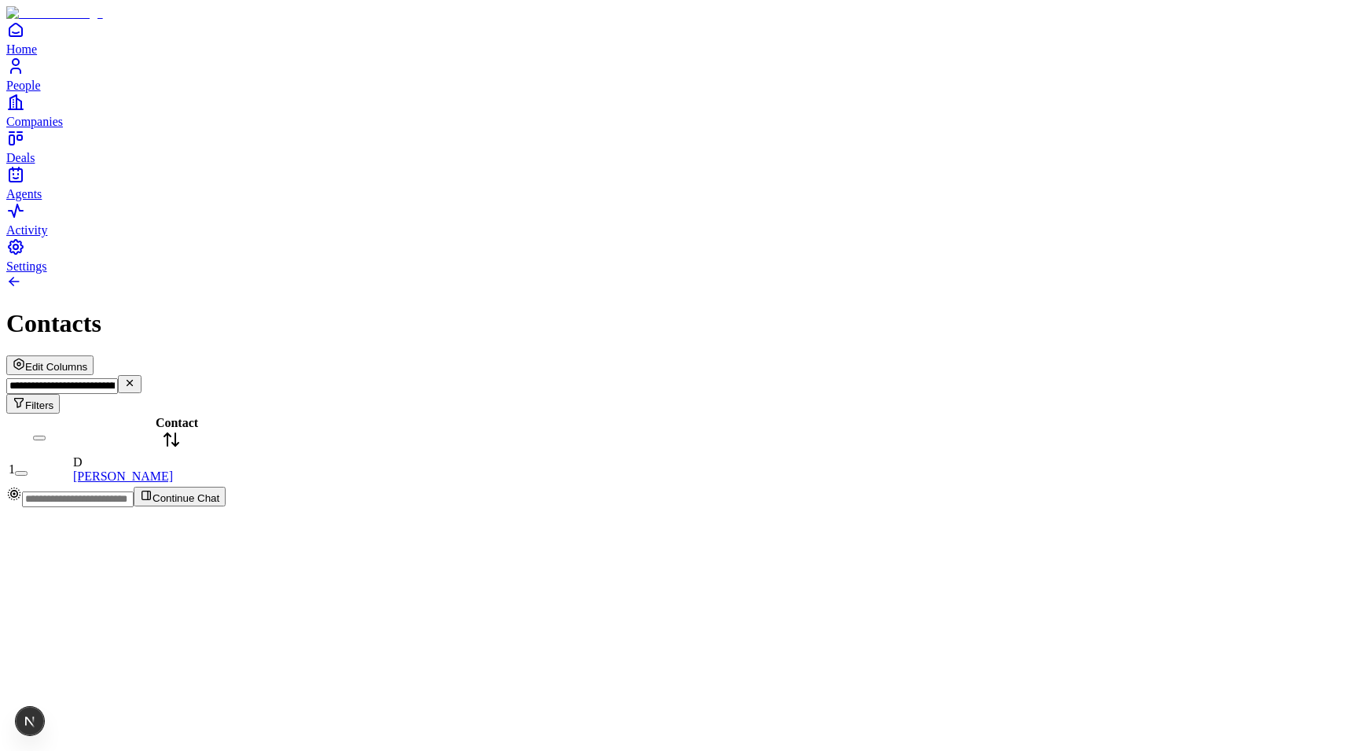
click at [938, 413] on div "Contact 1 D [PERSON_NAME]" at bounding box center [674, 449] width 1336 height 72
click at [87, 361] on span "Edit Columns" at bounding box center [56, 367] width 62 height 12
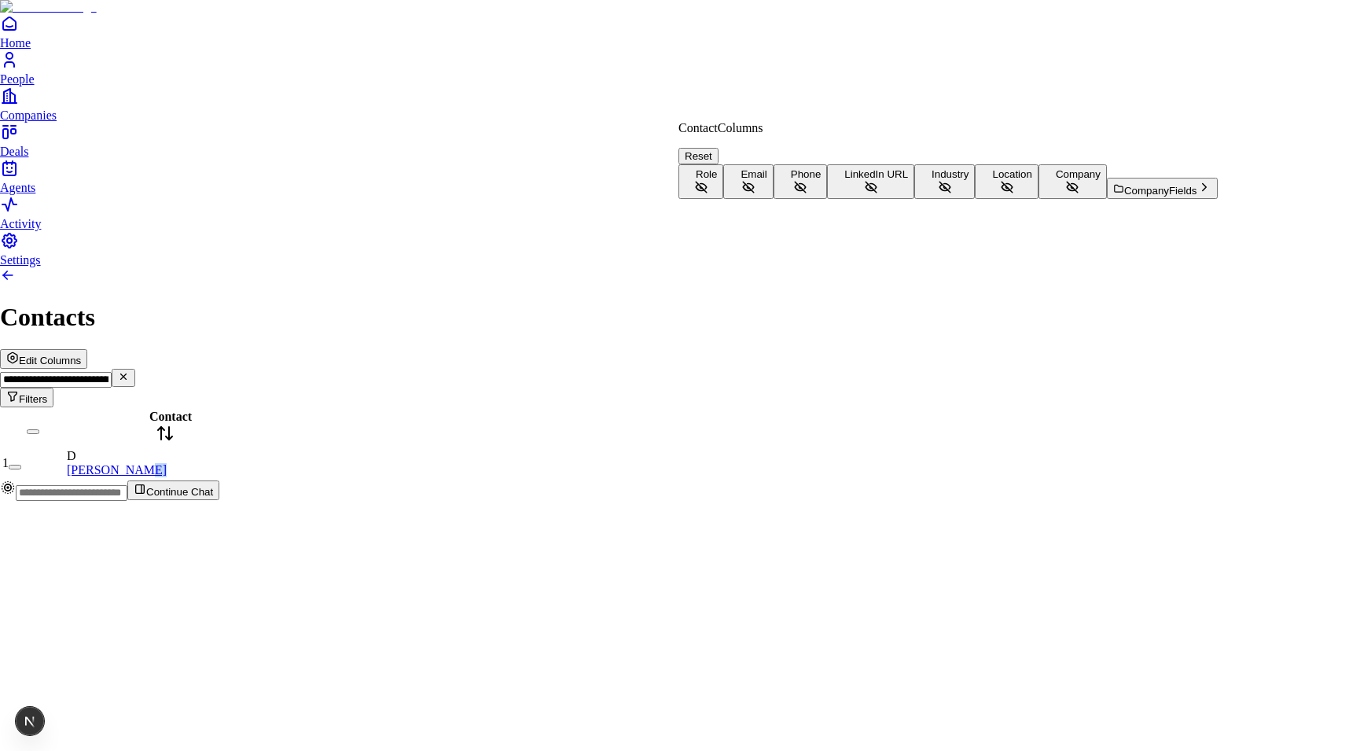
scroll to position [35, 0]
click at [1038, 199] on button "Company" at bounding box center [1072, 181] width 68 height 35
click at [1107, 199] on button "Company Fields" at bounding box center [1162, 188] width 111 height 21
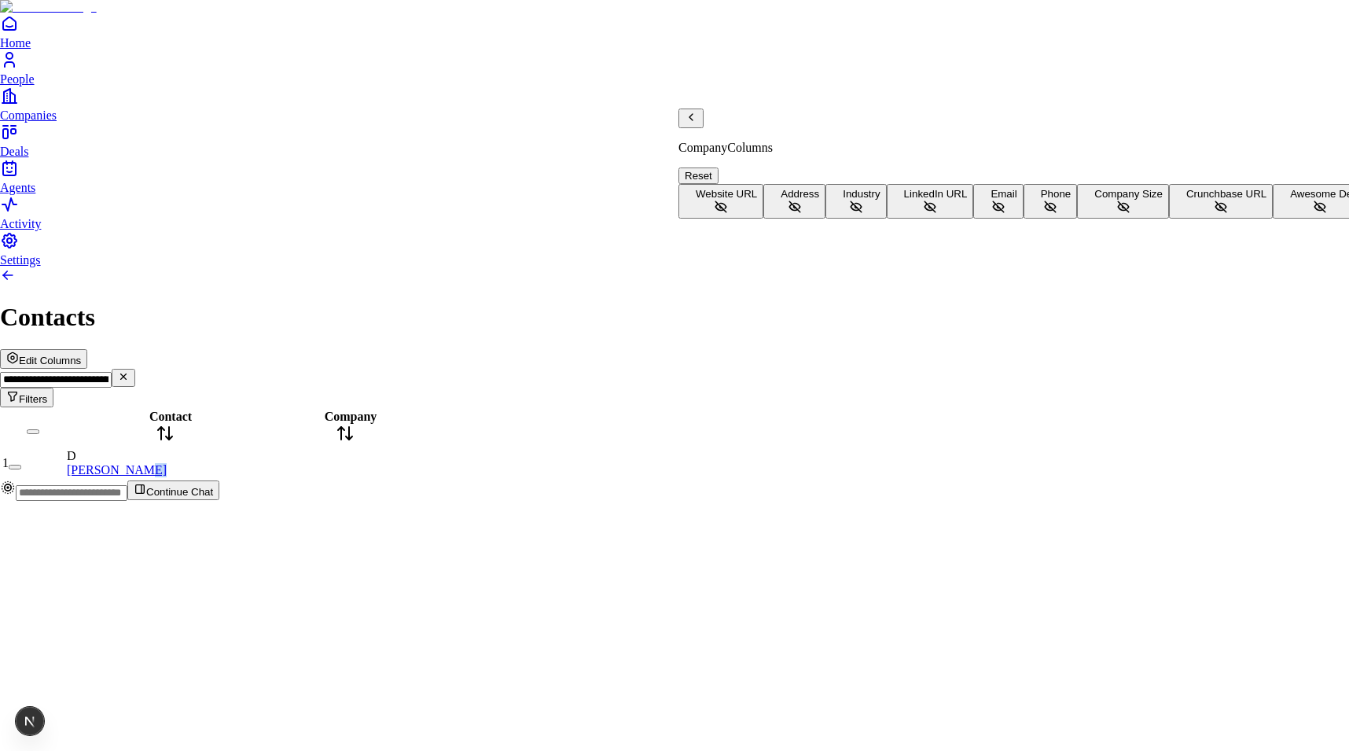
click at [814, 184] on button "Address" at bounding box center [794, 201] width 62 height 35
click at [489, 343] on html "**********" at bounding box center [674, 256] width 1349 height 513
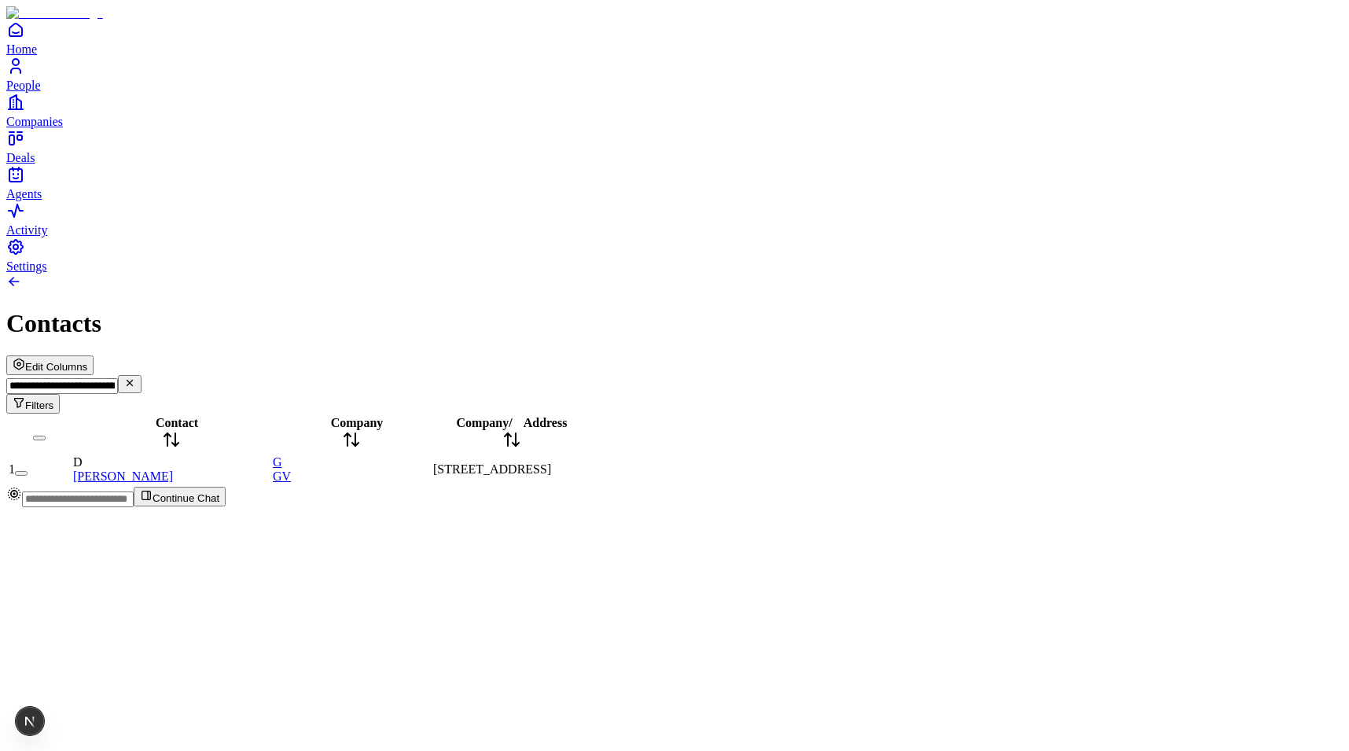
click at [118, 378] on input "**********" at bounding box center [62, 386] width 112 height 16
drag, startPoint x: 1170, startPoint y: 98, endPoint x: 1353, endPoint y: 98, distance: 183.1
click at [1348, 98] on html "**********" at bounding box center [674, 260] width 1349 height 520
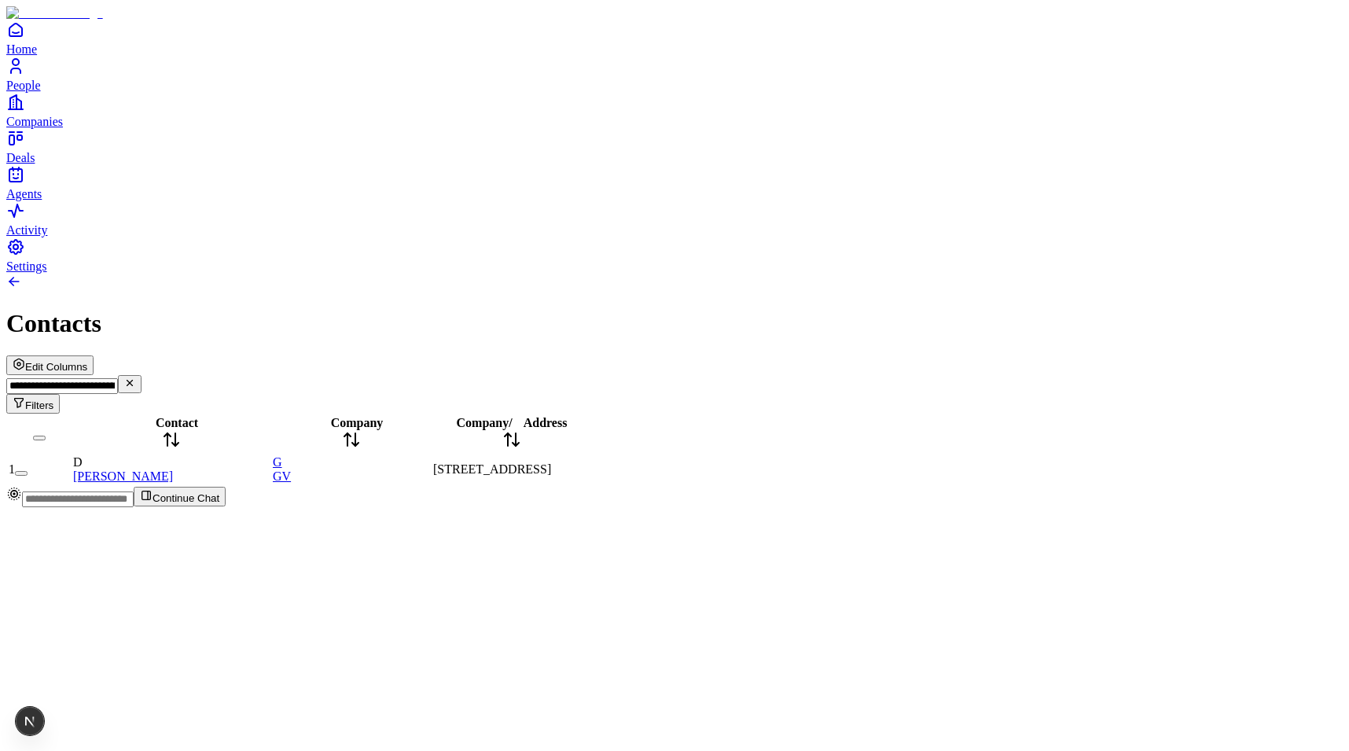
type input "**********"
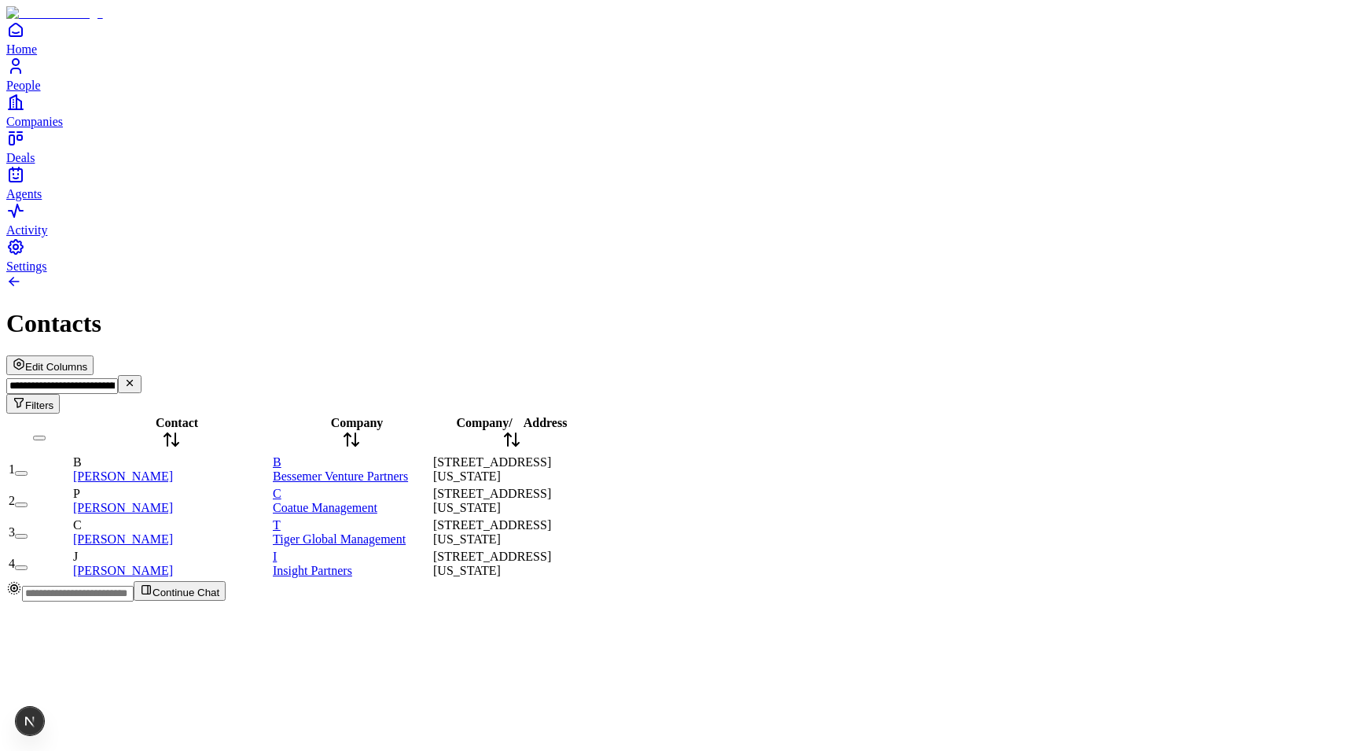
click at [118, 378] on input "**********" at bounding box center [62, 386] width 112 height 16
drag, startPoint x: 1159, startPoint y: 93, endPoint x: 1254, endPoint y: 93, distance: 95.9
click at [118, 378] on input "**********" at bounding box center [62, 386] width 112 height 16
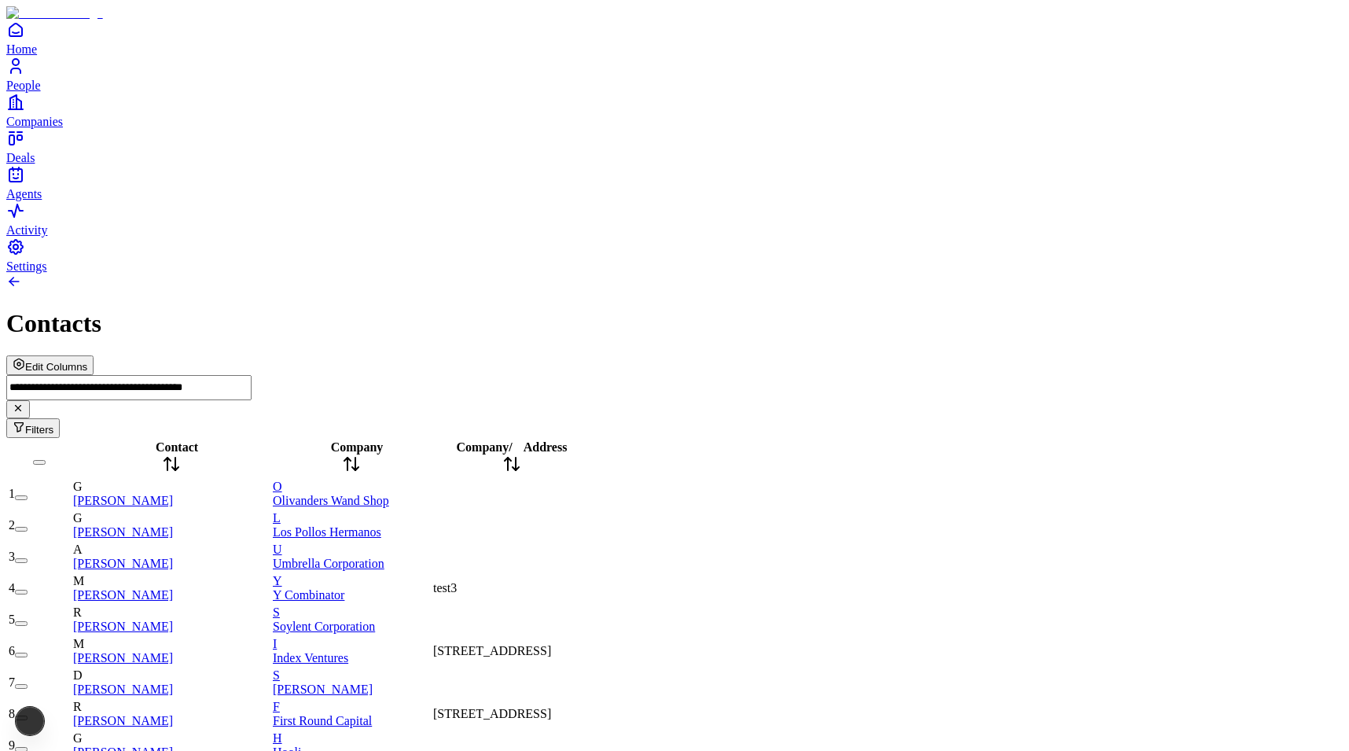
scroll to position [0, 0]
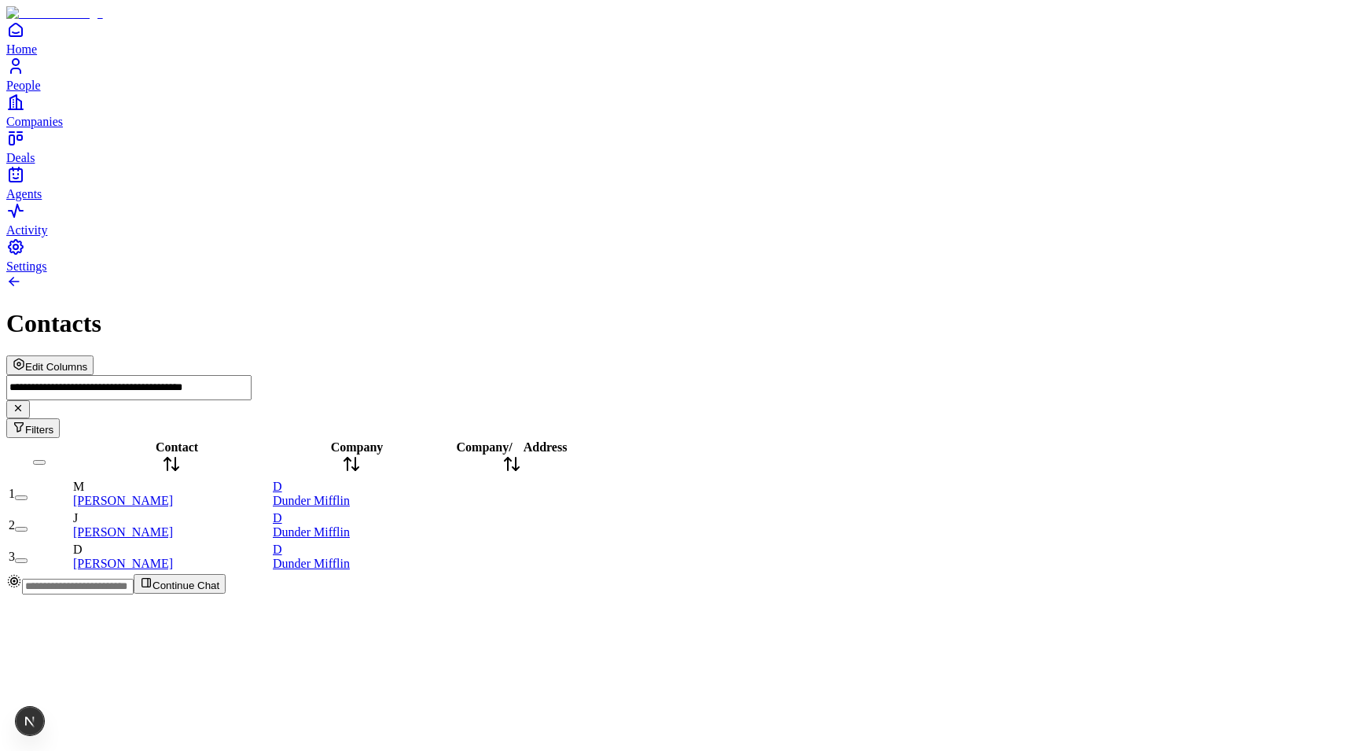
click at [252, 375] on input "**********" at bounding box center [128, 387] width 245 height 25
type input "**********"
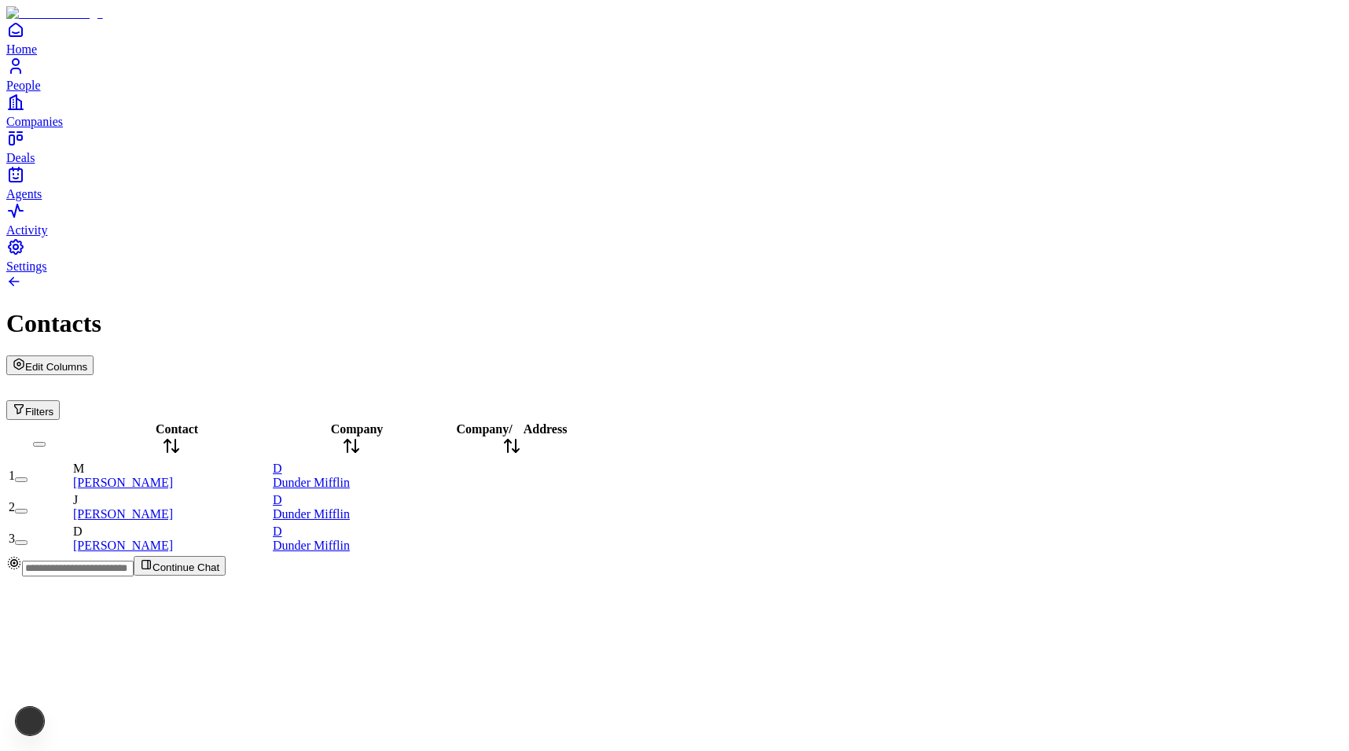
click at [814, 355] on div "Edit Columns Filters" at bounding box center [674, 387] width 1336 height 64
